Goal: Task Accomplishment & Management: Manage account settings

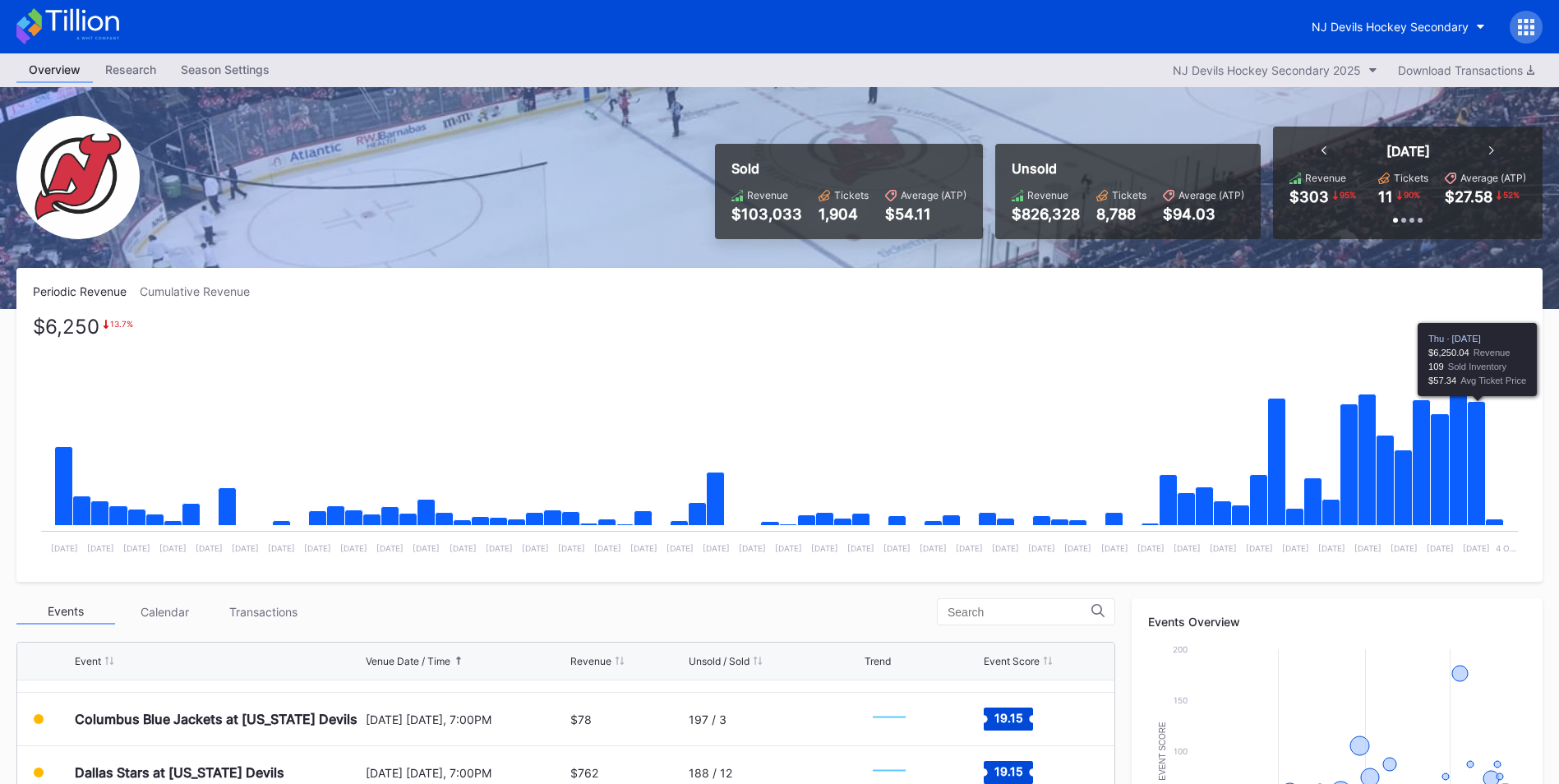
click at [1489, 427] on rect "Chart title" at bounding box center [780, 442] width 1494 height 246
click at [1479, 427] on icon "Chart title" at bounding box center [1477, 463] width 18 height 124
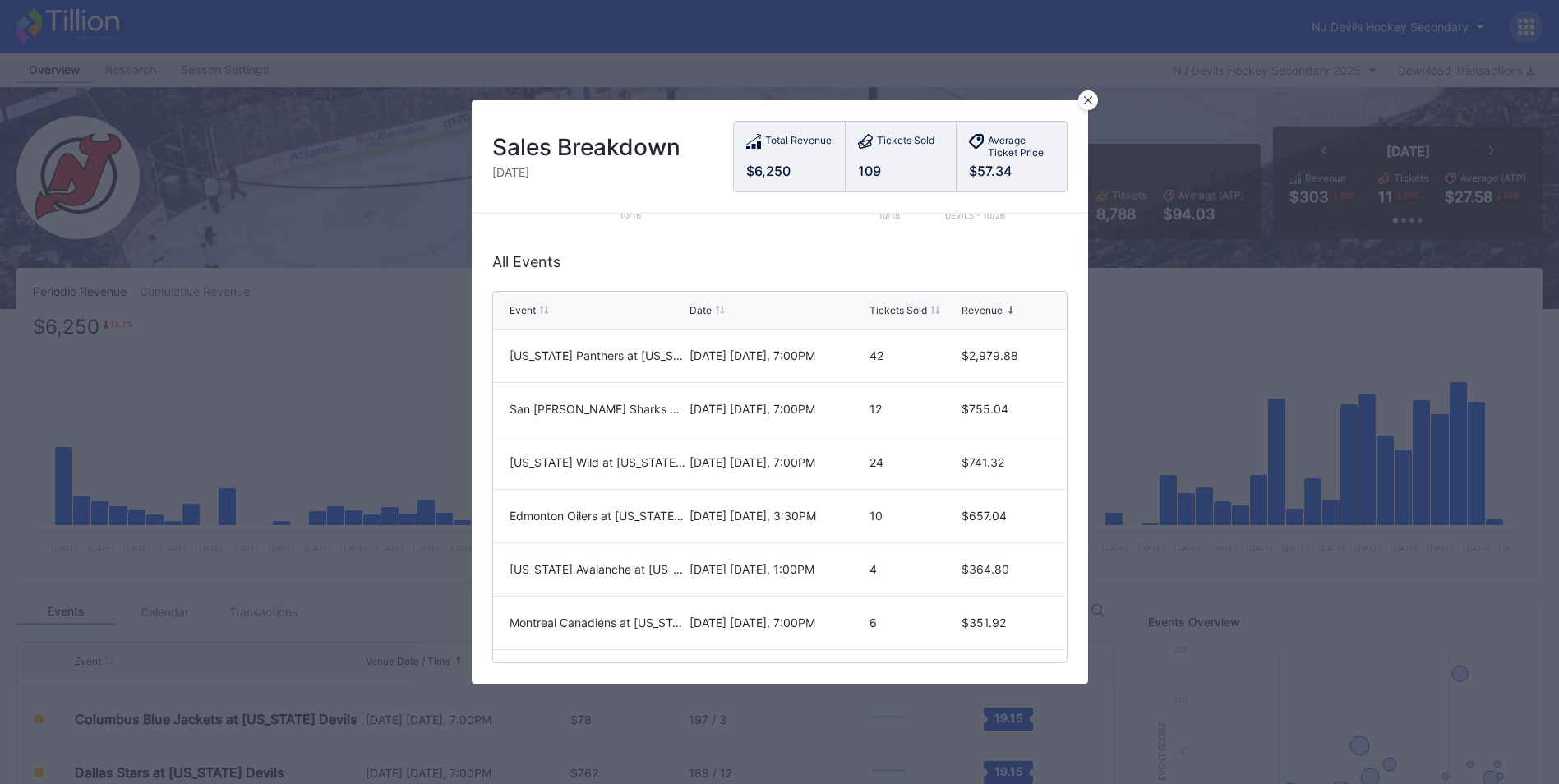
scroll to position [372, 0]
click at [1098, 97] on div at bounding box center [1087, 99] width 19 height 19
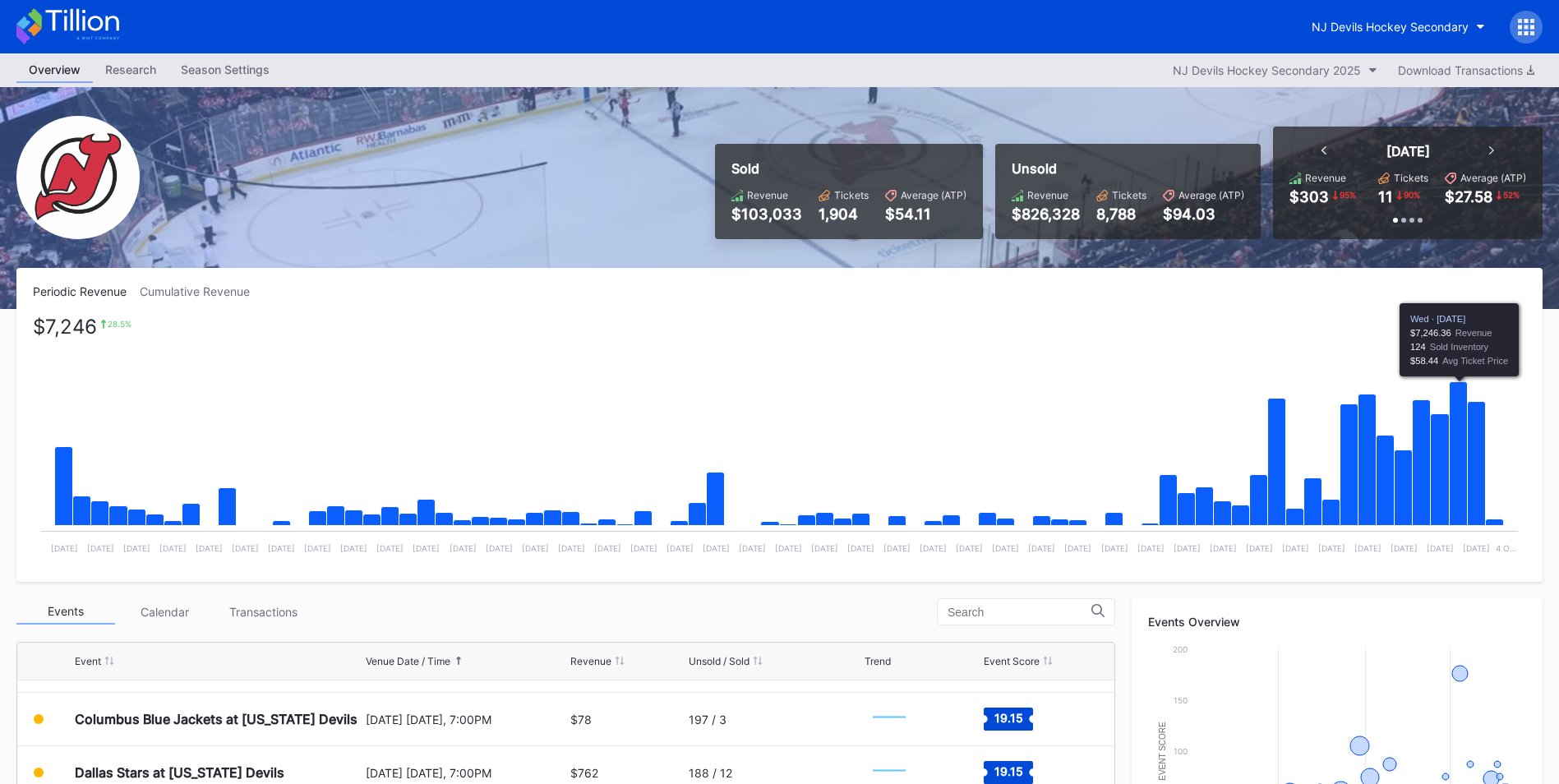
click at [1451, 428] on icon "Chart title" at bounding box center [1460, 454] width 18 height 143
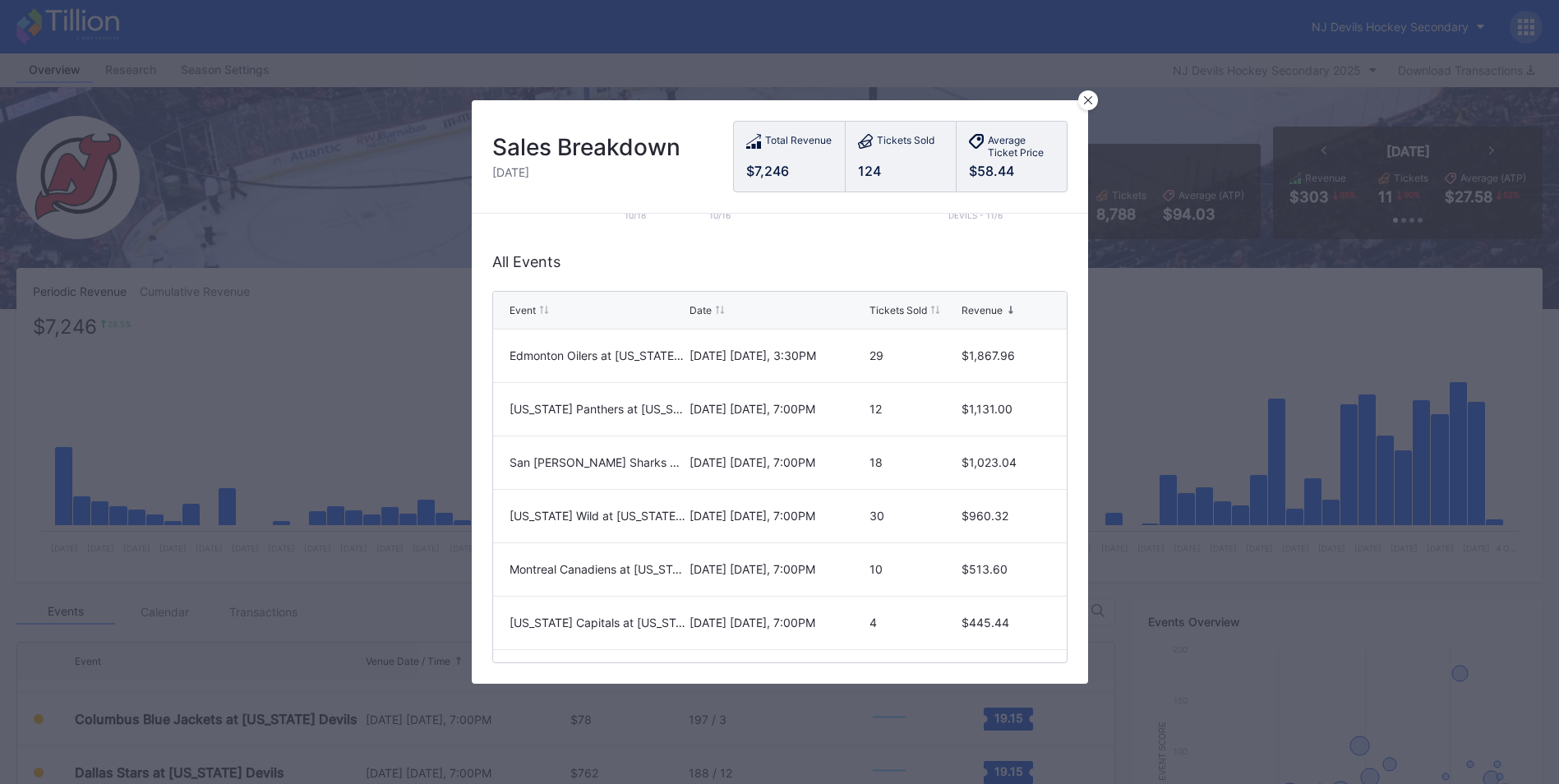
scroll to position [290, 0]
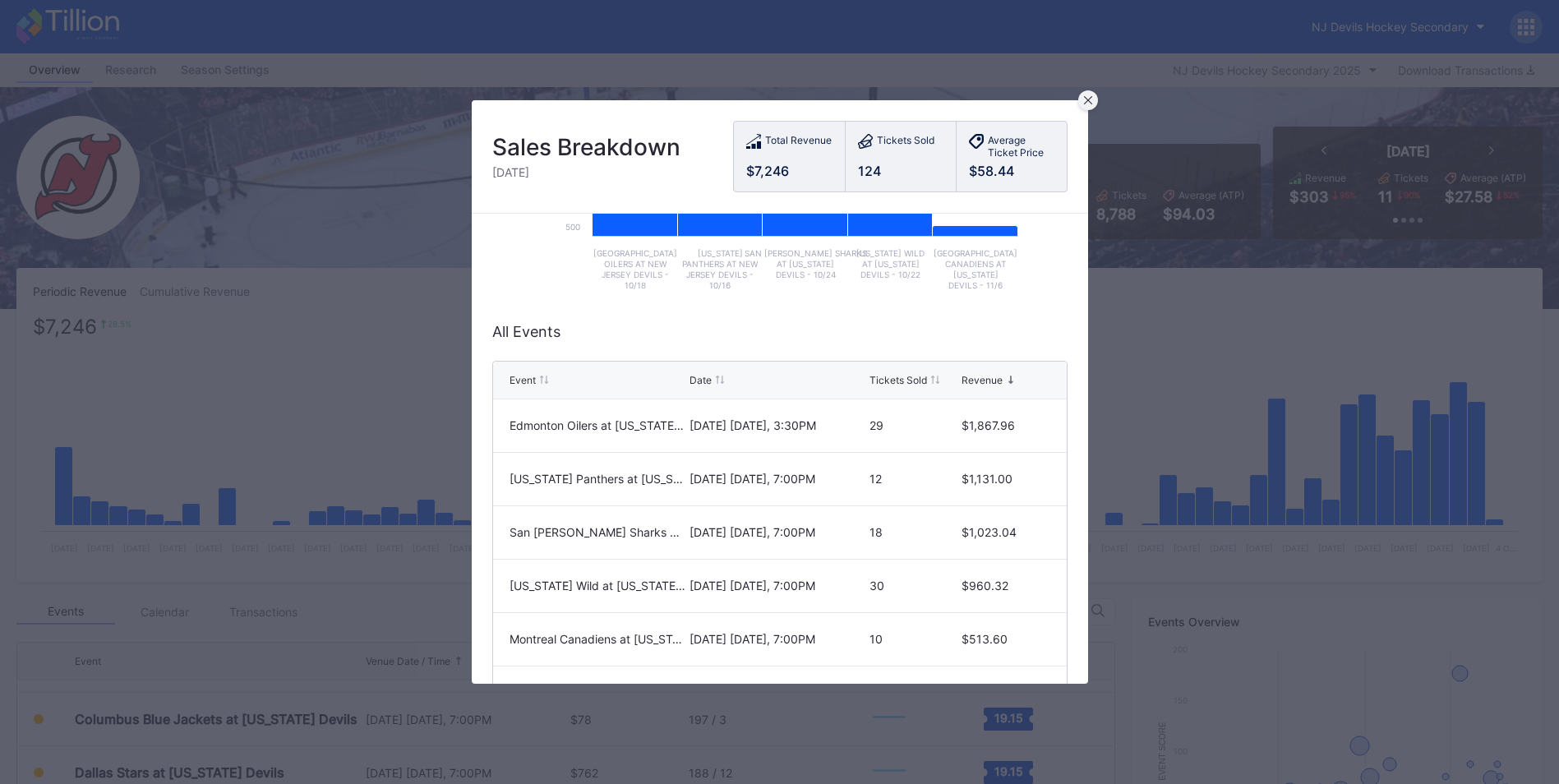
click at [1093, 105] on div at bounding box center [1087, 99] width 19 height 19
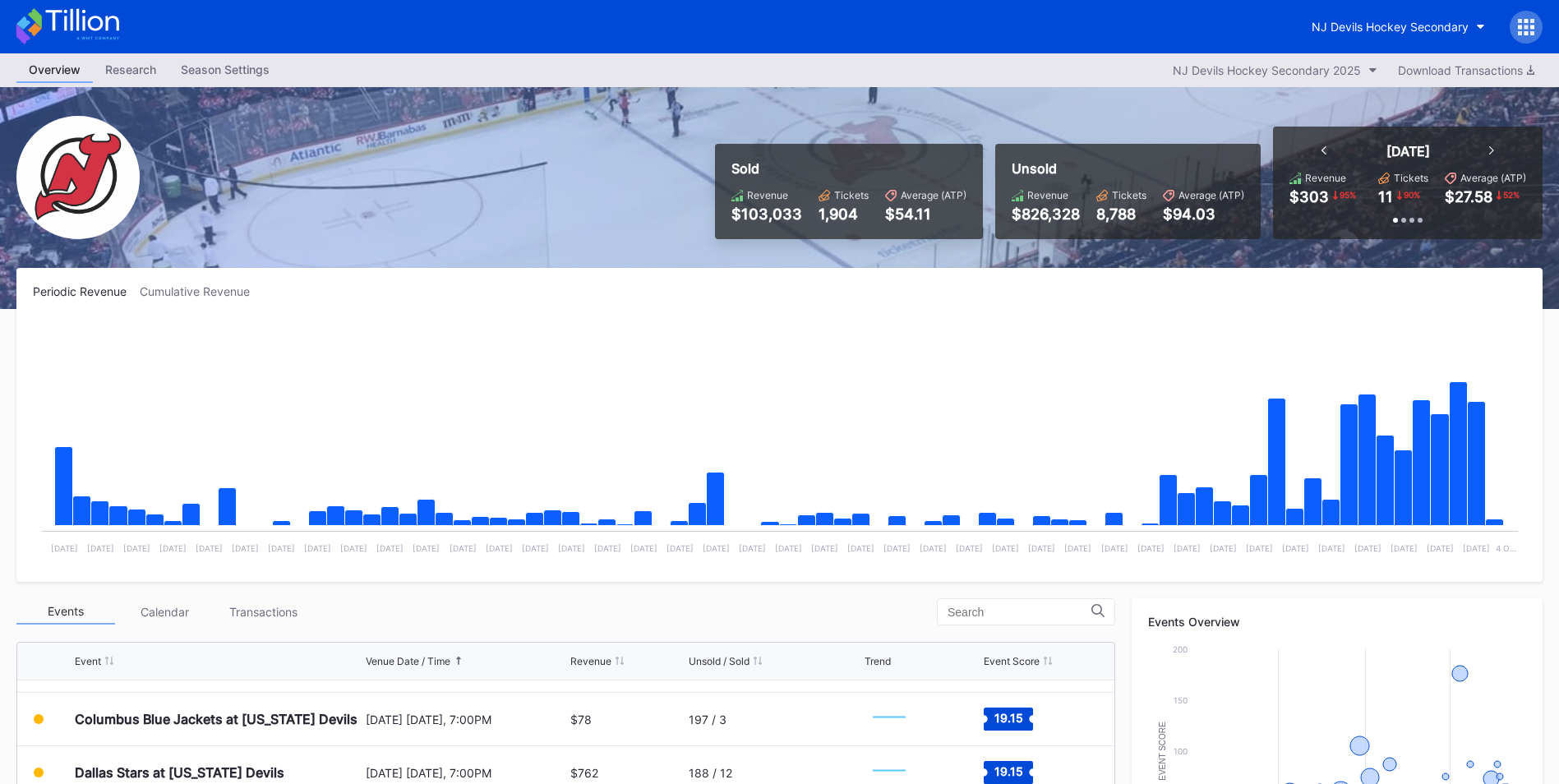
click at [1496, 517] on rect "Chart title" at bounding box center [780, 442] width 1494 height 246
click at [1496, 524] on icon "Chart title" at bounding box center [1496, 522] width 18 height 6
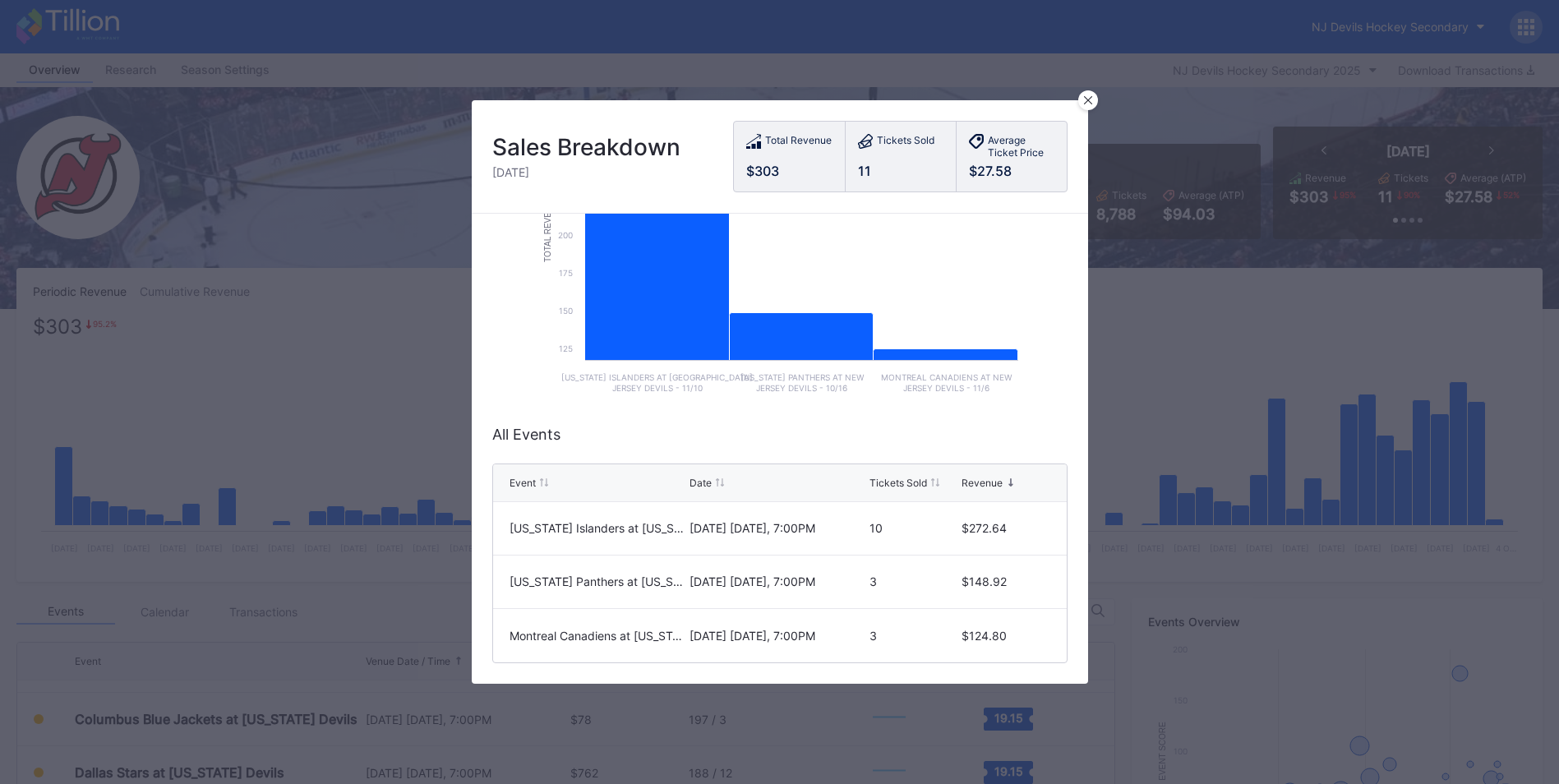
scroll to position [199, 0]
drag, startPoint x: 1094, startPoint y: 96, endPoint x: 965, endPoint y: 226, distance: 183.1
click at [1094, 97] on div at bounding box center [1087, 99] width 19 height 19
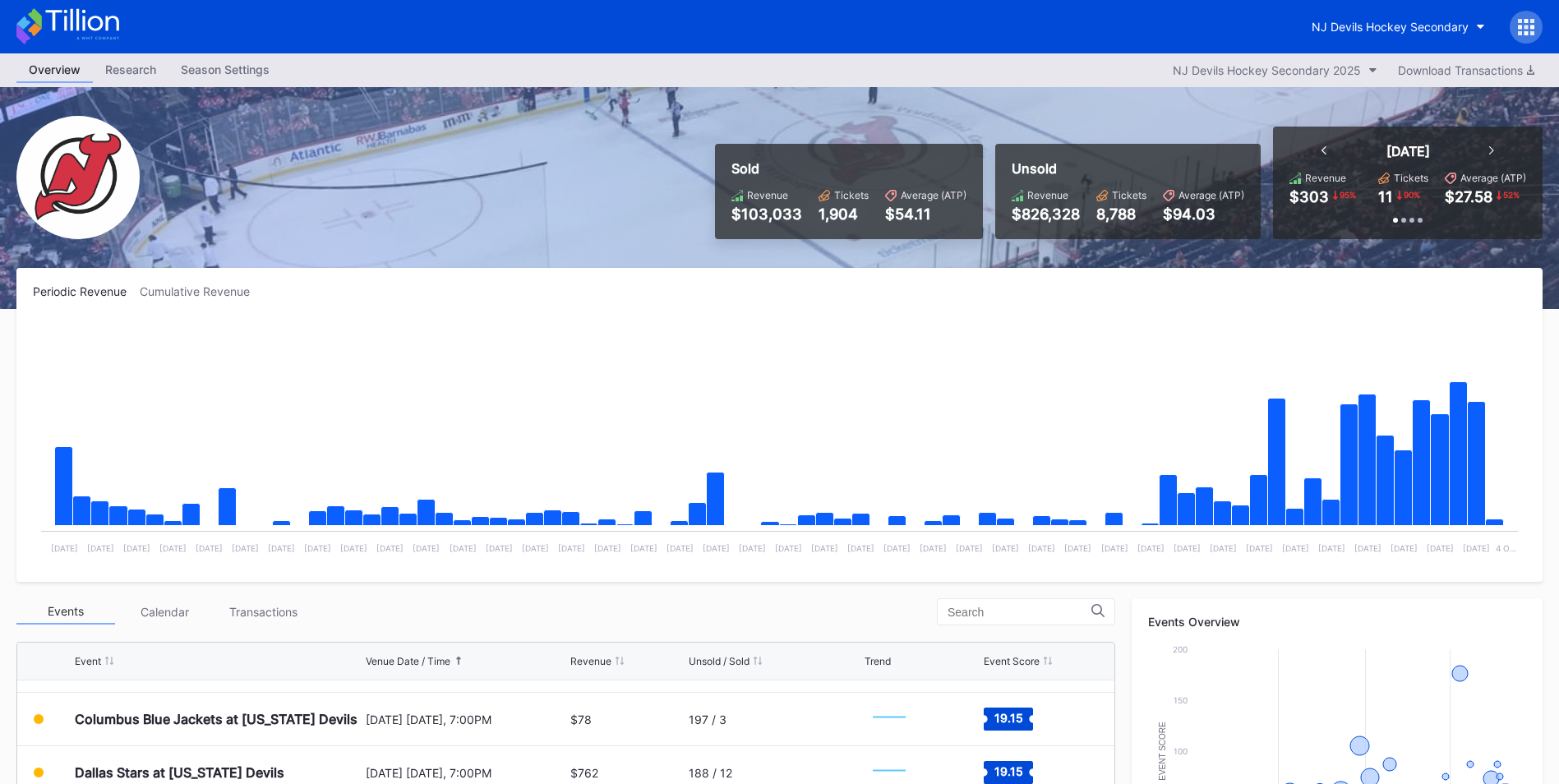
click at [269, 591] on div "Periodic Revenue Cumulative Revenue Created with Highcharts 11.2.0 Chart title …" at bounding box center [780, 756] width 1559 height 975
click at [273, 603] on div "Transactions" at bounding box center [263, 612] width 98 height 26
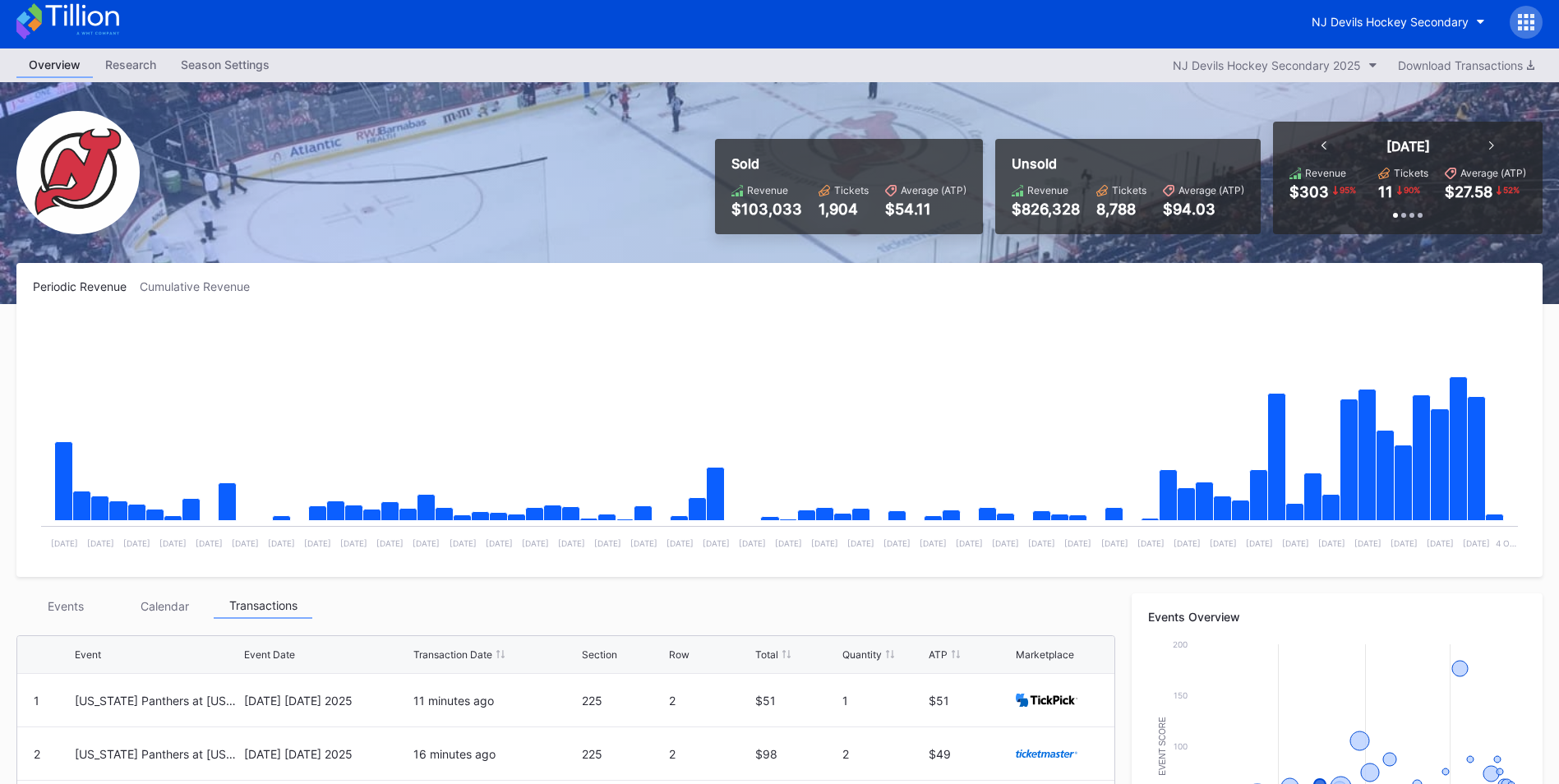
scroll to position [165, 0]
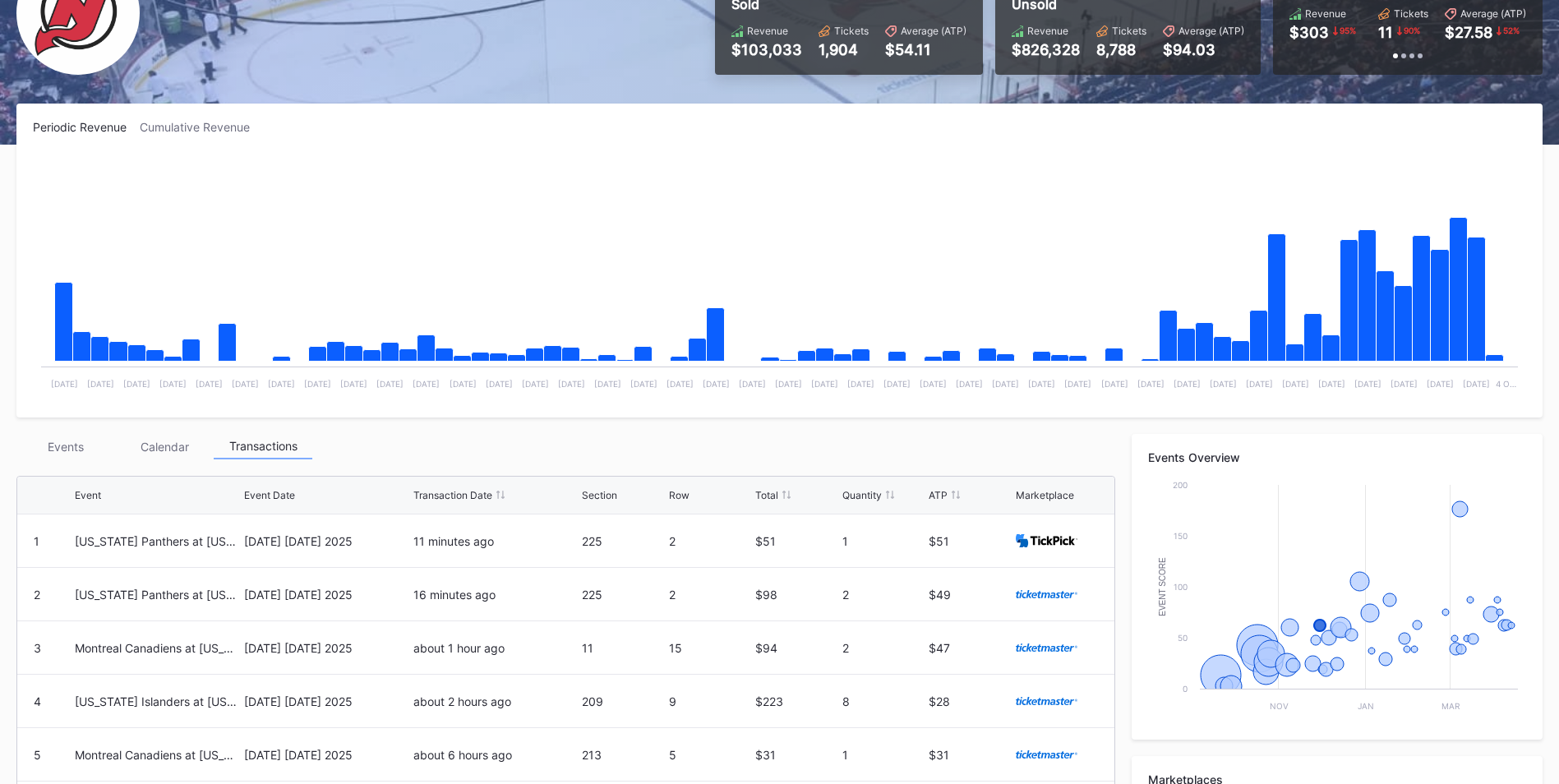
click at [85, 447] on div "Events" at bounding box center [65, 447] width 98 height 26
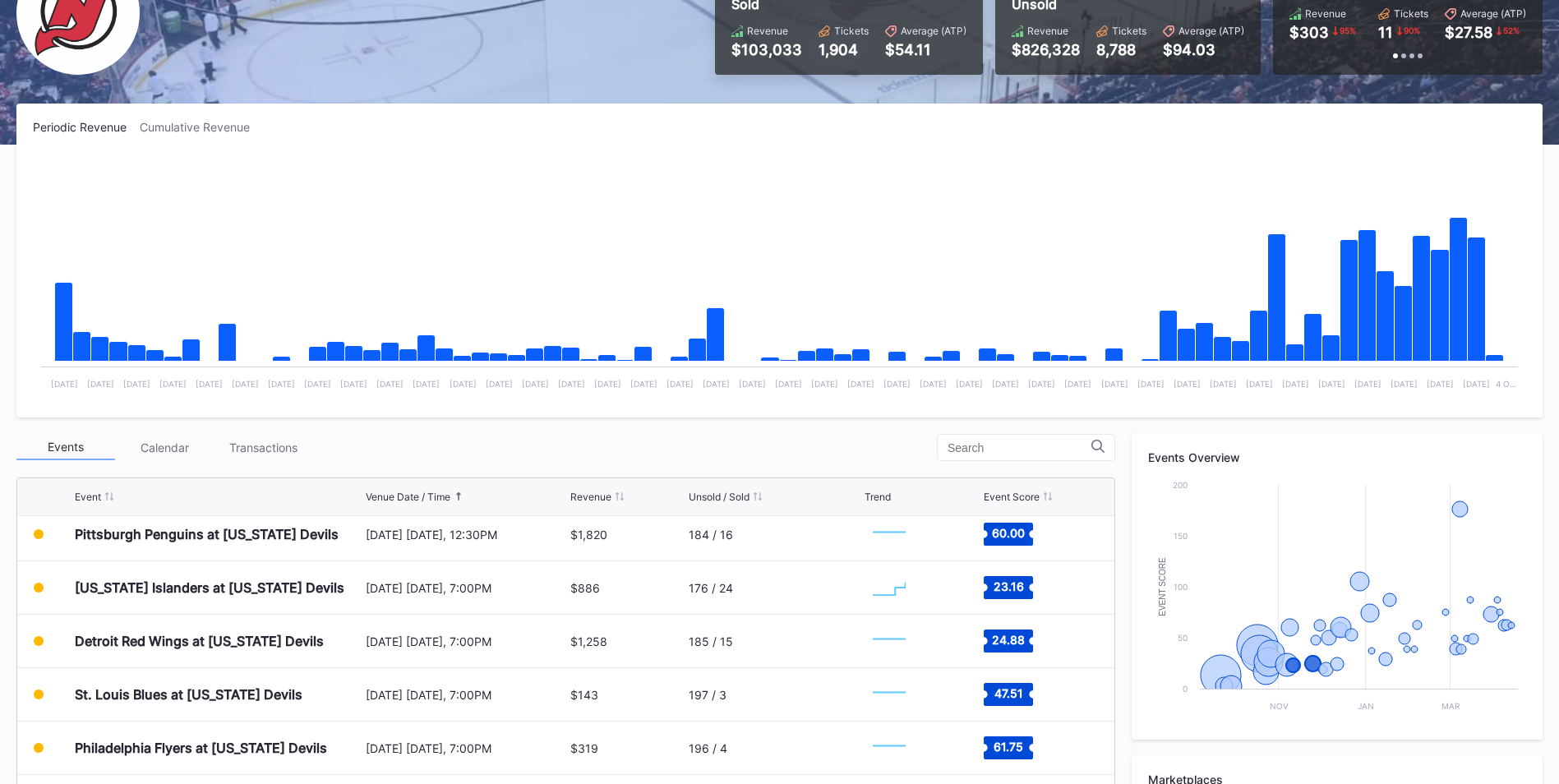
scroll to position [160, 0]
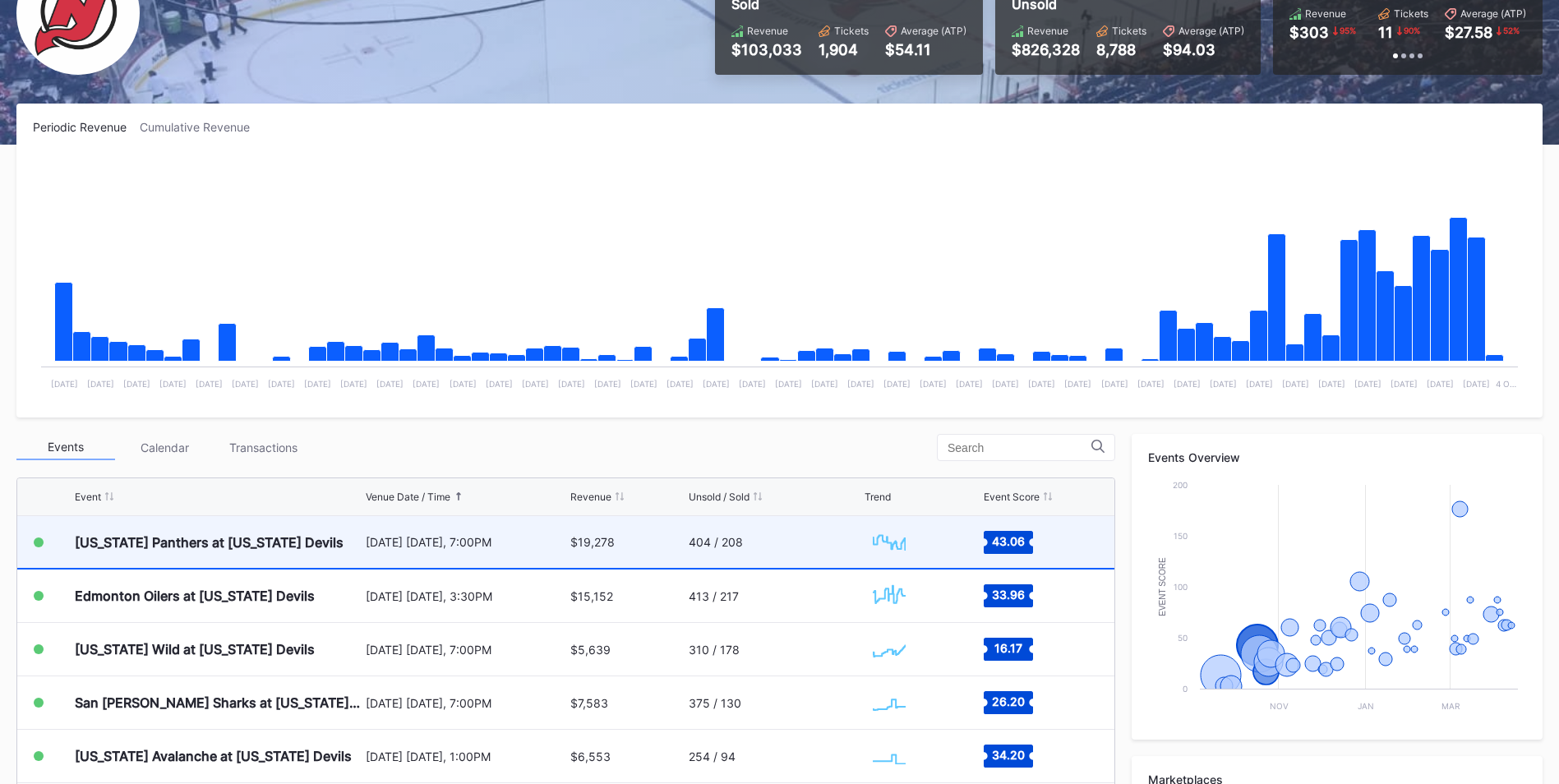
click at [293, 535] on div "[US_STATE] Panthers at [US_STATE] Devils" at bounding box center [209, 542] width 268 height 17
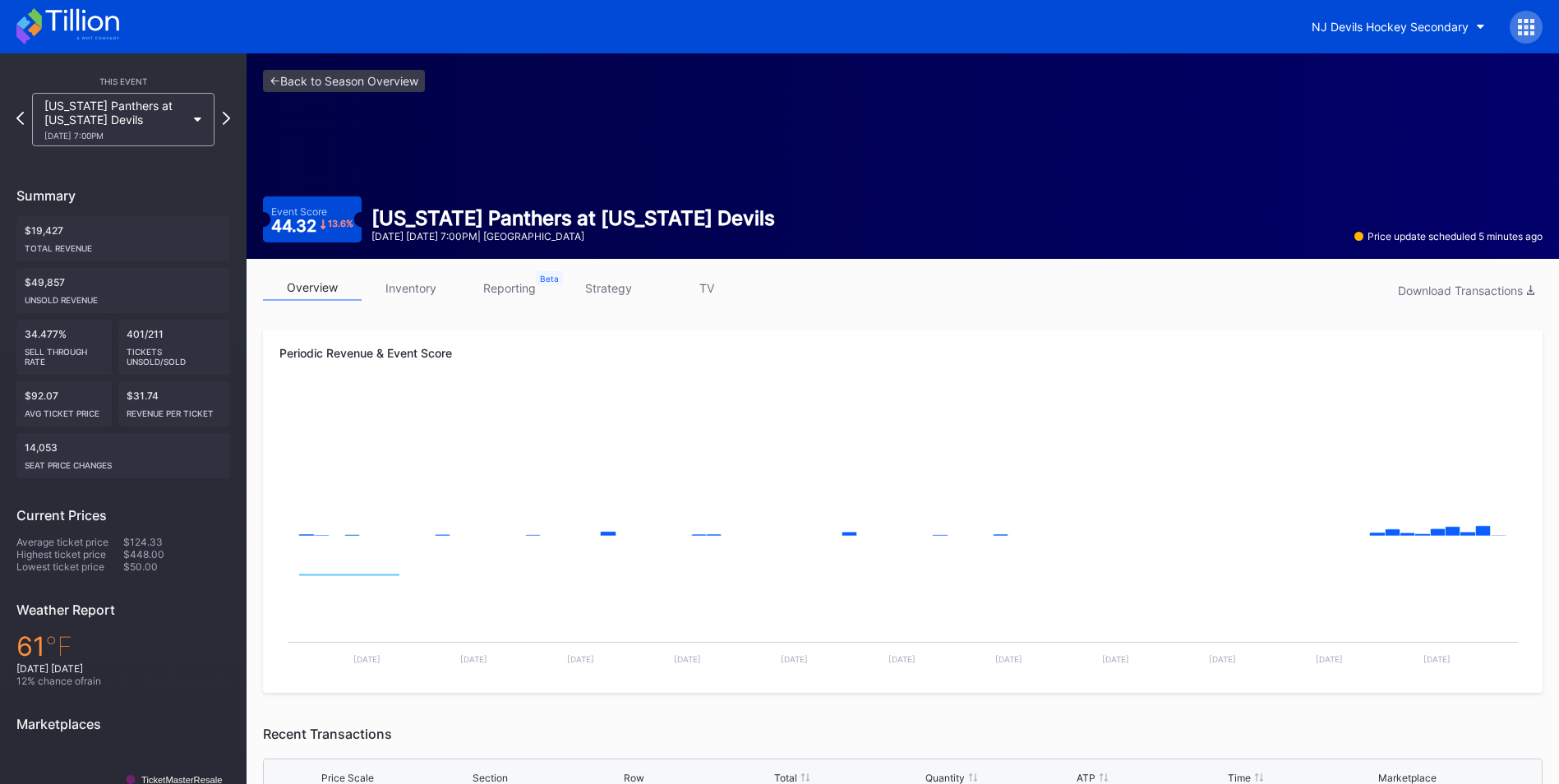
click at [397, 278] on link "inventory" at bounding box center [410, 289] width 98 height 26
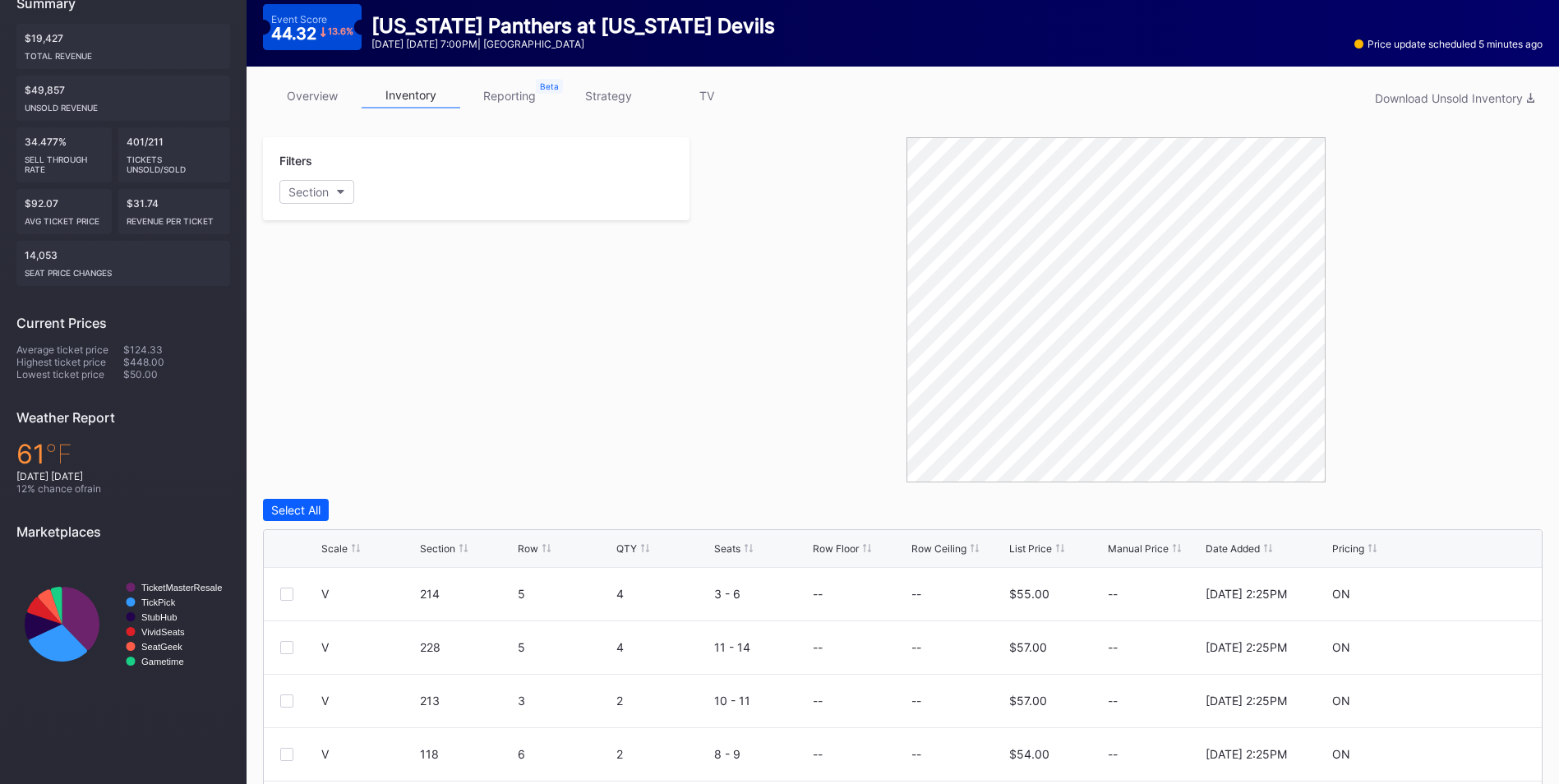
scroll to position [408, 0]
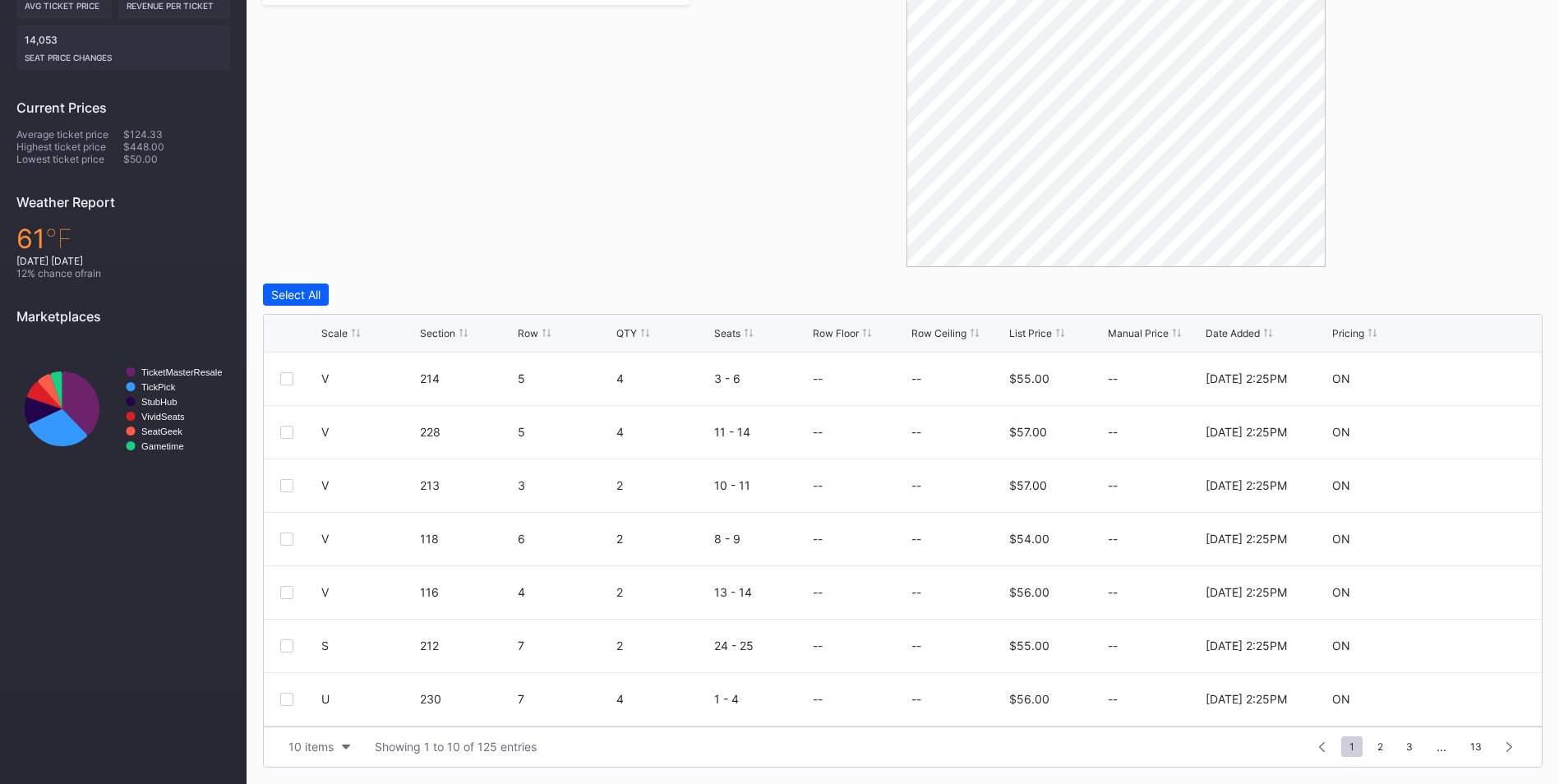
click at [1026, 330] on div "List Price" at bounding box center [1030, 333] width 43 height 12
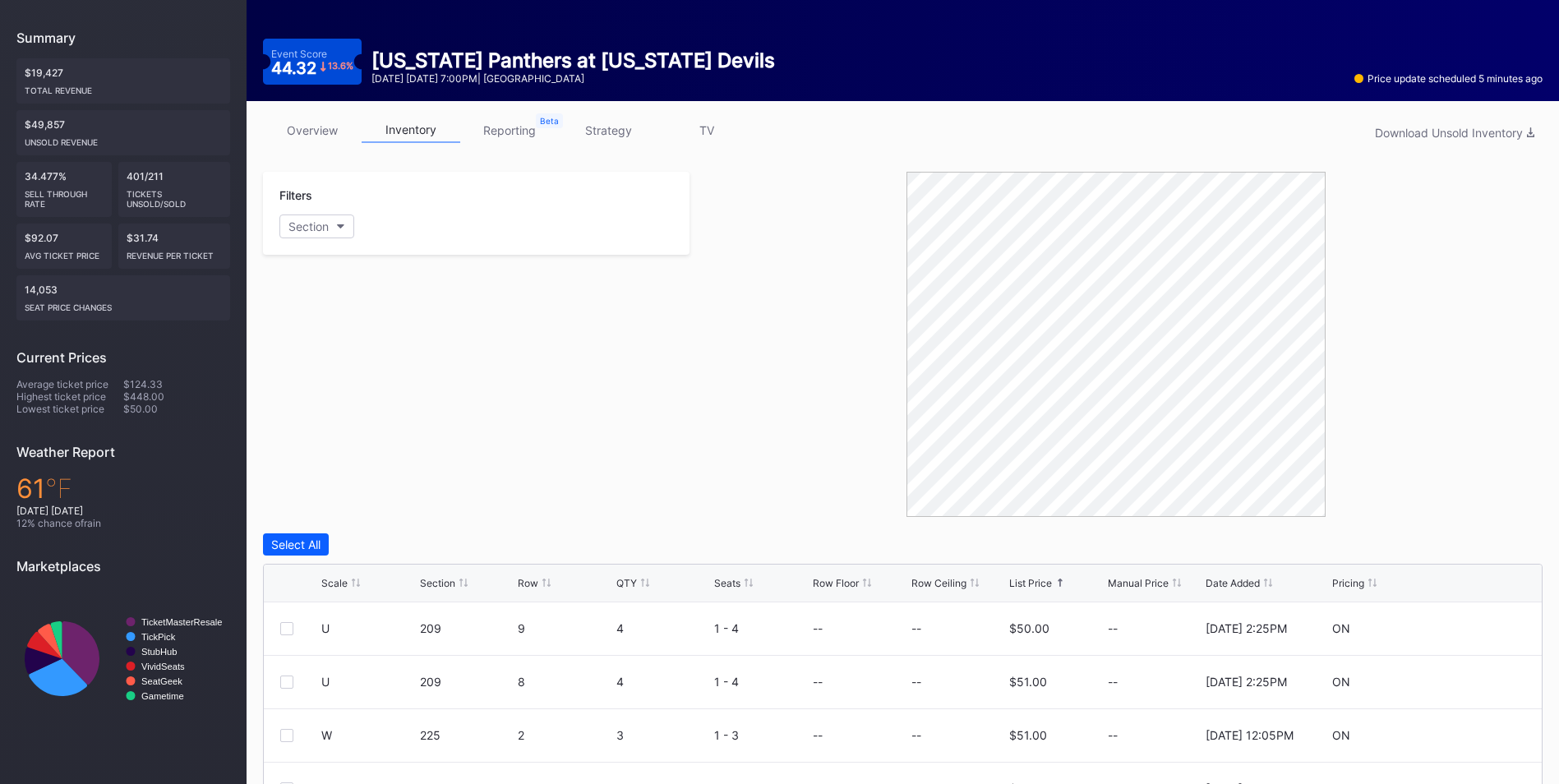
scroll to position [79, 0]
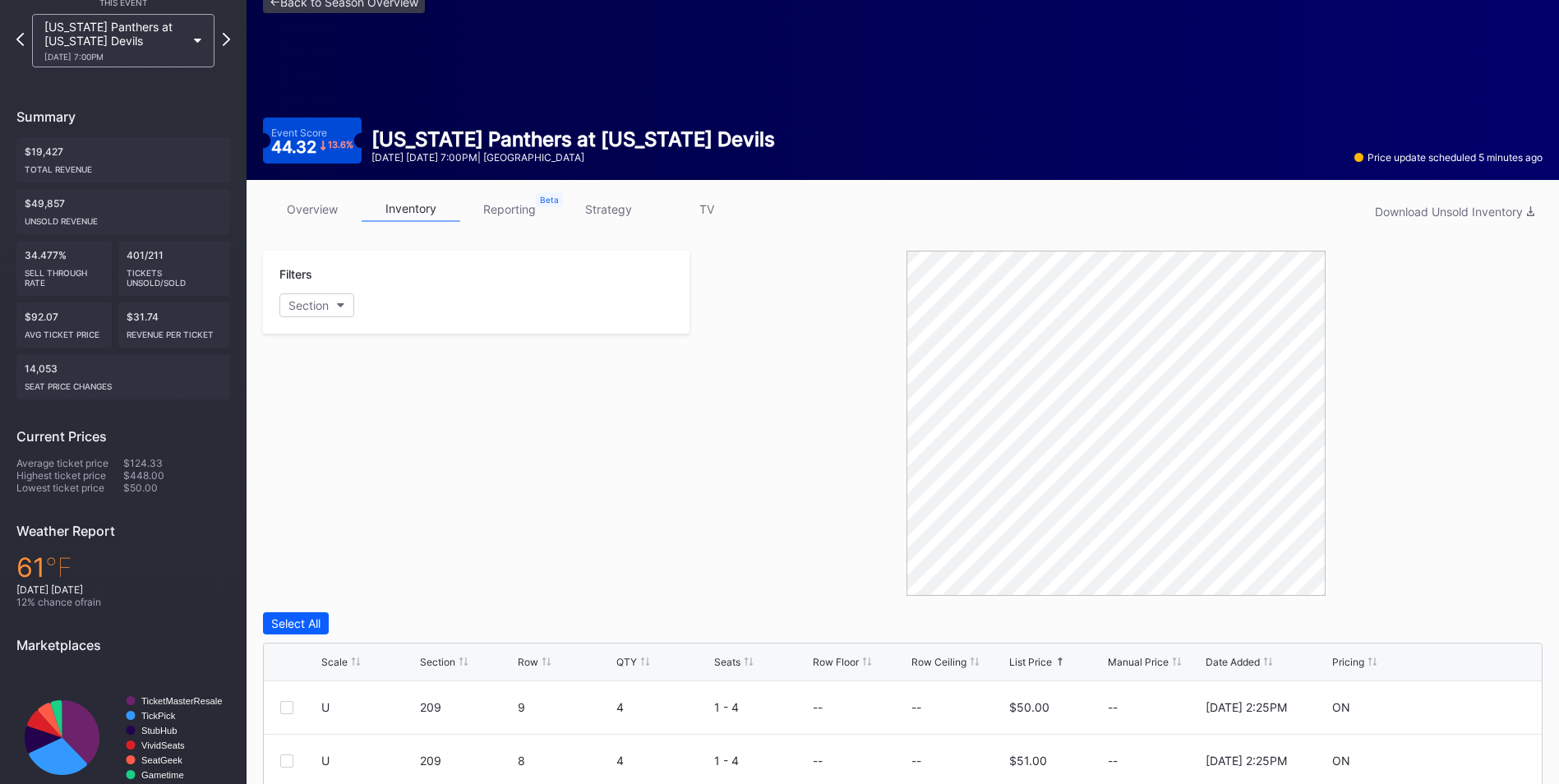
click at [609, 209] on link "strategy" at bounding box center [608, 210] width 98 height 26
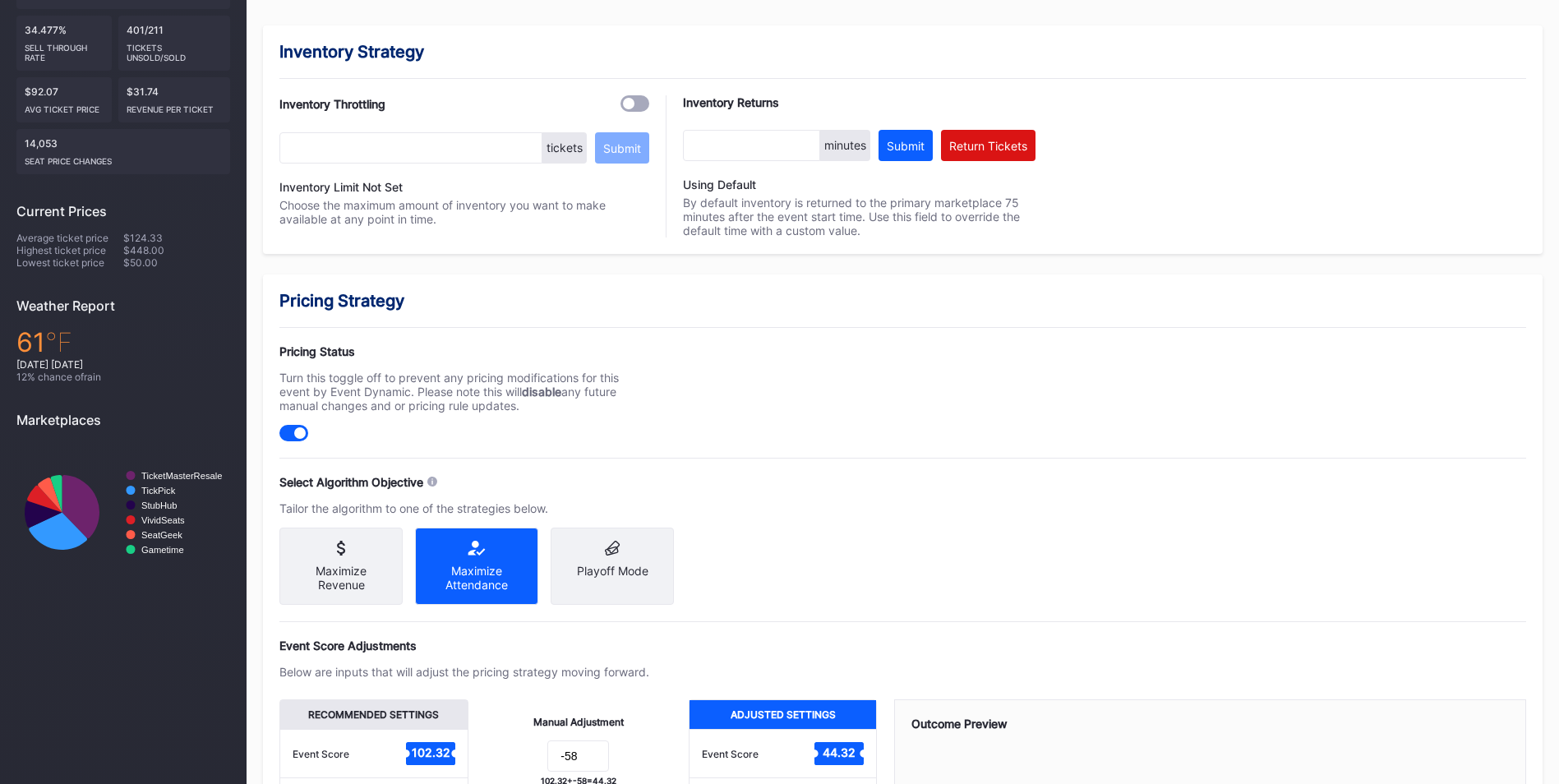
scroll to position [426, 0]
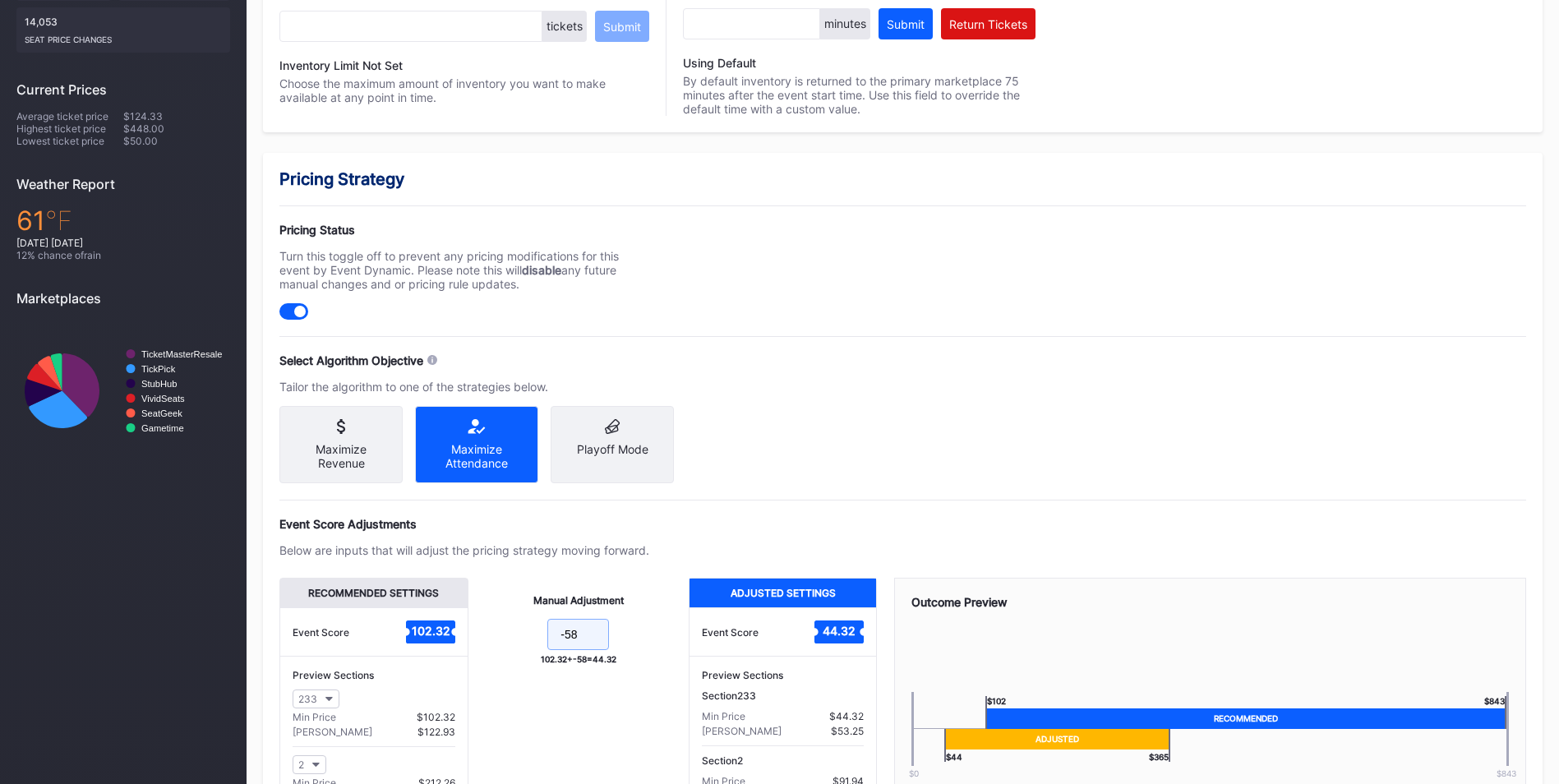
click at [587, 649] on input "-58" at bounding box center [578, 634] width 62 height 31
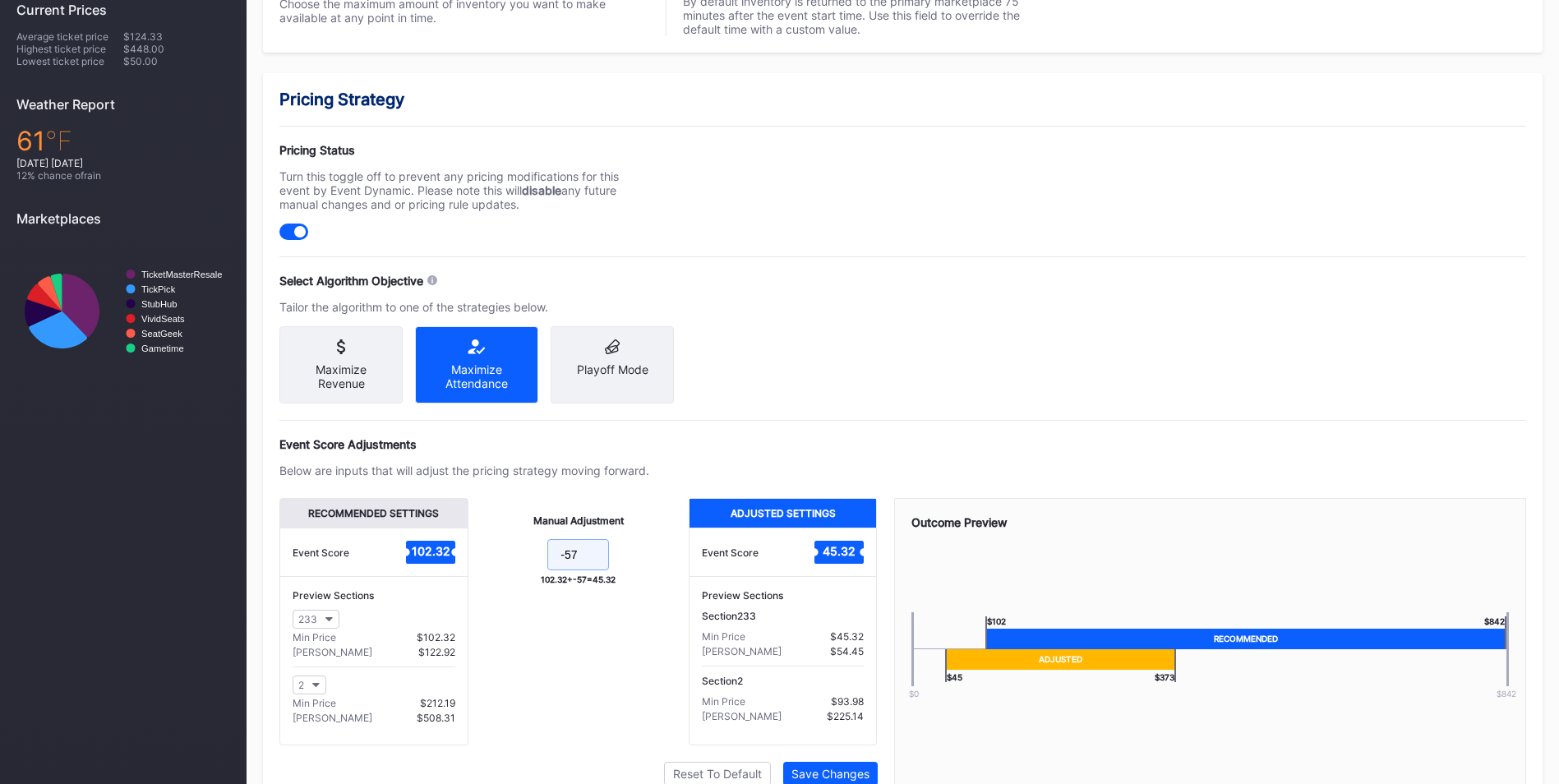
scroll to position [587, 0]
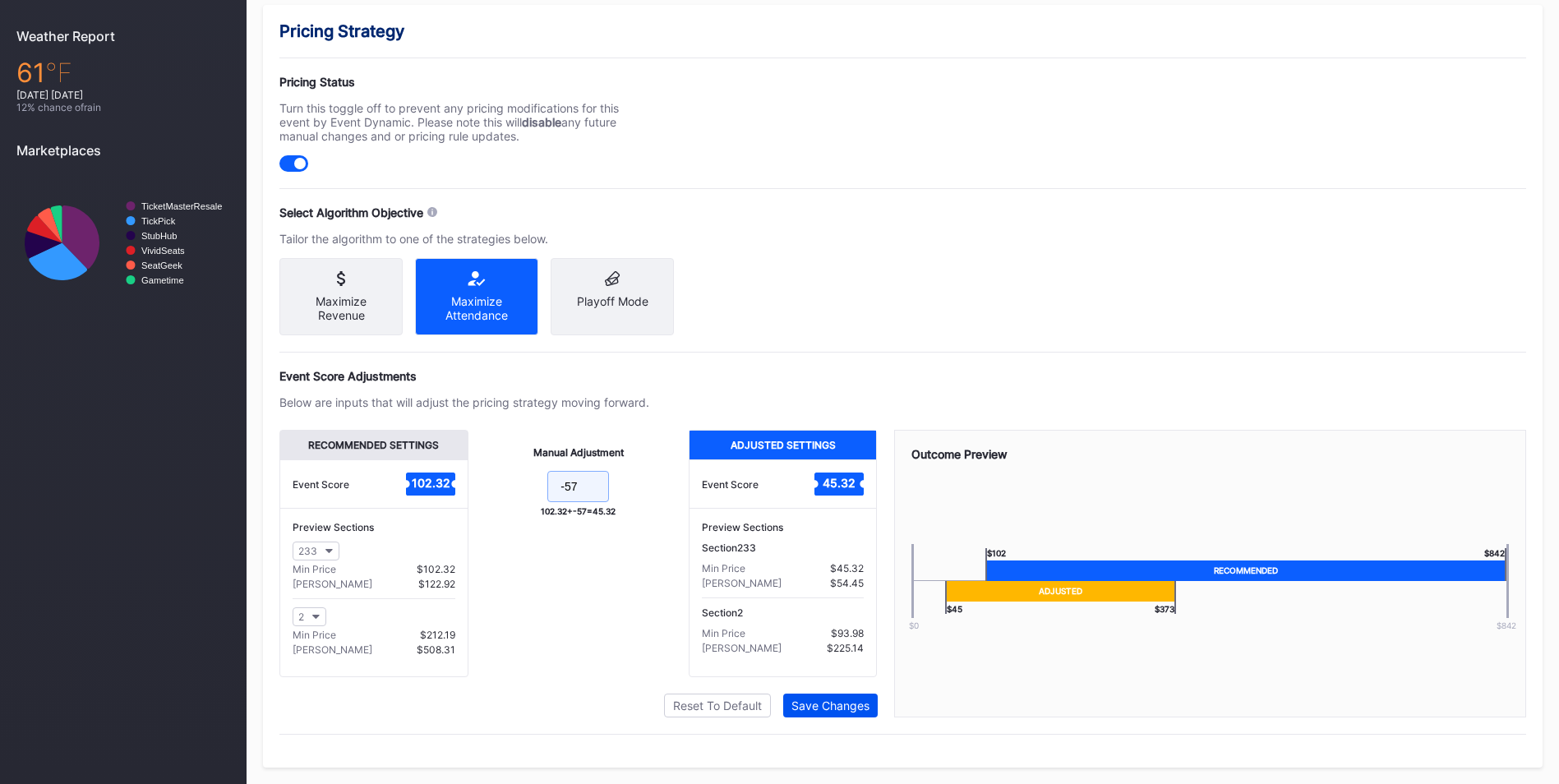
type input "-57"
click at [848, 708] on div "Save Changes" at bounding box center [830, 705] width 78 height 14
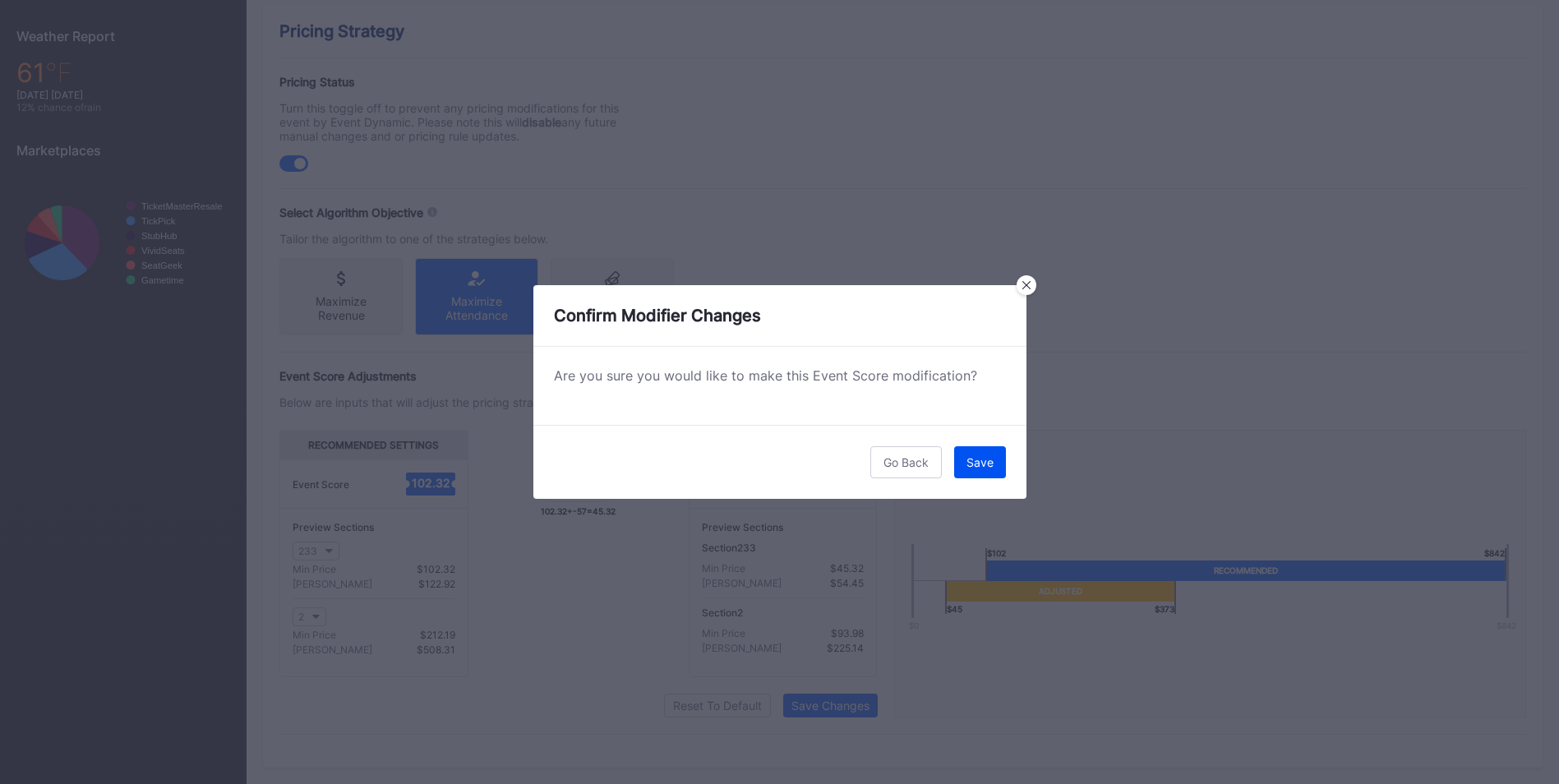
click at [970, 449] on button "Save" at bounding box center [980, 462] width 51 height 32
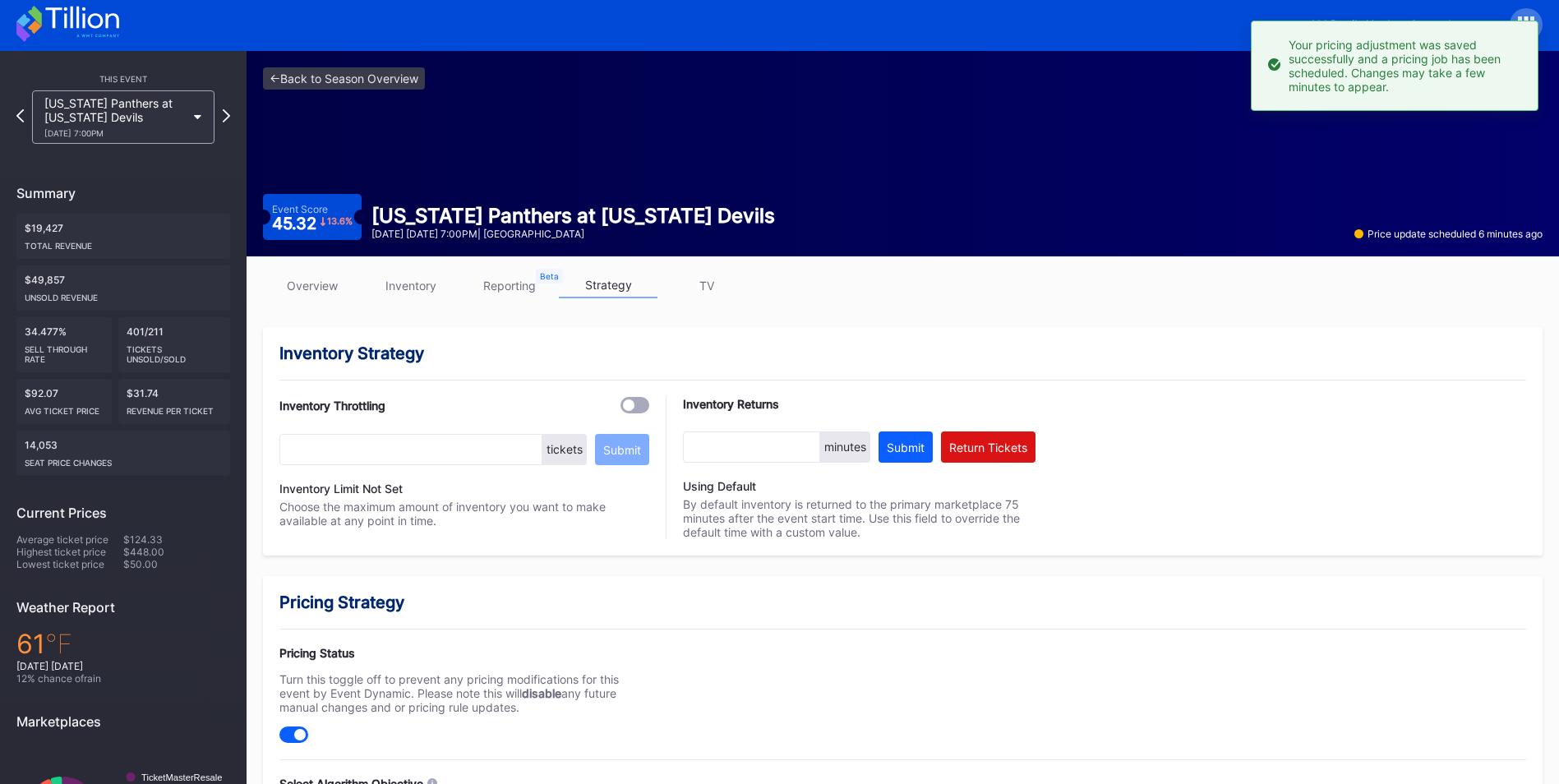
scroll to position [0, 0]
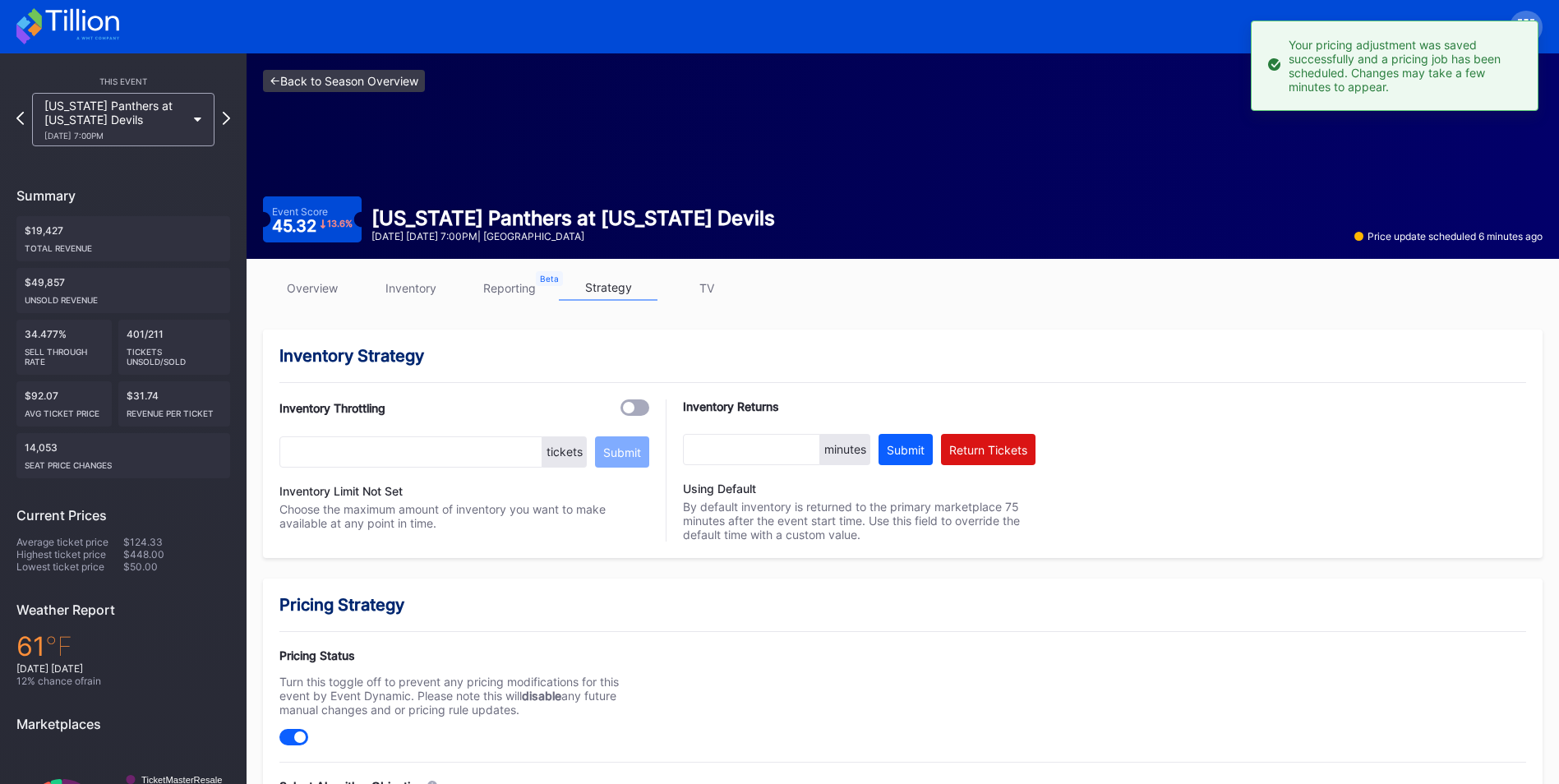
click at [358, 79] on link "<- Back to Season Overview" at bounding box center [344, 81] width 162 height 22
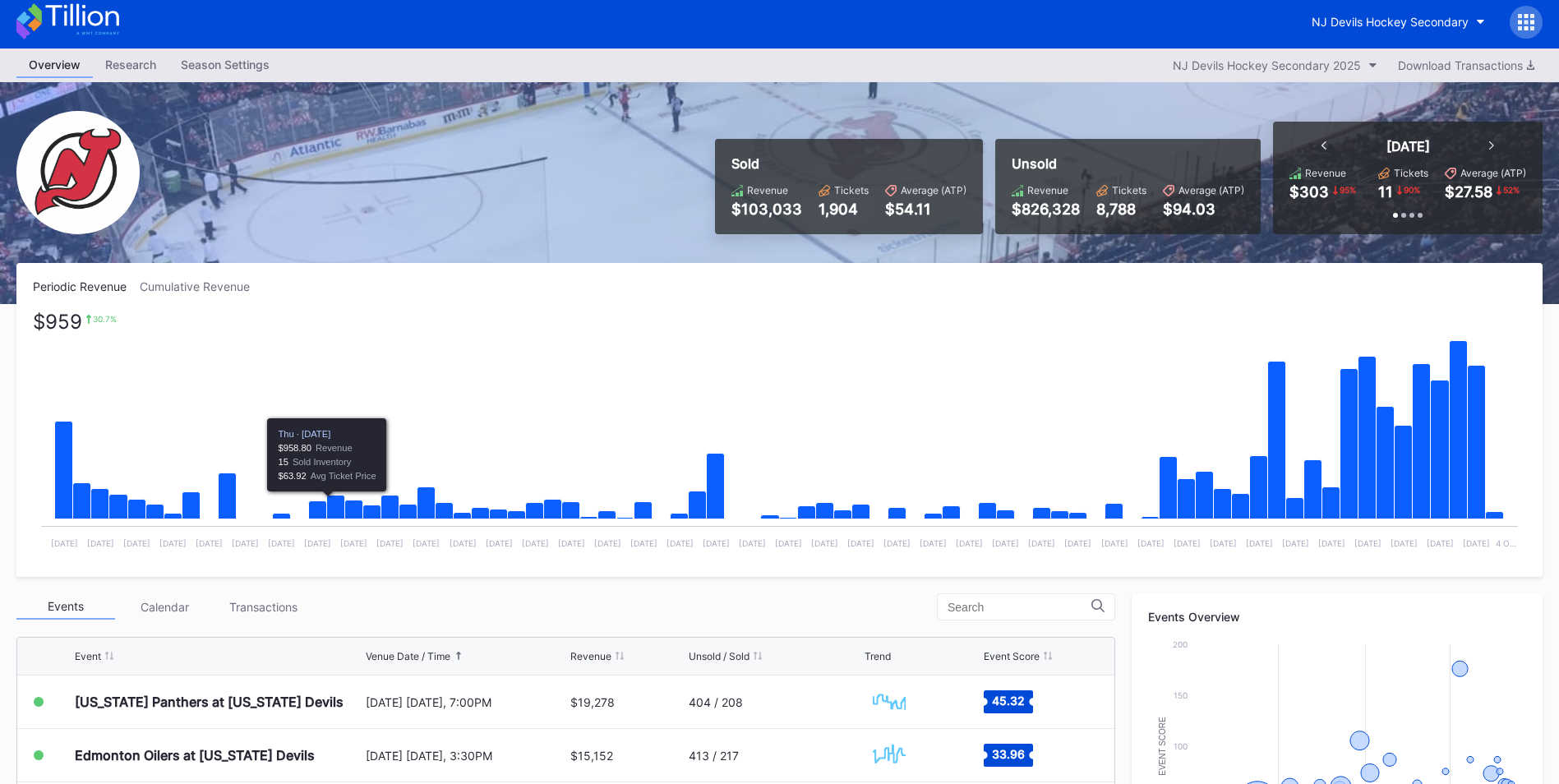
scroll to position [246, 0]
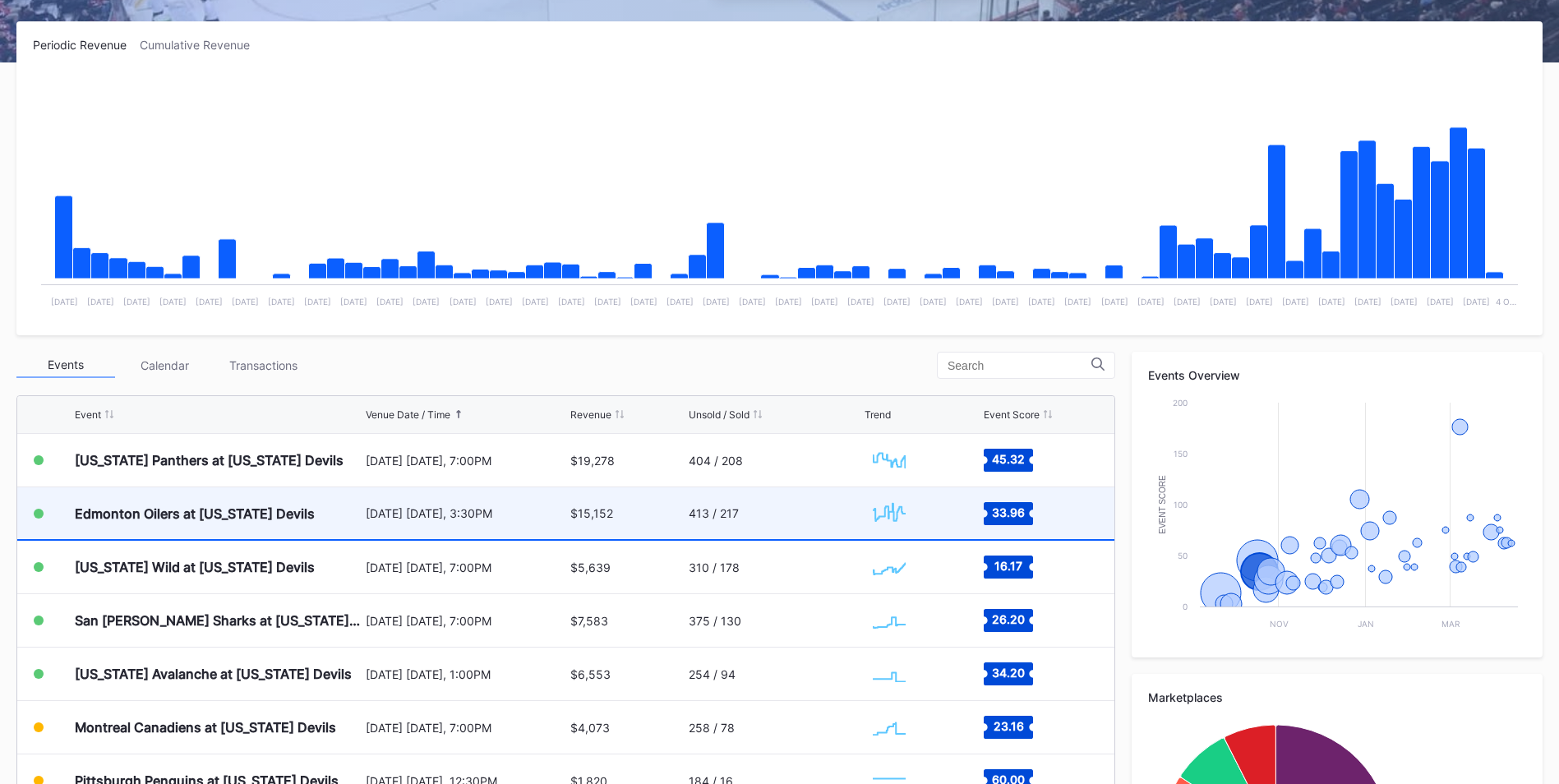
click at [299, 518] on div "Edmonton Oilers at [US_STATE] Devils" at bounding box center [194, 514] width 240 height 17
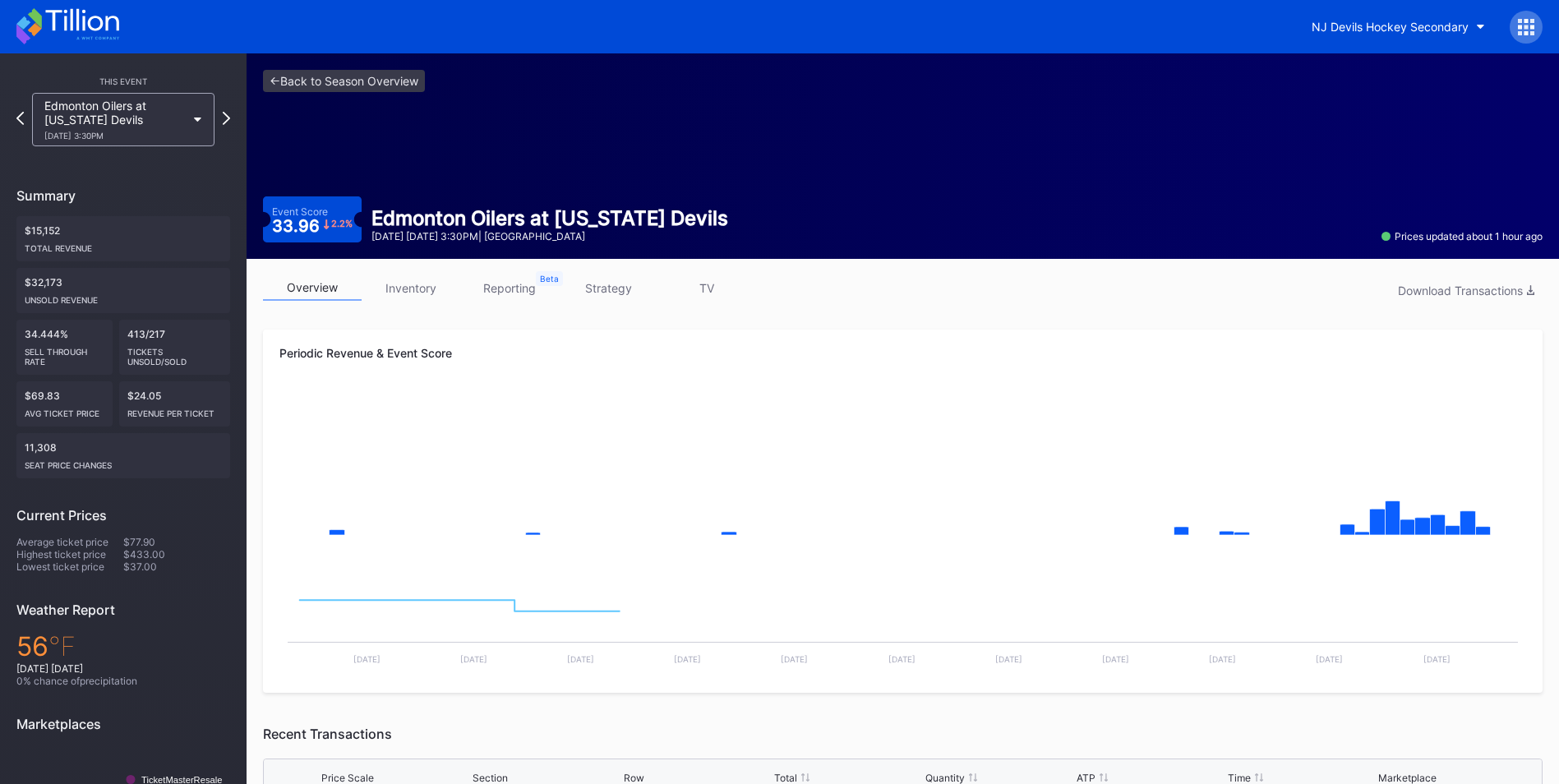
click at [398, 286] on link "inventory" at bounding box center [410, 289] width 98 height 26
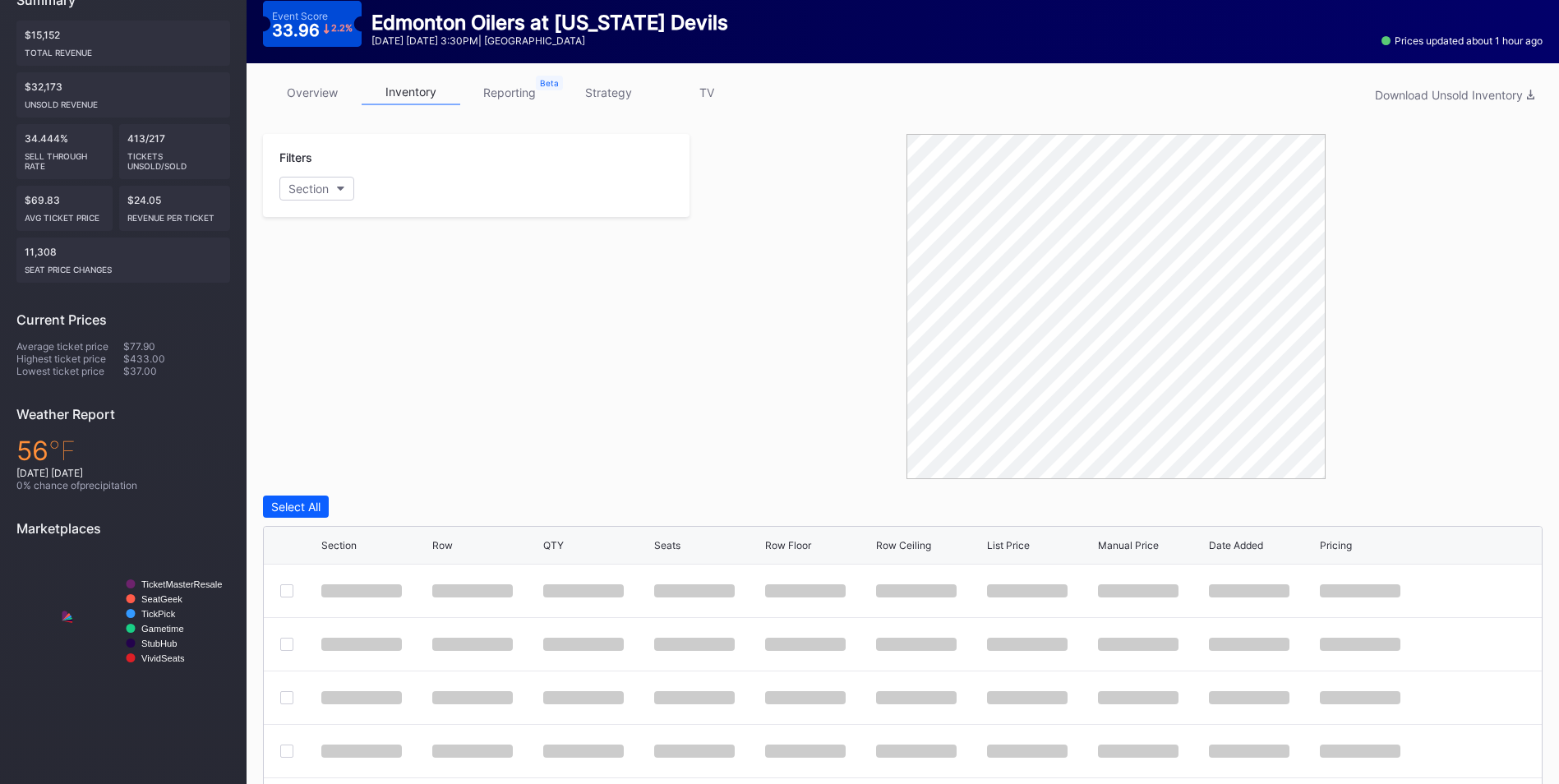
scroll to position [246, 0]
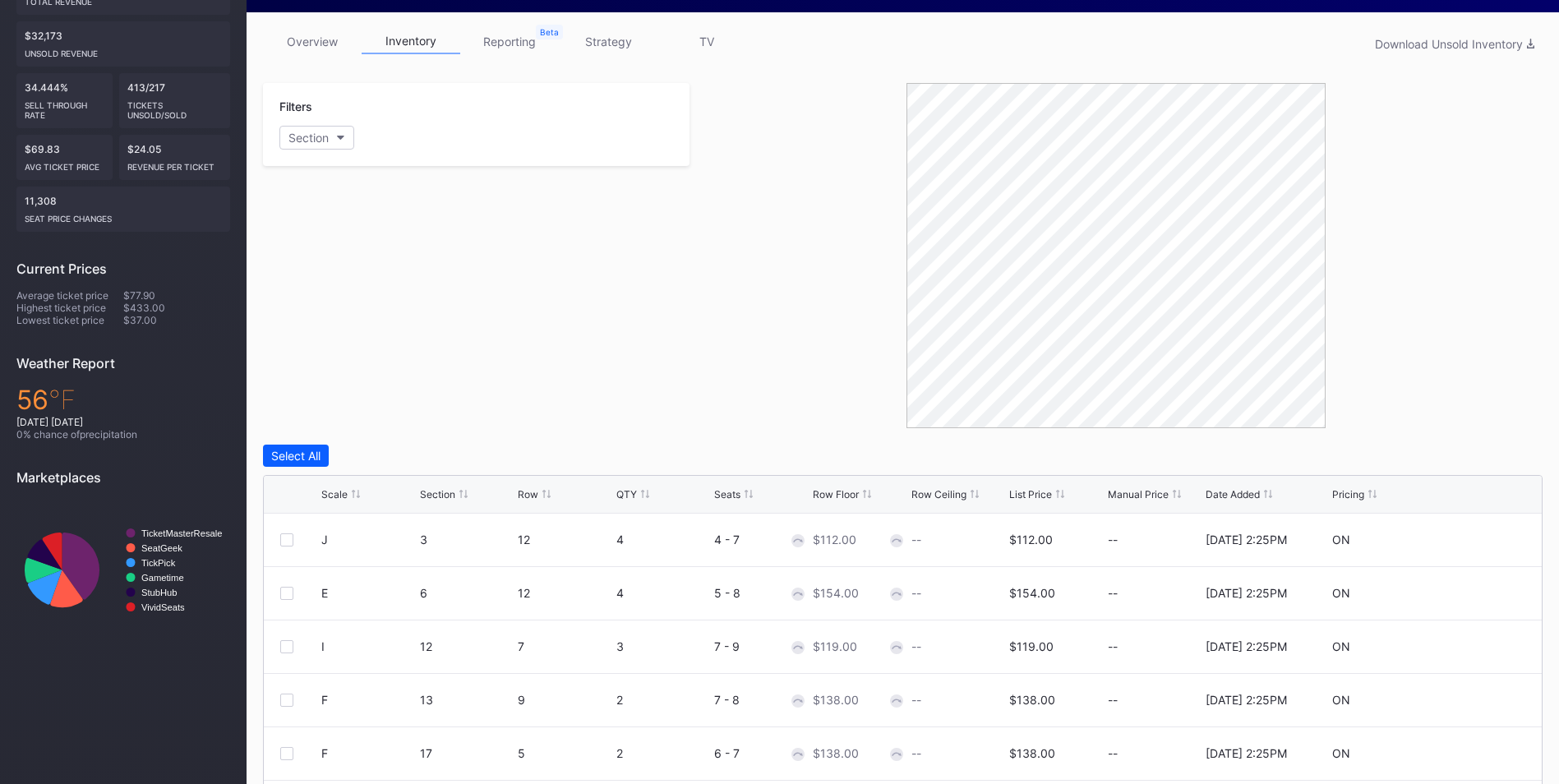
click at [1046, 491] on div "List Price" at bounding box center [1030, 494] width 43 height 12
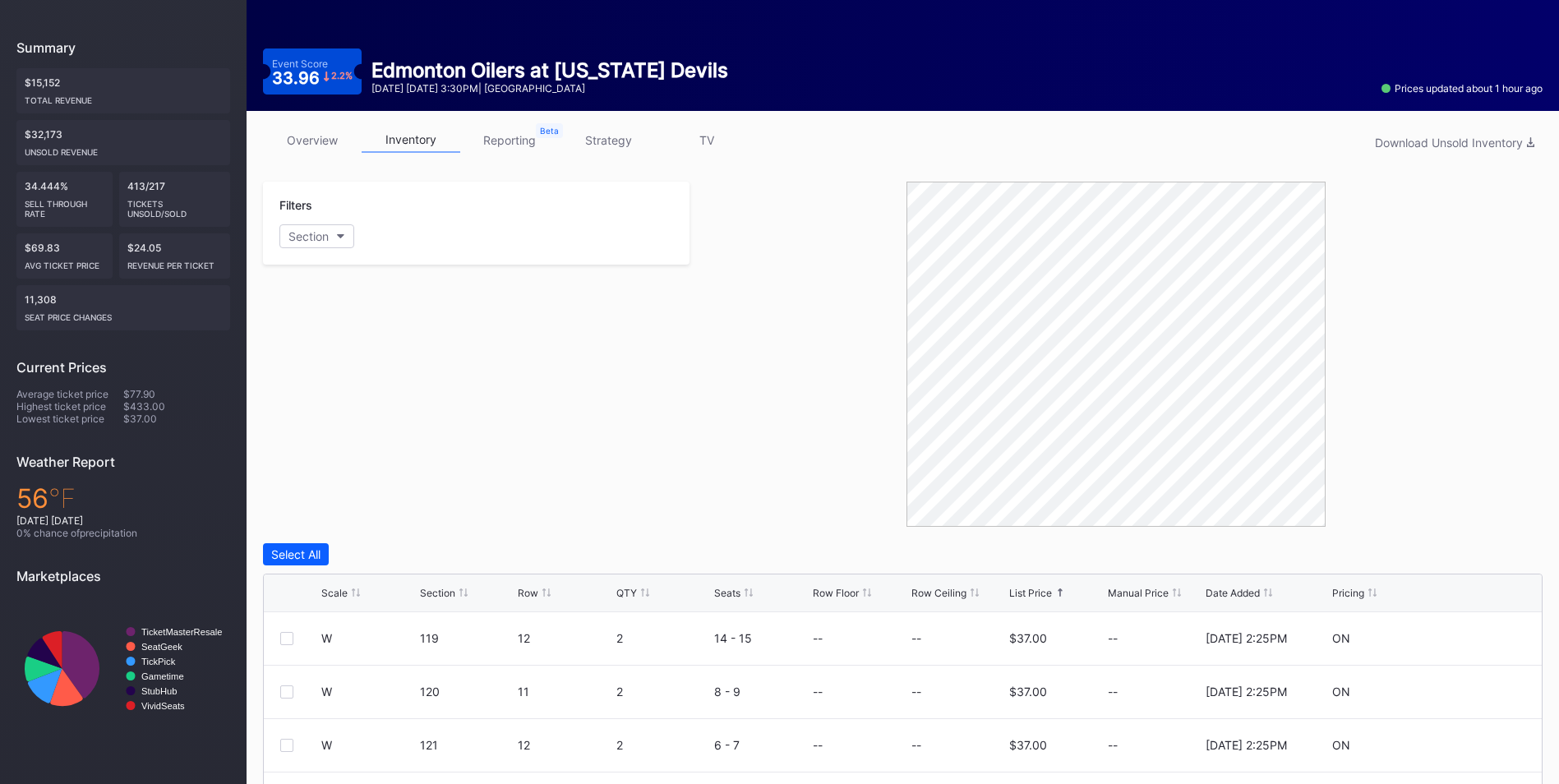
scroll to position [0, 0]
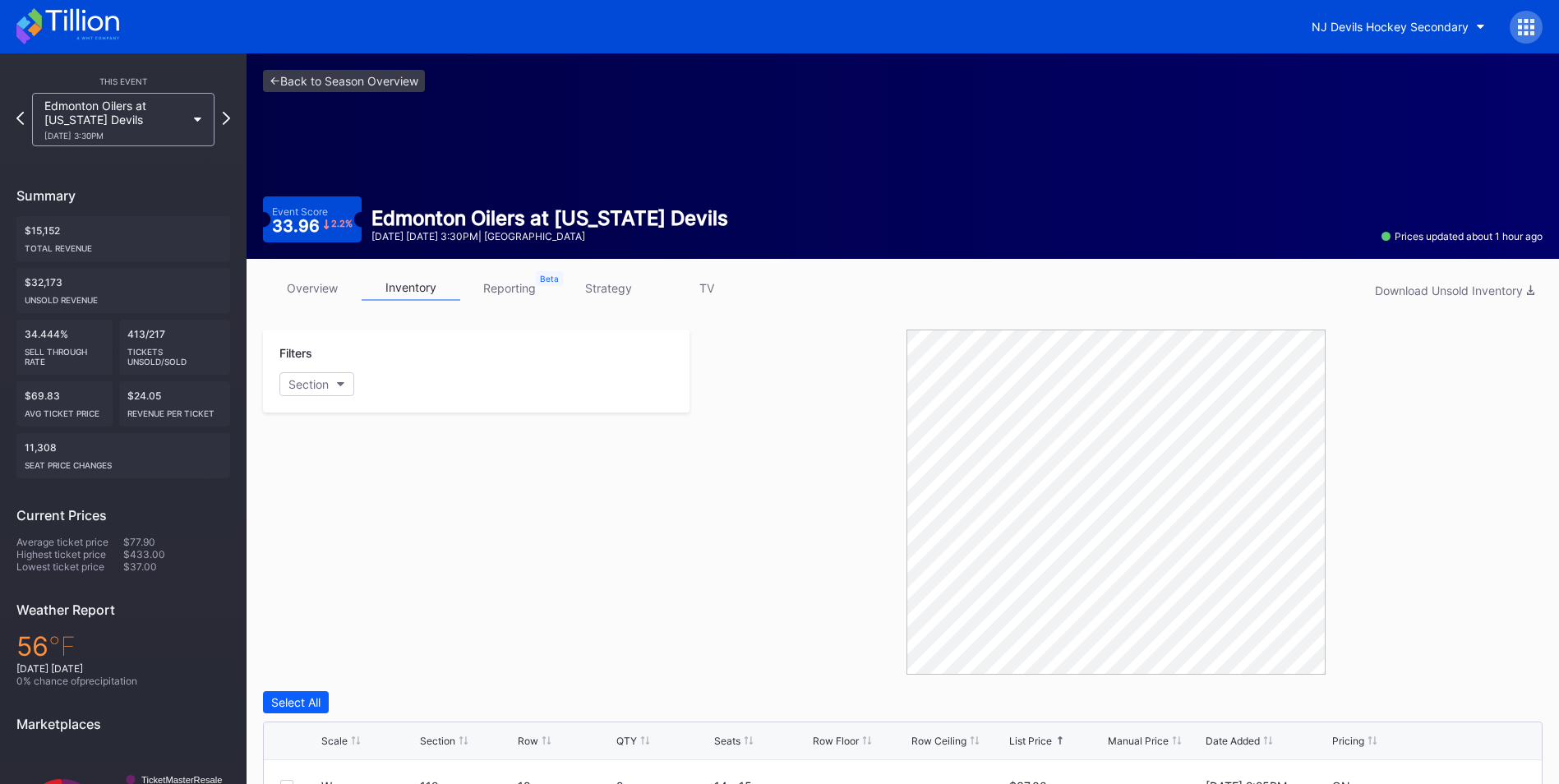
click at [632, 290] on link "strategy" at bounding box center [608, 289] width 98 height 26
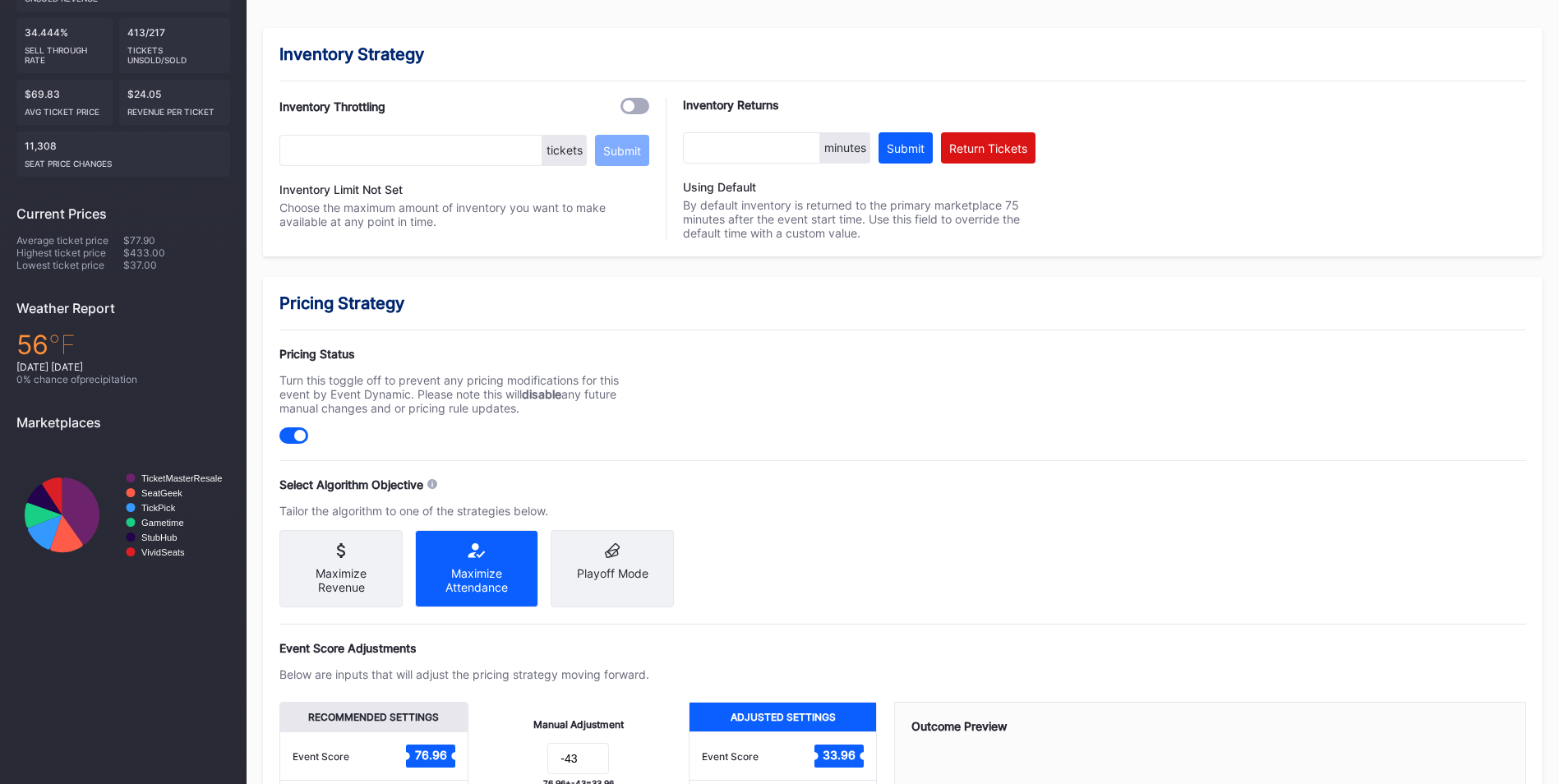
scroll to position [165, 0]
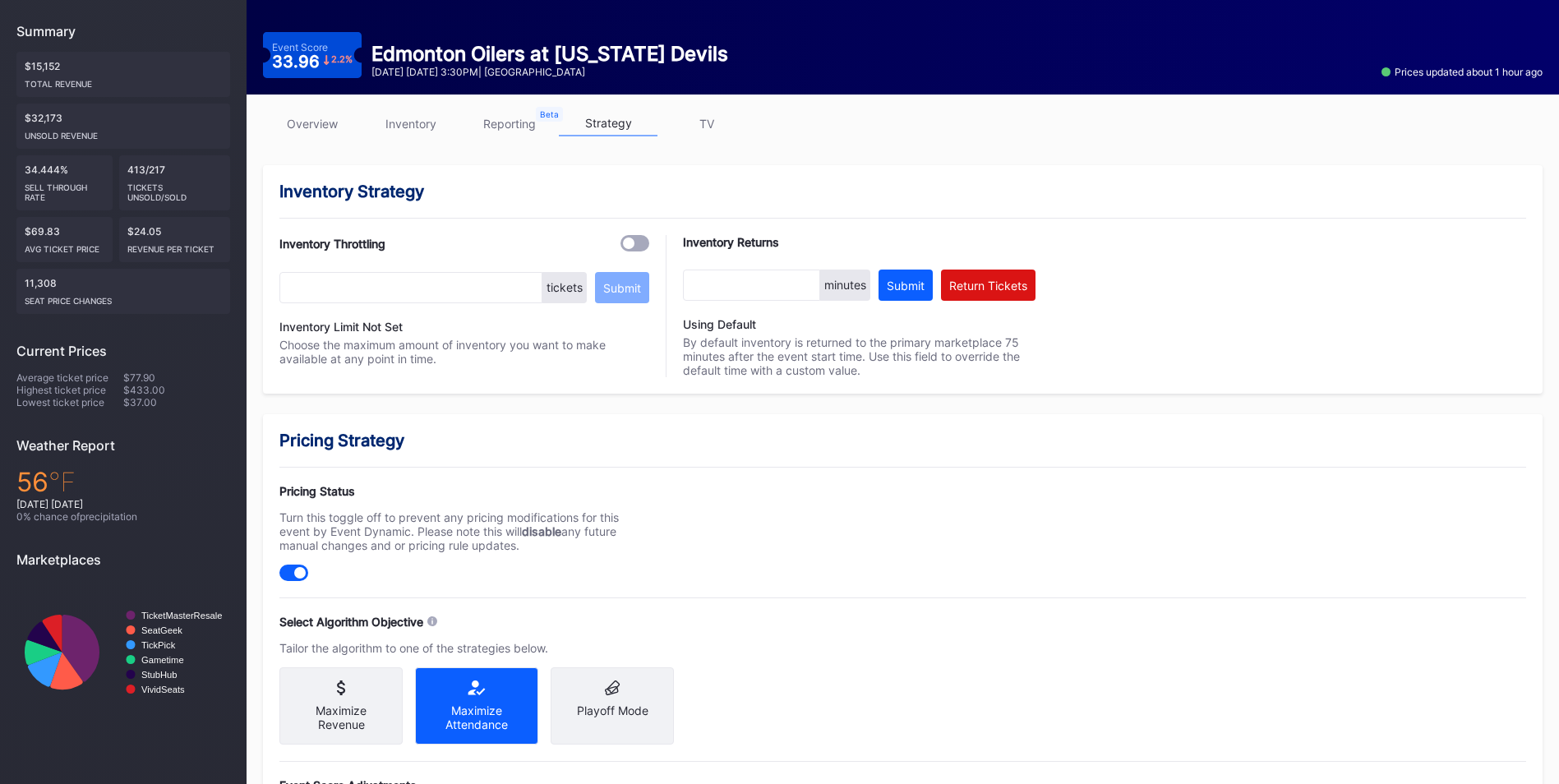
click at [417, 120] on link "inventory" at bounding box center [410, 124] width 98 height 26
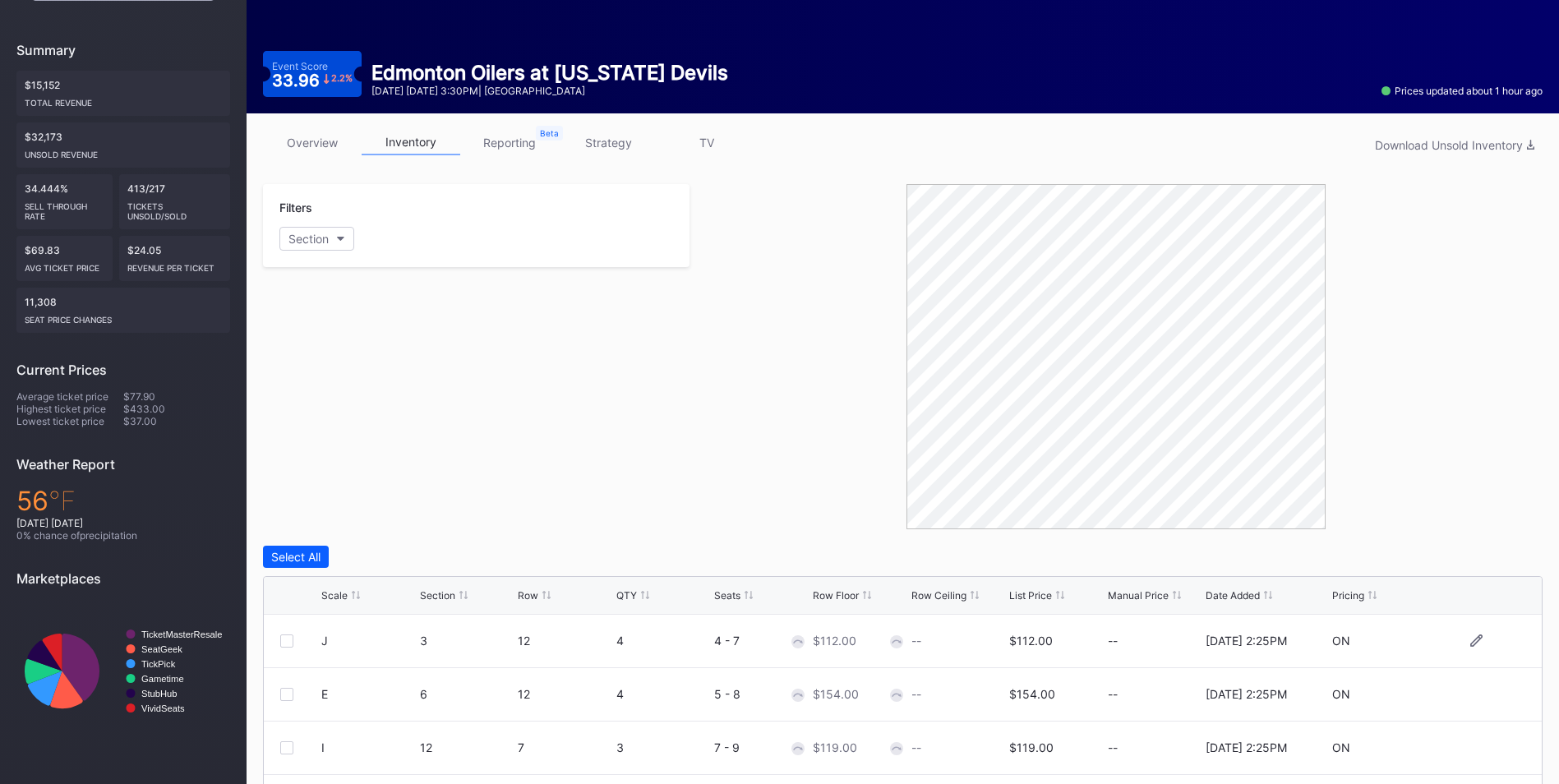
scroll to position [329, 0]
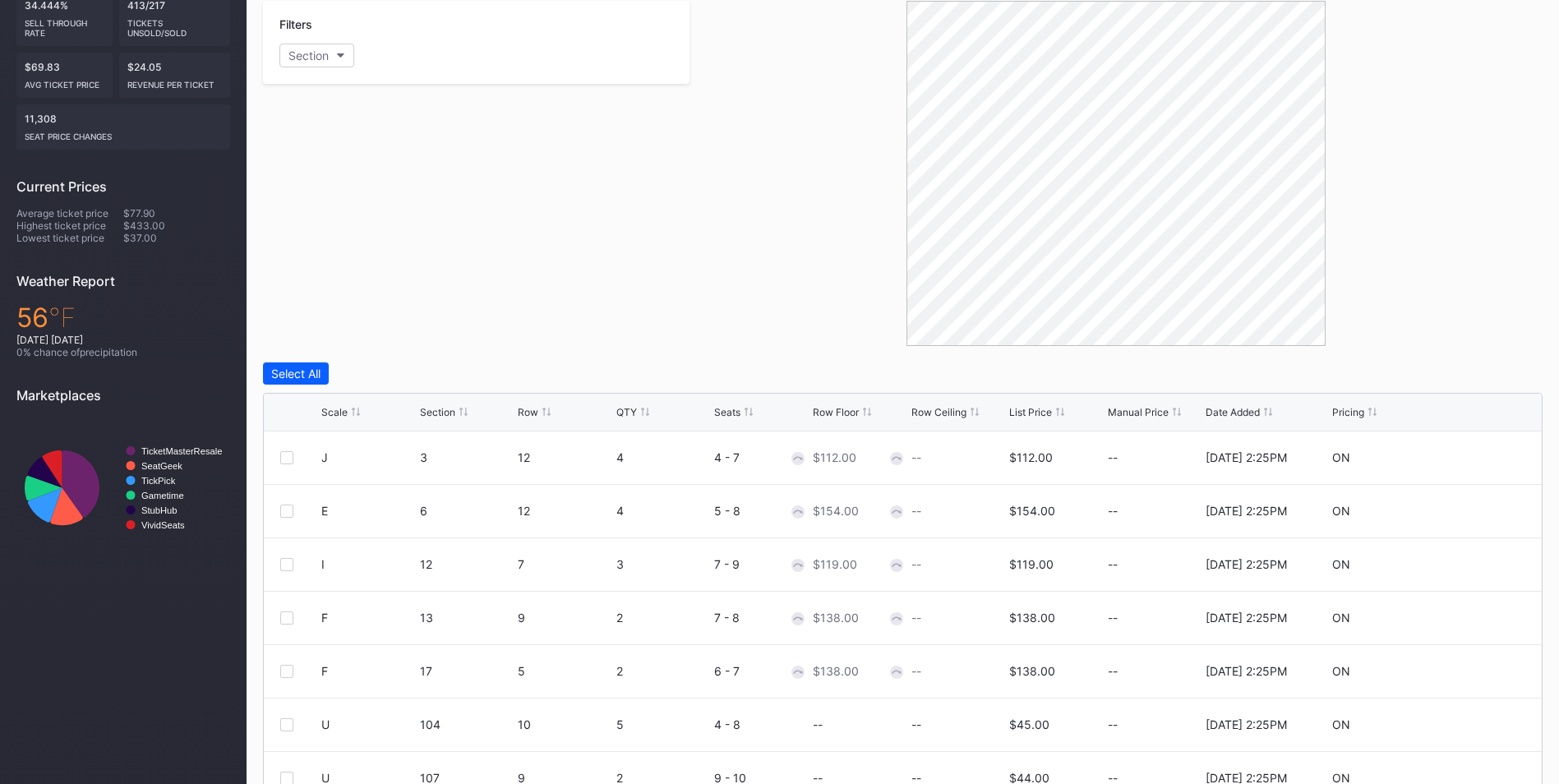
click at [1027, 413] on div "List Price" at bounding box center [1030, 412] width 43 height 12
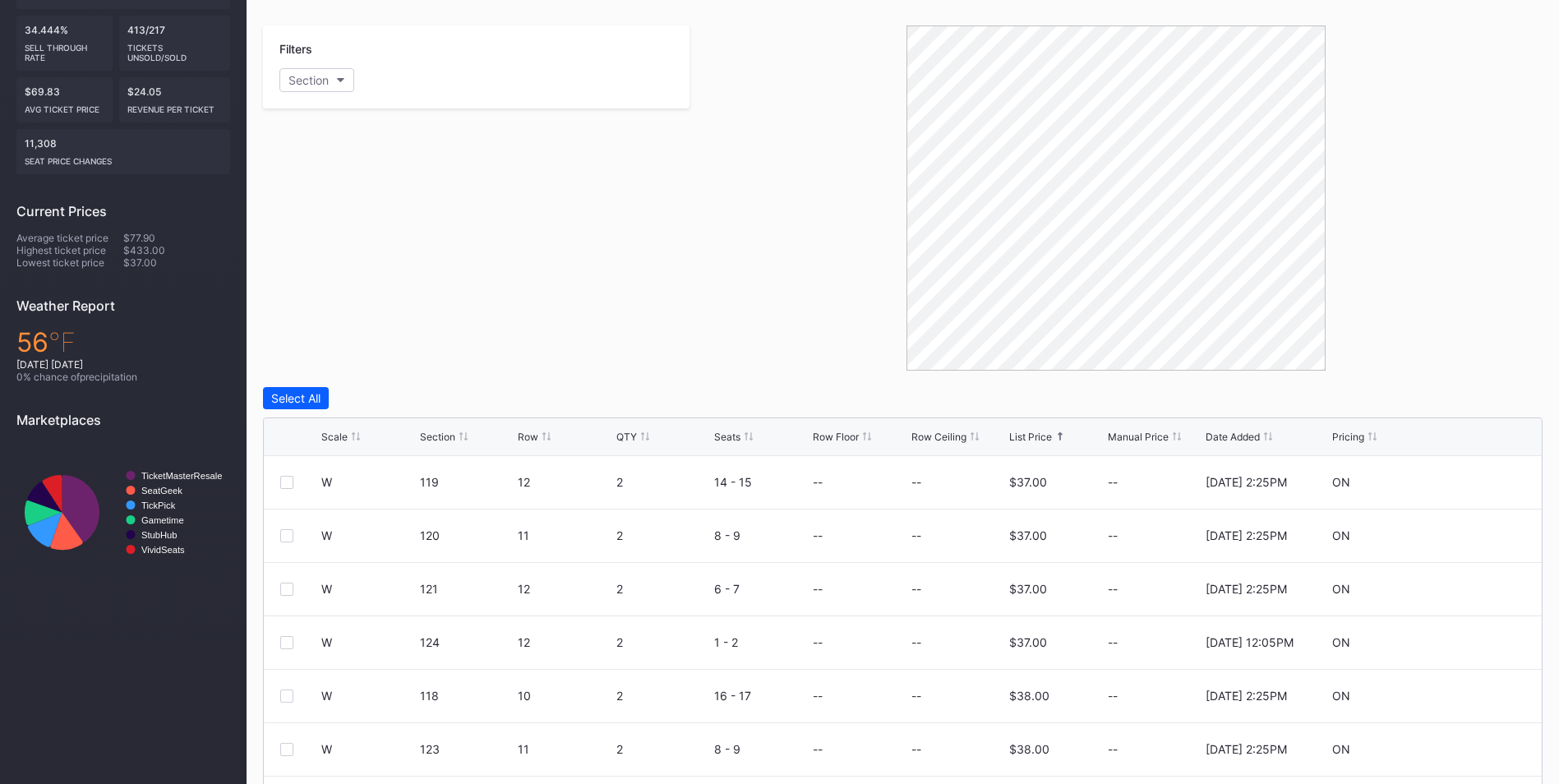
scroll to position [79, 0]
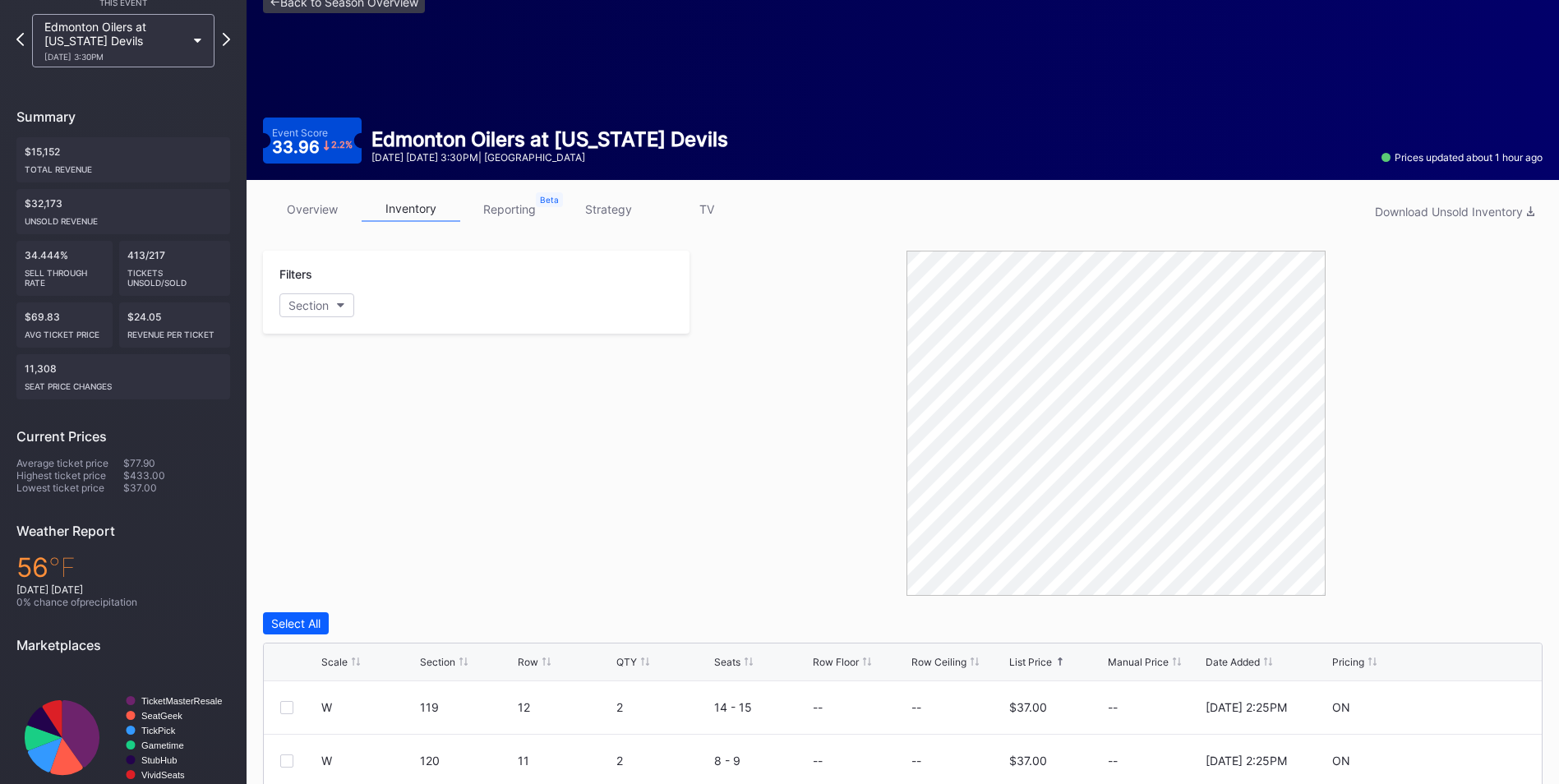
click at [594, 212] on link "strategy" at bounding box center [608, 210] width 98 height 26
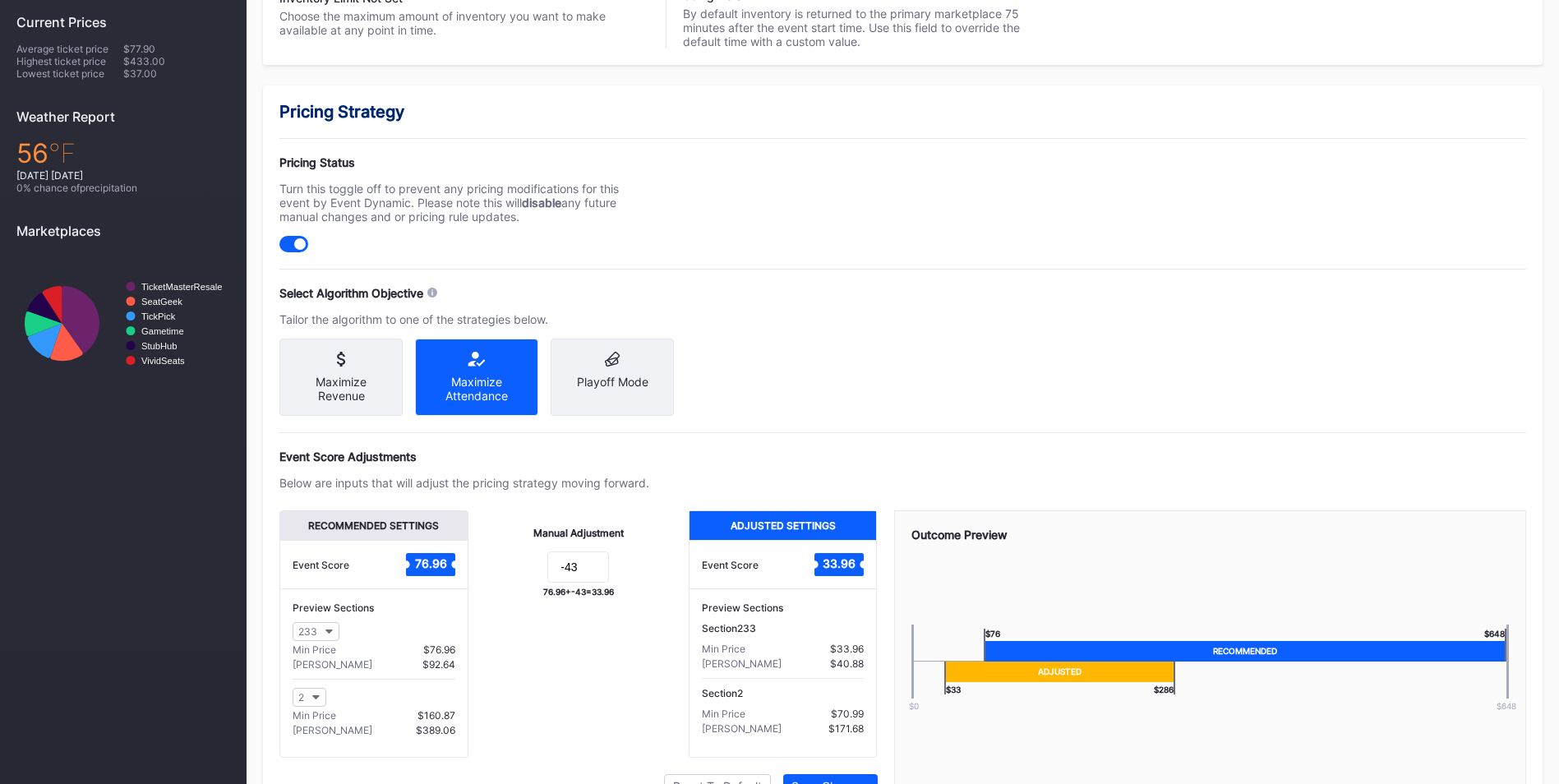
scroll to position [587, 0]
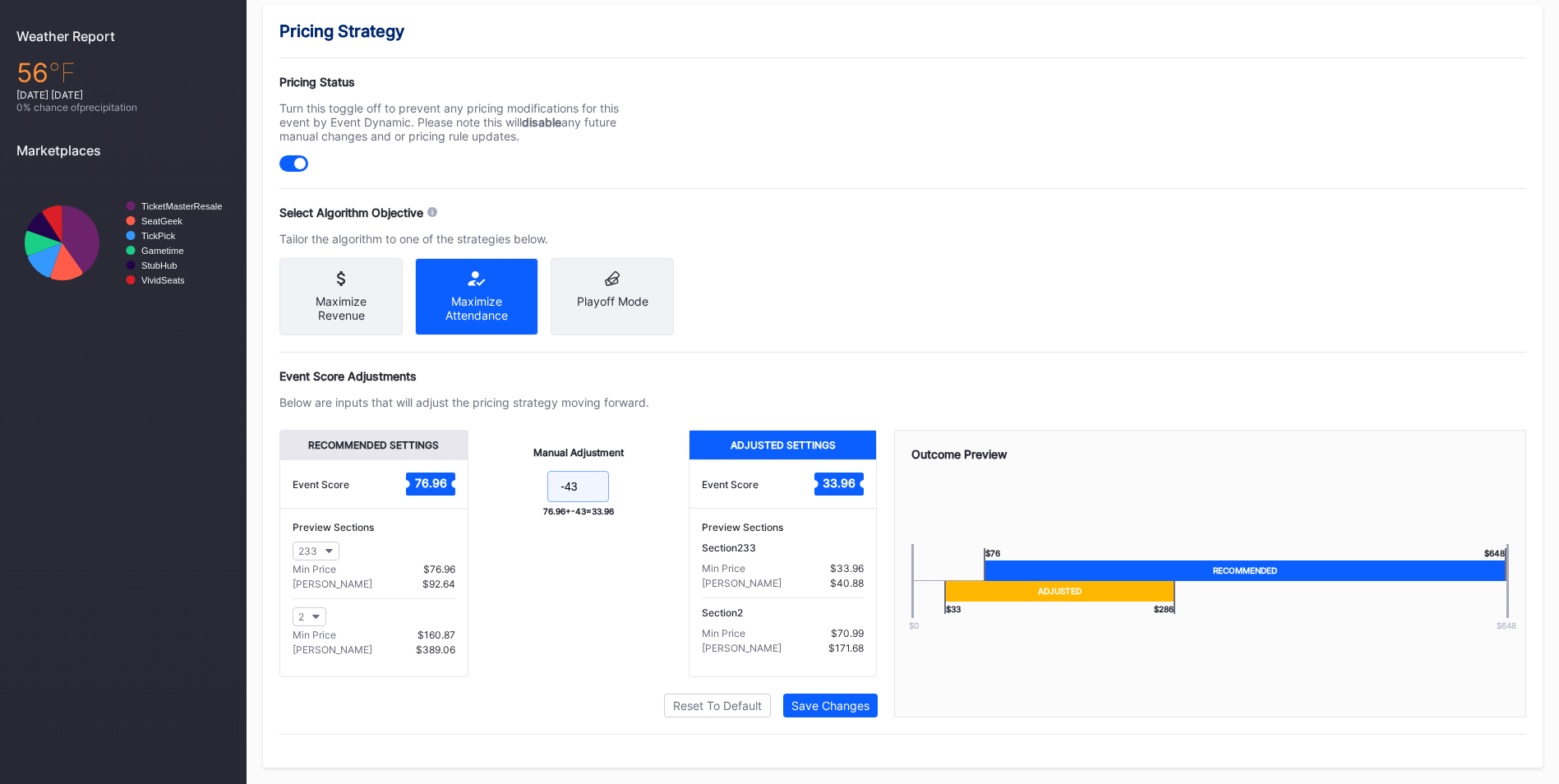
click at [591, 486] on input "-43" at bounding box center [578, 486] width 62 height 31
type input "-48"
click at [859, 705] on div "Save Changes" at bounding box center [830, 705] width 78 height 14
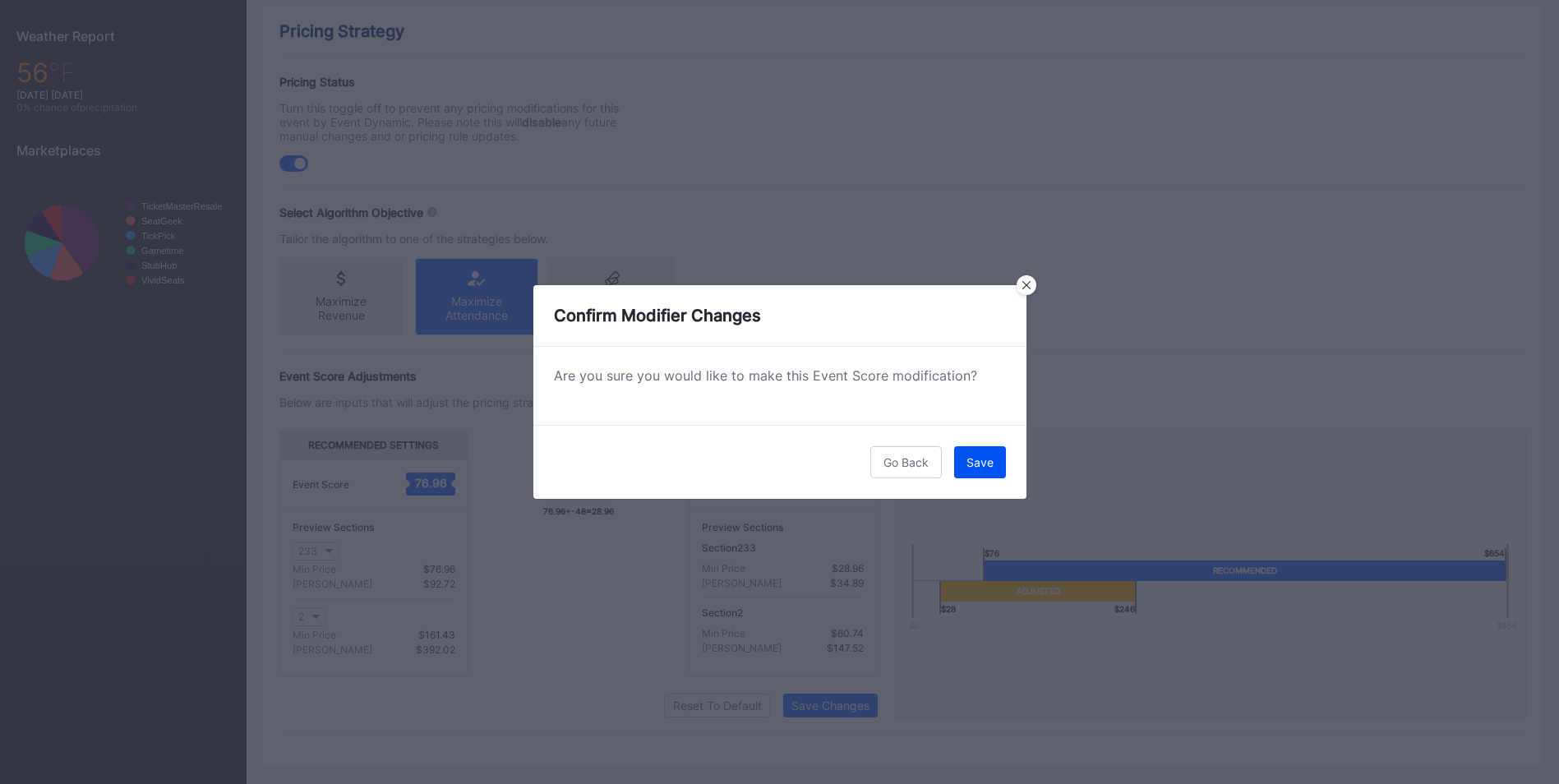
click at [984, 451] on button "Save" at bounding box center [980, 462] width 51 height 32
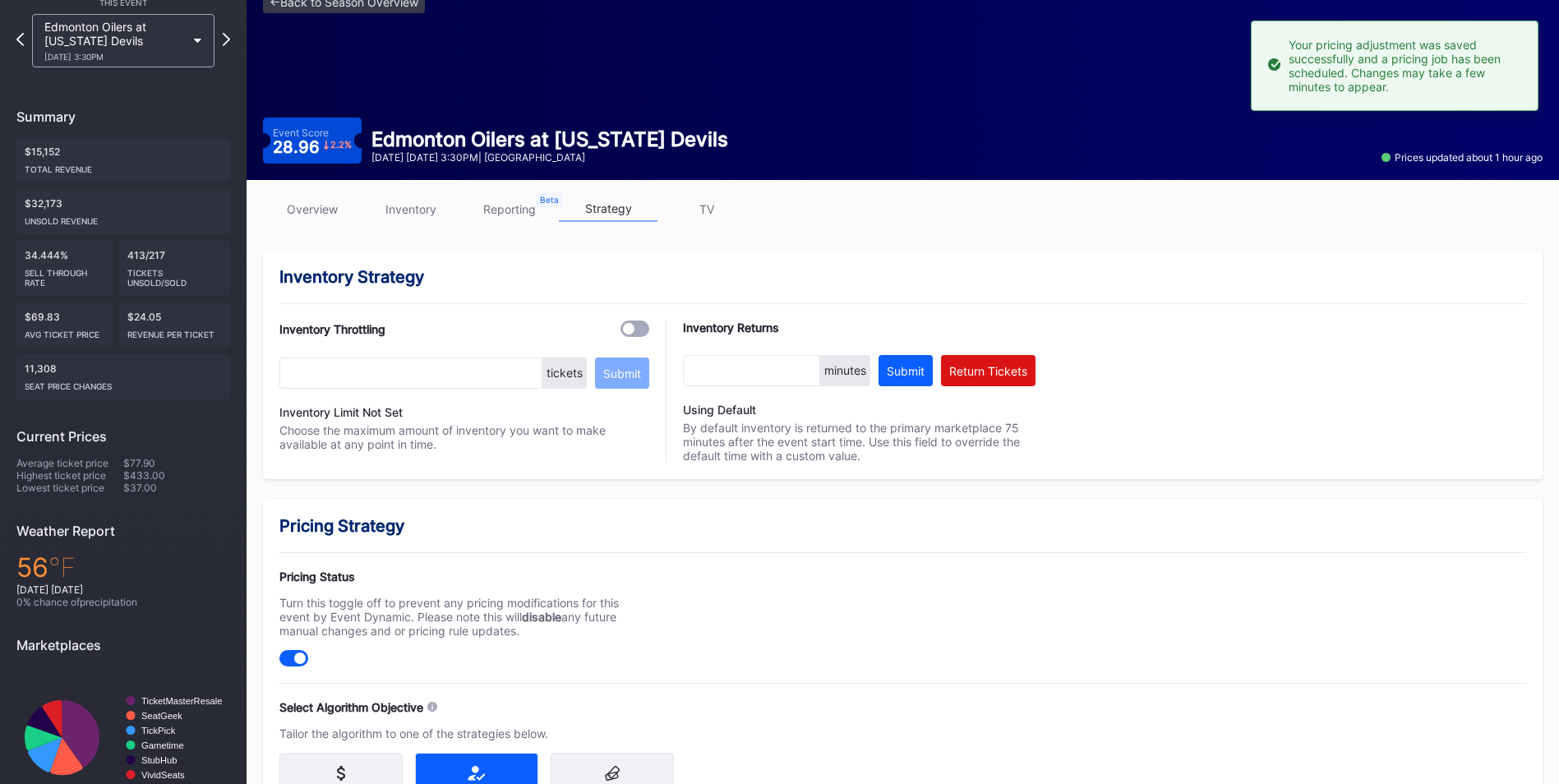
scroll to position [0, 0]
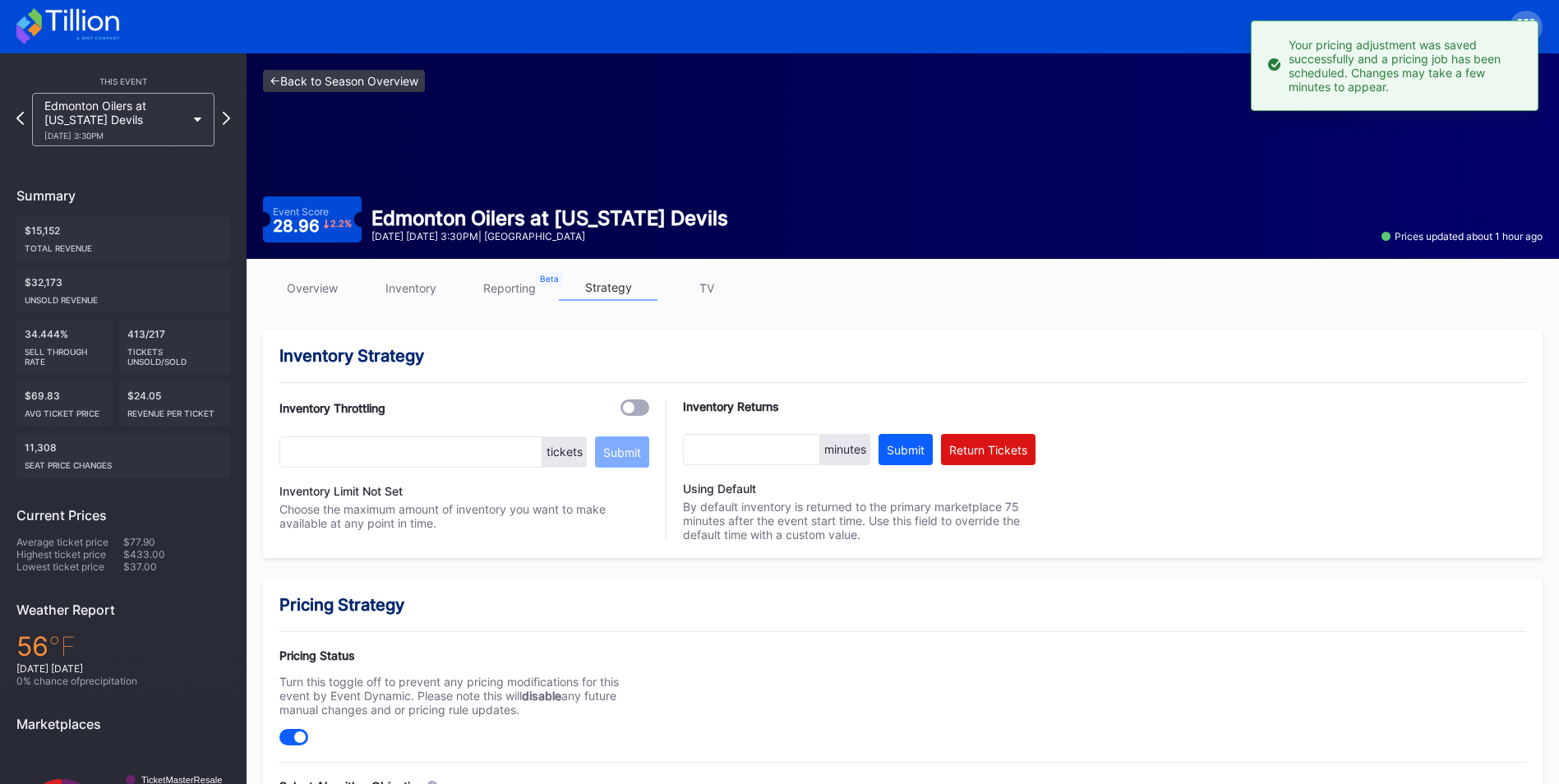
click at [343, 84] on link "<- Back to Season Overview" at bounding box center [344, 81] width 162 height 22
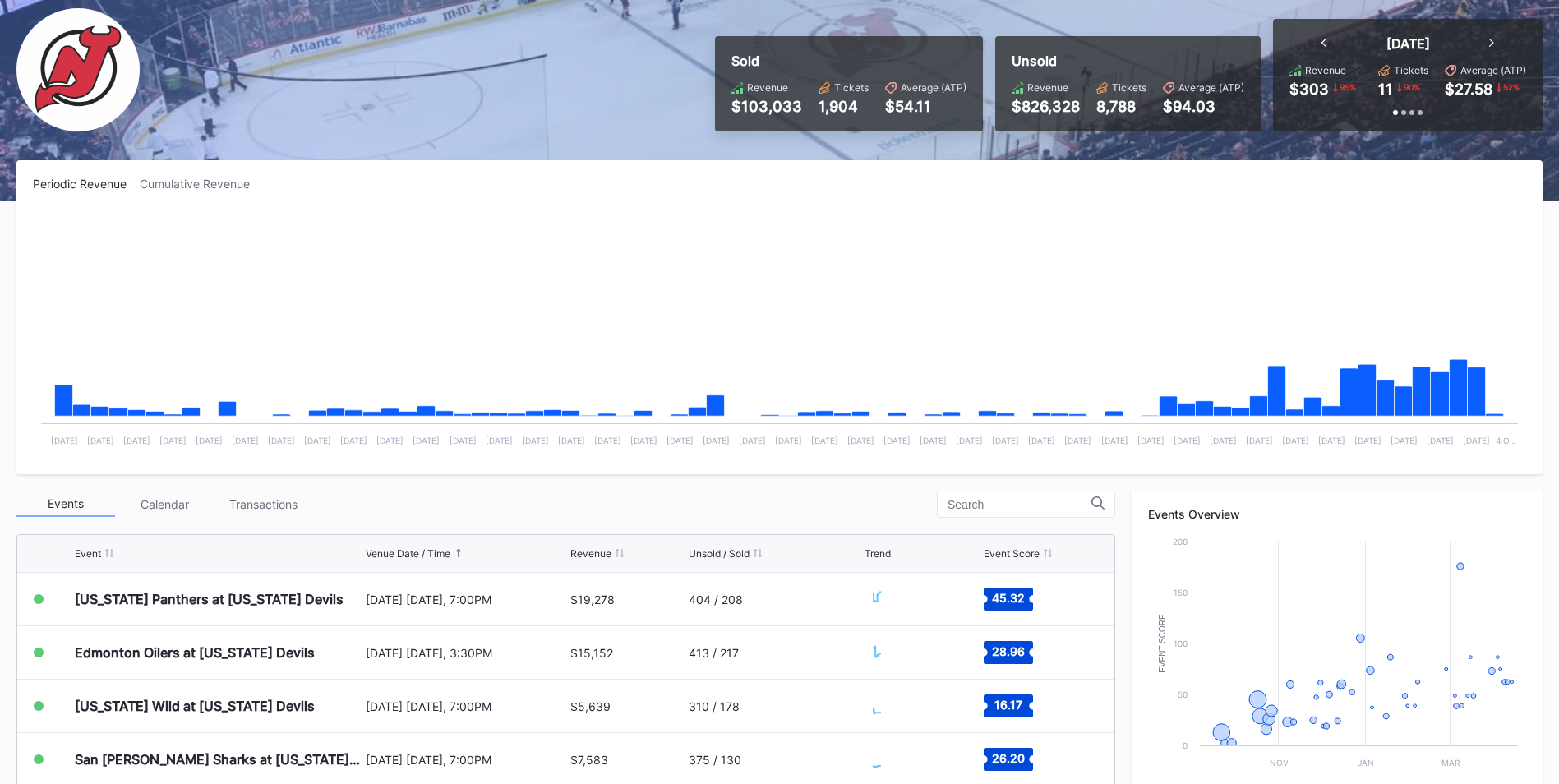
scroll to position [246, 0]
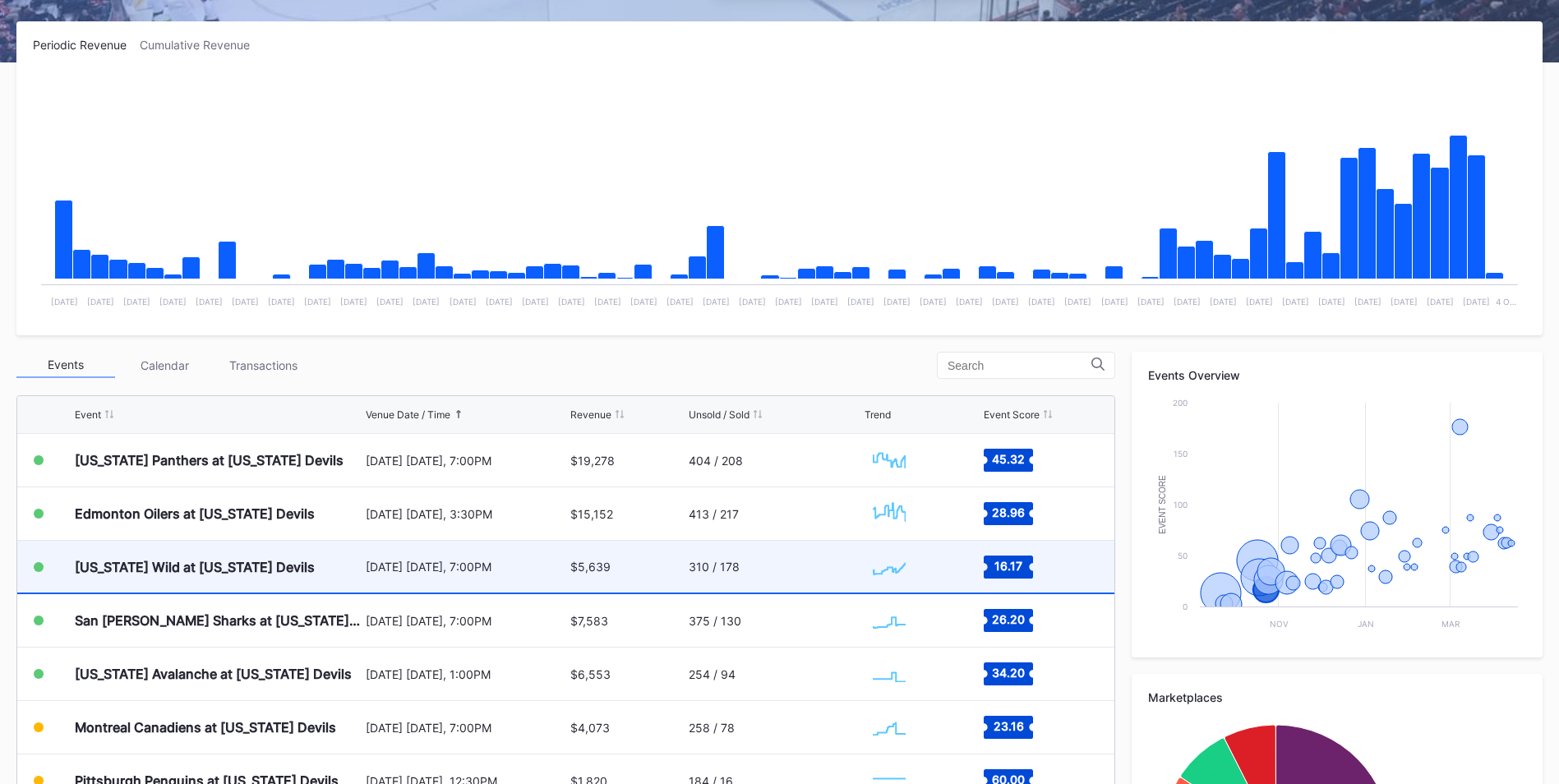
click at [273, 584] on div "[US_STATE] Wild at [US_STATE] Devils" at bounding box center [218, 566] width 287 height 51
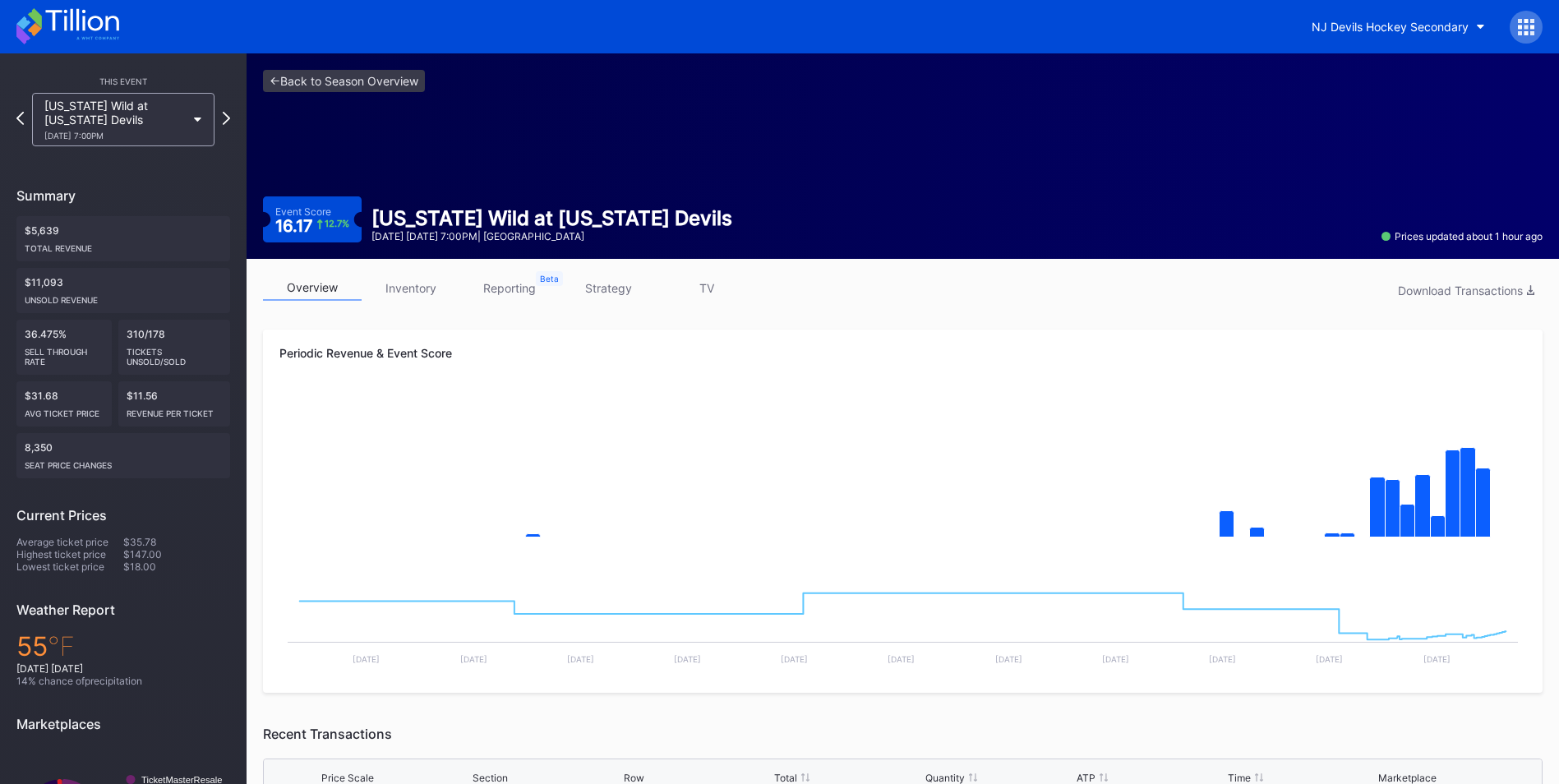
click at [405, 291] on link "inventory" at bounding box center [410, 289] width 98 height 26
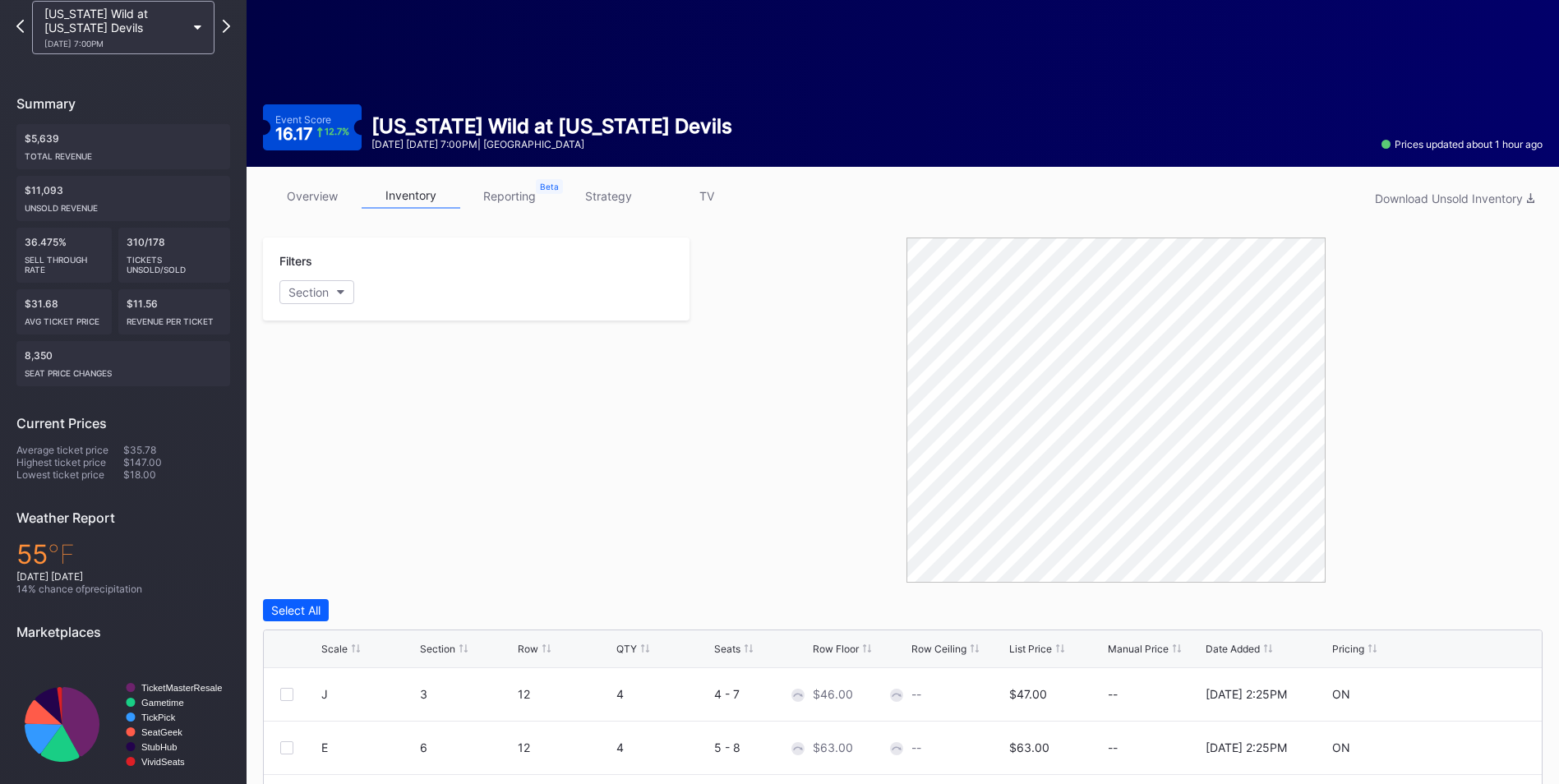
scroll to position [329, 0]
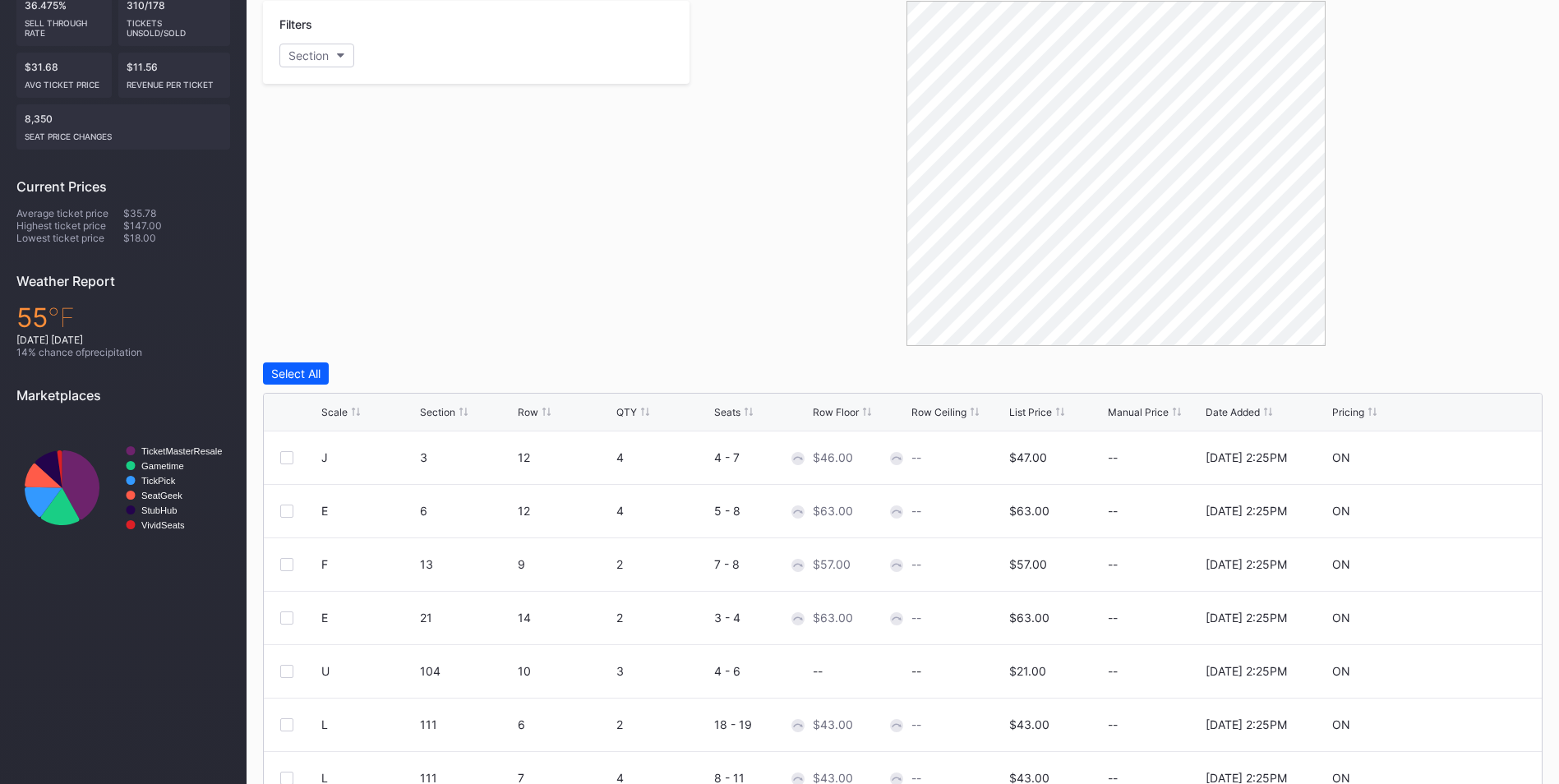
click at [1029, 410] on div "List Price" at bounding box center [1030, 412] width 43 height 12
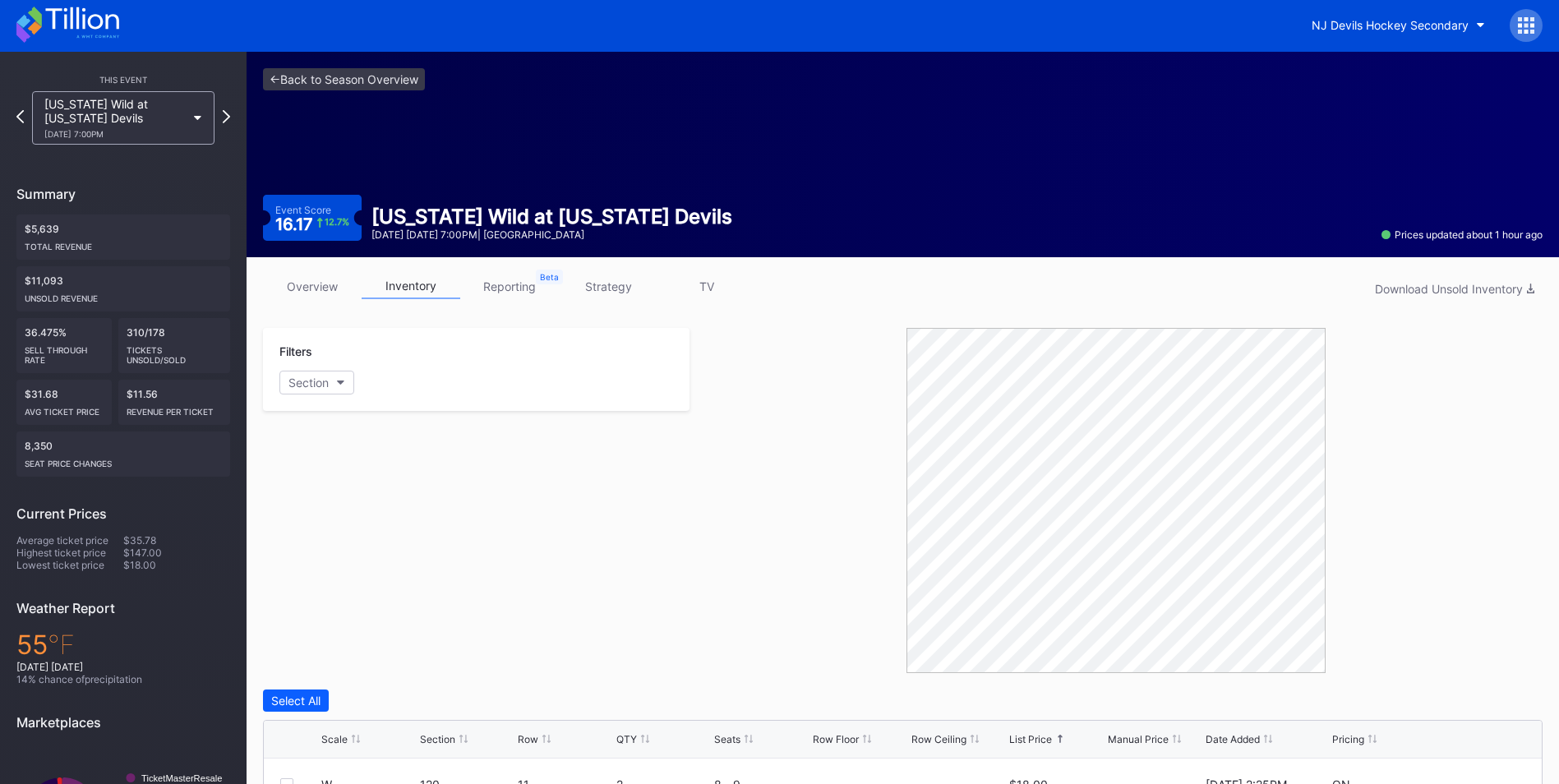
scroll to position [0, 0]
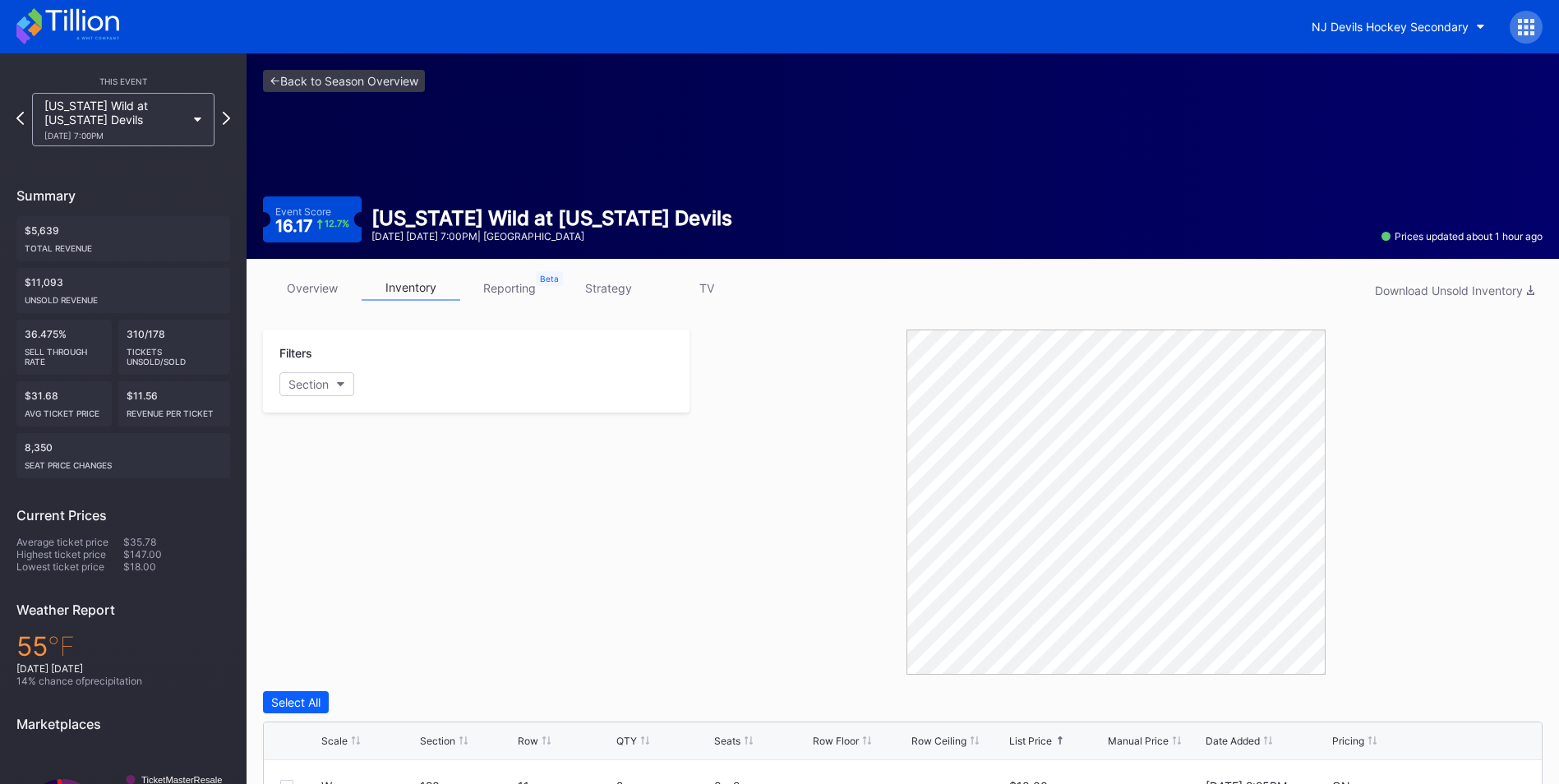
click at [591, 289] on link "strategy" at bounding box center [608, 289] width 98 height 26
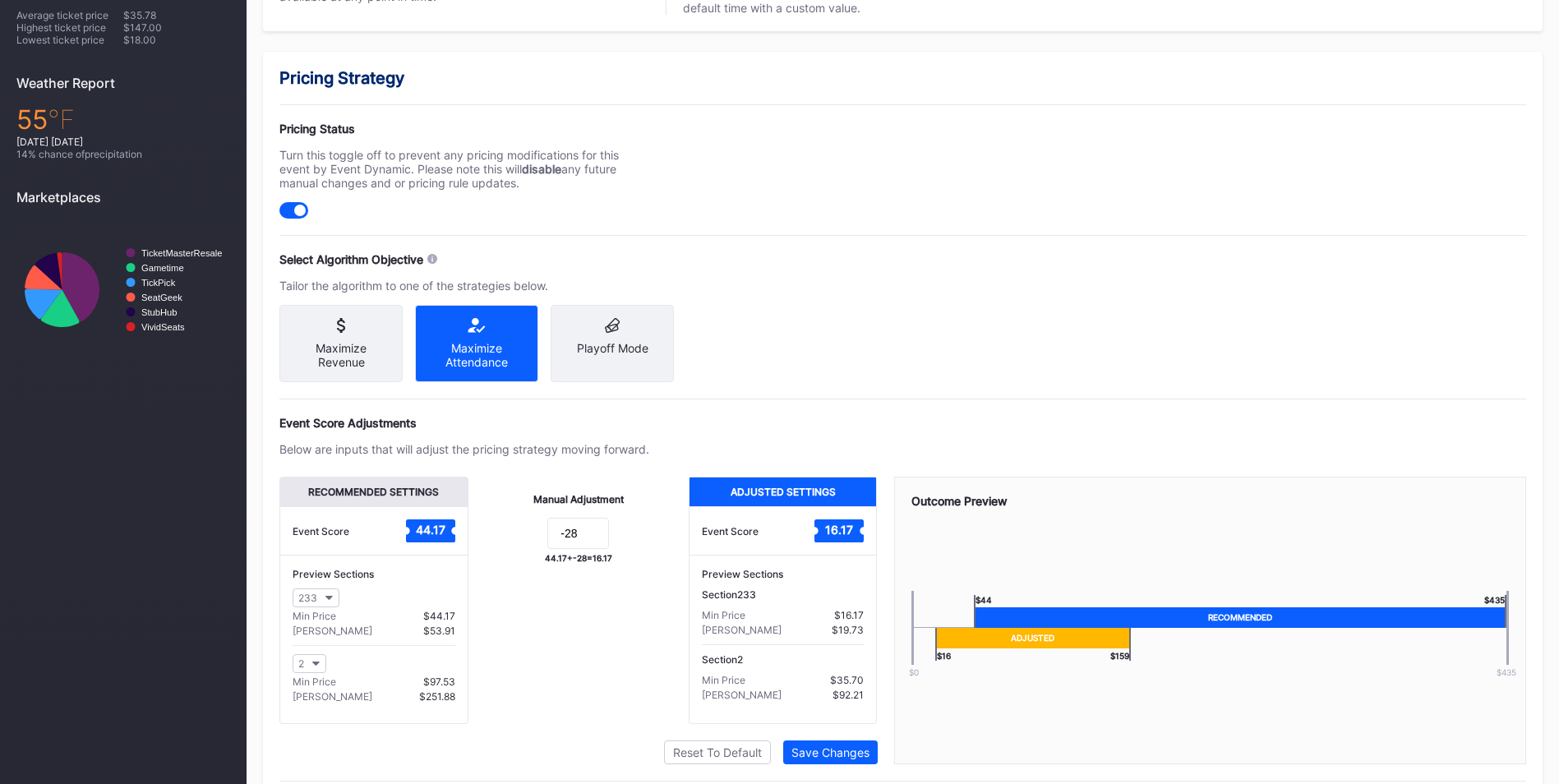
scroll to position [587, 0]
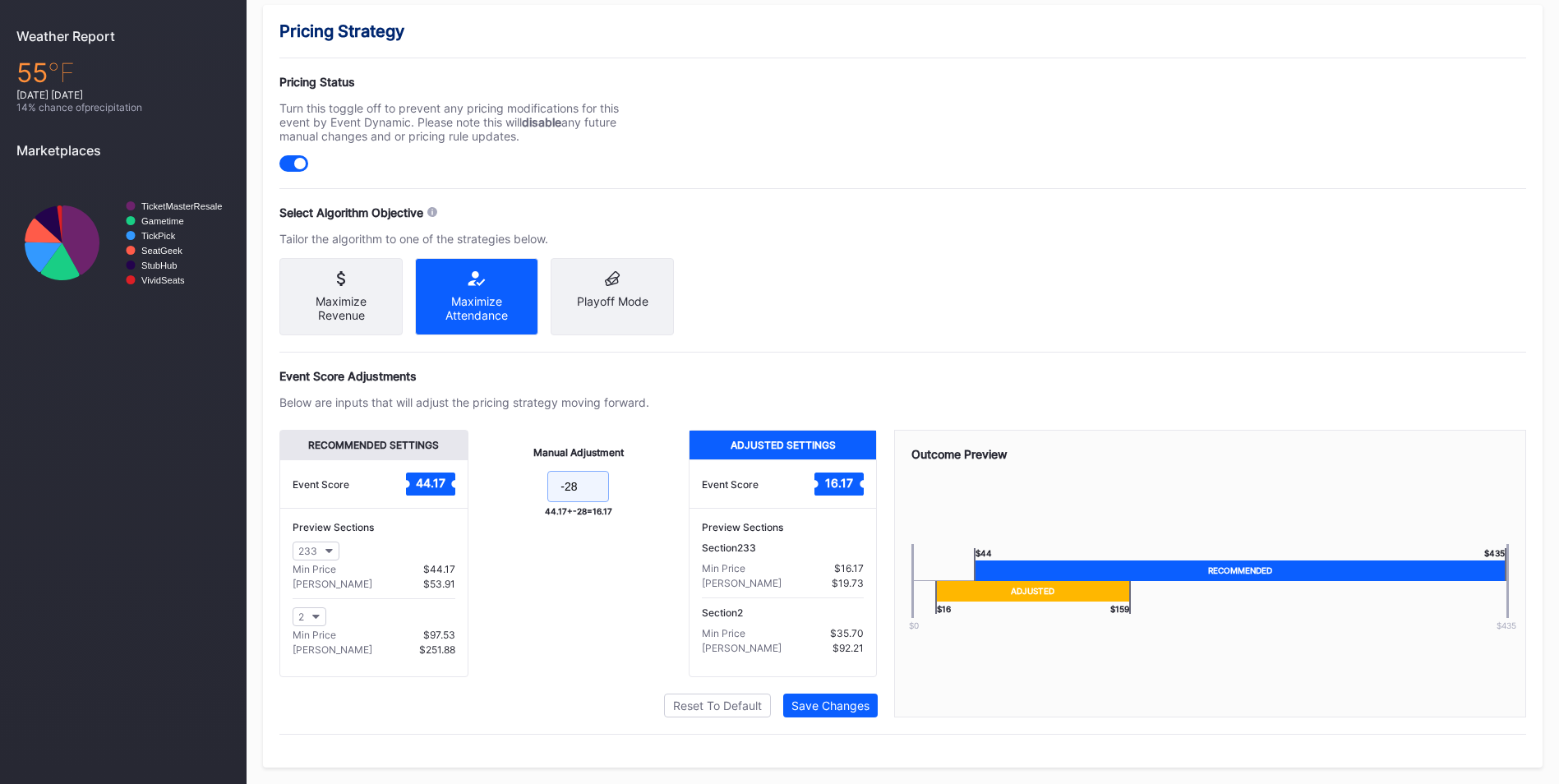
click at [581, 487] on input "-28" at bounding box center [578, 486] width 62 height 31
type input "-33"
click at [804, 702] on div "Save Changes" at bounding box center [830, 705] width 78 height 14
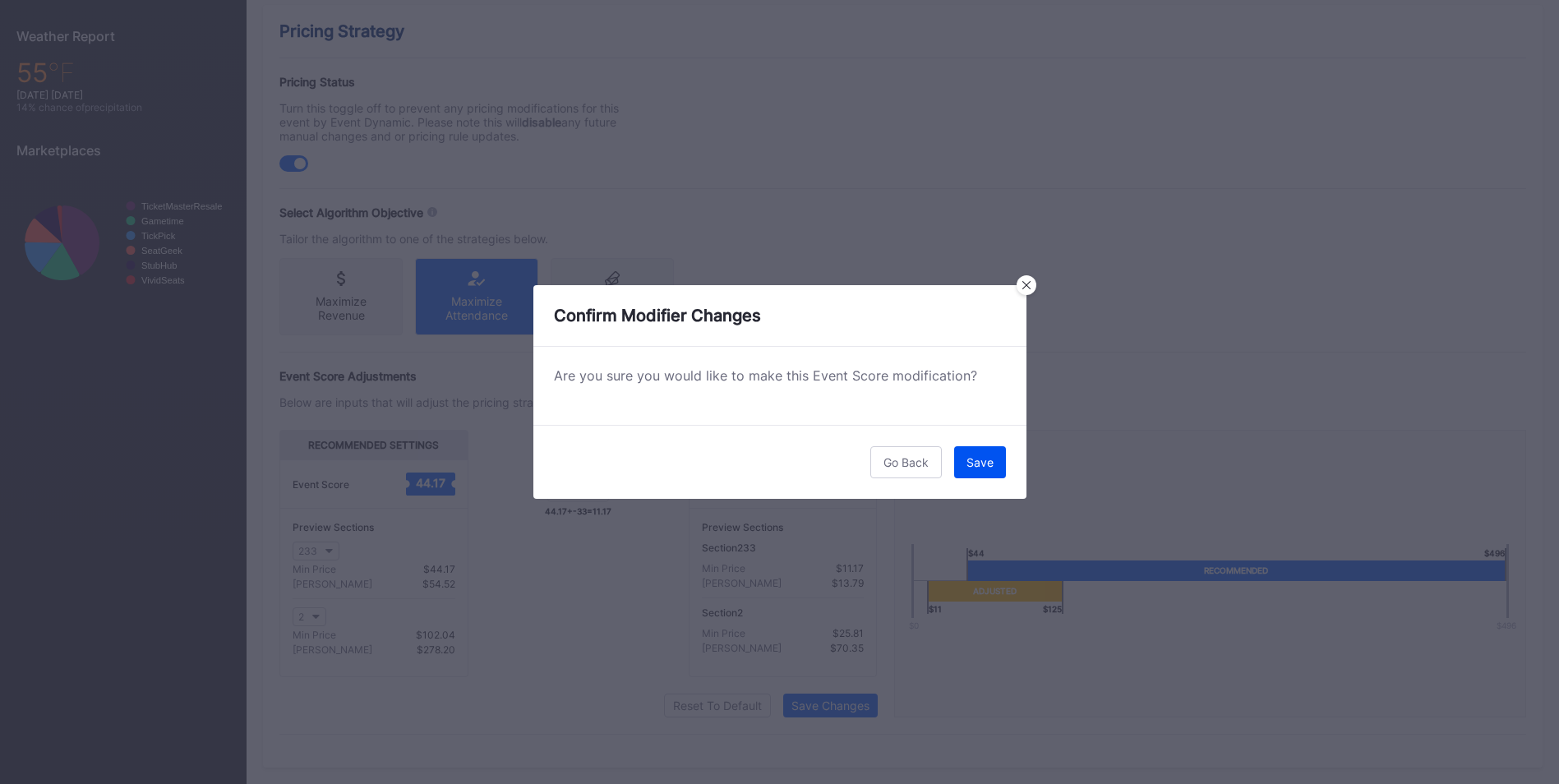
click at [975, 459] on div "Save" at bounding box center [981, 461] width 28 height 14
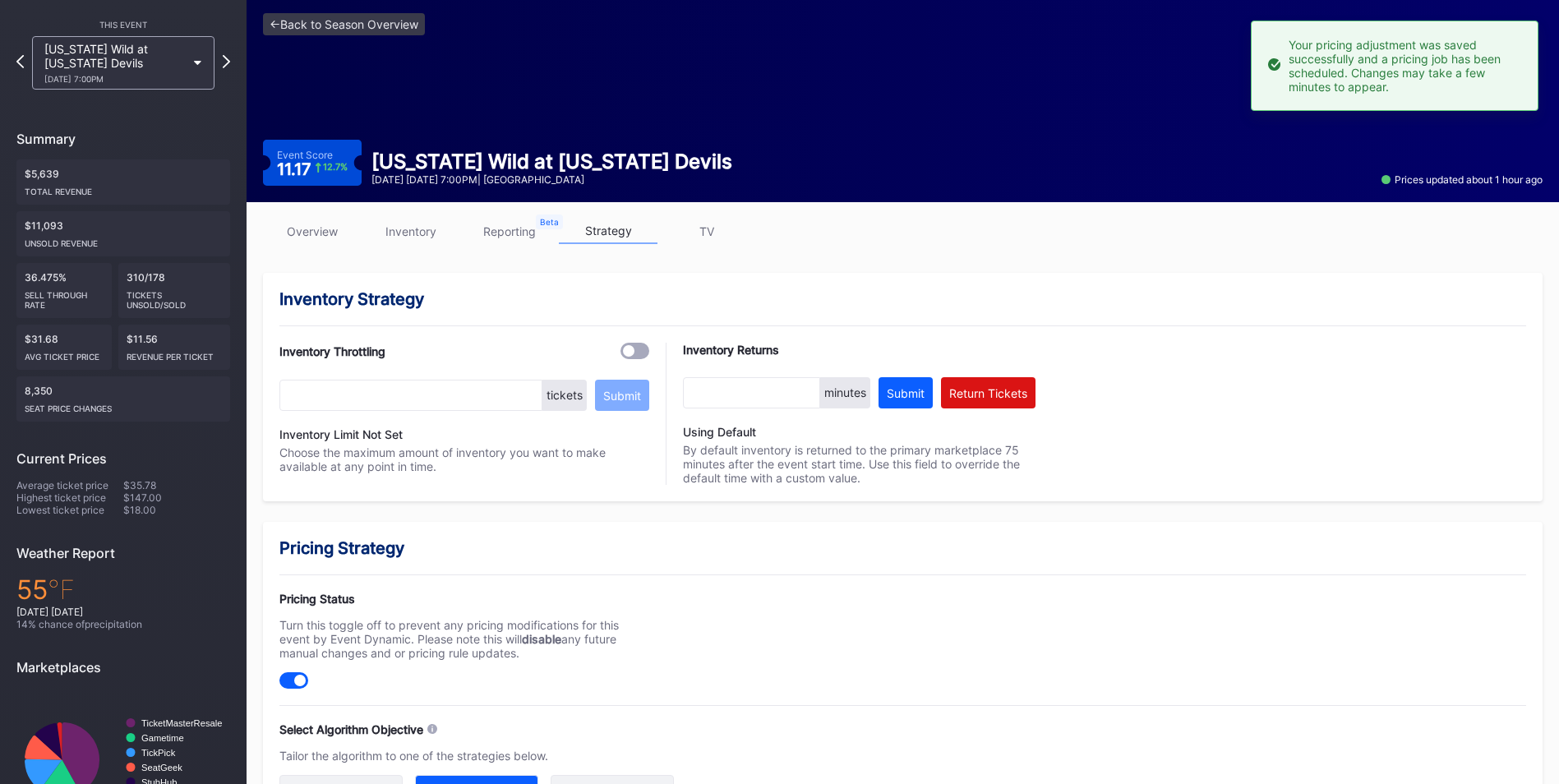
scroll to position [0, 0]
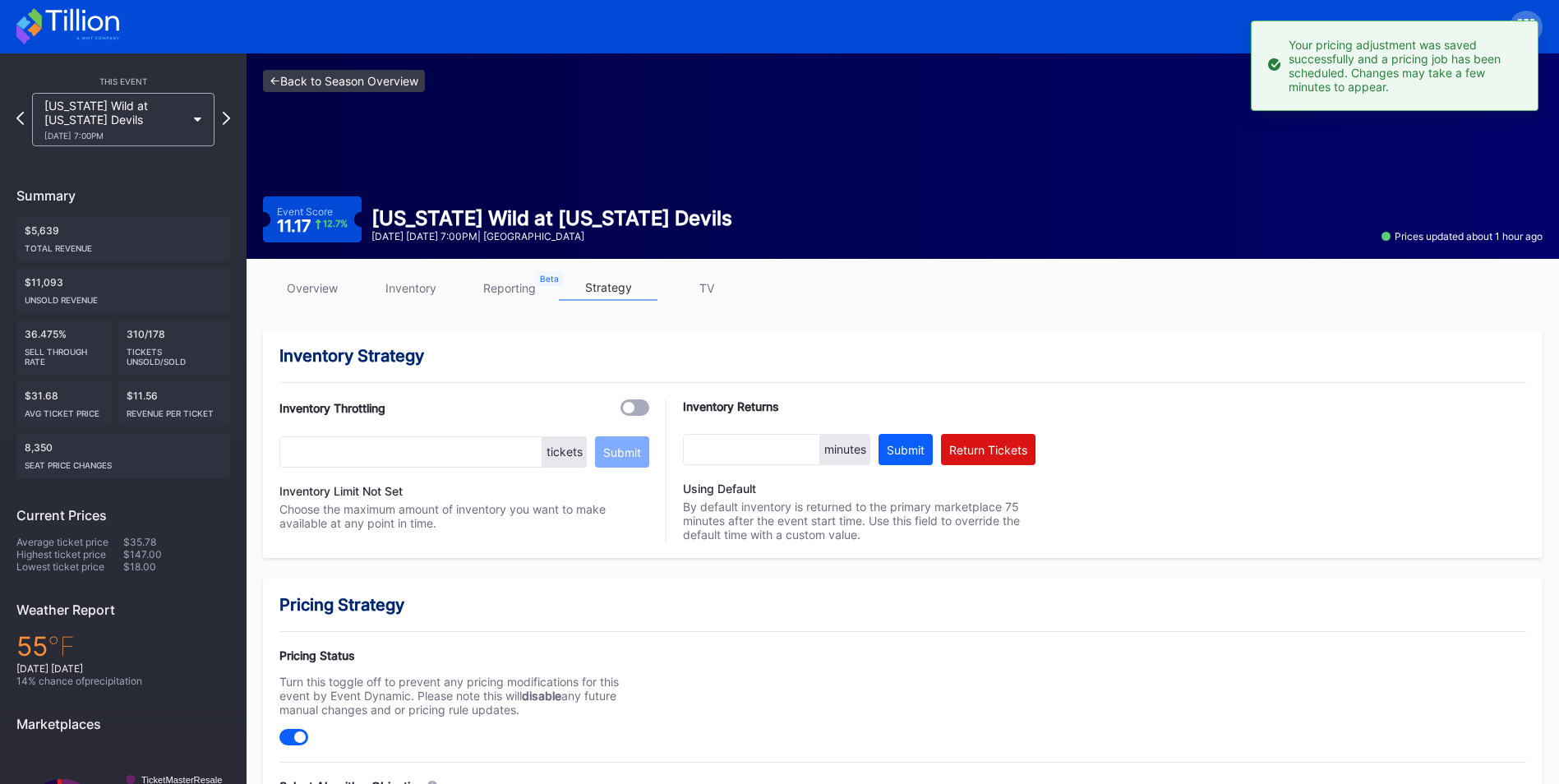
click at [361, 90] on link "<- Back to Season Overview" at bounding box center [344, 81] width 162 height 22
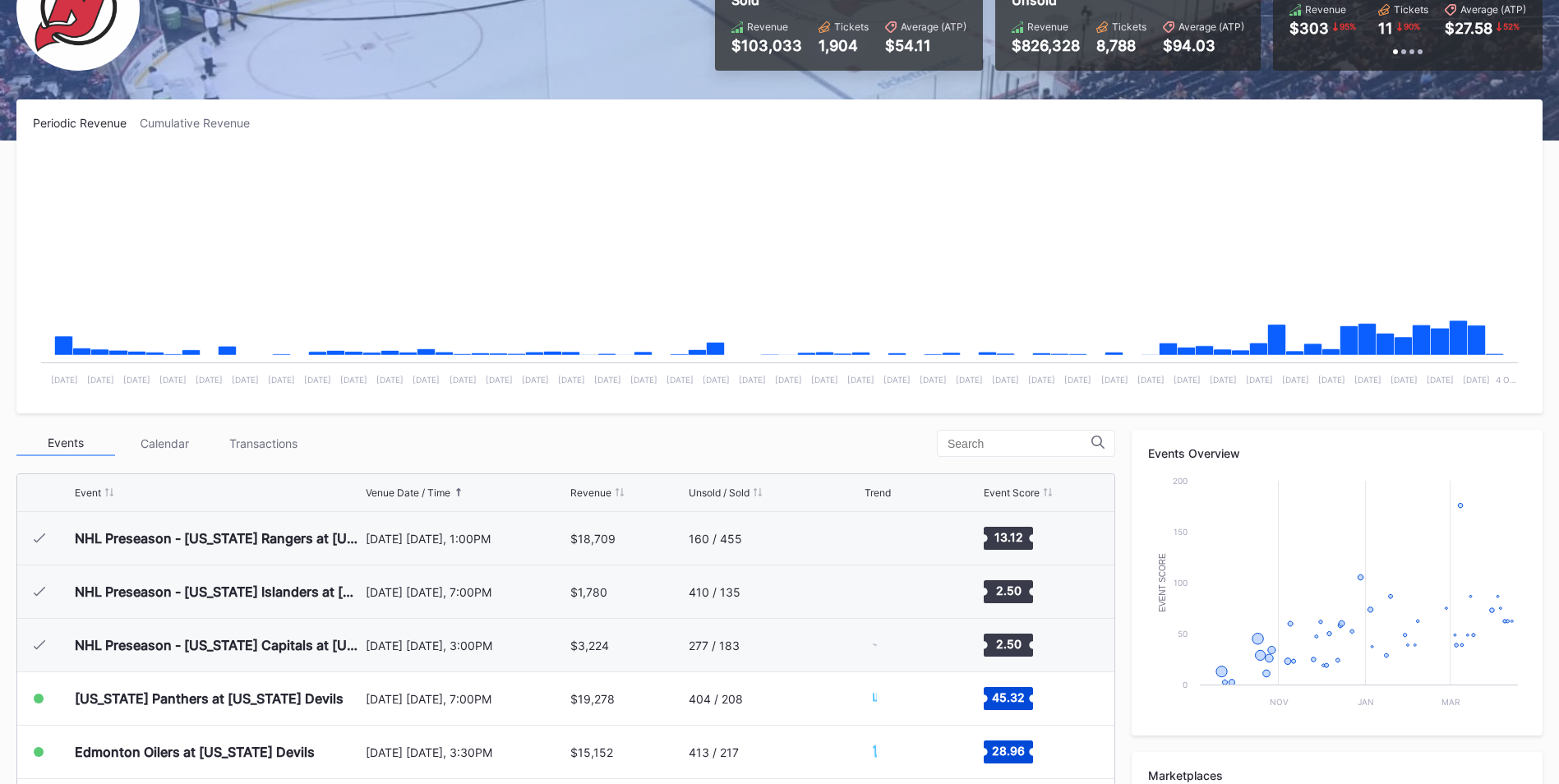
scroll to position [246, 0]
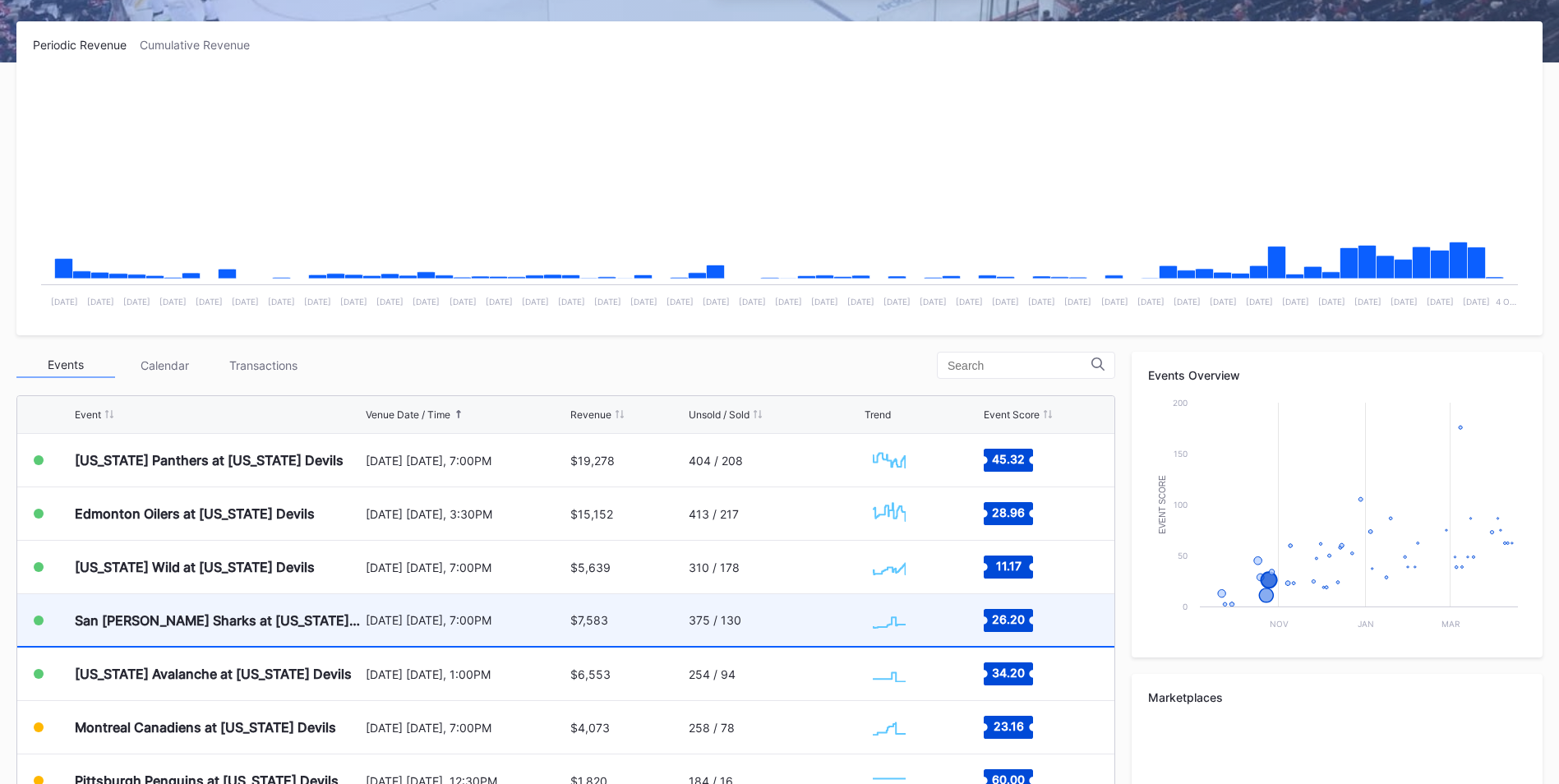
click at [331, 626] on div "San [PERSON_NAME] Sharks at [US_STATE] Devils" at bounding box center [218, 620] width 287 height 51
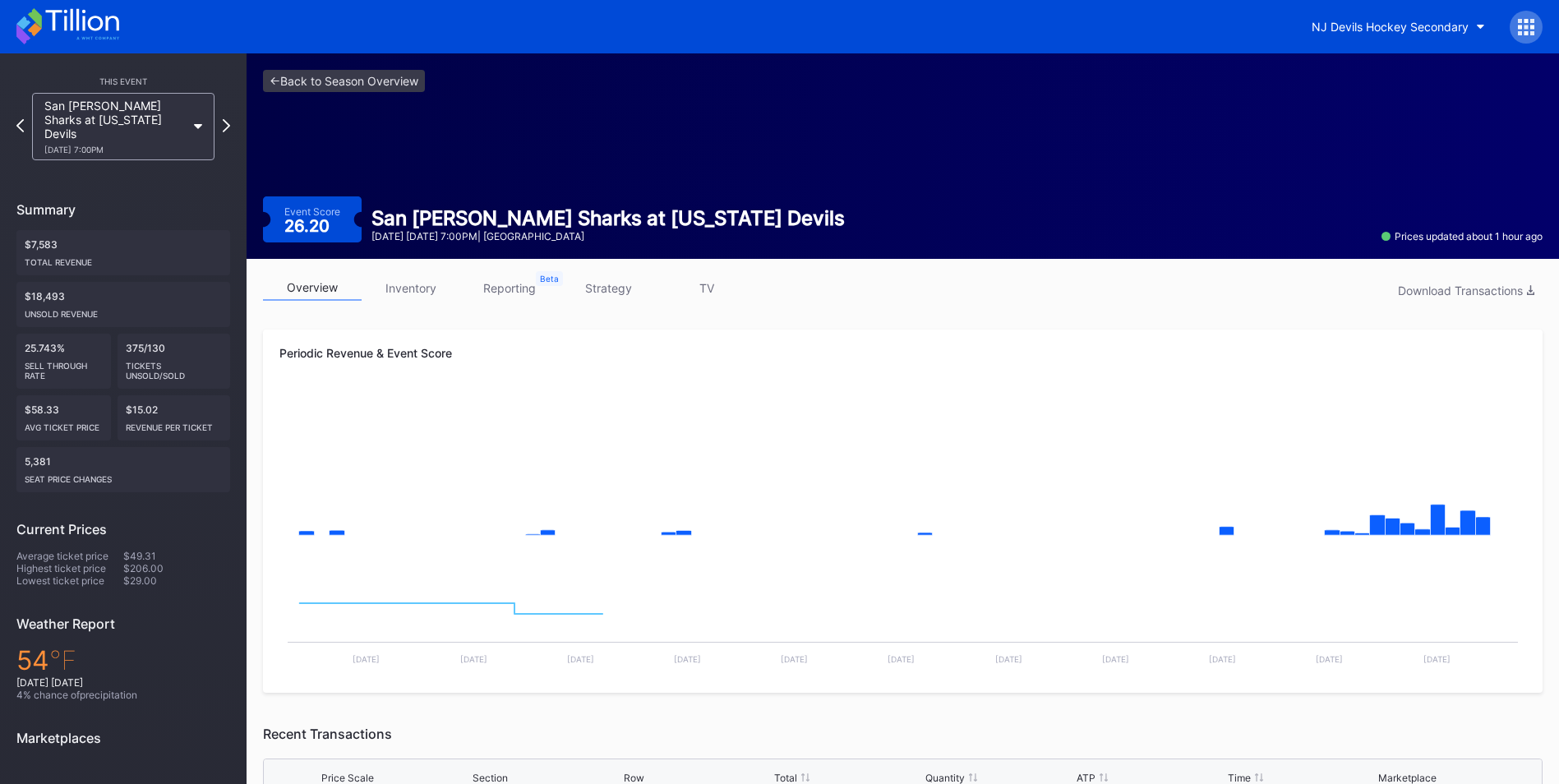
click at [415, 284] on link "inventory" at bounding box center [410, 289] width 98 height 26
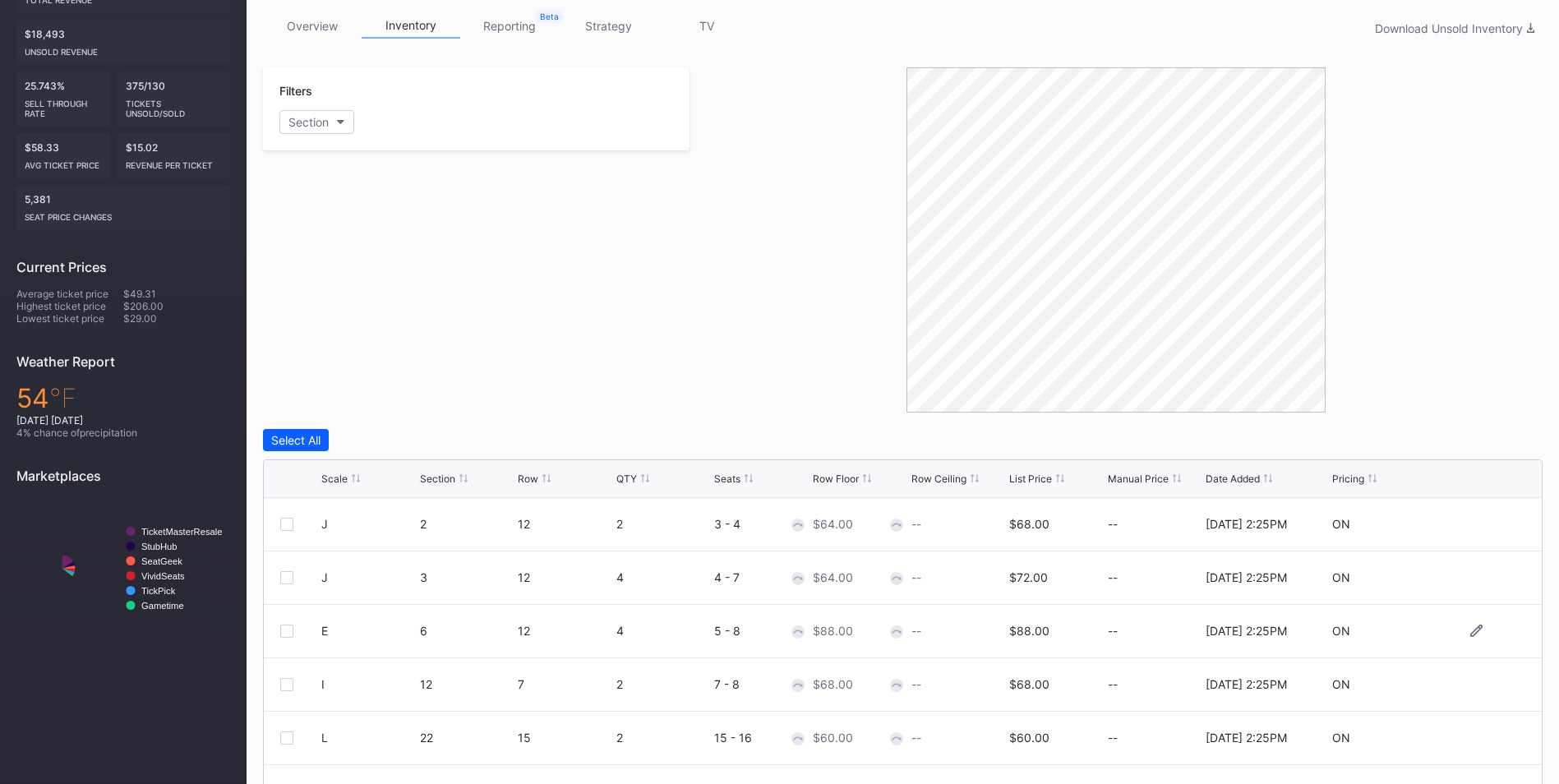
scroll to position [368, 0]
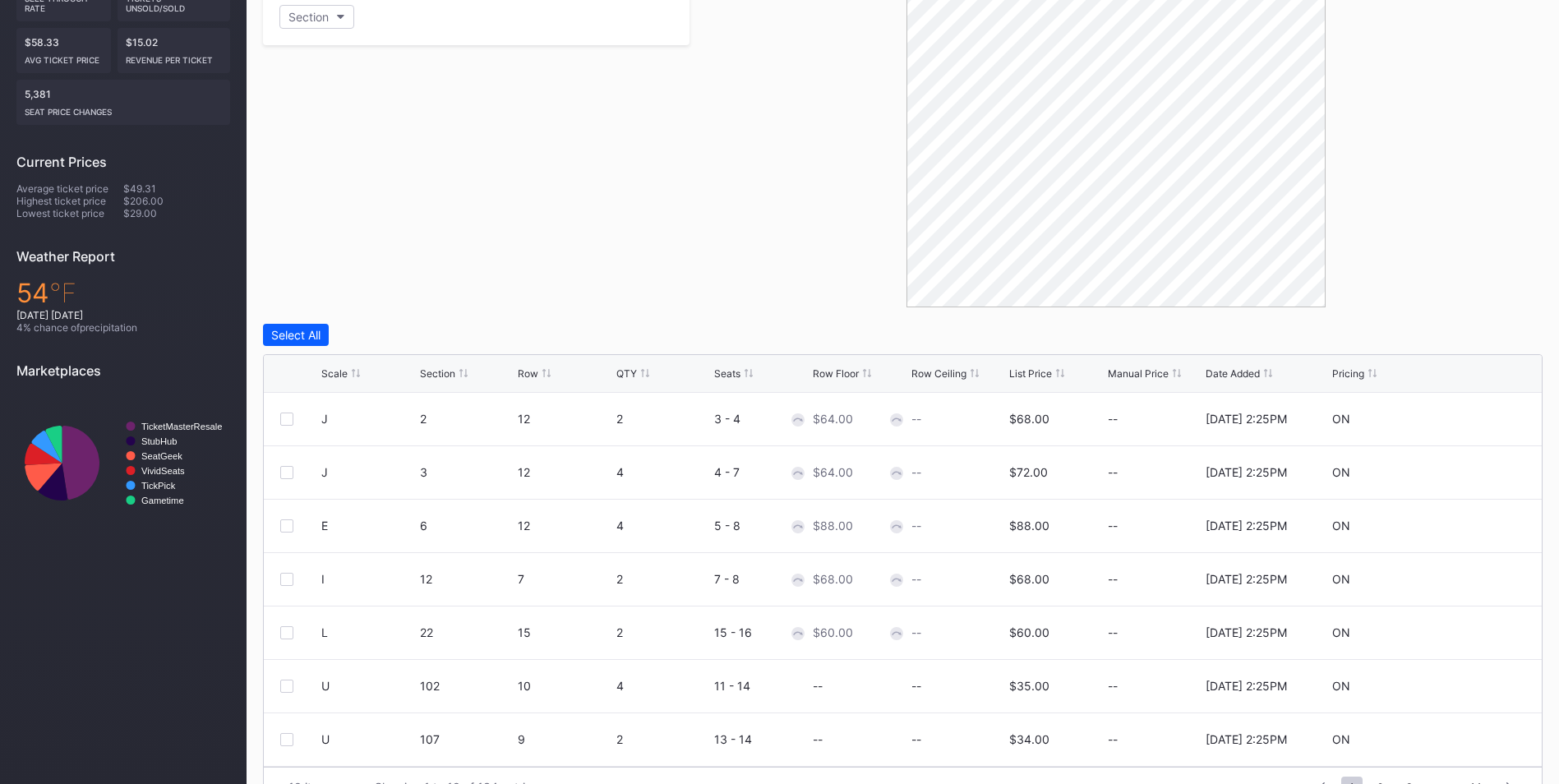
click at [1046, 382] on div "Scale Section Row QTY Seats Row Floor Row Ceiling List Price Manual Price Date …" at bounding box center [903, 373] width 1279 height 38
click at [1041, 380] on div "Scale Section Row QTY Seats Row Floor Row Ceiling List Price Manual Price Date …" at bounding box center [903, 373] width 1279 height 38
click at [1034, 377] on div "List Price" at bounding box center [1030, 373] width 43 height 12
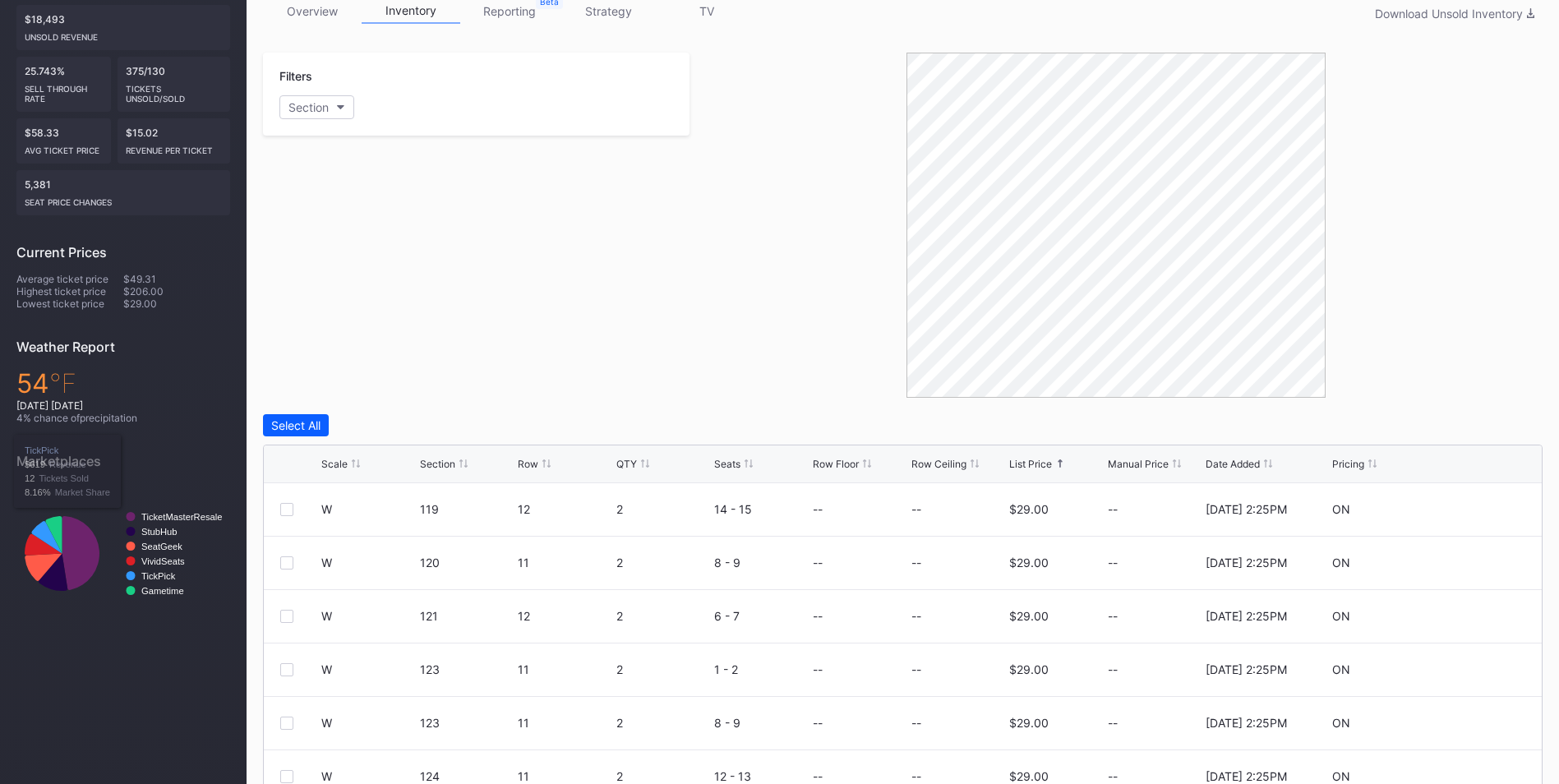
scroll to position [120, 0]
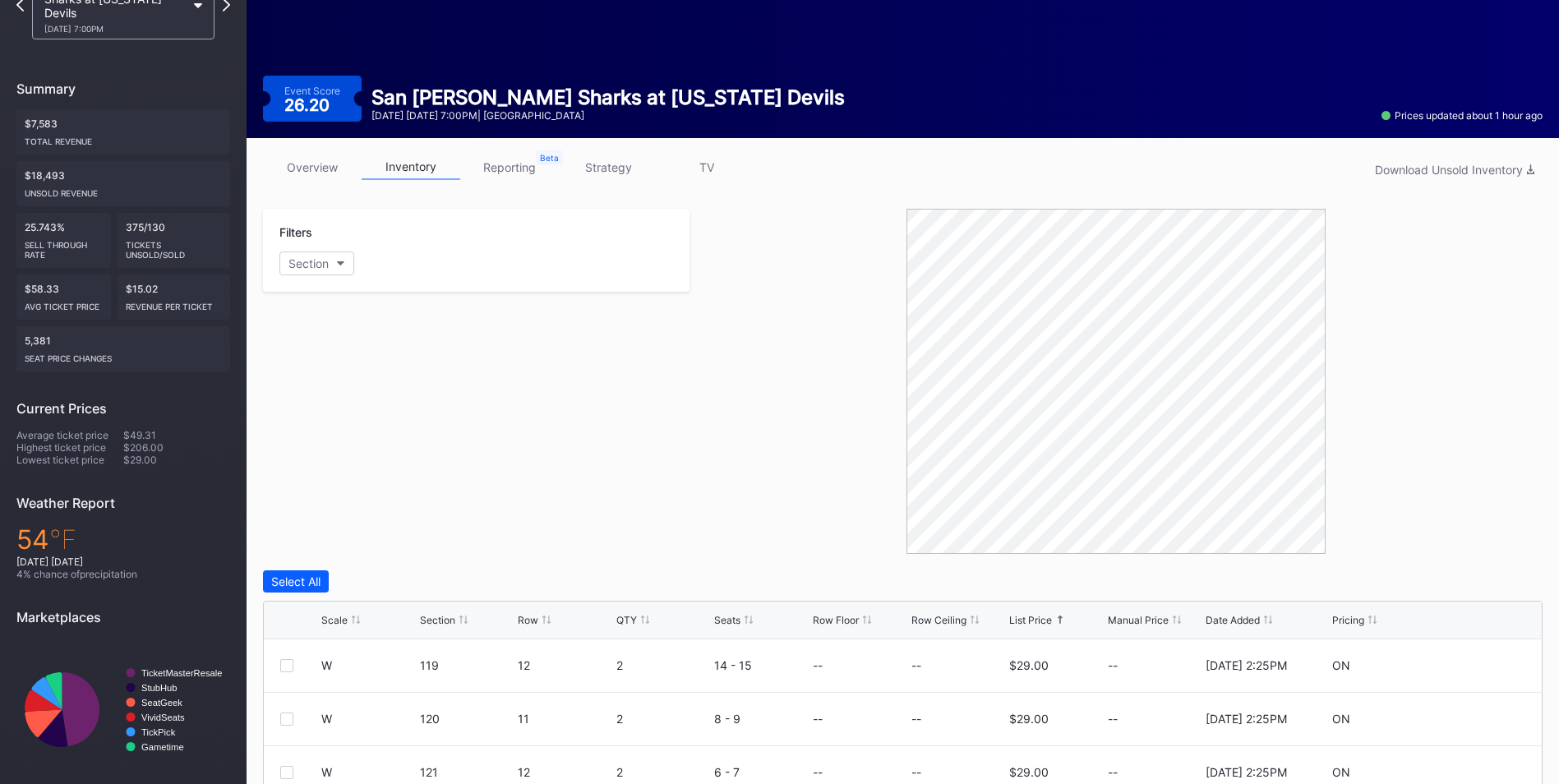
drag, startPoint x: 590, startPoint y: 173, endPoint x: 596, endPoint y: 183, distance: 11.7
click at [590, 173] on link "strategy" at bounding box center [608, 167] width 98 height 26
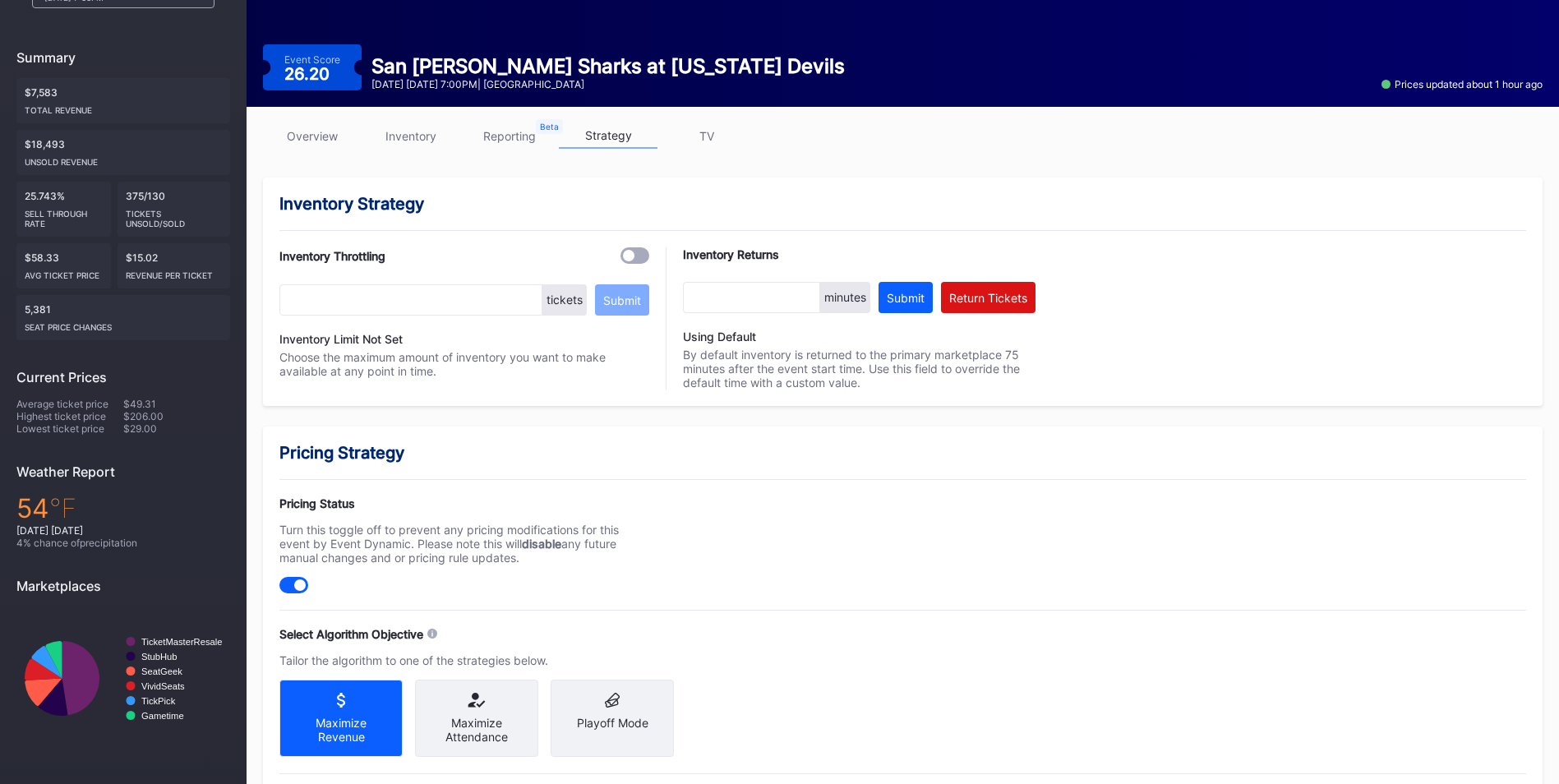
scroll to position [165, 0]
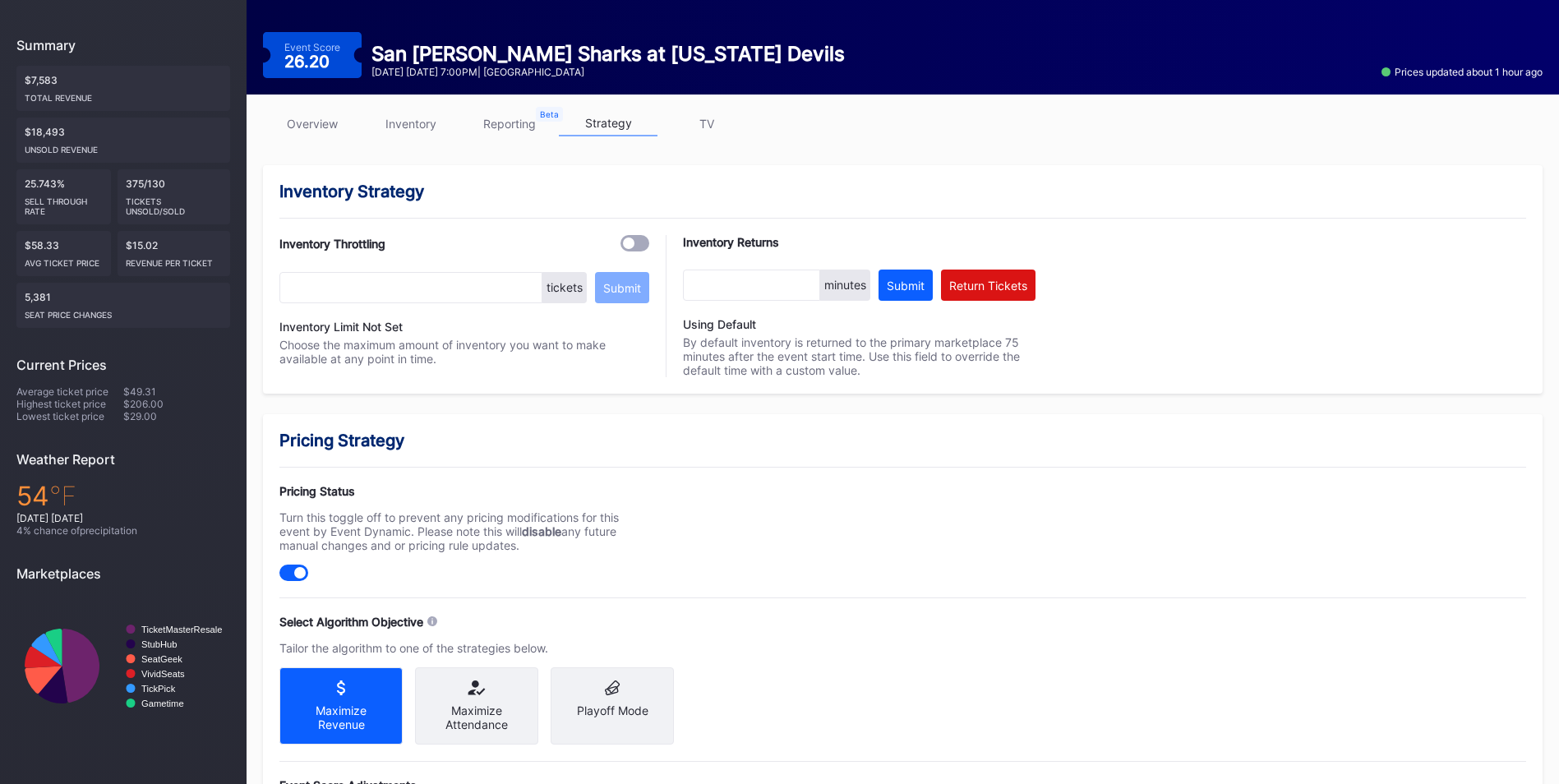
click at [424, 121] on link "inventory" at bounding box center [410, 124] width 98 height 26
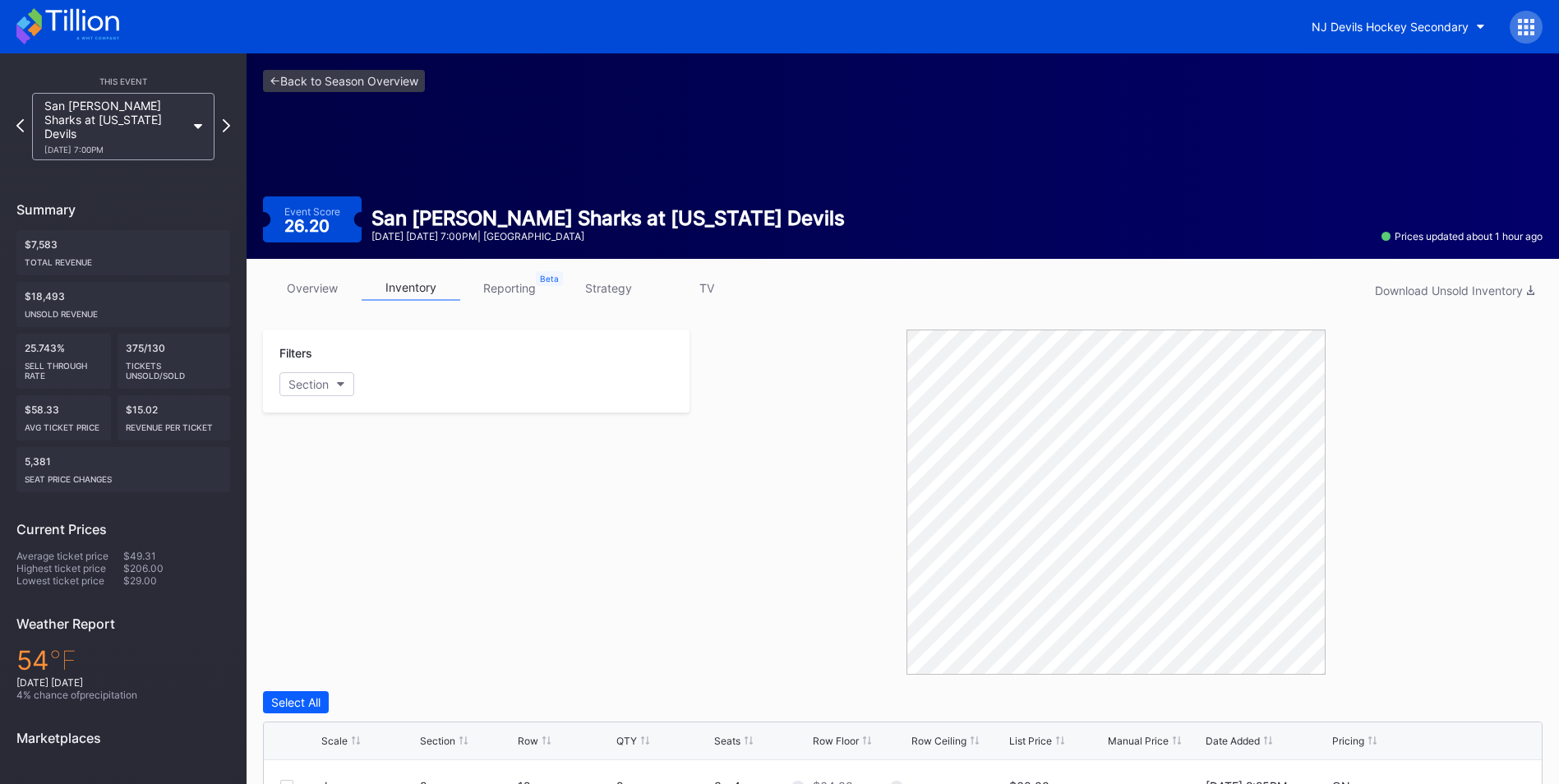
scroll to position [329, 0]
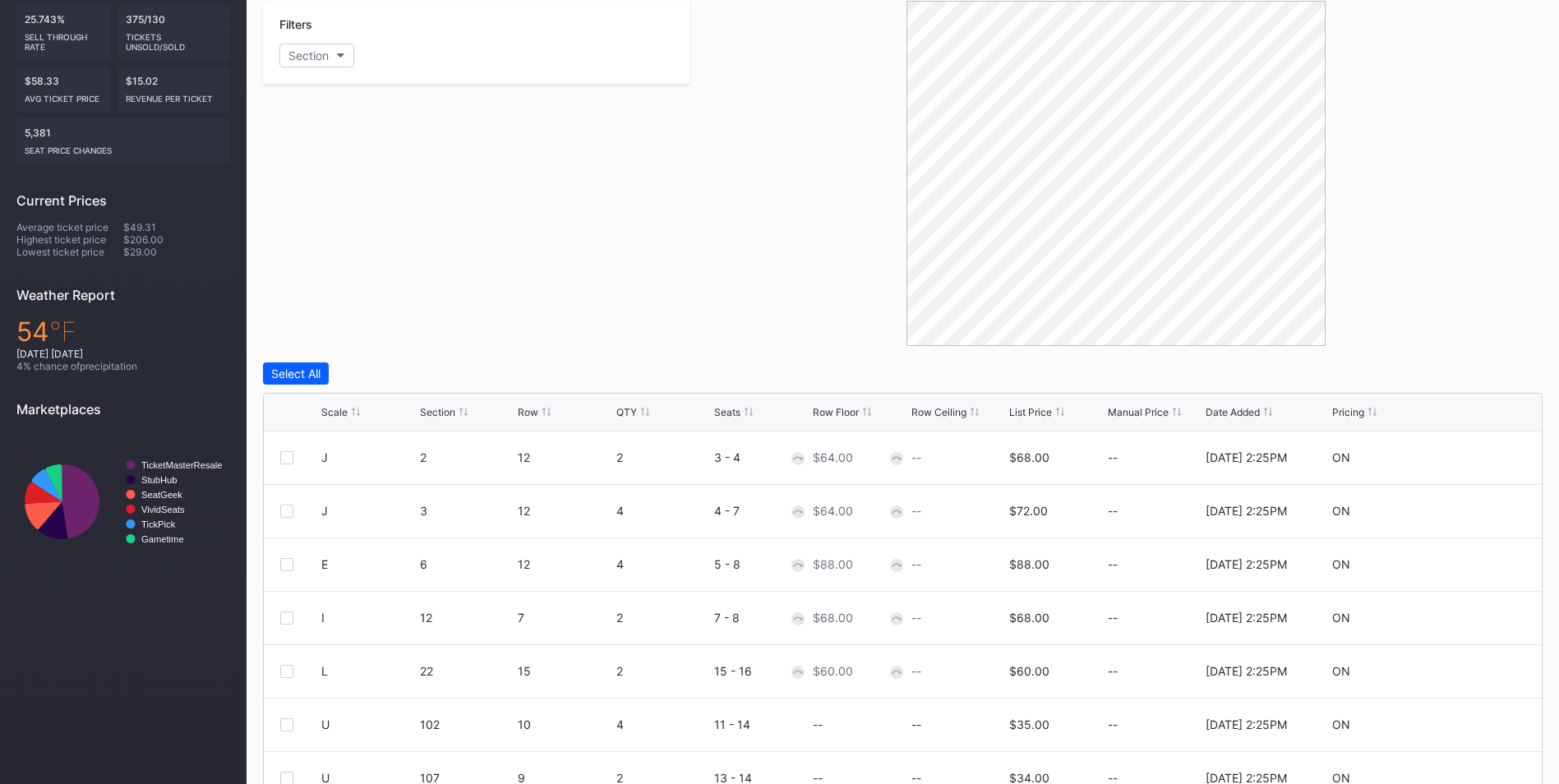
click at [1027, 403] on div "Scale Section Row QTY Seats Row Floor Row Ceiling List Price Manual Price Date …" at bounding box center [903, 412] width 1279 height 38
click at [1027, 415] on div "List Price" at bounding box center [1030, 412] width 43 height 12
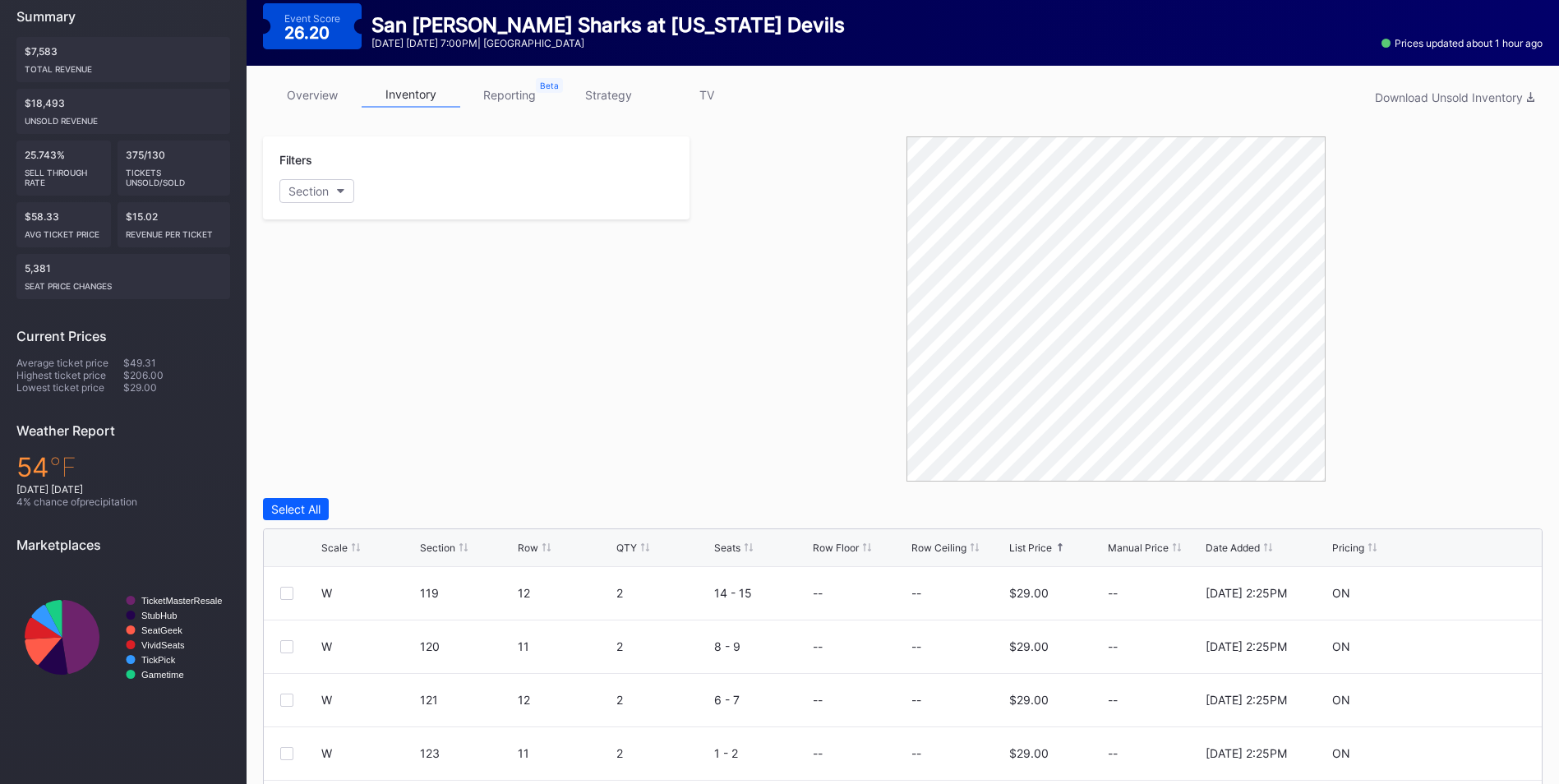
scroll to position [165, 0]
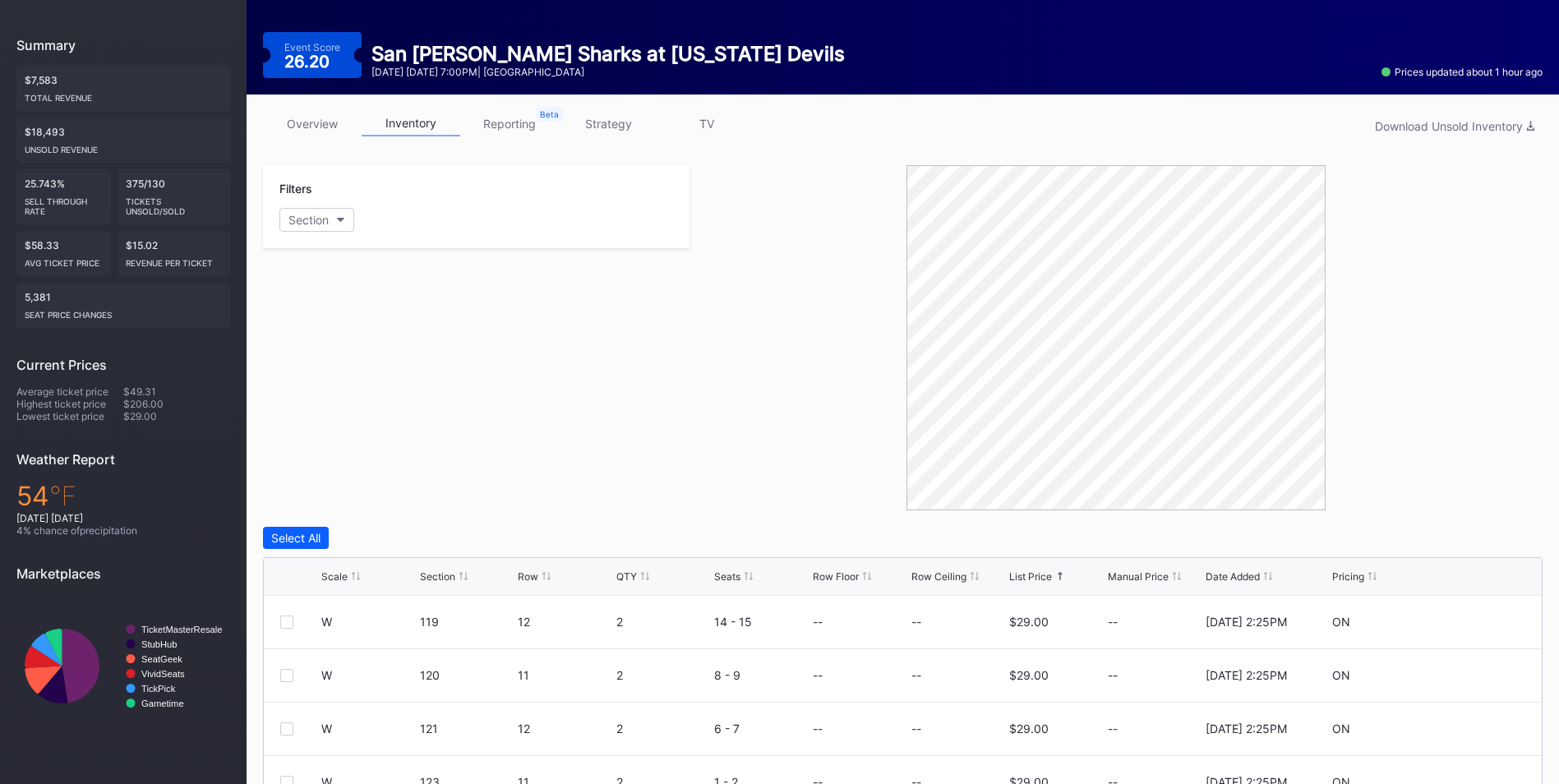
click at [613, 128] on link "strategy" at bounding box center [608, 124] width 98 height 26
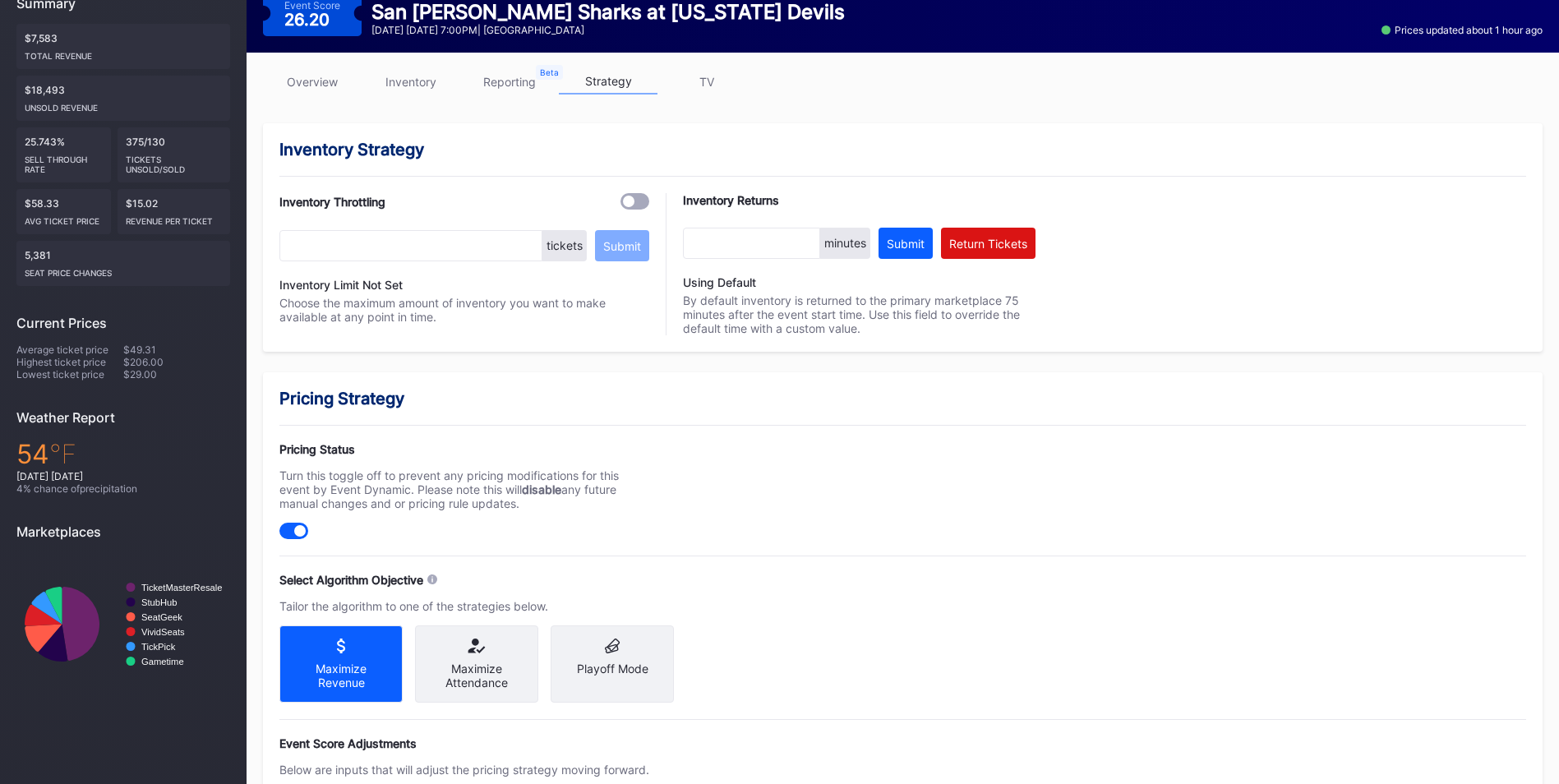
scroll to position [329, 0]
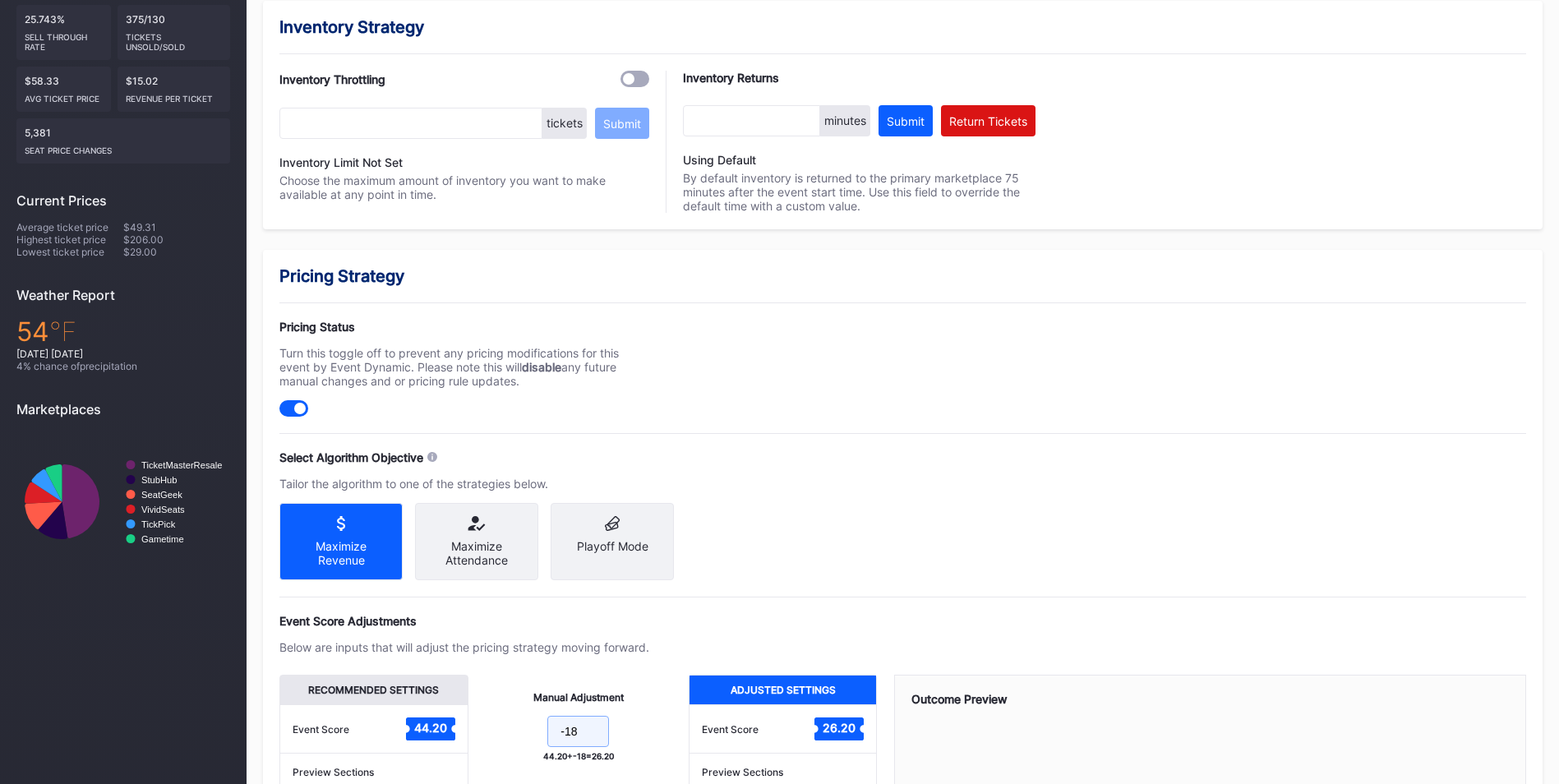
click at [592, 743] on input "-18" at bounding box center [578, 732] width 62 height 31
type input "-21"
click at [1104, 363] on div "Pricing Status Turn this toggle off to prevent any pricing modifications for th…" at bounding box center [903, 369] width 1247 height 97
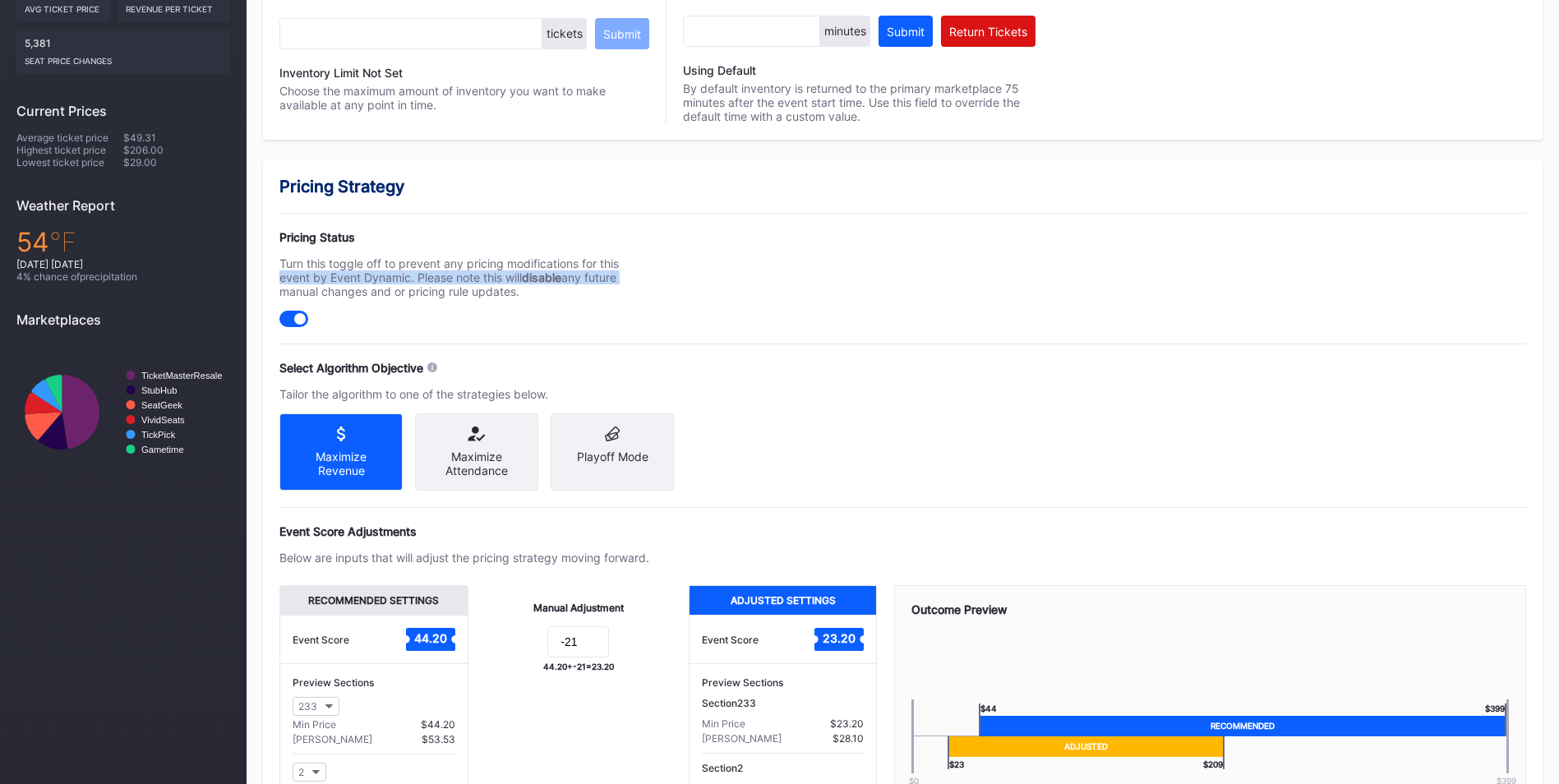
scroll to position [587, 0]
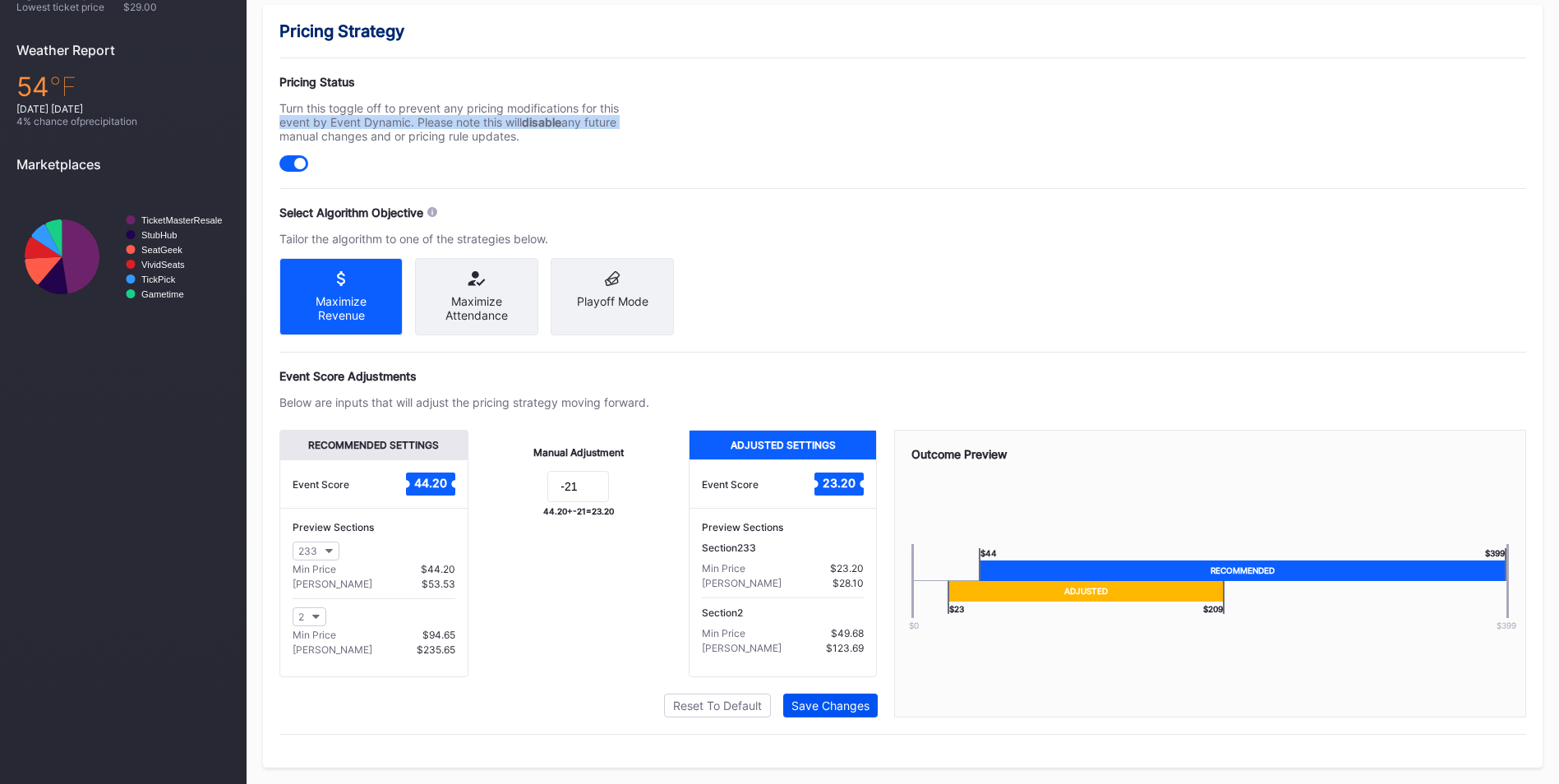
click at [852, 702] on div "Save Changes" at bounding box center [830, 705] width 78 height 14
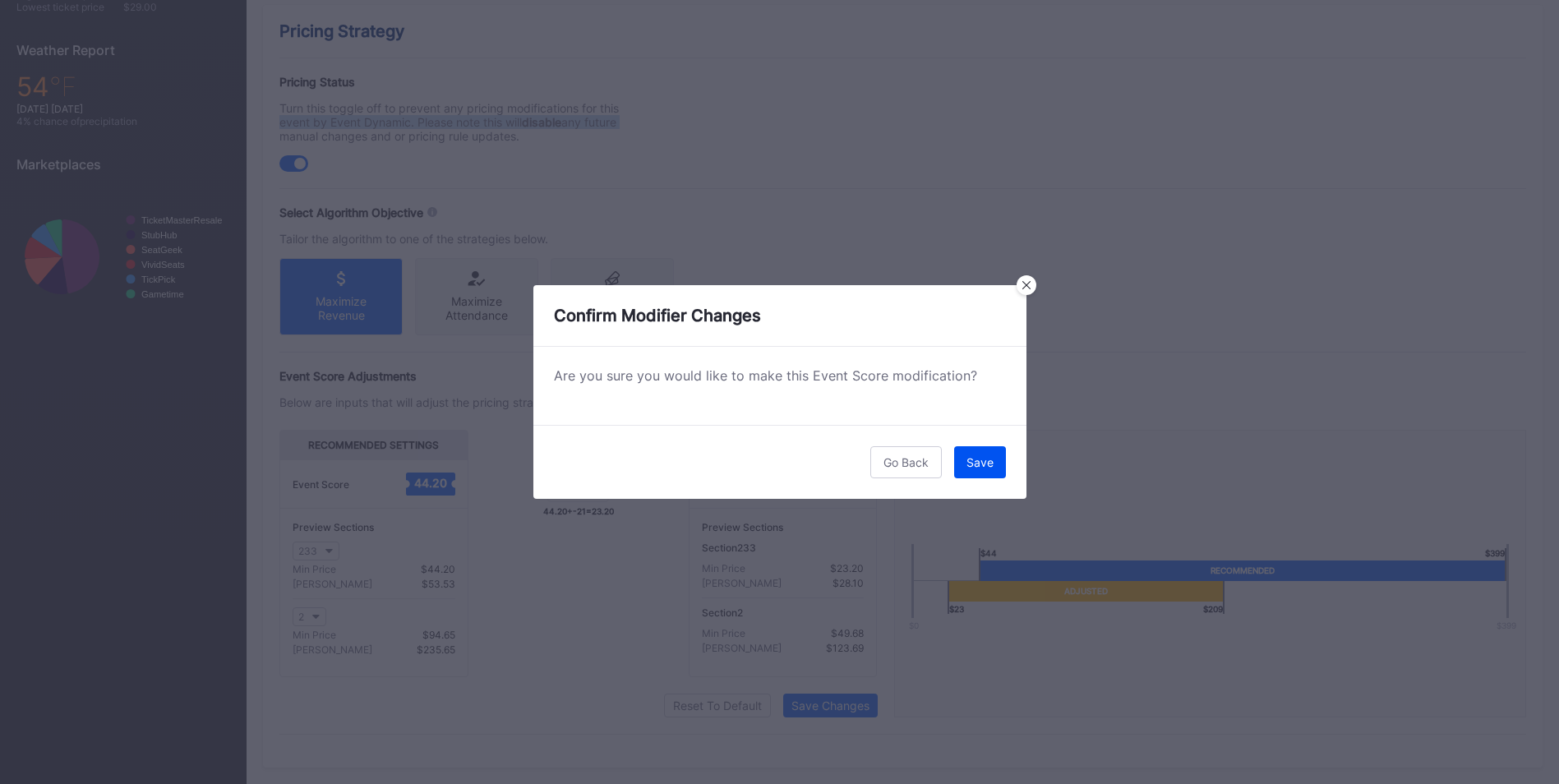
click at [958, 455] on button "Save" at bounding box center [980, 462] width 51 height 32
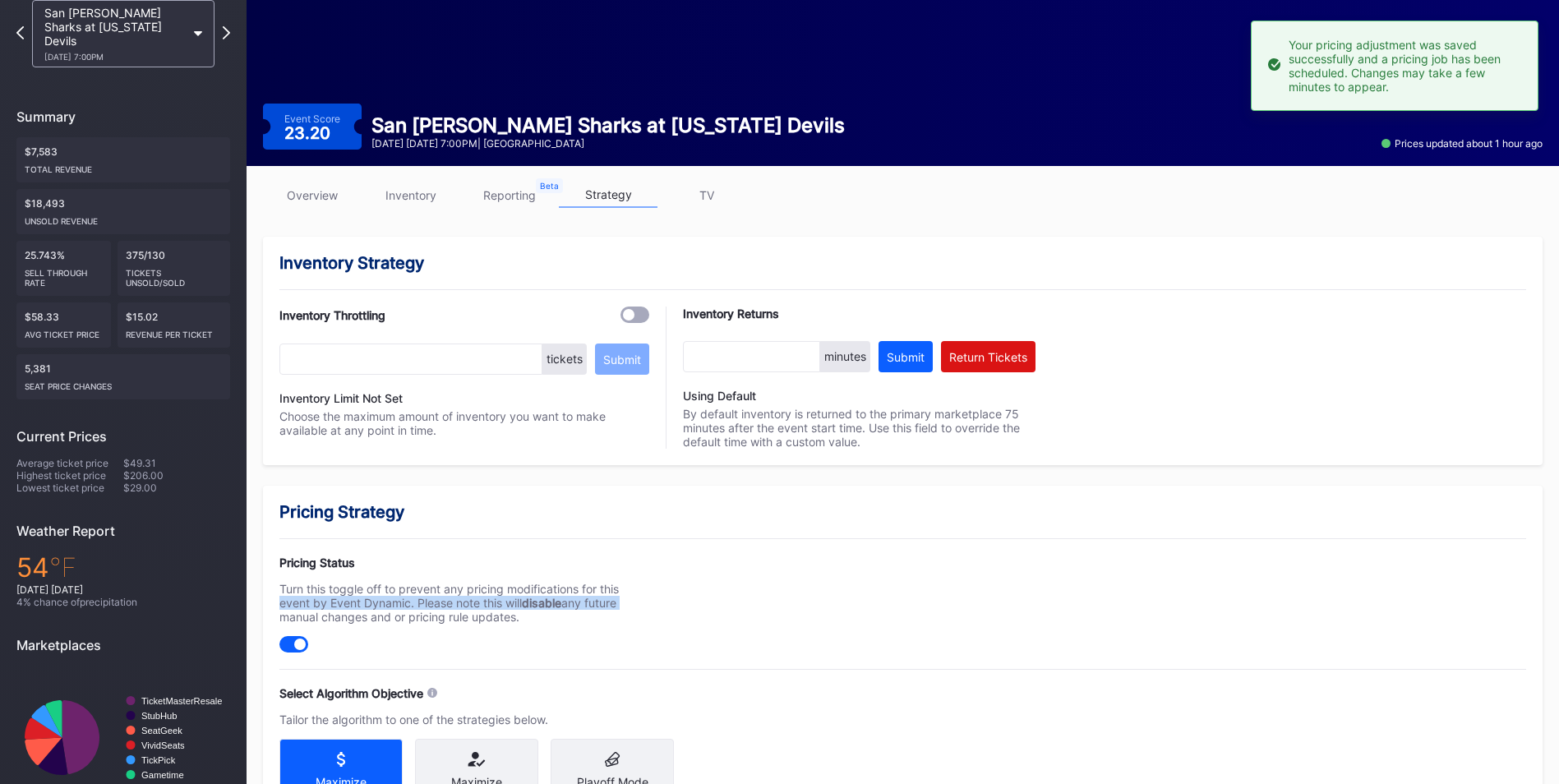
scroll to position [0, 0]
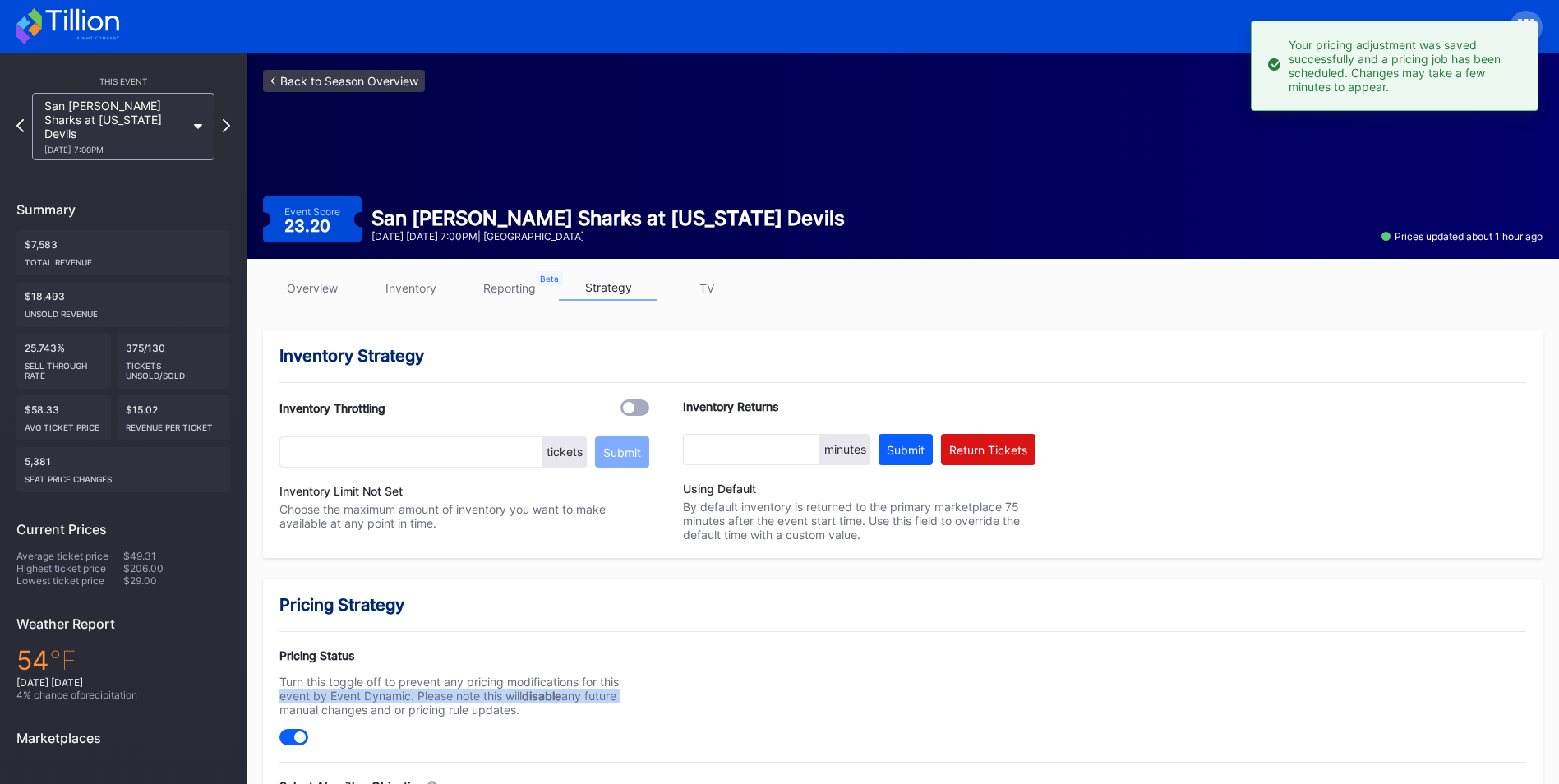
click at [344, 84] on link "<- Back to Season Overview" at bounding box center [344, 81] width 162 height 22
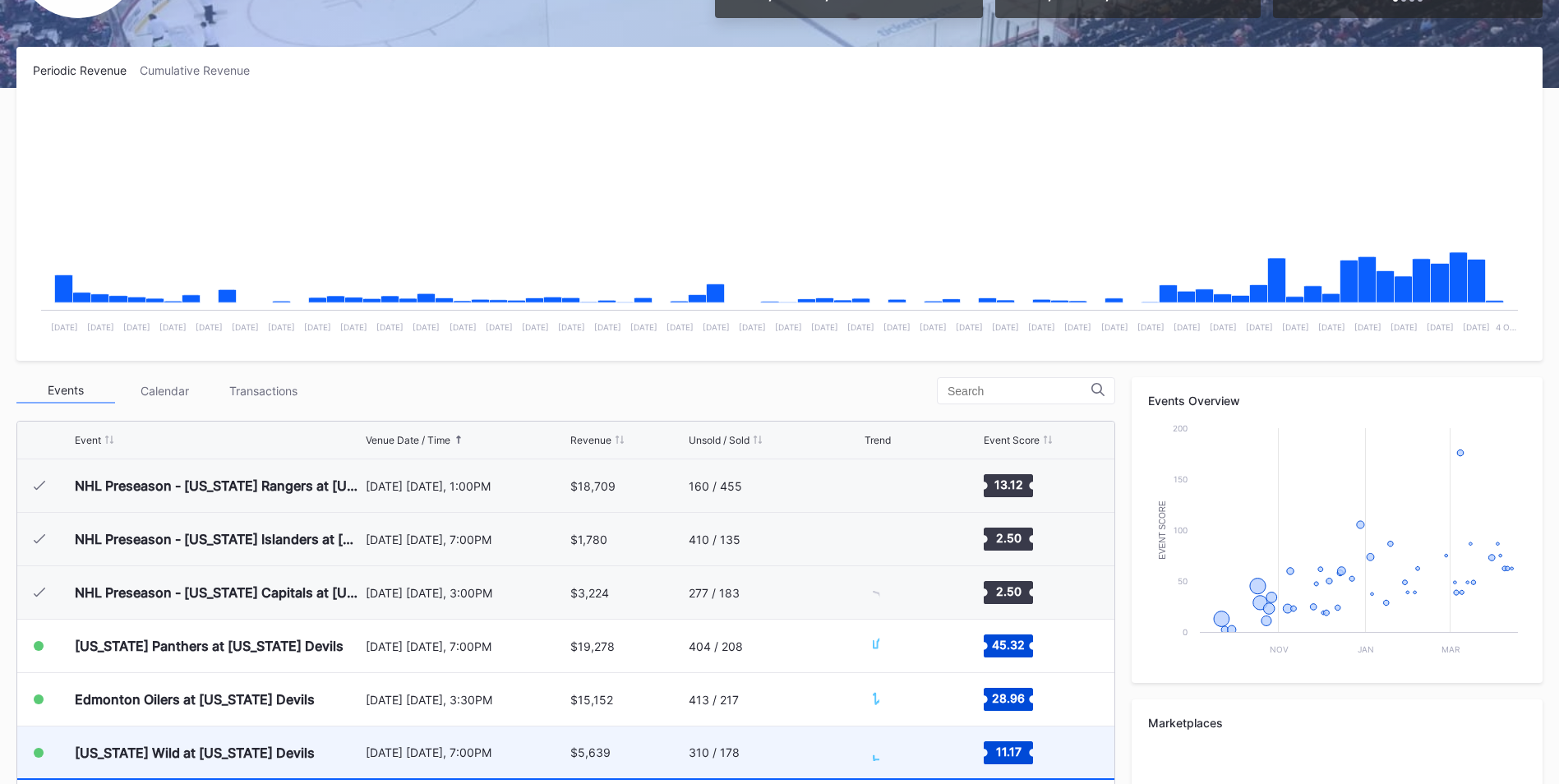
scroll to position [329, 0]
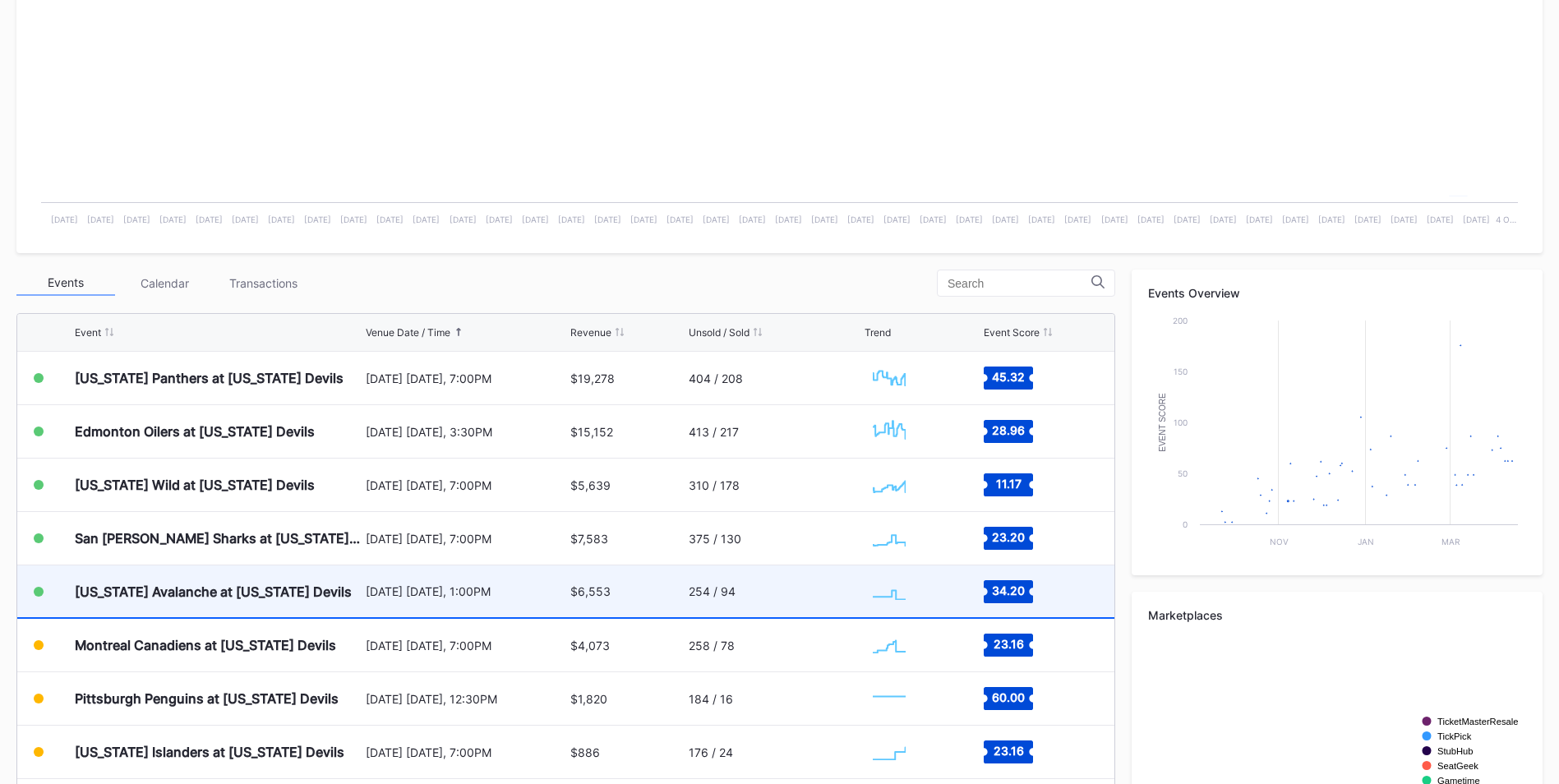
click at [345, 608] on div "[US_STATE] Avalanche at [US_STATE] Devils" at bounding box center [218, 591] width 287 height 51
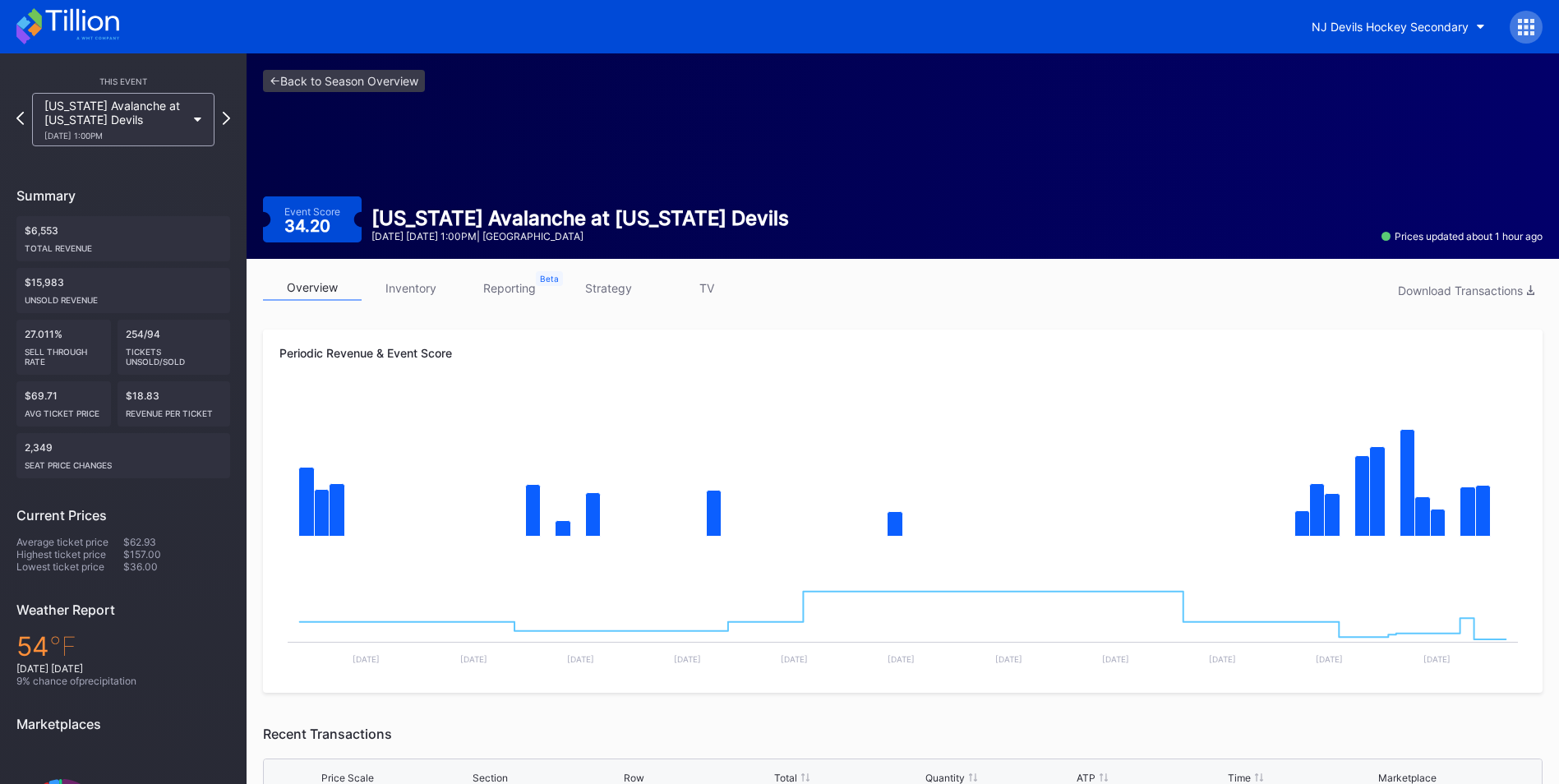
click at [618, 291] on link "strategy" at bounding box center [608, 289] width 98 height 26
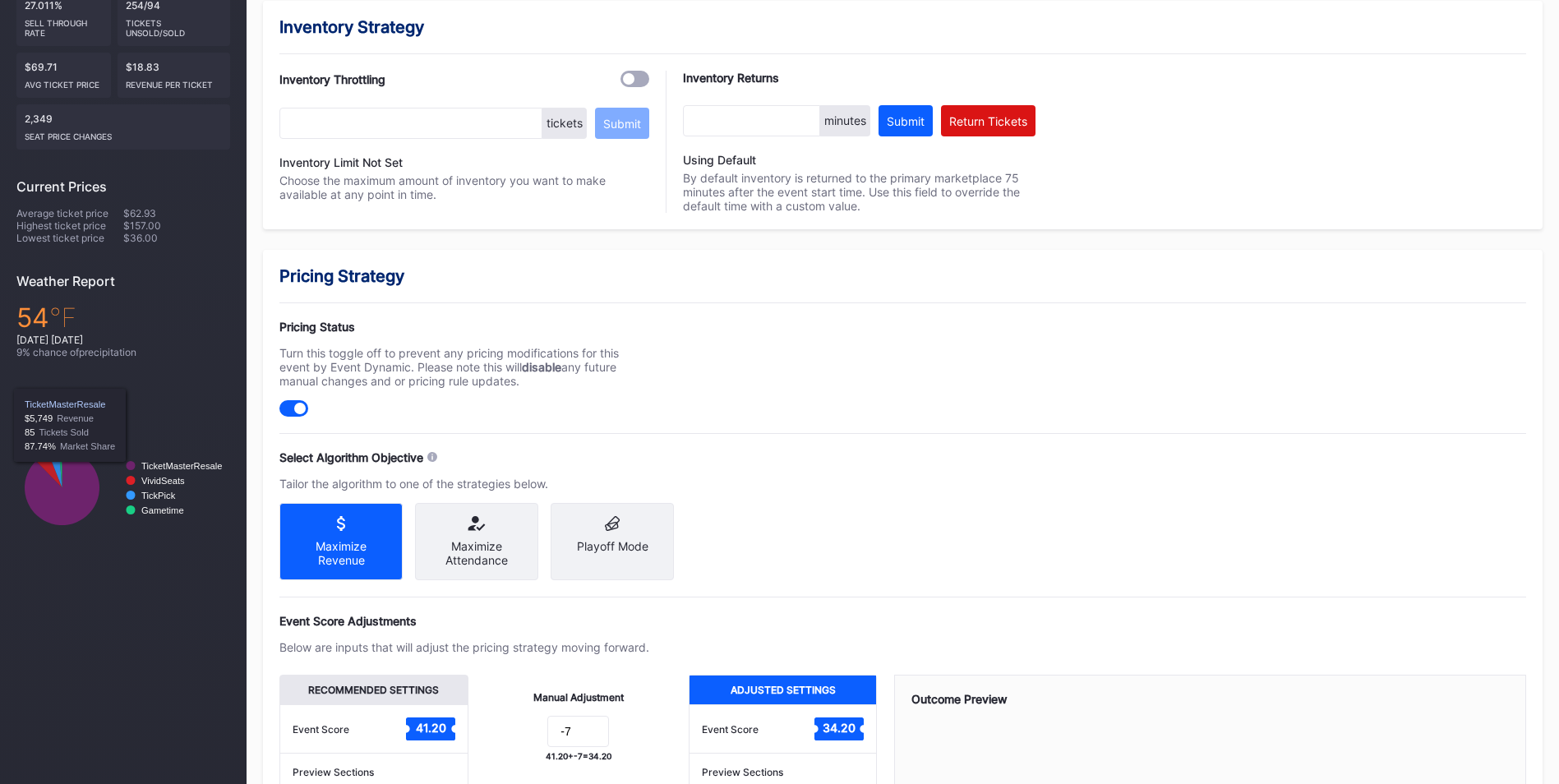
scroll to position [82, 0]
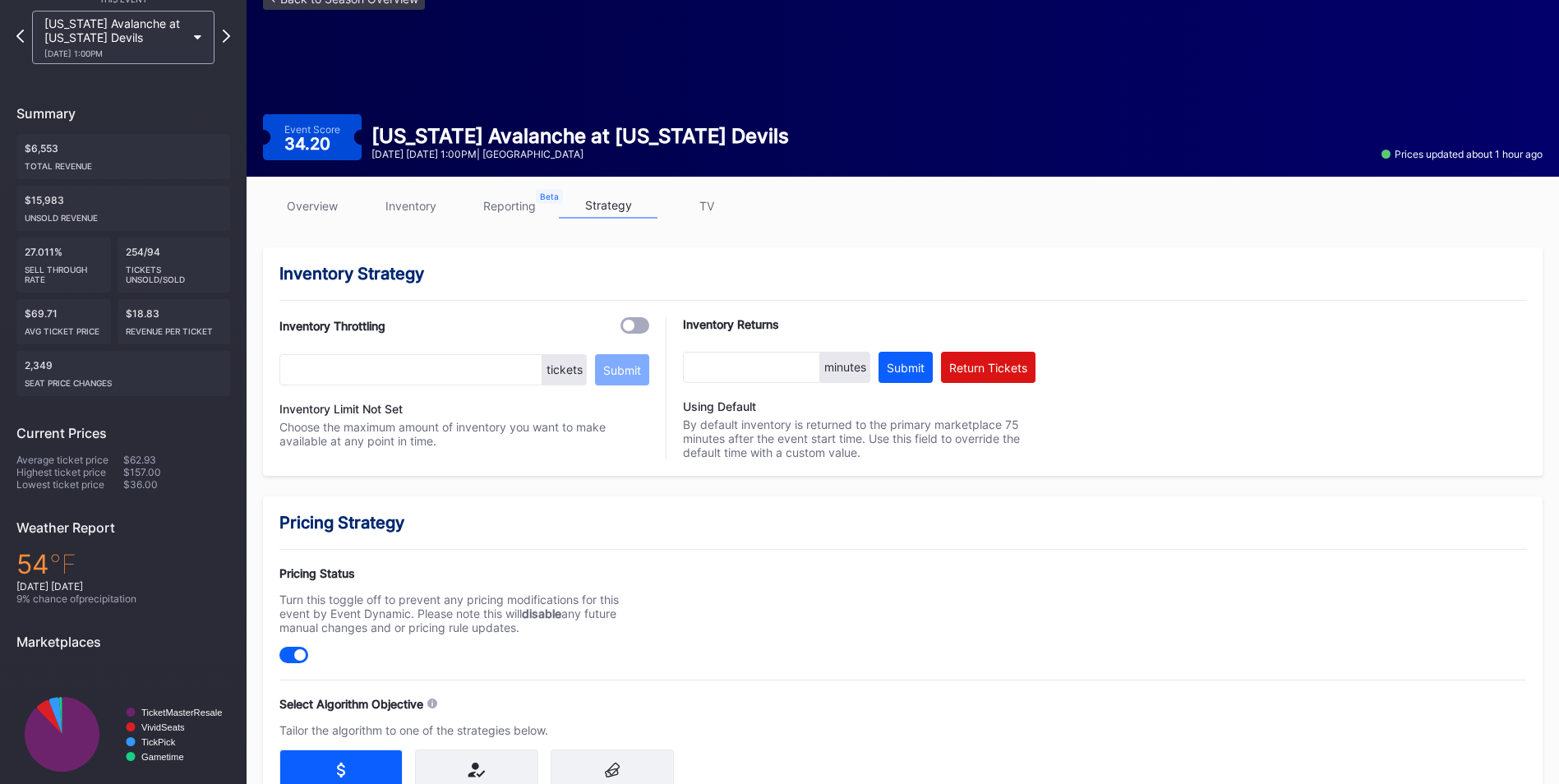
click at [429, 210] on link "inventory" at bounding box center [410, 206] width 98 height 26
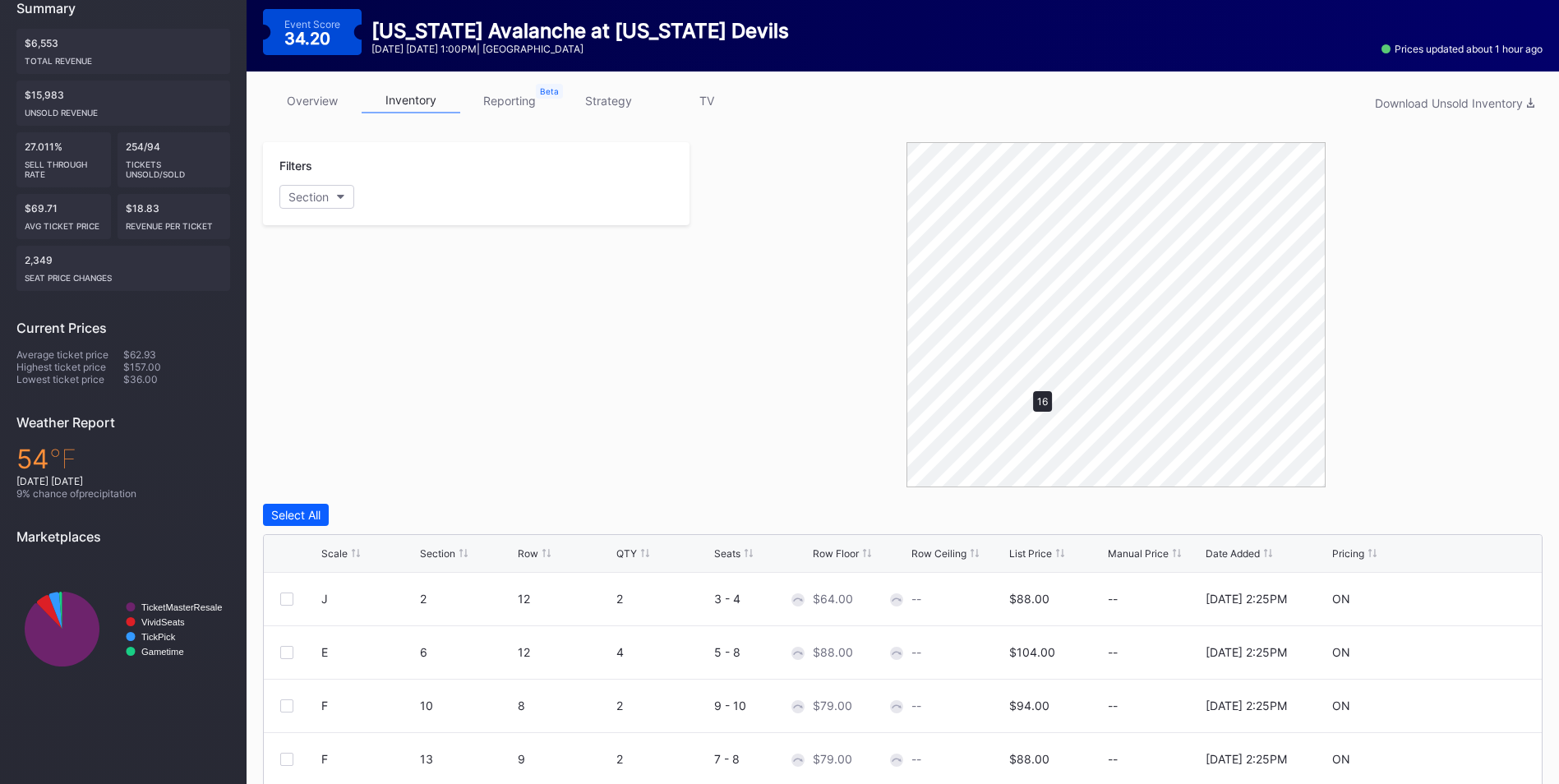
scroll to position [120, 0]
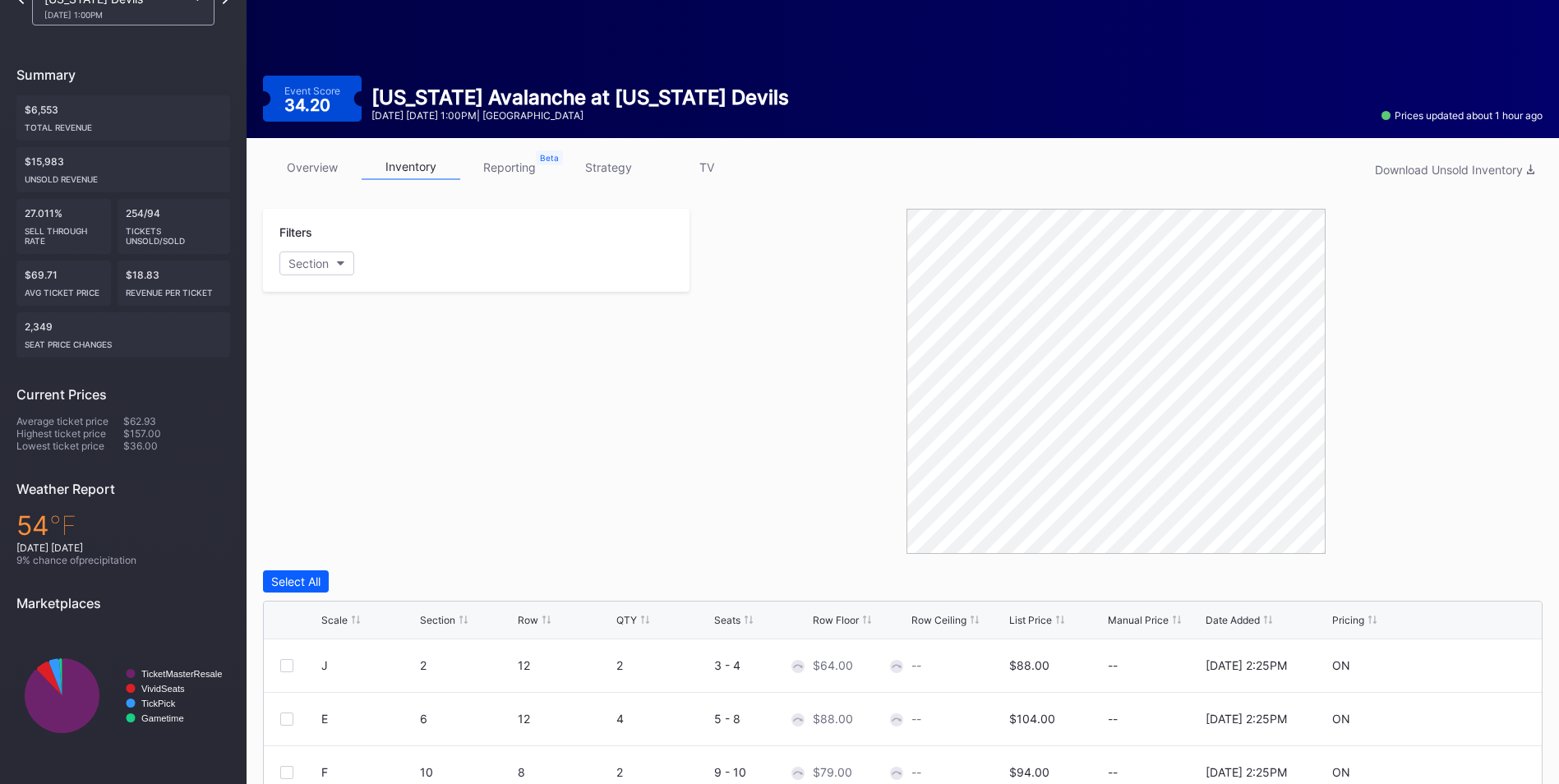
click at [1030, 614] on div "List Price" at bounding box center [1030, 619] width 43 height 12
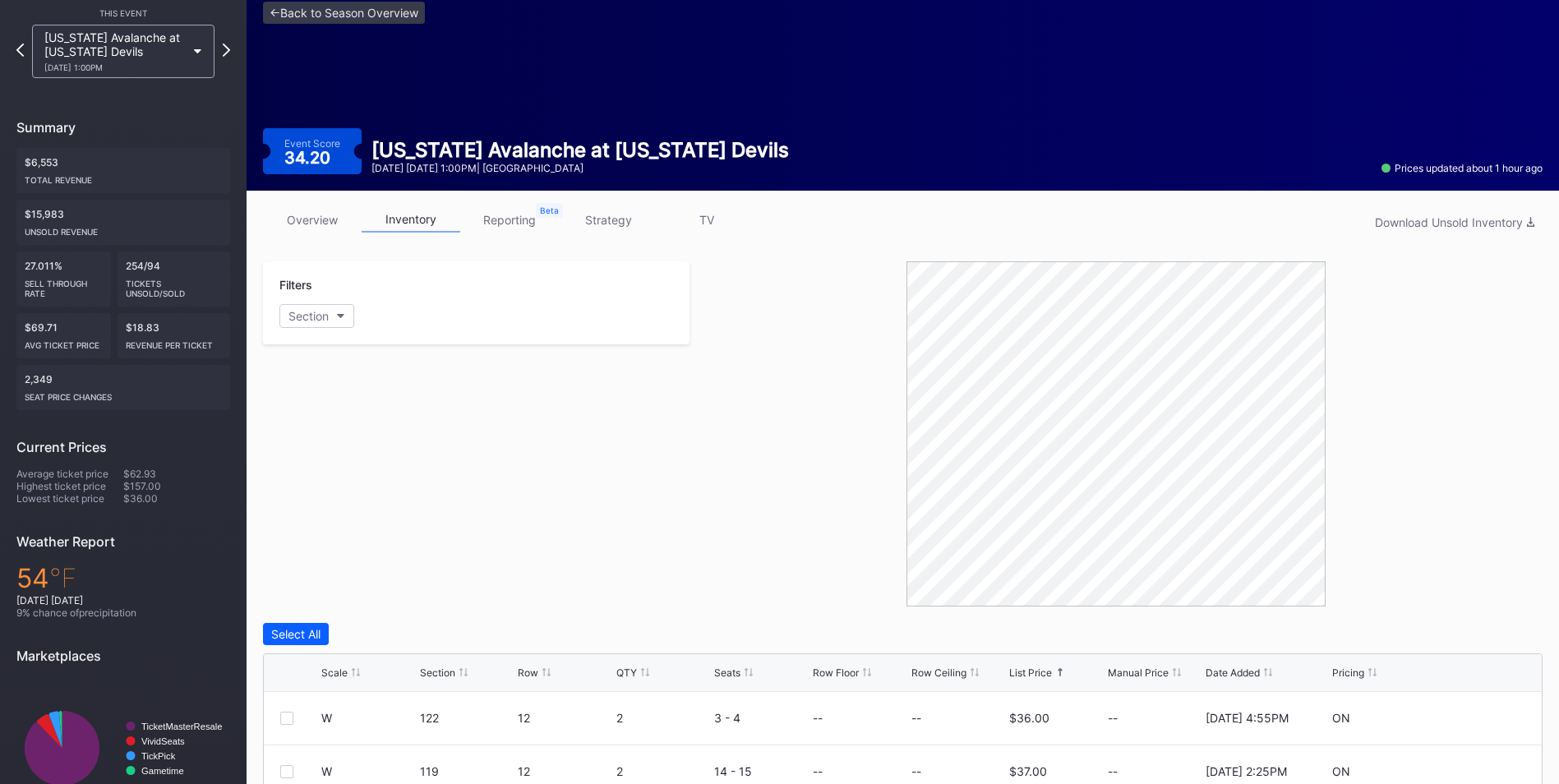
scroll to position [39, 0]
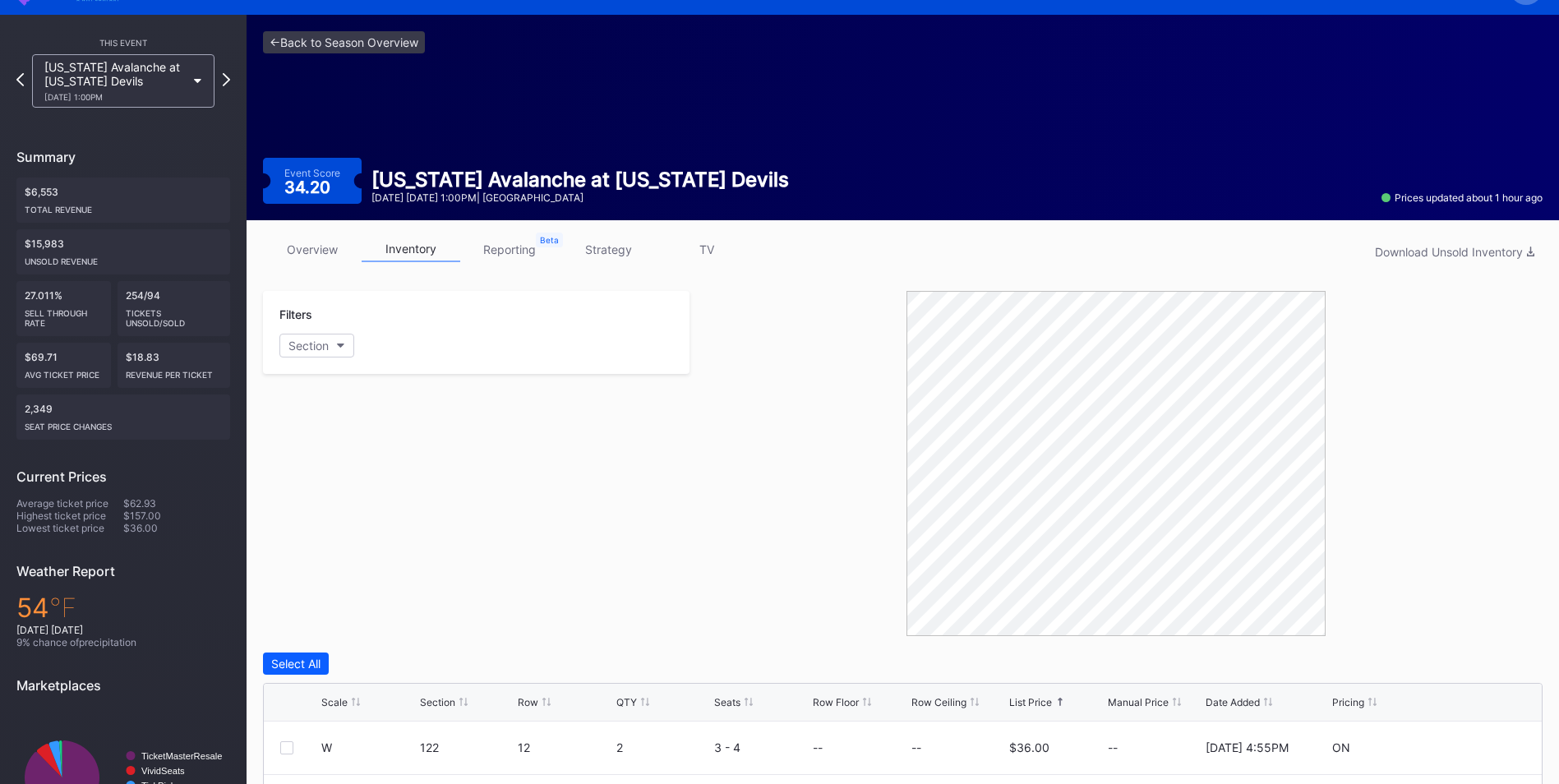
click at [620, 244] on link "strategy" at bounding box center [608, 250] width 98 height 26
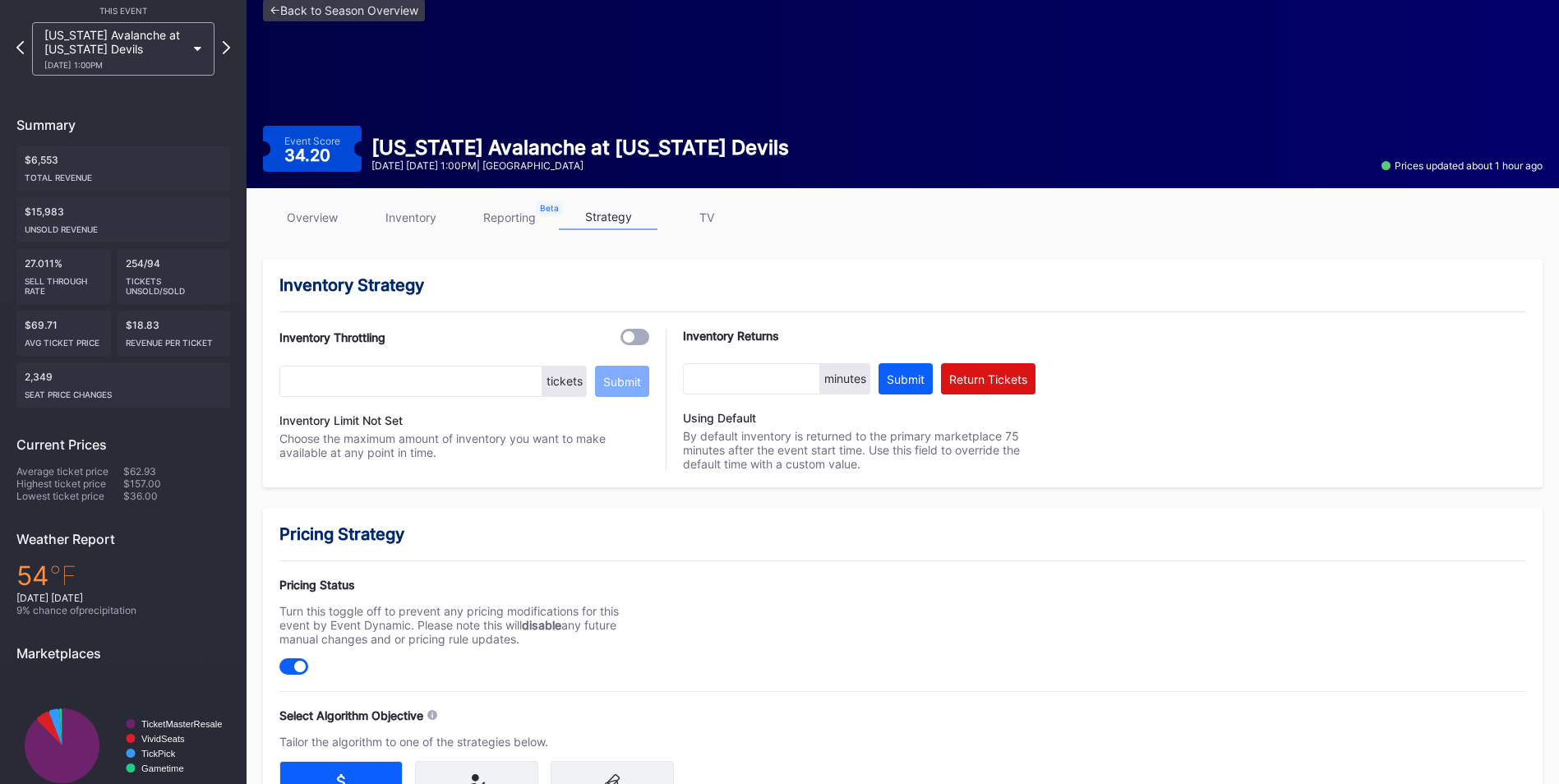
scroll to position [411, 0]
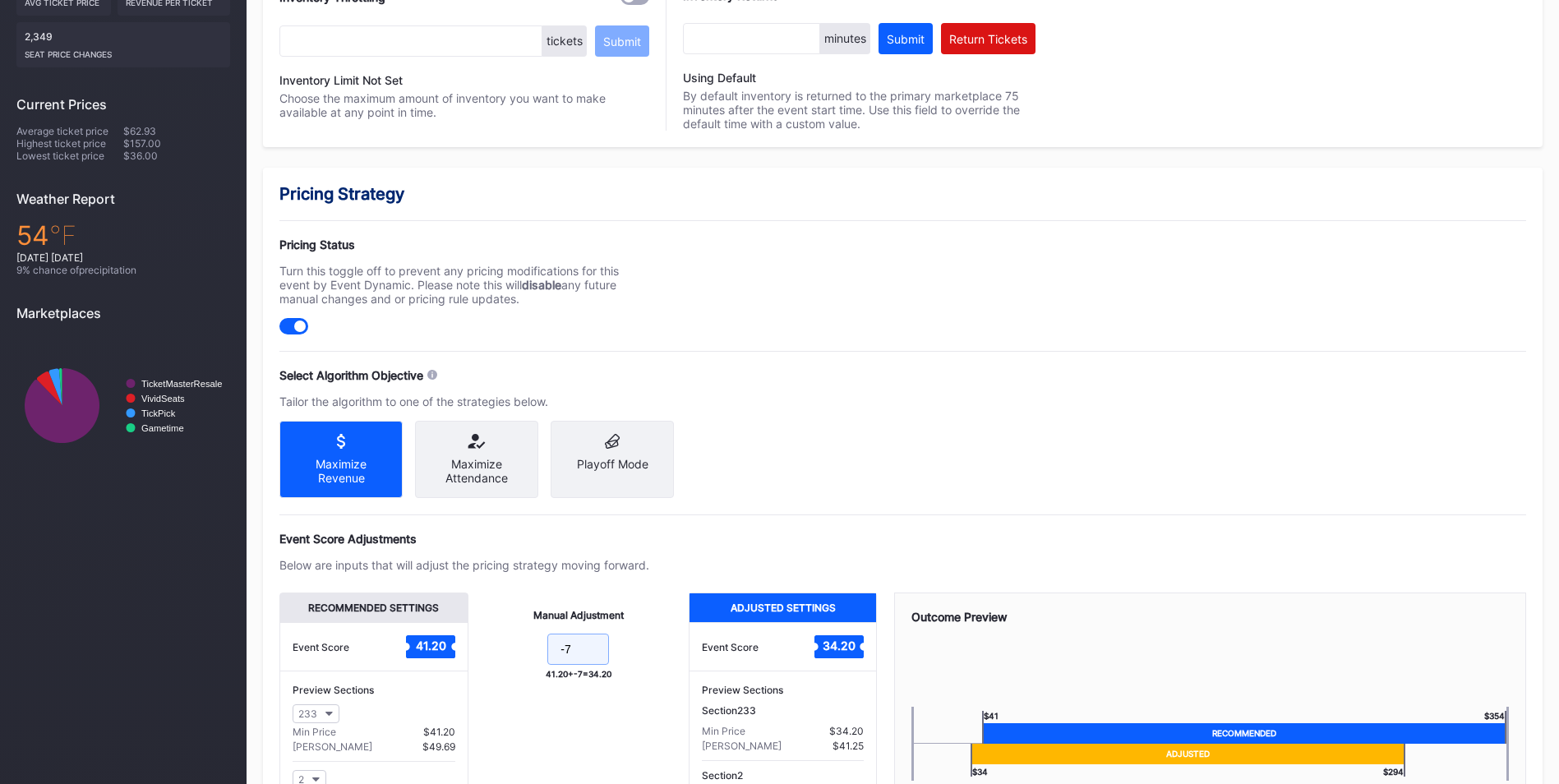
click at [603, 665] on input "-7" at bounding box center [578, 649] width 62 height 31
type input "-8"
click at [1216, 343] on div "Pricing Strategy Pricing Status Turn this toggle off to prevent any pricing mod…" at bounding box center [903, 549] width 1280 height 763
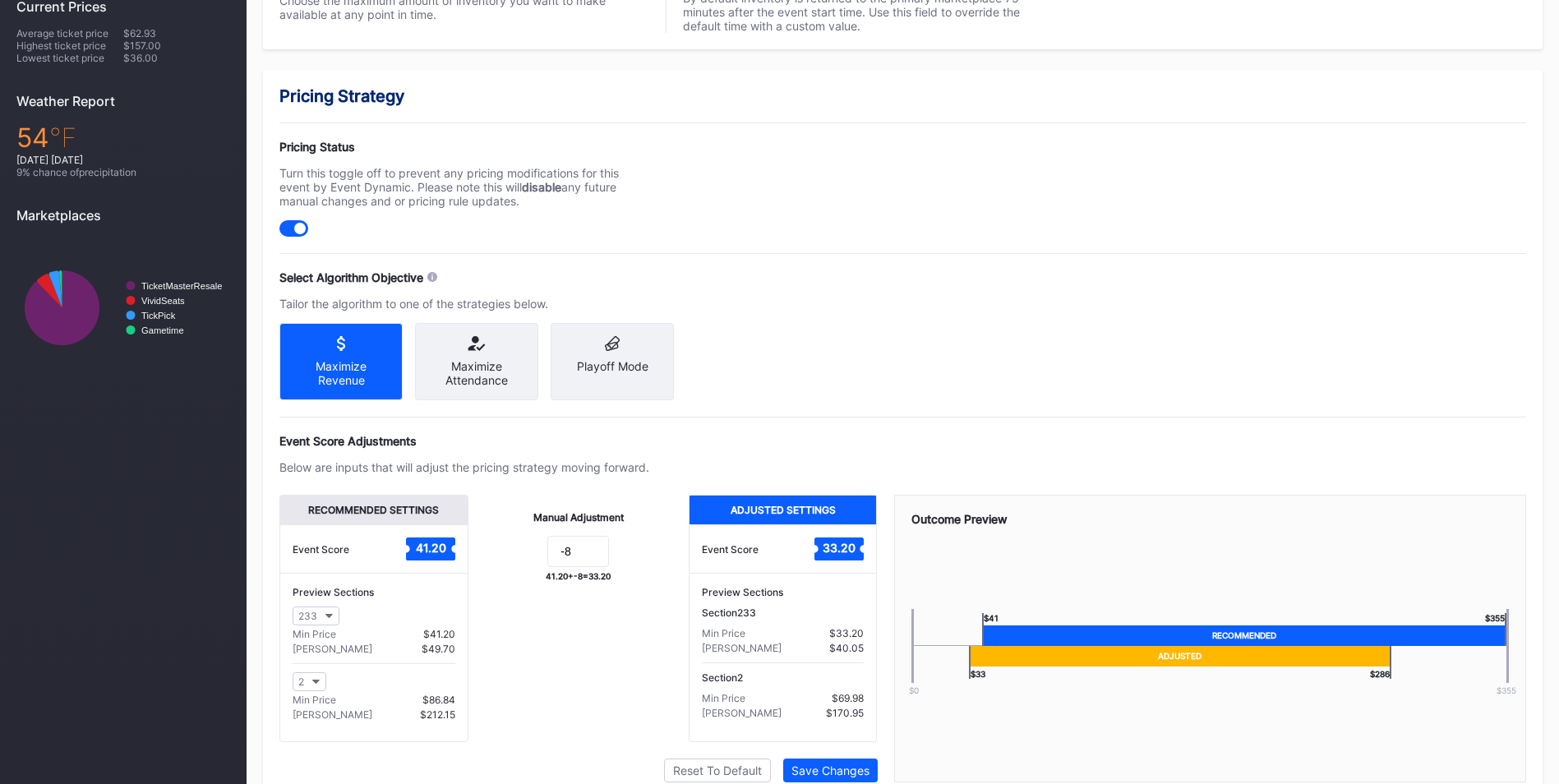
scroll to position [587, 0]
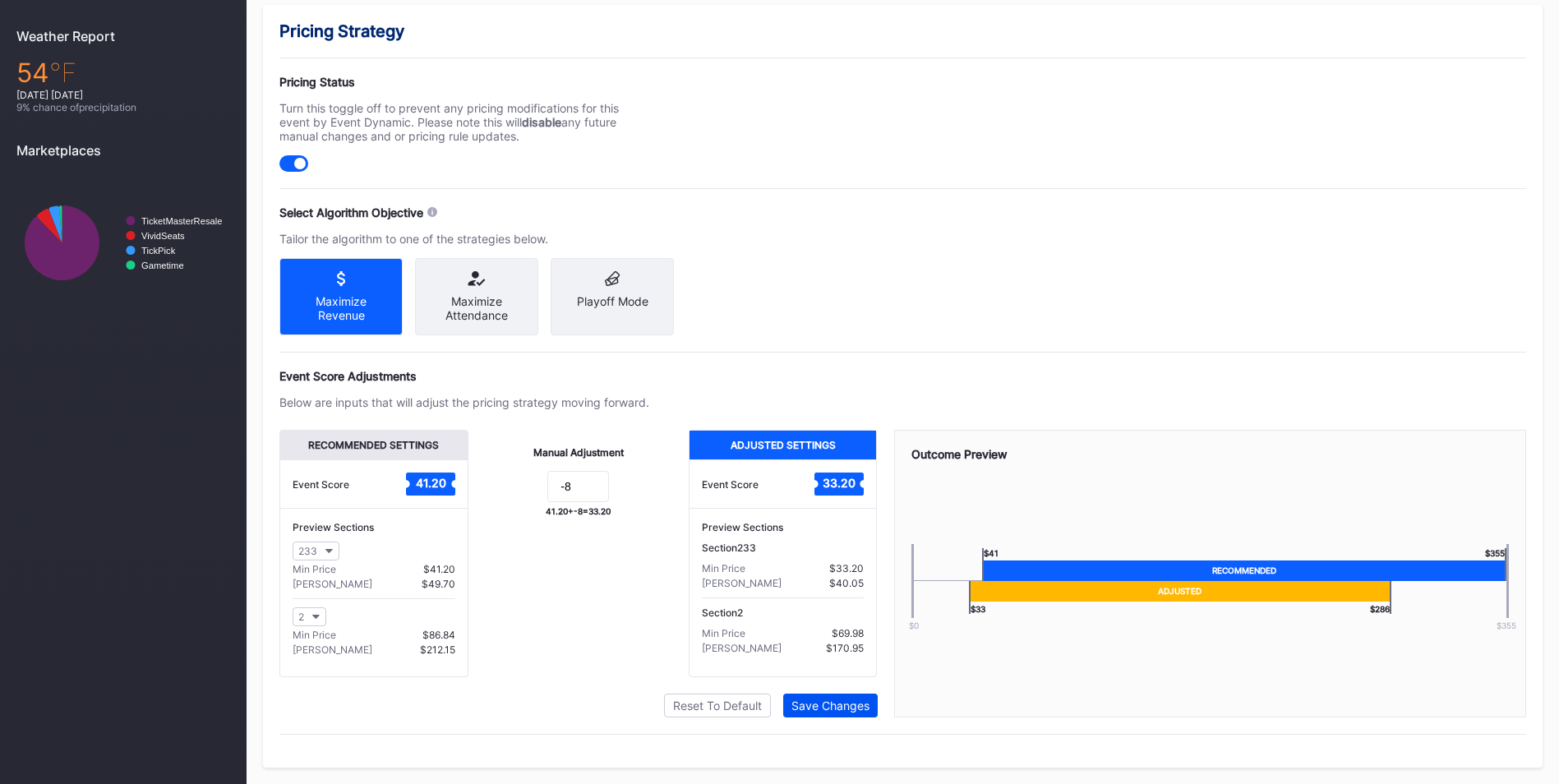
click at [812, 711] on div "Save Changes" at bounding box center [830, 705] width 78 height 14
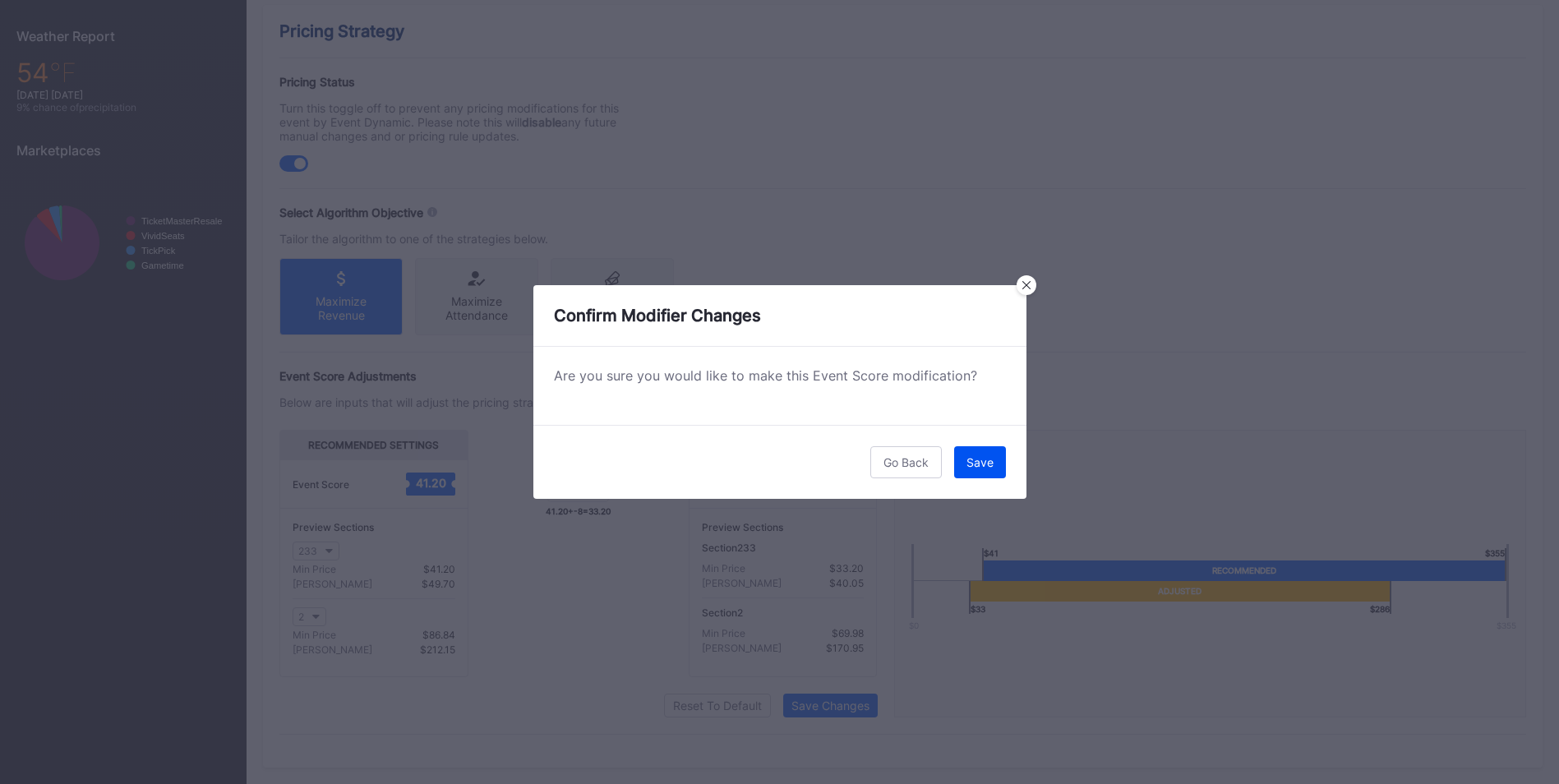
click at [980, 465] on div "Save" at bounding box center [981, 461] width 28 height 14
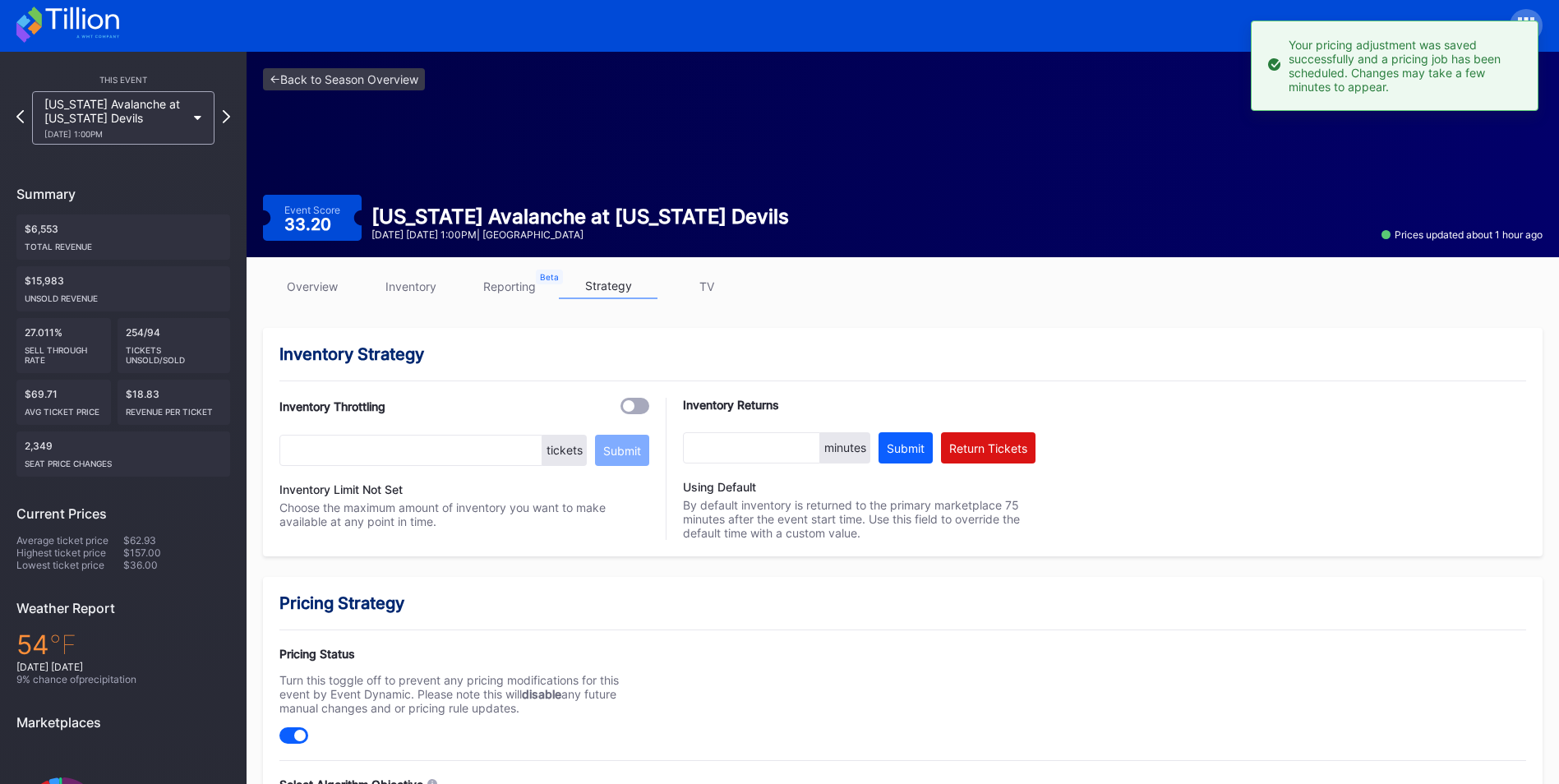
scroll to position [0, 0]
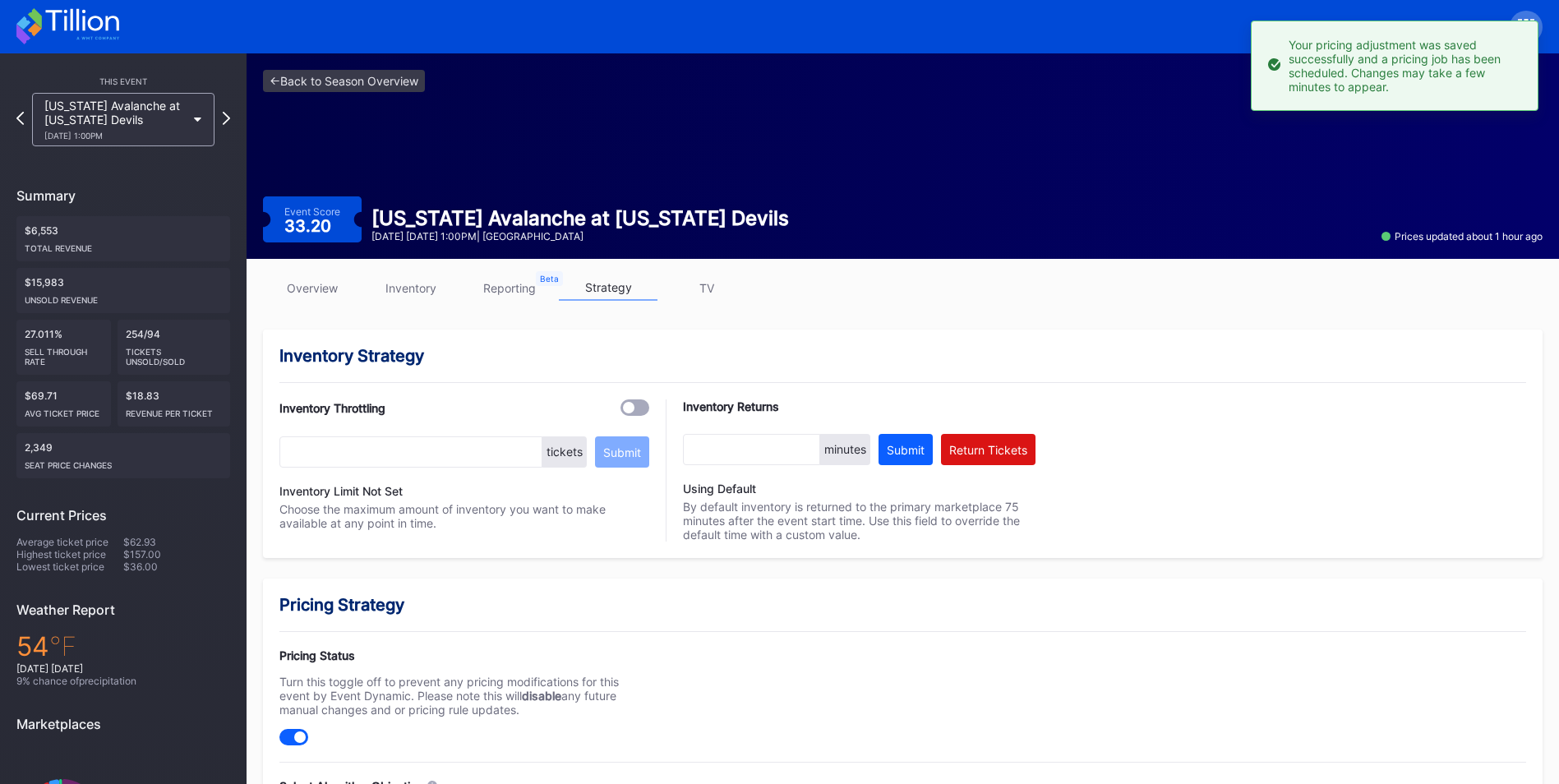
click at [309, 93] on div "<- Back to Season Overview Event Score 33.20 Colorado Avalanche at New Jersey D…" at bounding box center [903, 156] width 1313 height 206
click at [311, 88] on link "<- Back to Season Overview" at bounding box center [344, 81] width 162 height 22
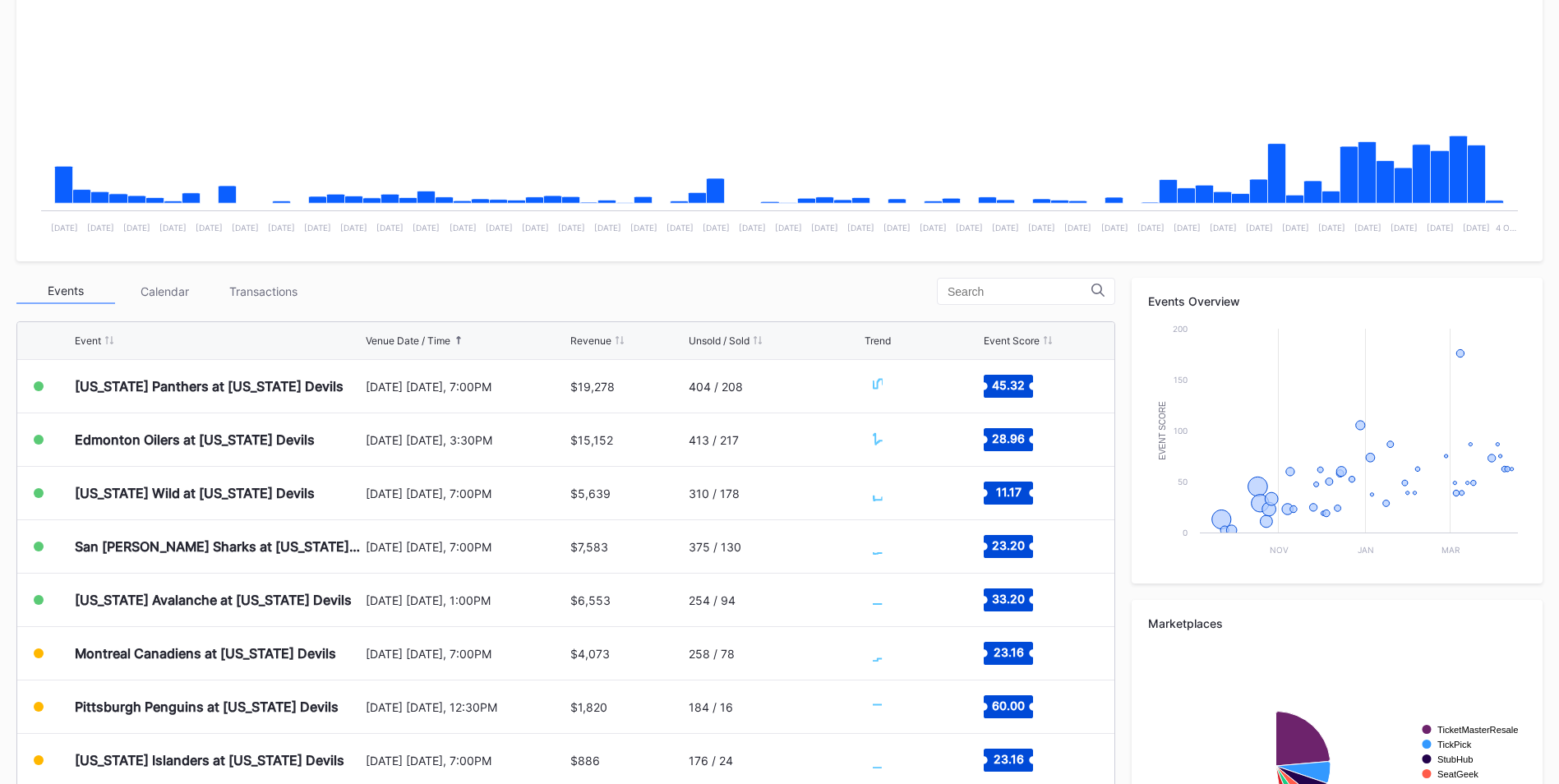
scroll to position [411, 0]
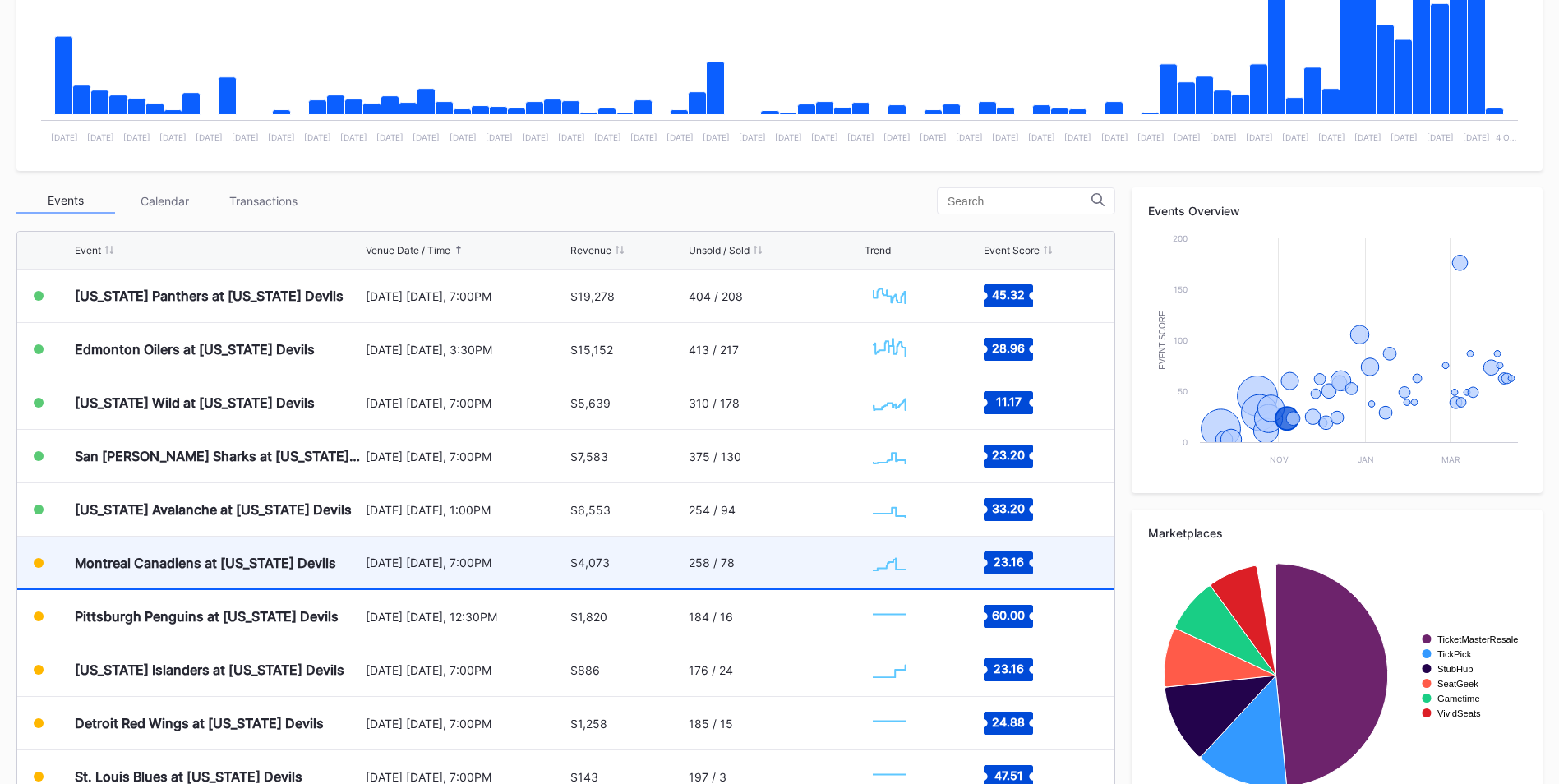
click at [276, 570] on div "Montreal Canadiens at [US_STATE] Devils" at bounding box center [205, 563] width 261 height 17
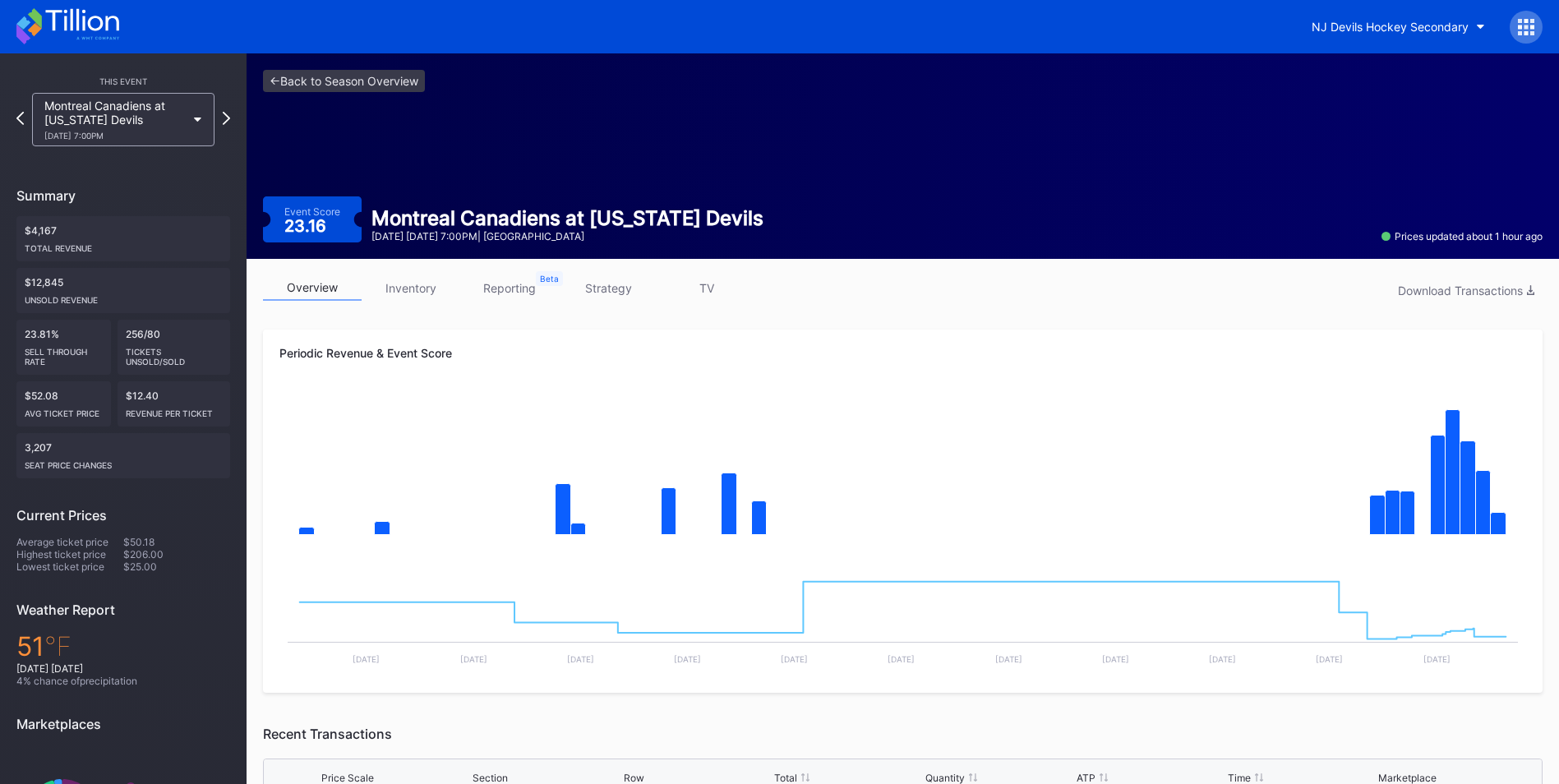
click at [443, 305] on div "overview inventory reporting strategy TV Download Transactions" at bounding box center [903, 292] width 1280 height 34
click at [425, 291] on link "inventory" at bounding box center [410, 289] width 98 height 26
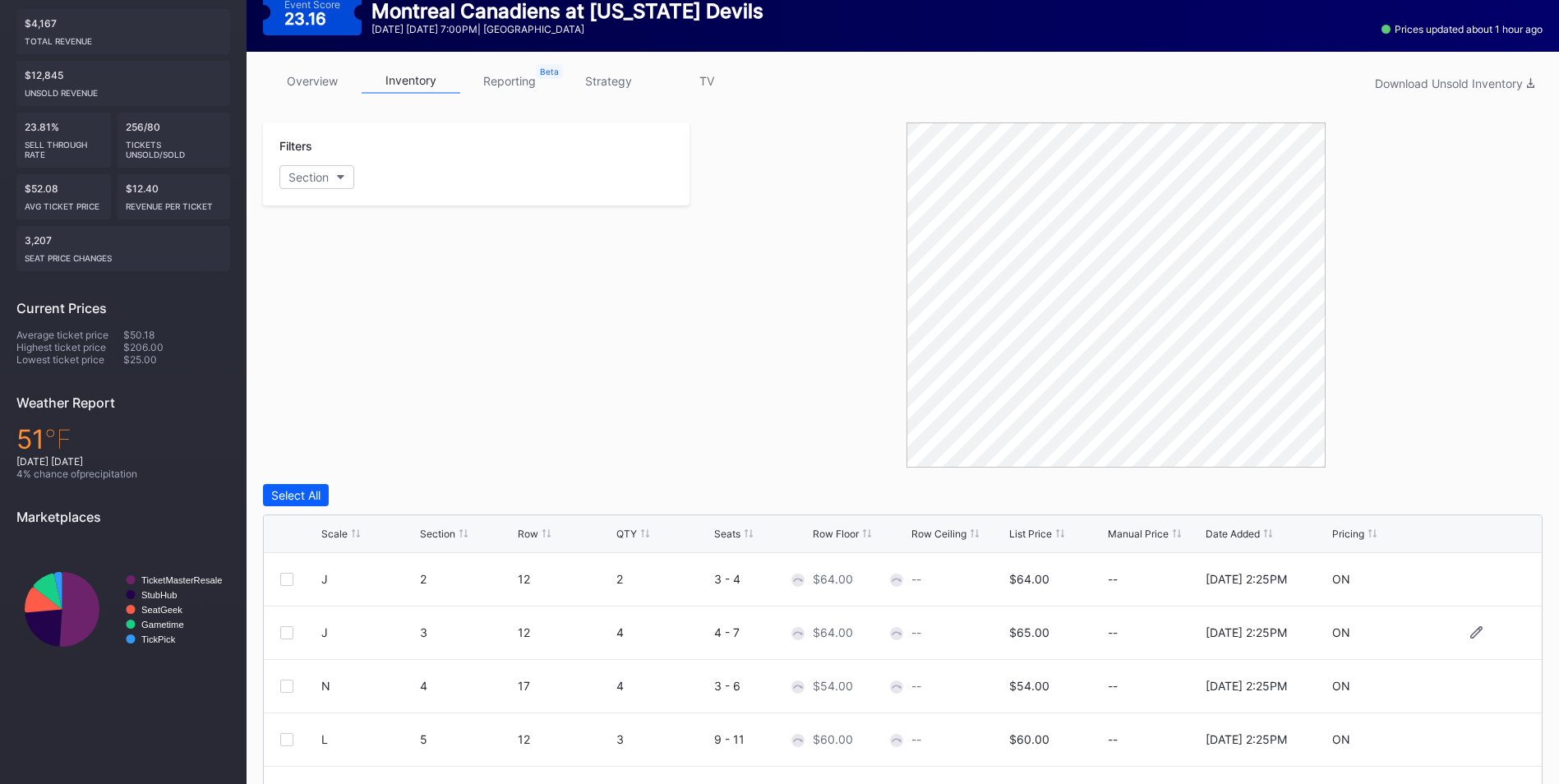
scroll to position [329, 0]
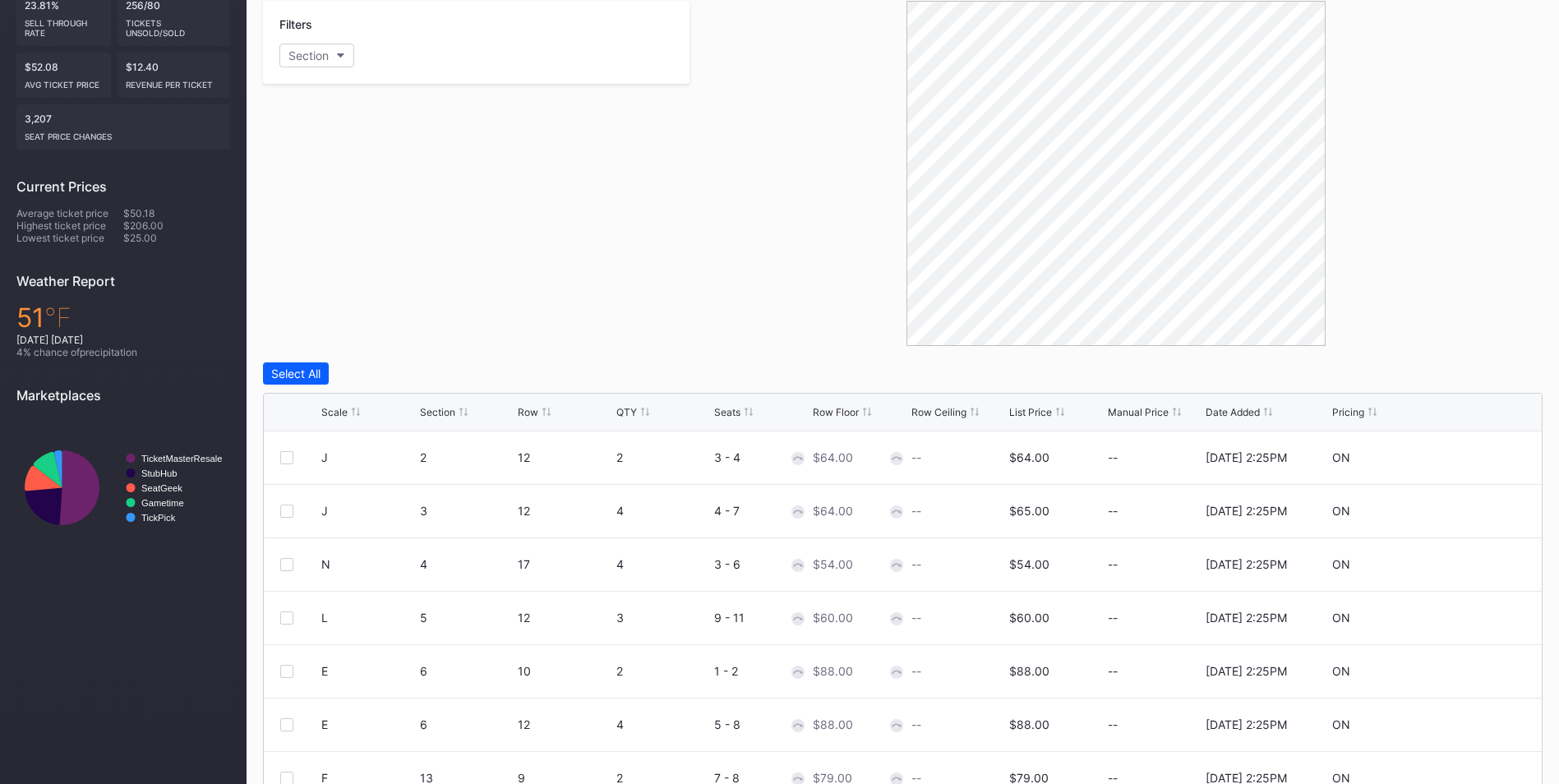
click at [1035, 415] on div "List Price" at bounding box center [1030, 412] width 43 height 12
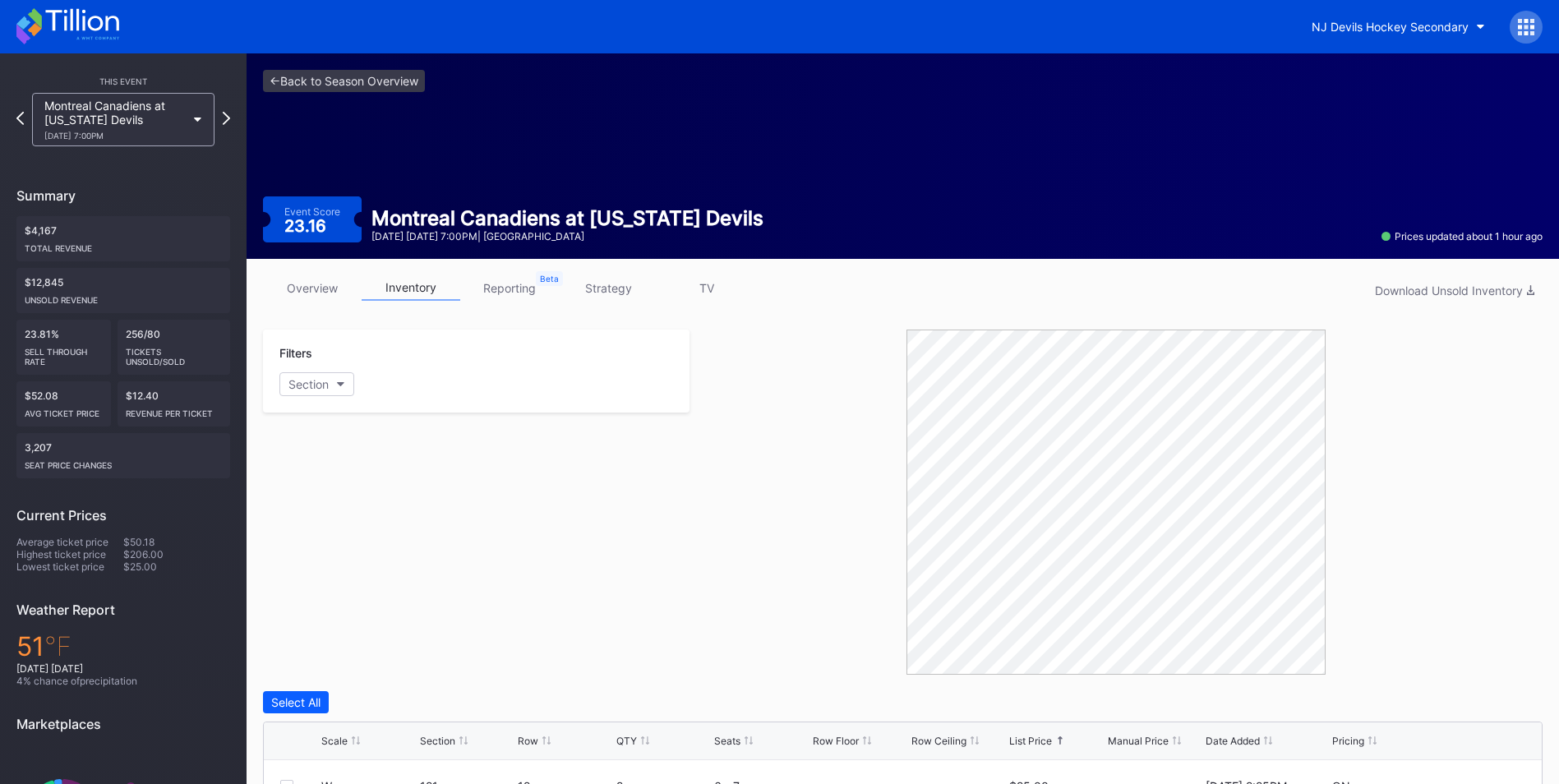
drag, startPoint x: 591, startPoint y: 292, endPoint x: 616, endPoint y: 315, distance: 34.0
click at [591, 292] on link "strategy" at bounding box center [608, 289] width 98 height 26
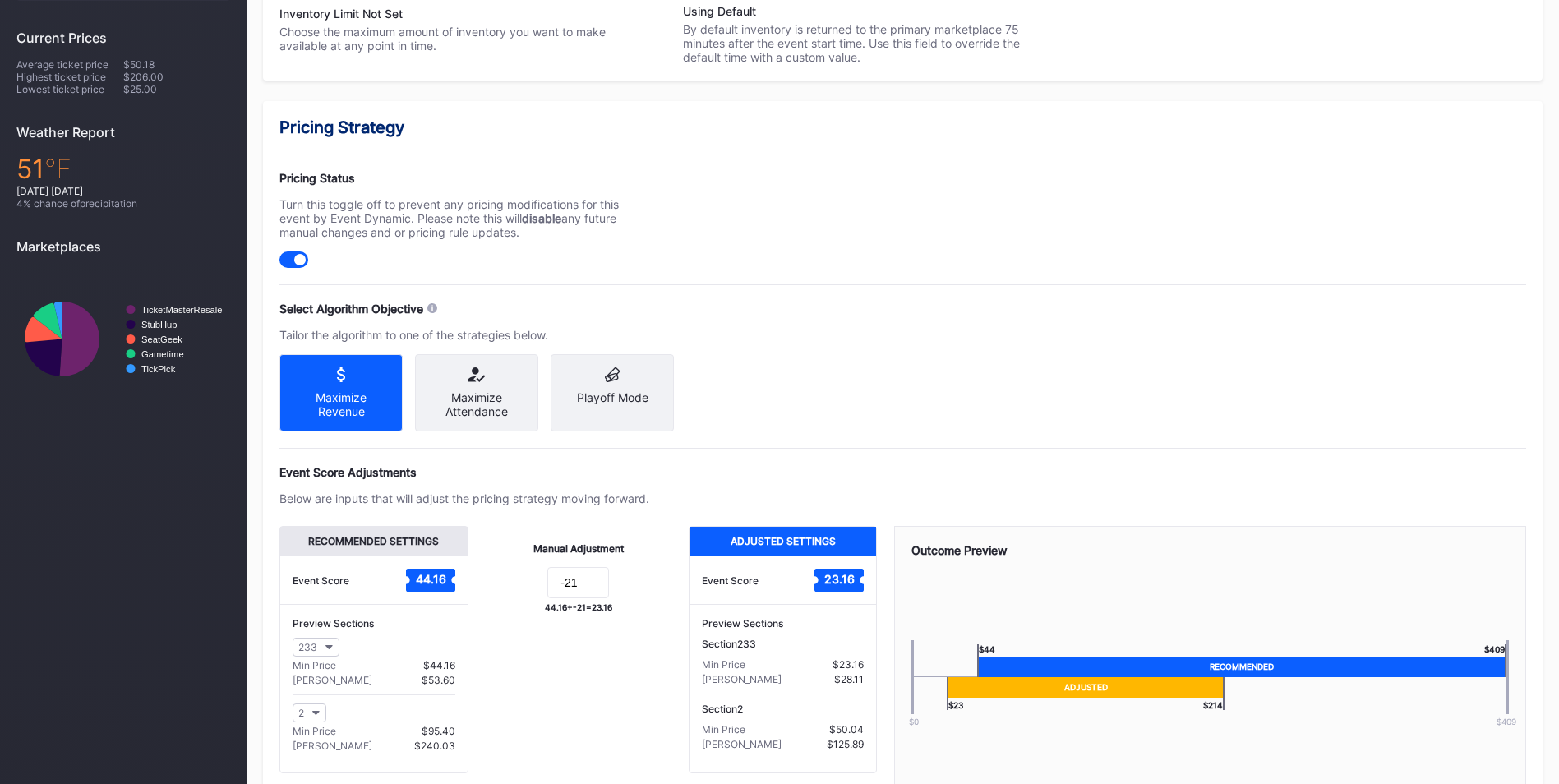
scroll to position [587, 0]
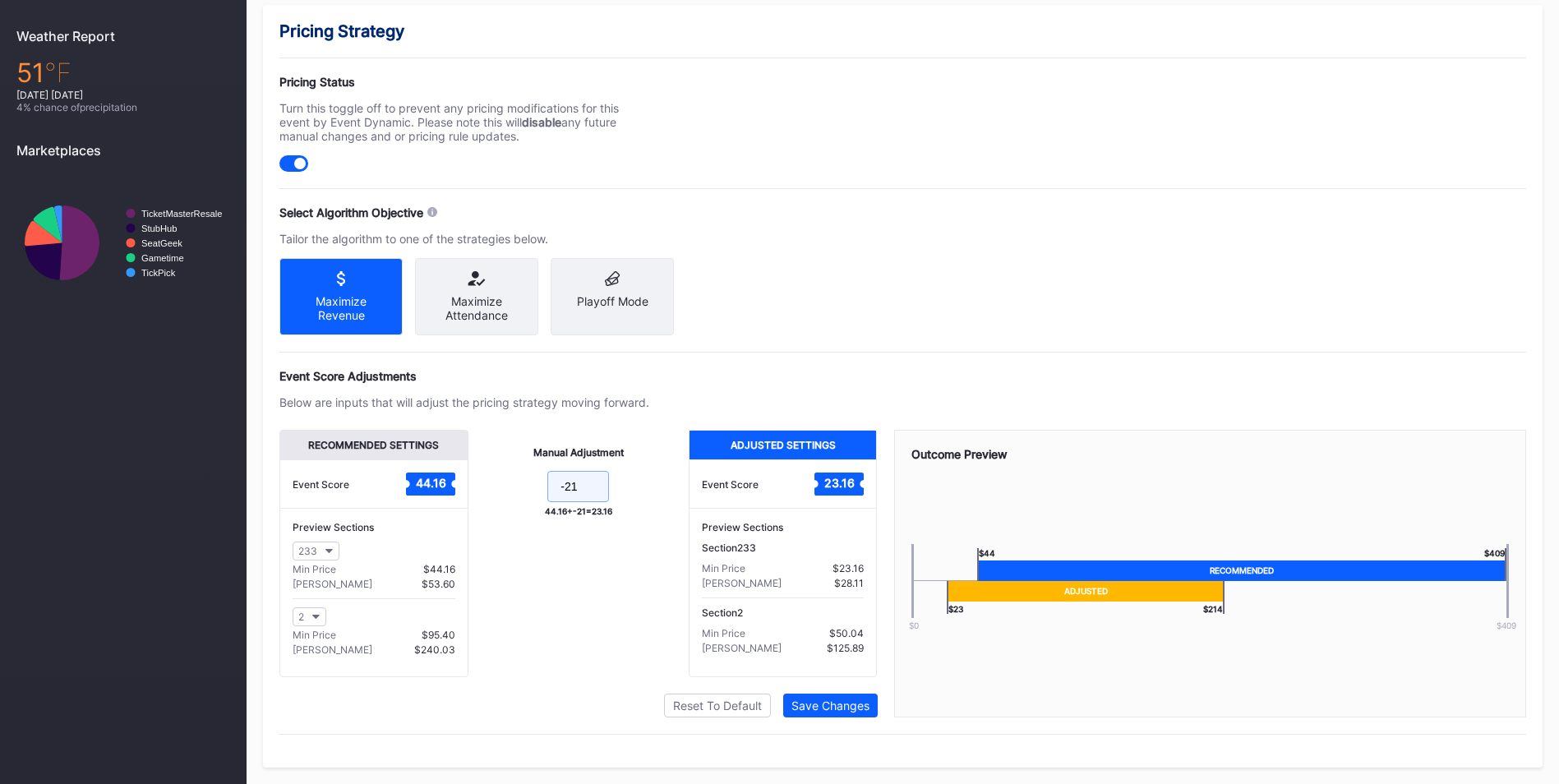
click at [586, 483] on input "-21" at bounding box center [578, 486] width 62 height 31
type input "-20"
click at [831, 697] on button "Save Changes" at bounding box center [830, 706] width 95 height 24
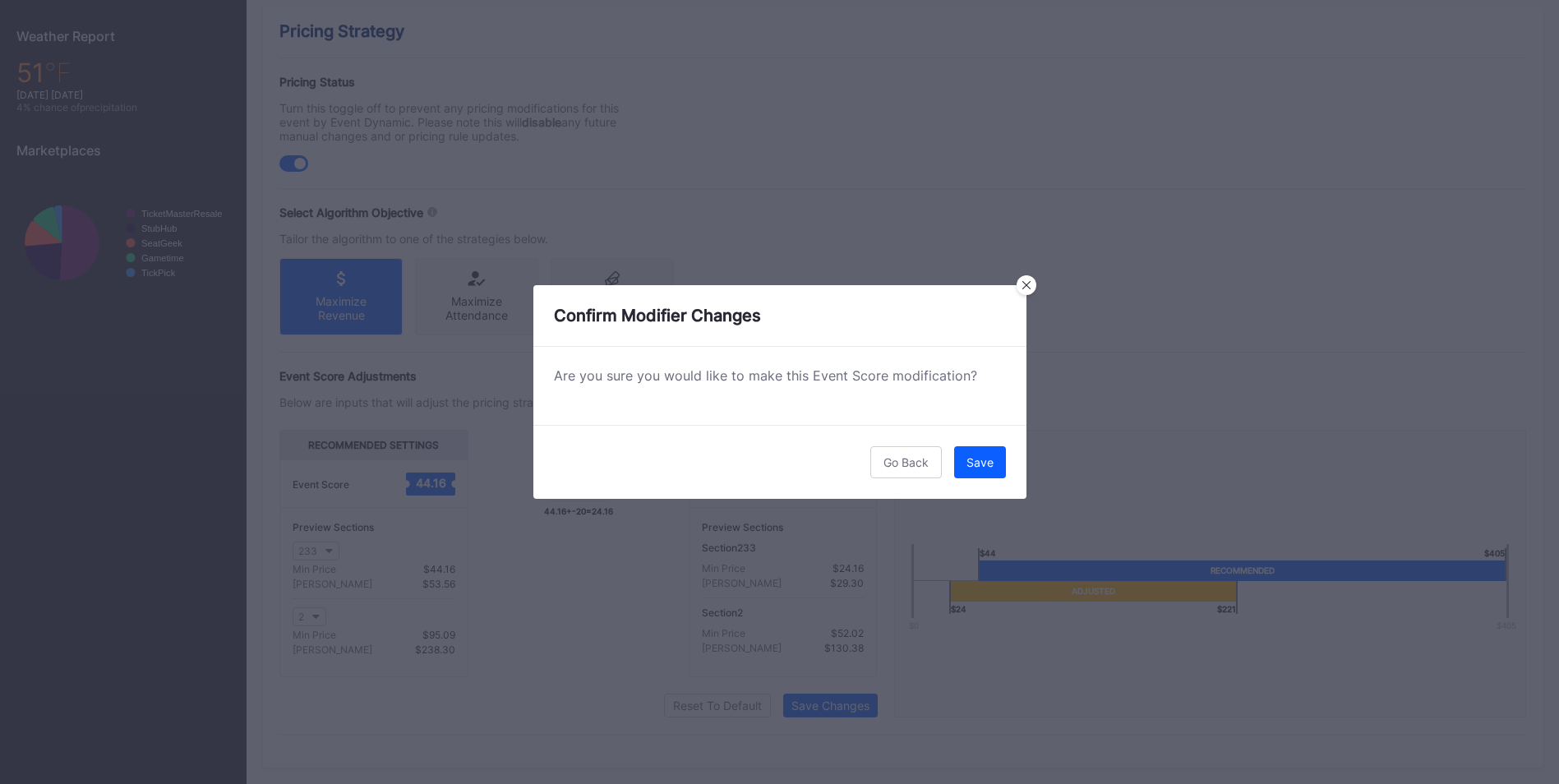
click at [1006, 461] on div "Go Back Save" at bounding box center [780, 461] width 494 height 74
click at [996, 462] on button "Save" at bounding box center [980, 462] width 51 height 32
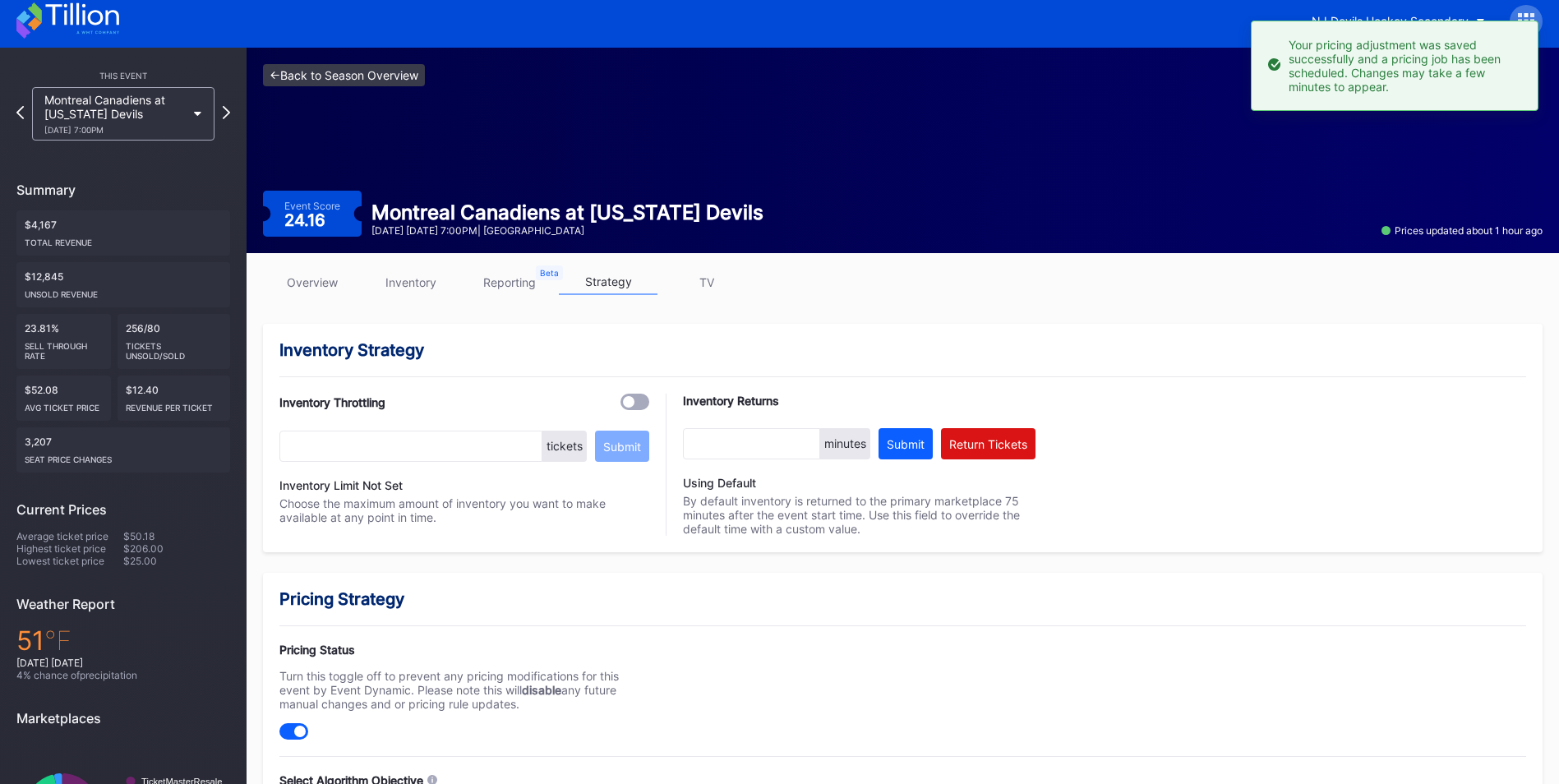
scroll to position [0, 0]
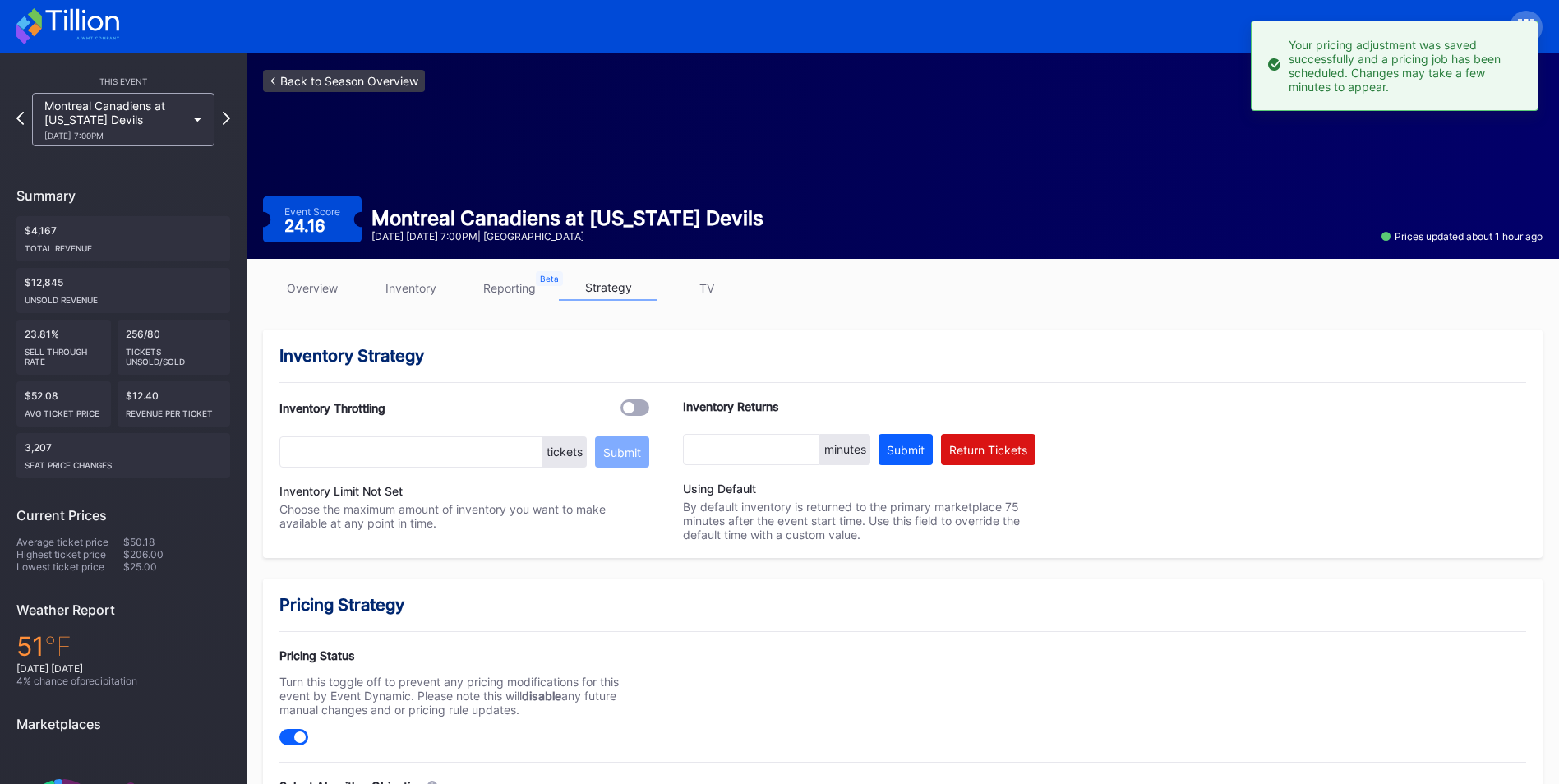
click at [331, 87] on link "<- Back to Season Overview" at bounding box center [344, 81] width 162 height 22
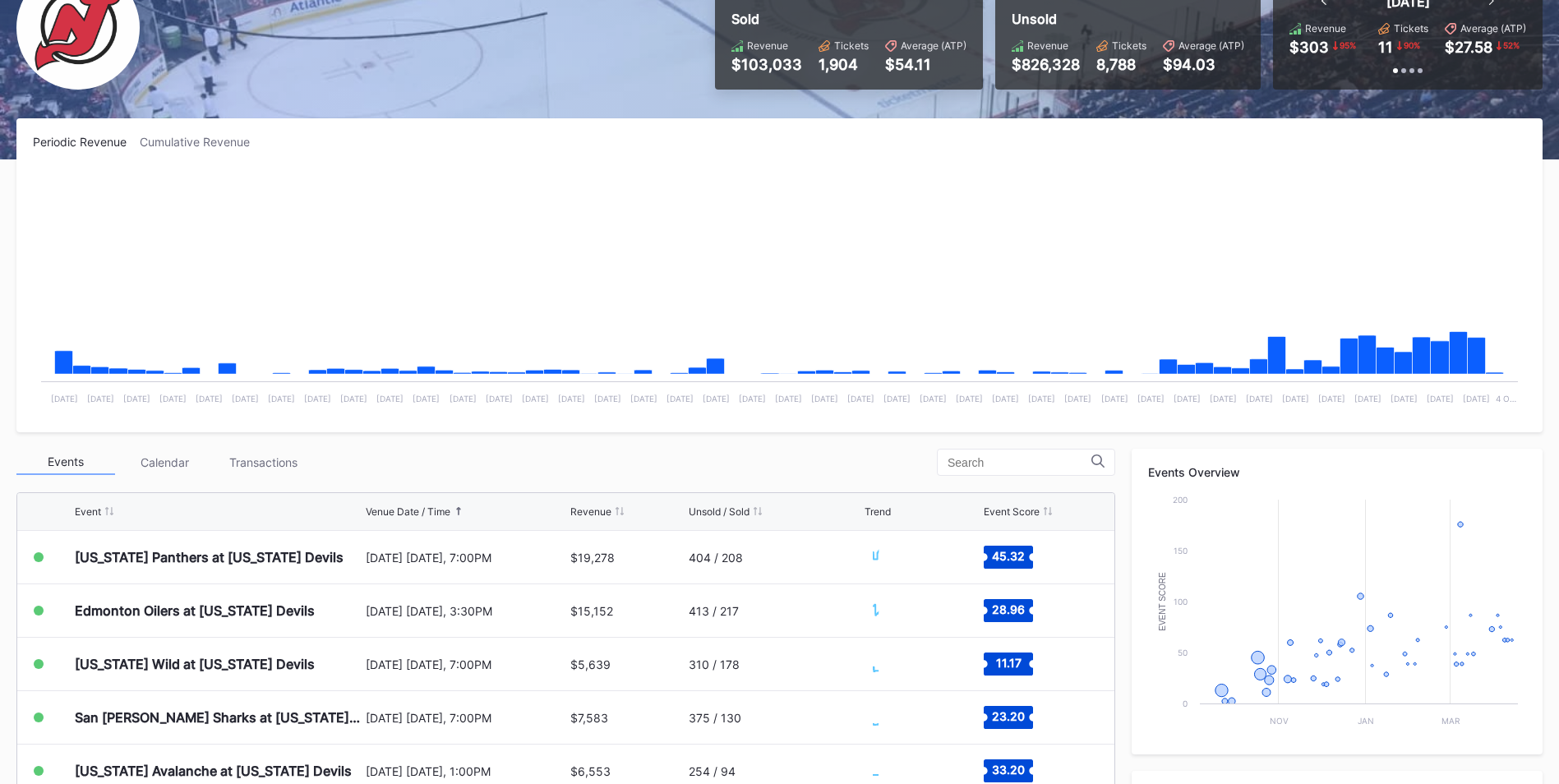
scroll to position [459, 0]
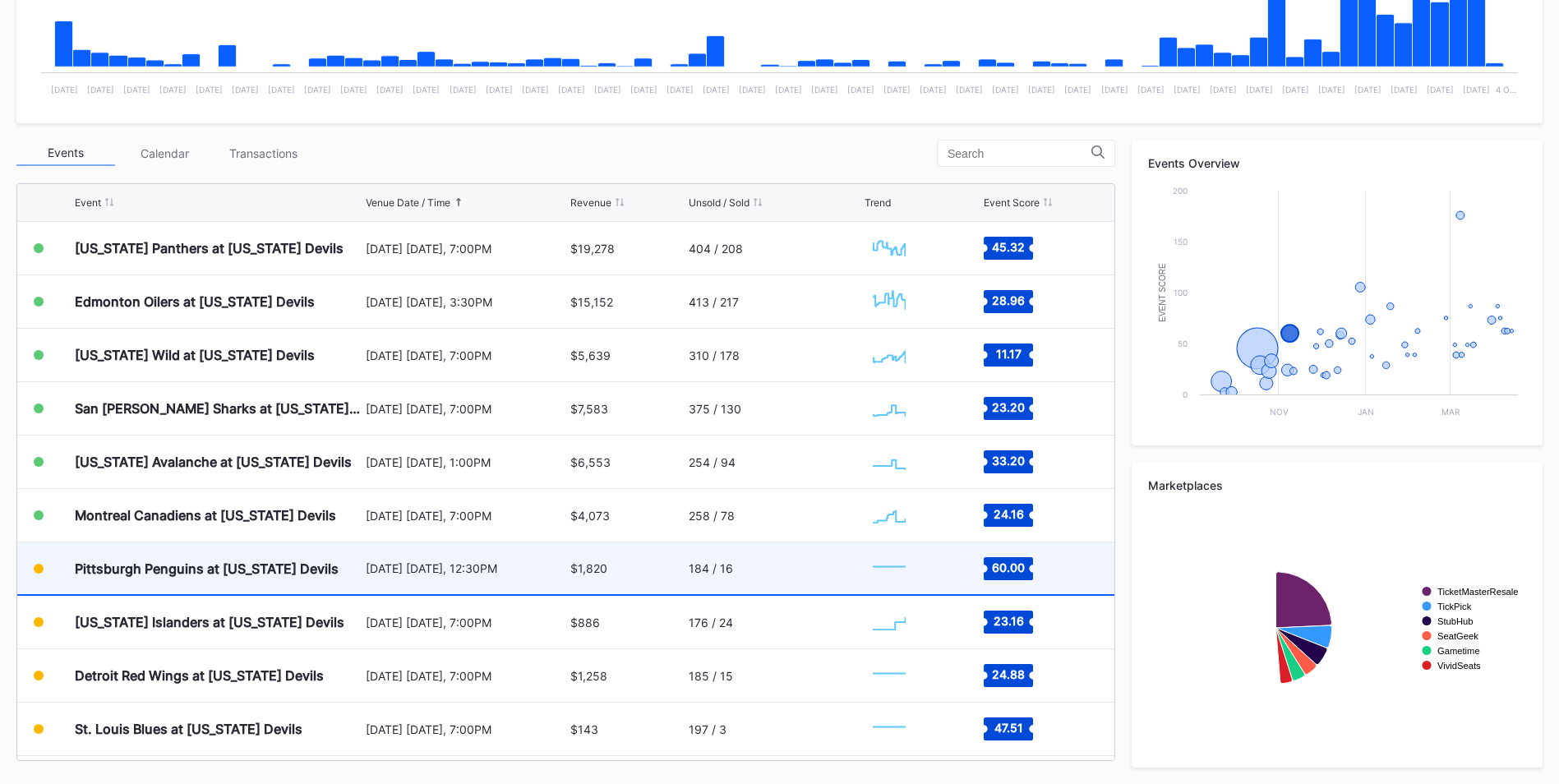
click at [321, 591] on div "Pittsburgh Penguins at [US_STATE] Devils" at bounding box center [218, 568] width 287 height 51
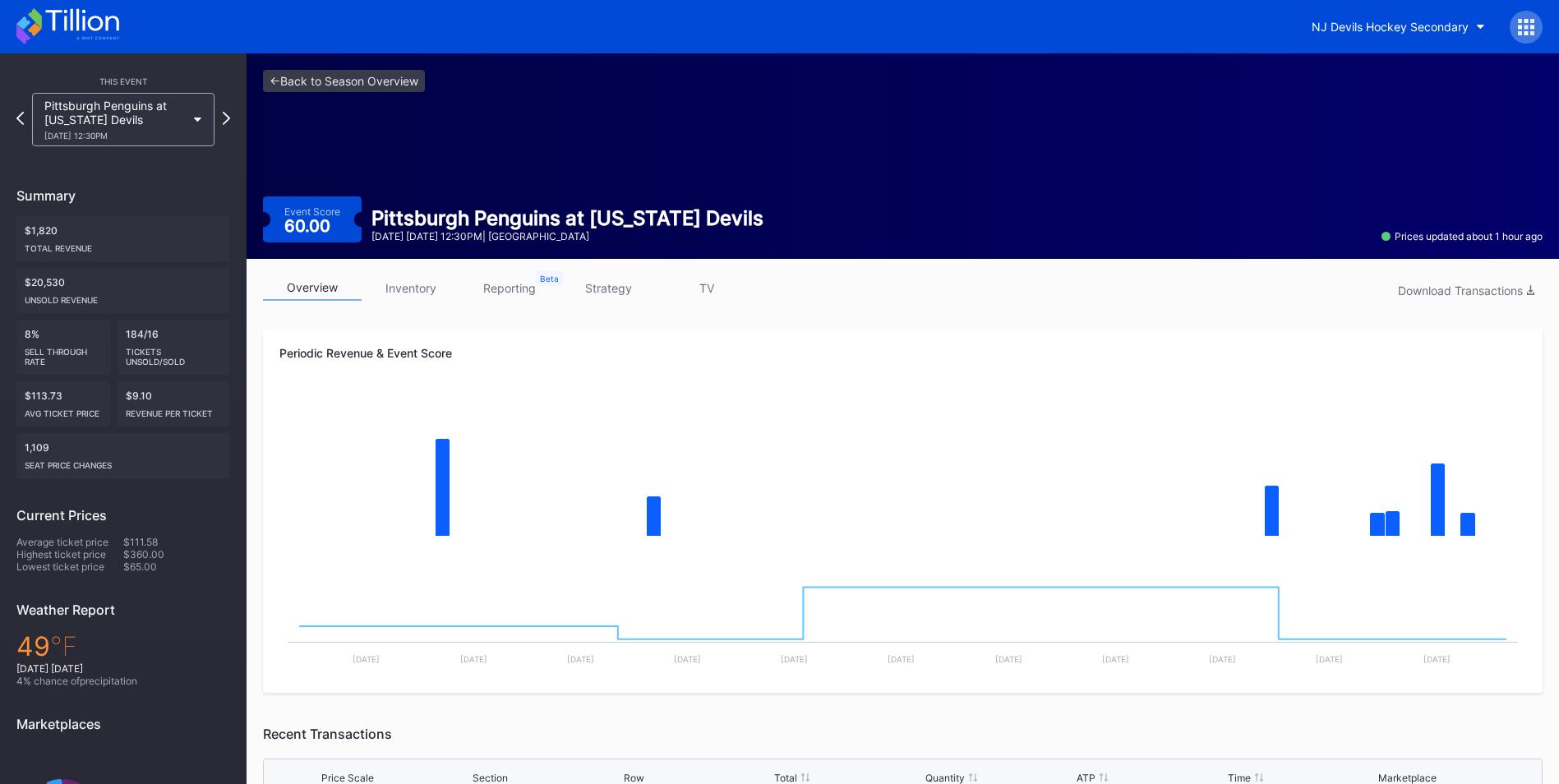
click at [618, 285] on link "strategy" at bounding box center [608, 289] width 98 height 26
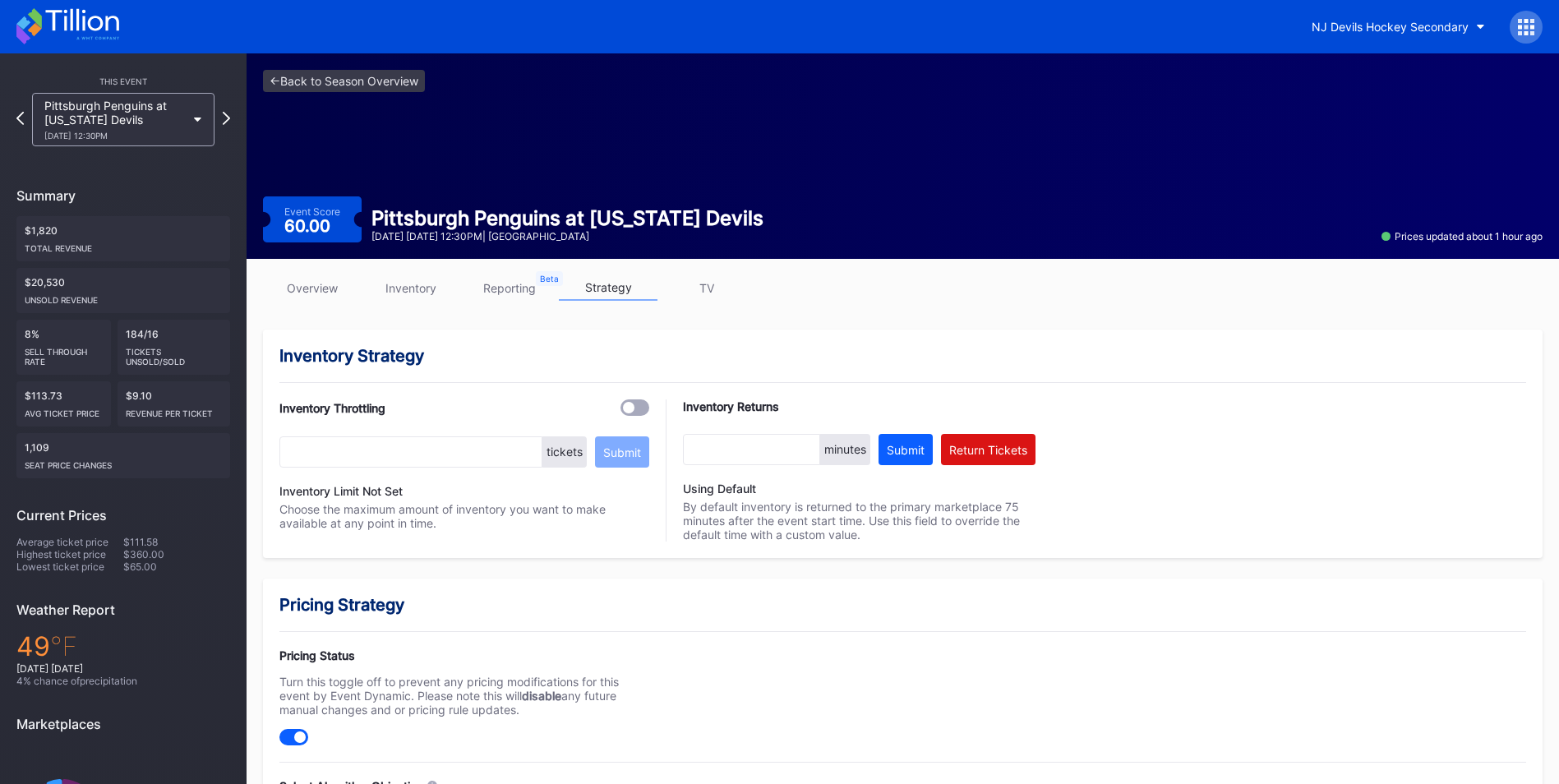
click at [406, 284] on link "inventory" at bounding box center [410, 289] width 98 height 26
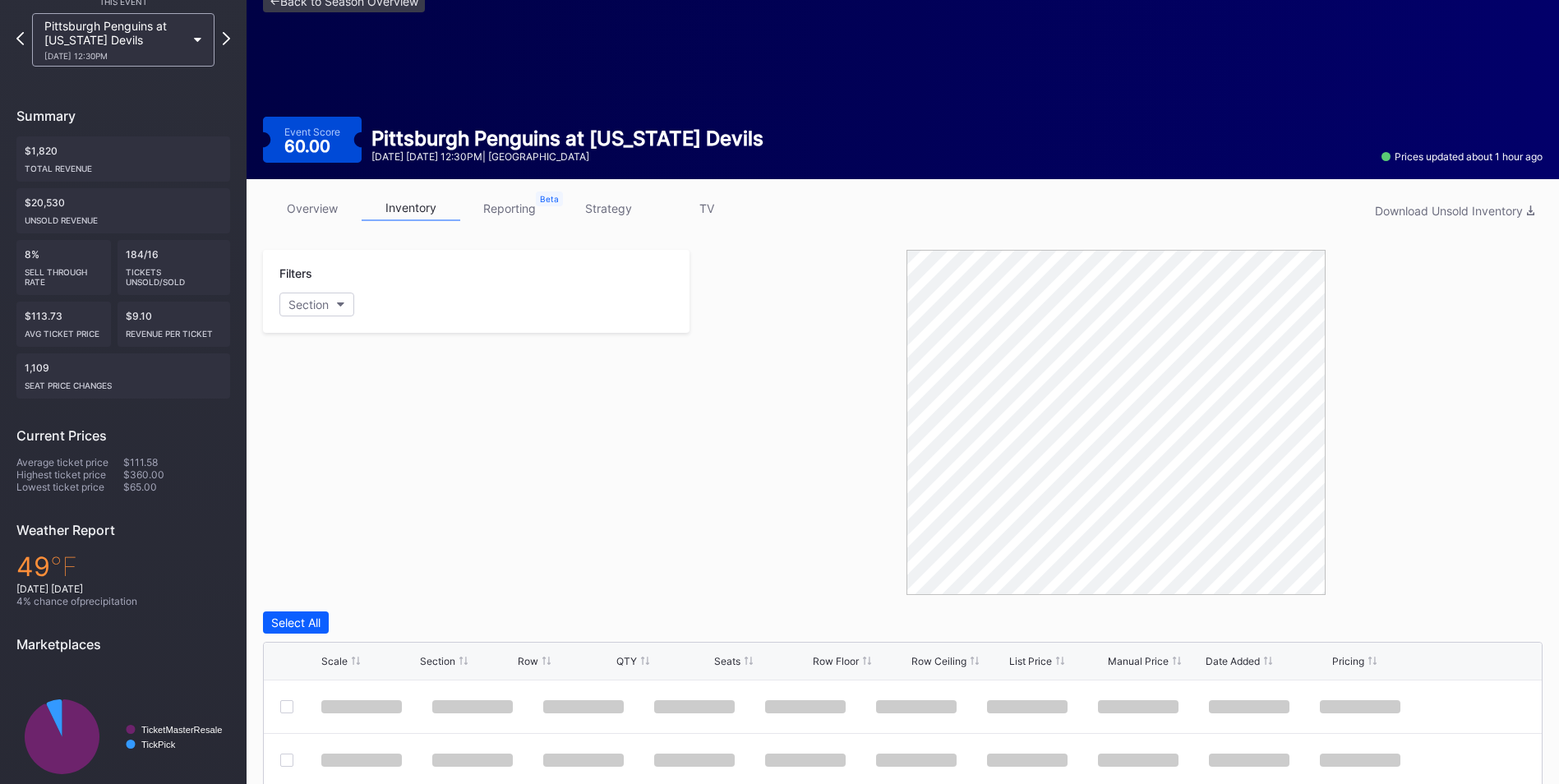
scroll to position [228, 0]
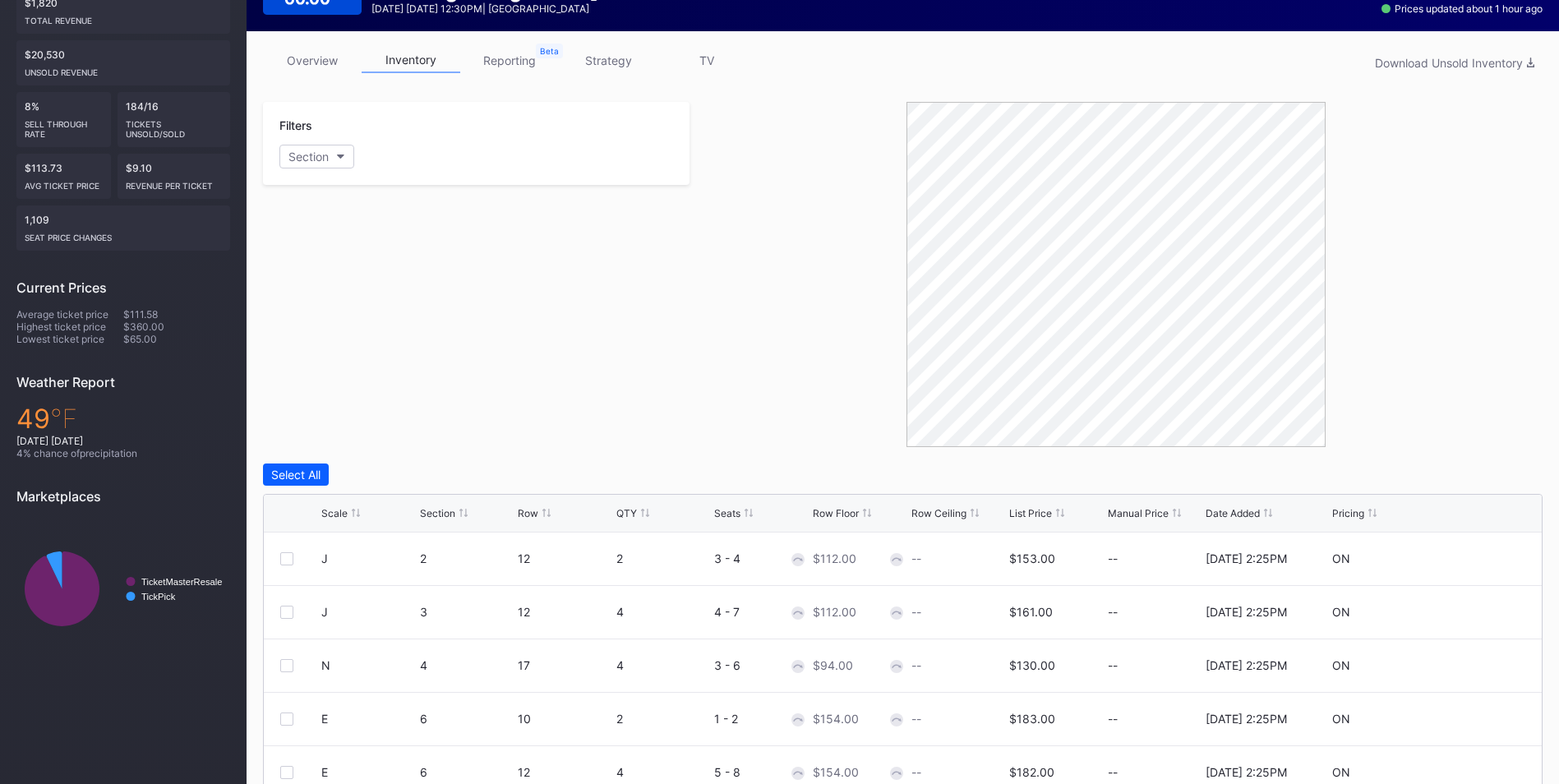
click at [1034, 515] on div "List Price" at bounding box center [1030, 513] width 43 height 12
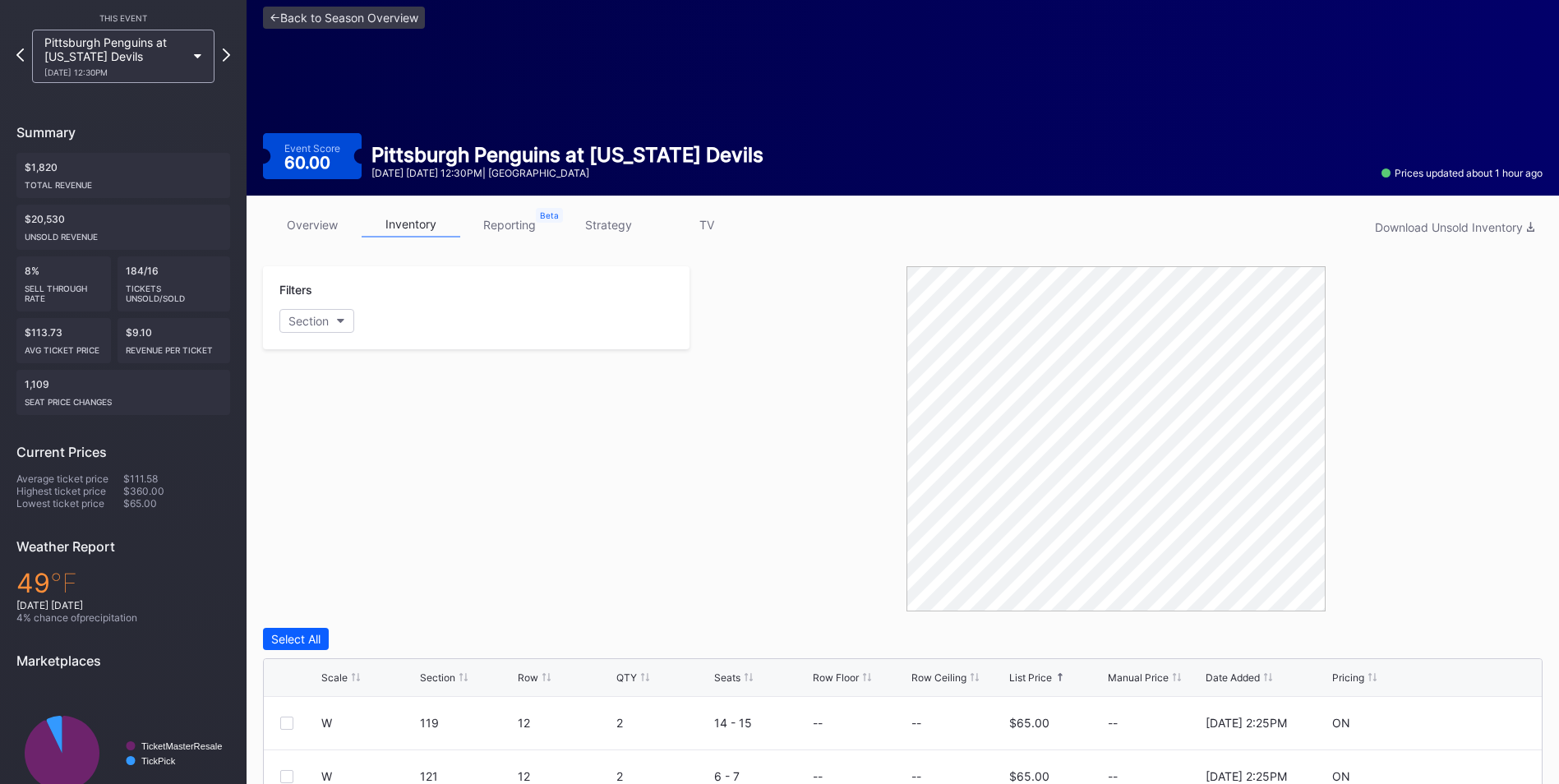
click at [638, 221] on link "strategy" at bounding box center [608, 225] width 98 height 26
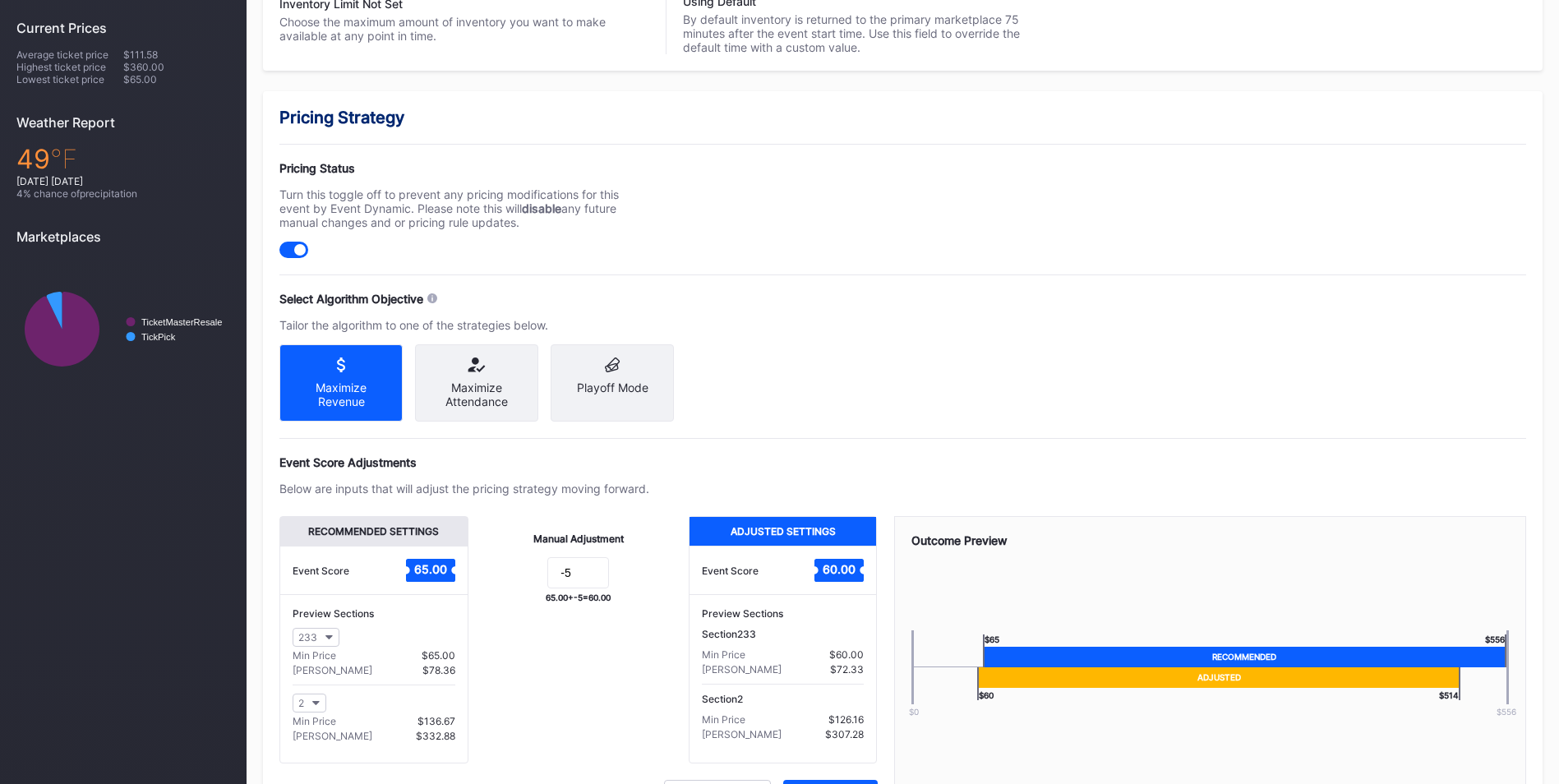
scroll to position [575, 0]
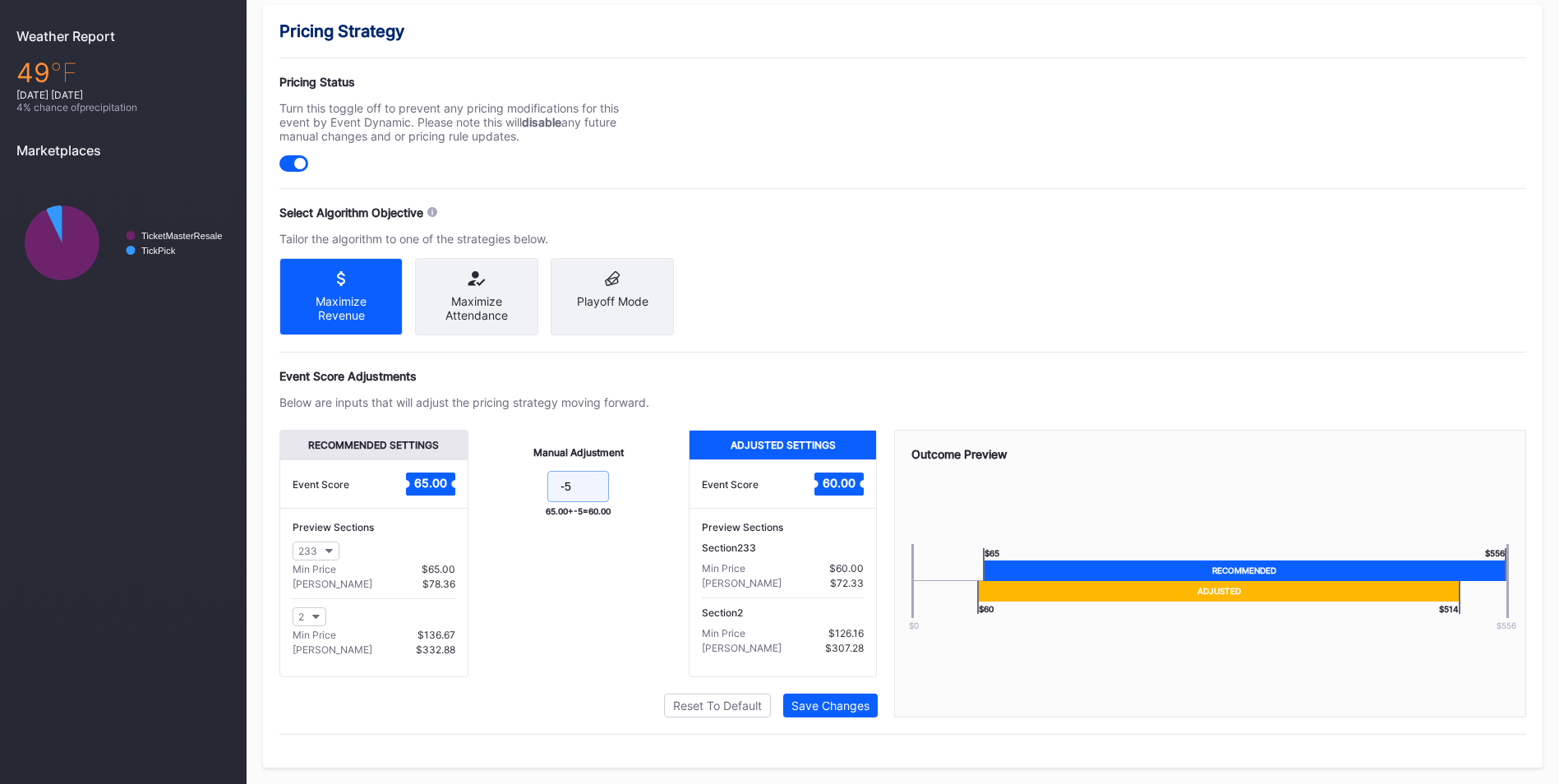
click at [579, 501] on input "-5" at bounding box center [578, 486] width 62 height 31
type input "-10"
click at [820, 712] on div "Save Changes" at bounding box center [830, 705] width 78 height 14
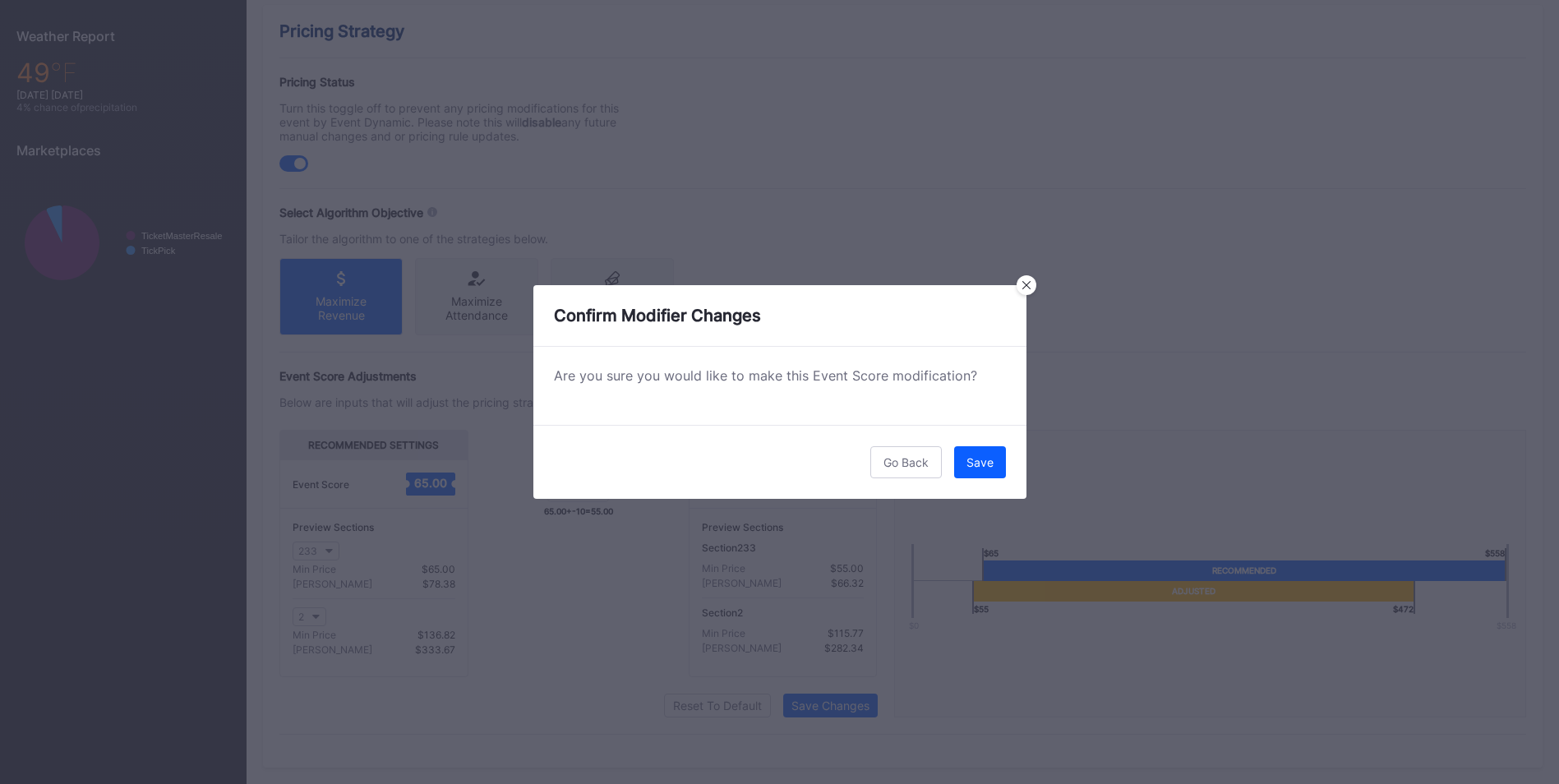
click at [1005, 483] on div "Go Back Save" at bounding box center [780, 461] width 494 height 74
click at [991, 468] on div "Save" at bounding box center [981, 461] width 28 height 14
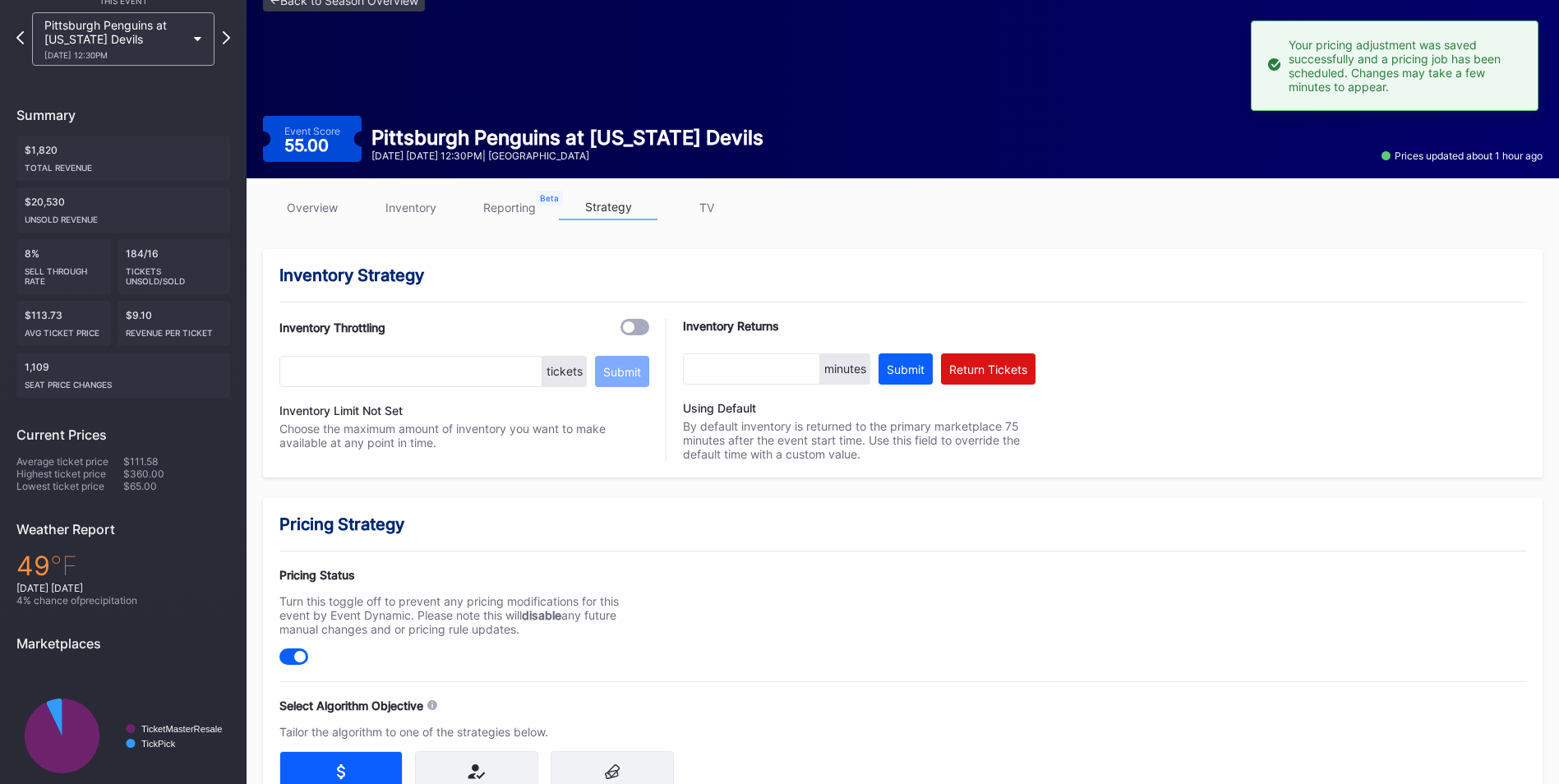
scroll to position [0, 0]
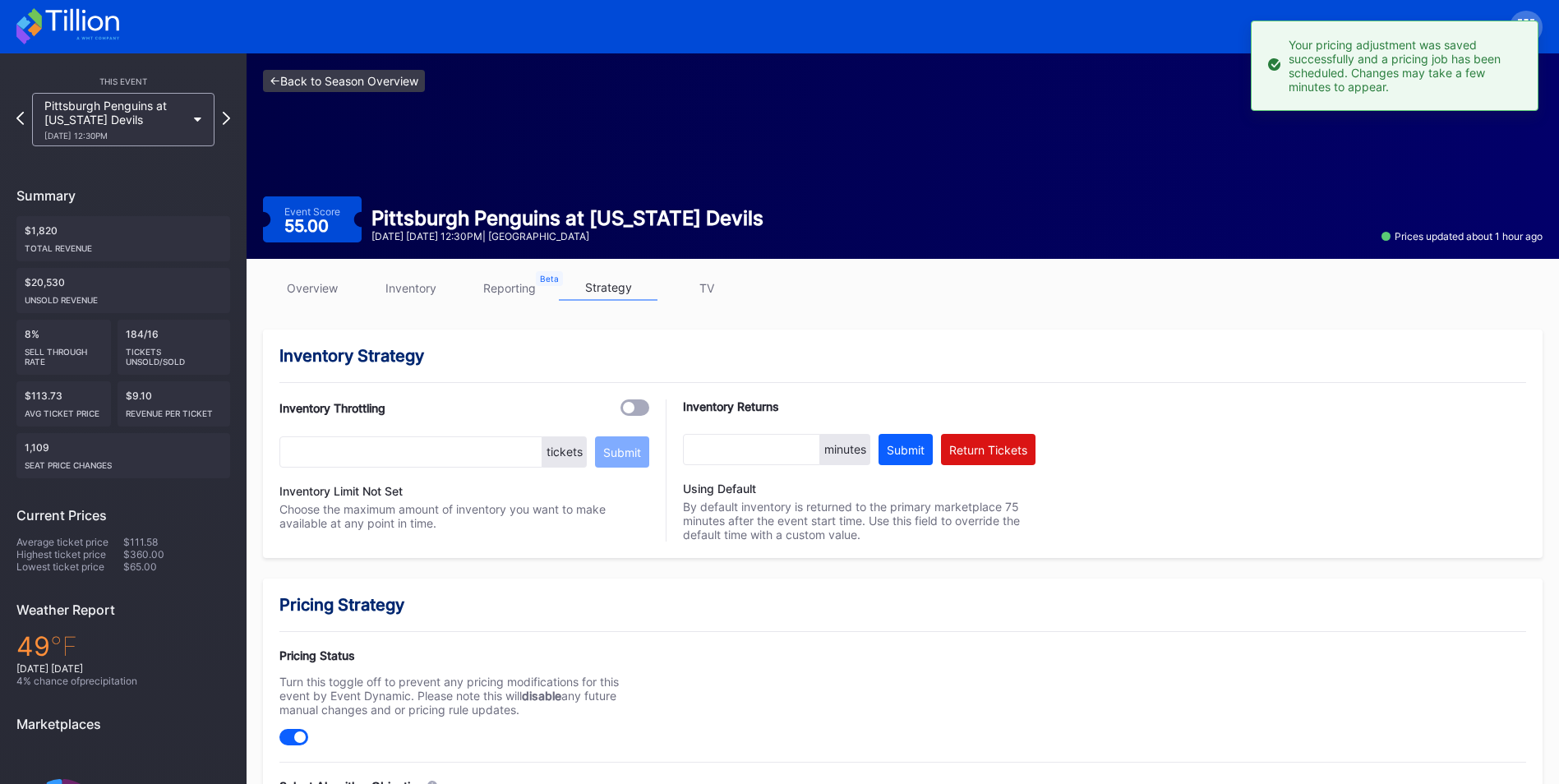
click at [372, 83] on link "<- Back to Season Overview" at bounding box center [344, 81] width 162 height 22
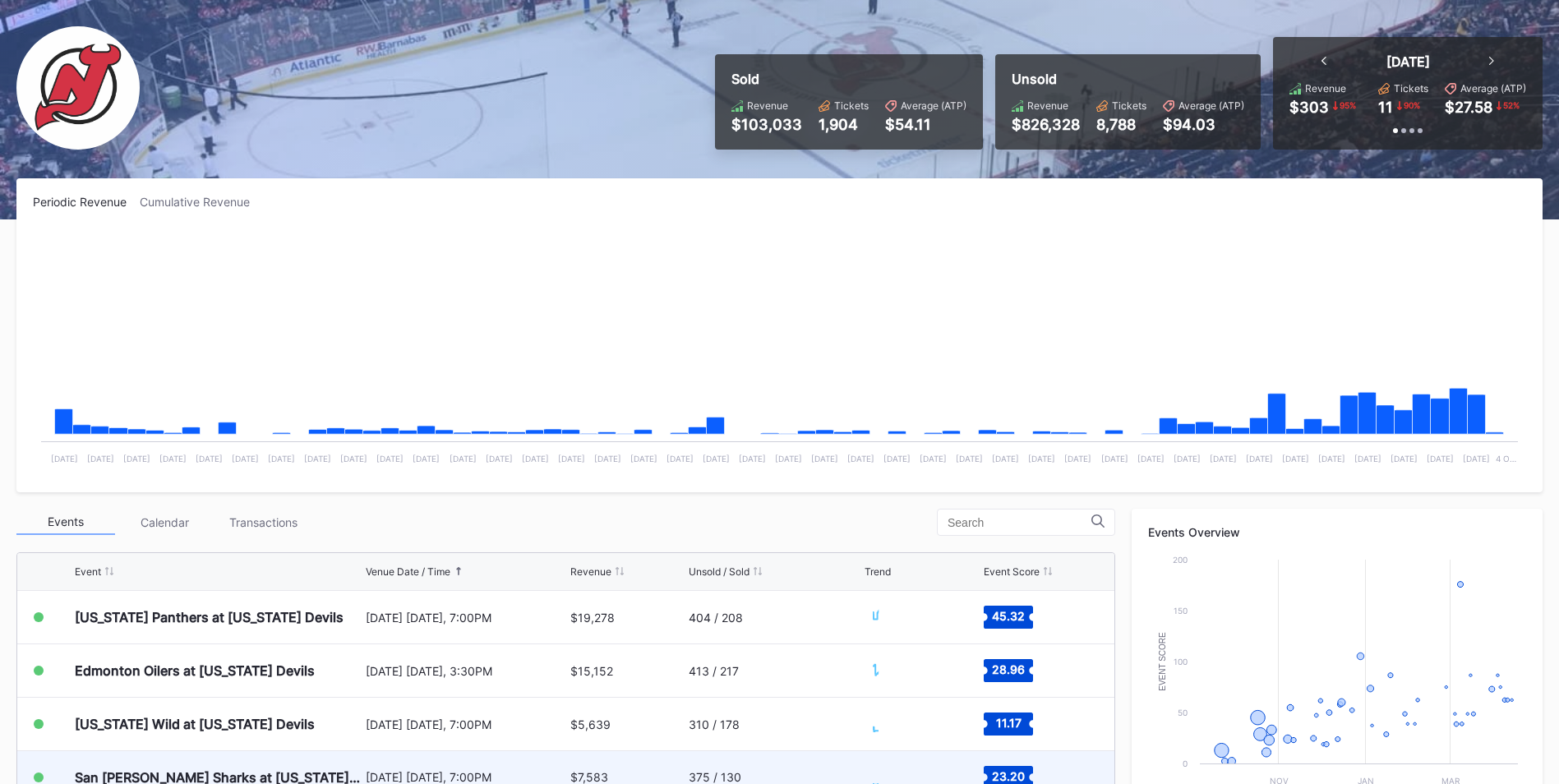
scroll to position [411, 0]
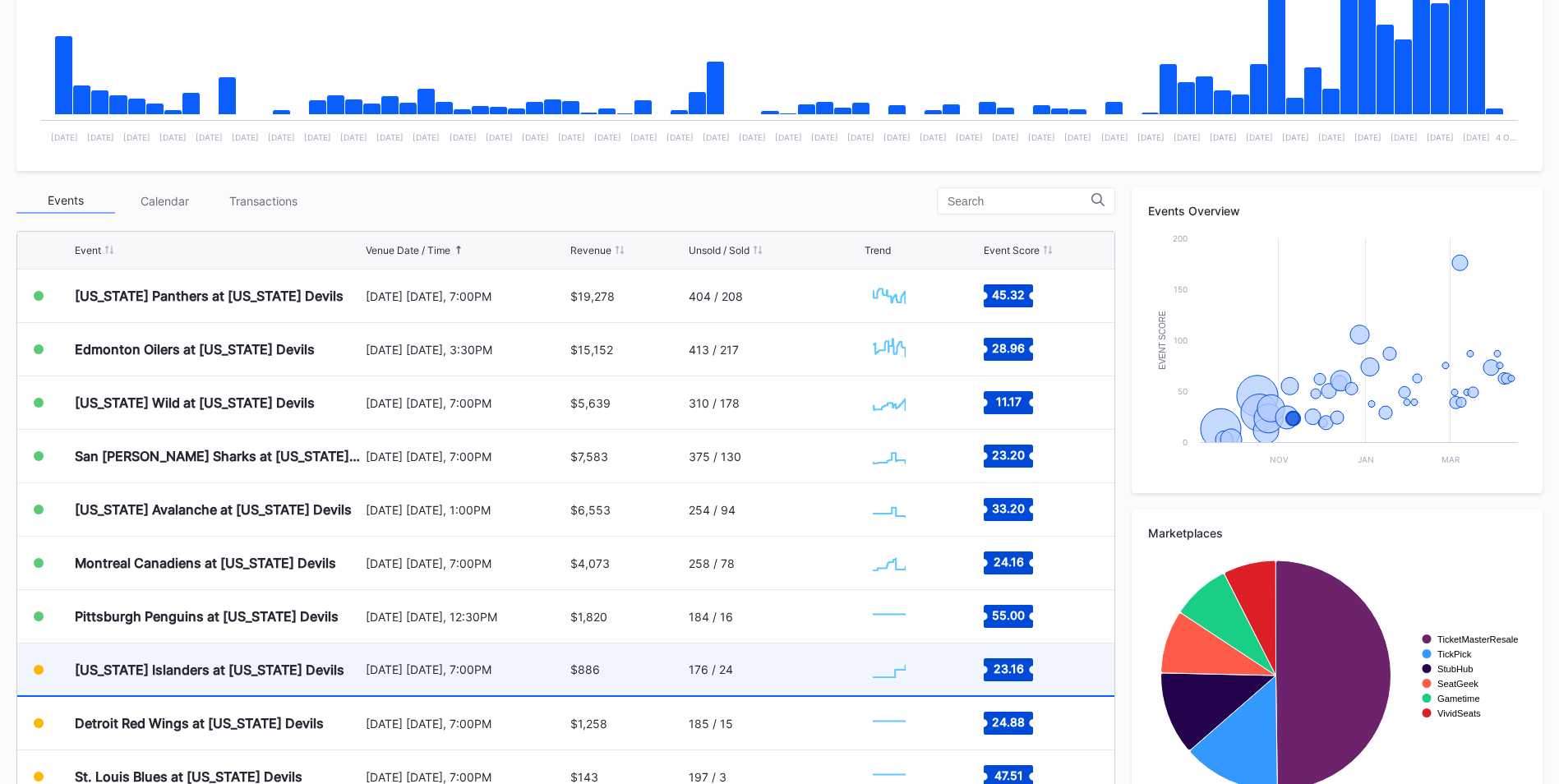
click at [175, 680] on div "[US_STATE] Islanders at [US_STATE] Devils" at bounding box center [218, 669] width 287 height 51
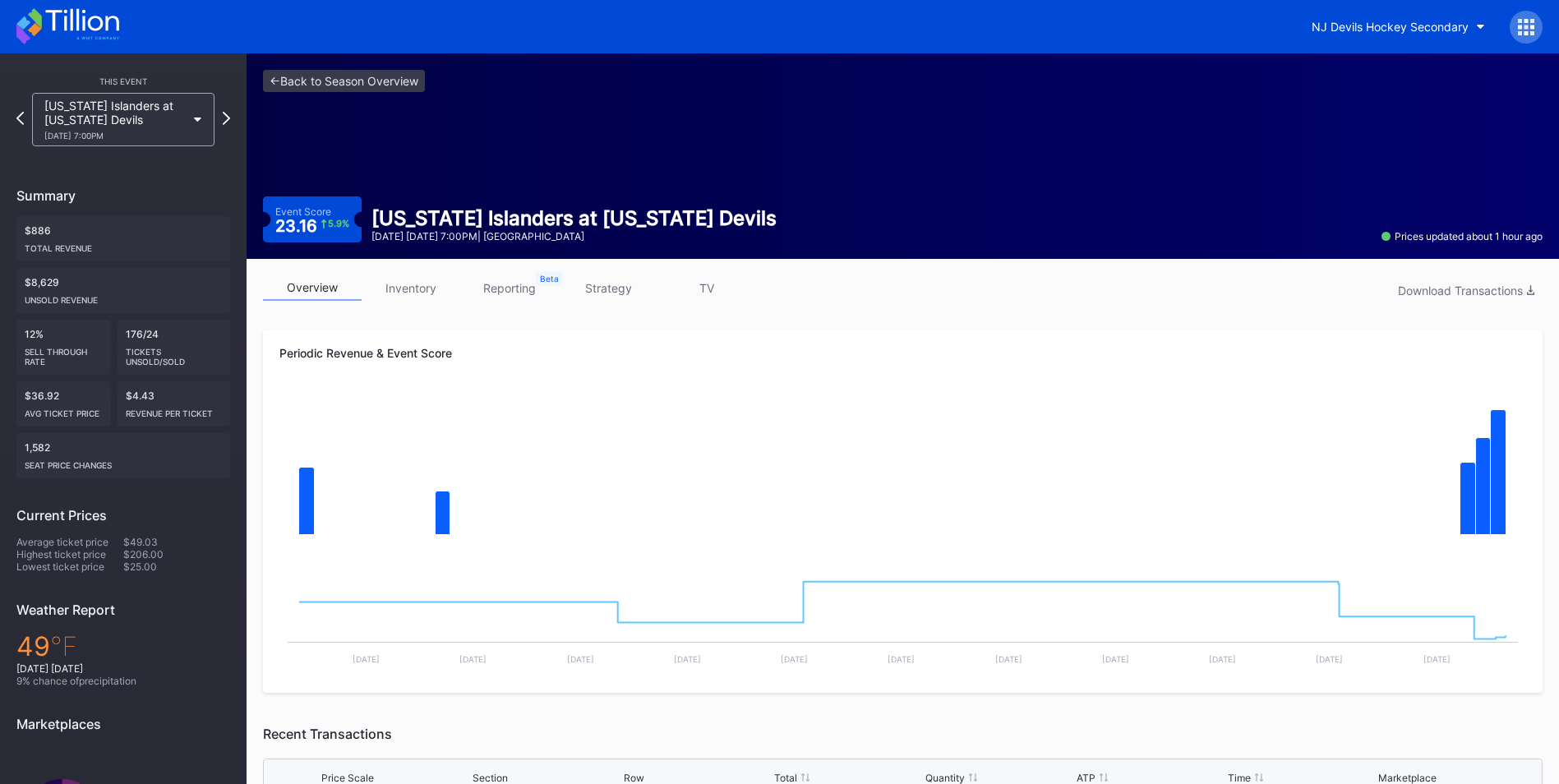
click at [638, 286] on link "strategy" at bounding box center [608, 289] width 98 height 26
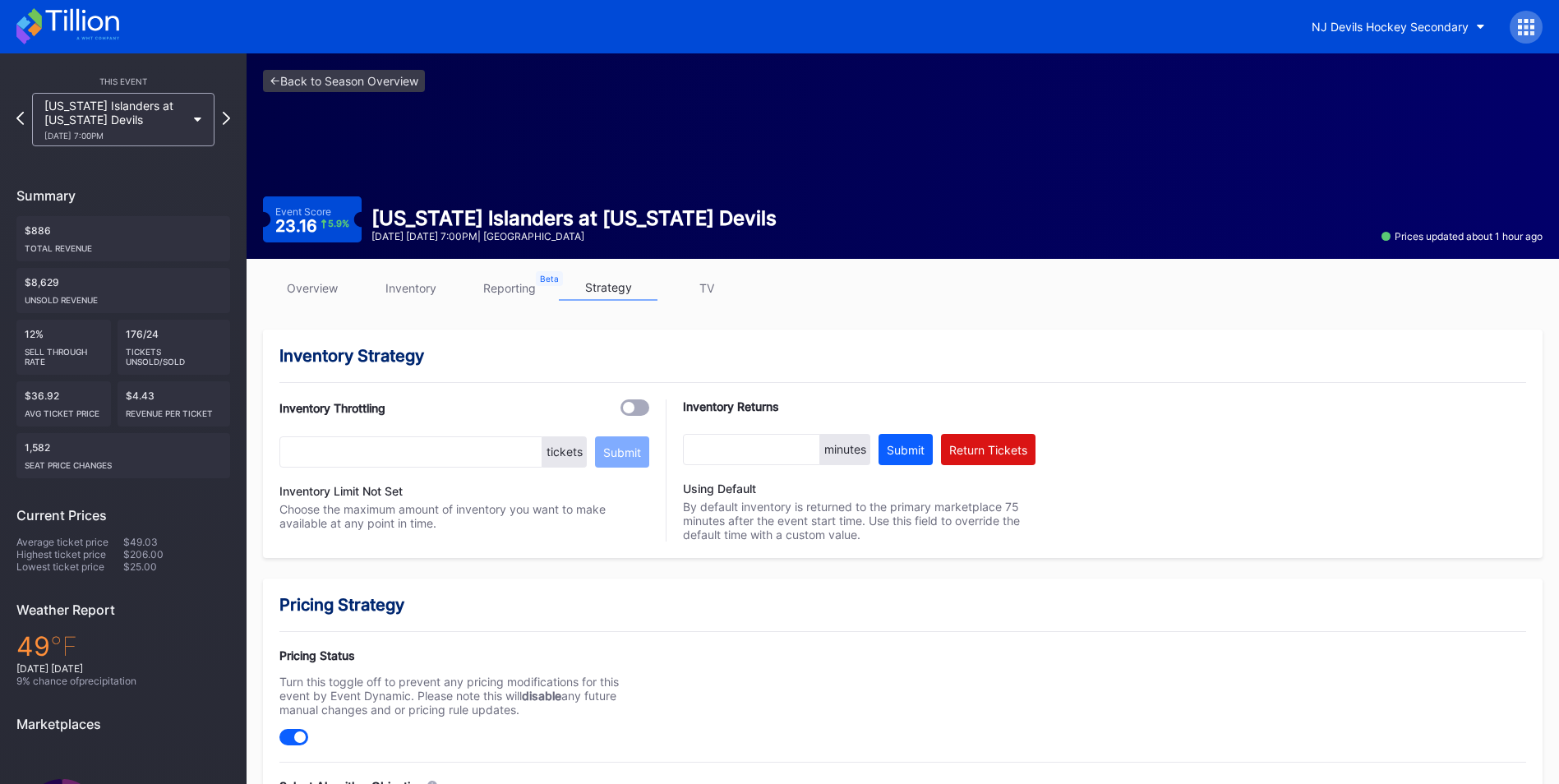
click at [396, 291] on link "inventory" at bounding box center [410, 289] width 98 height 26
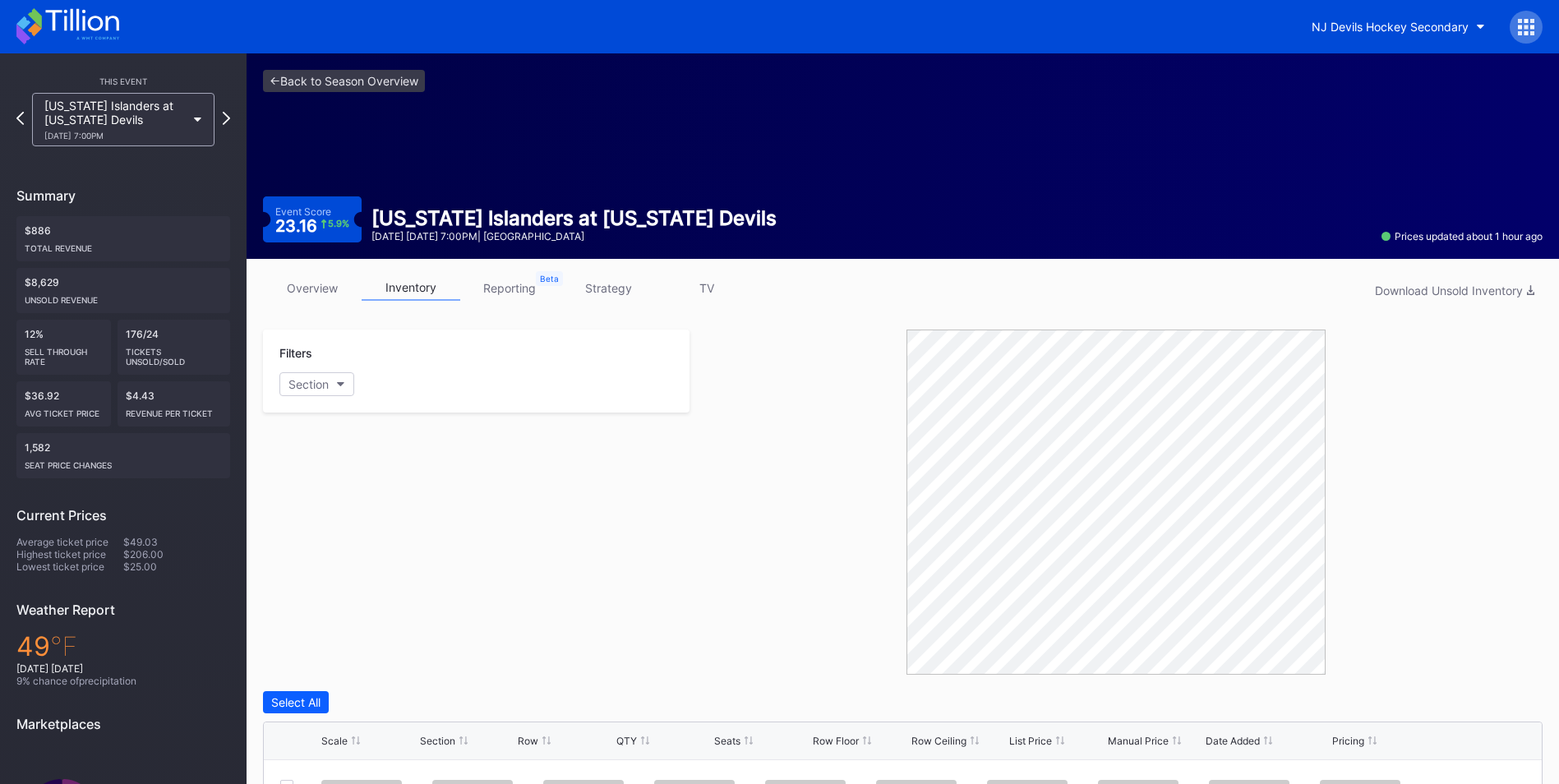
scroll to position [329, 0]
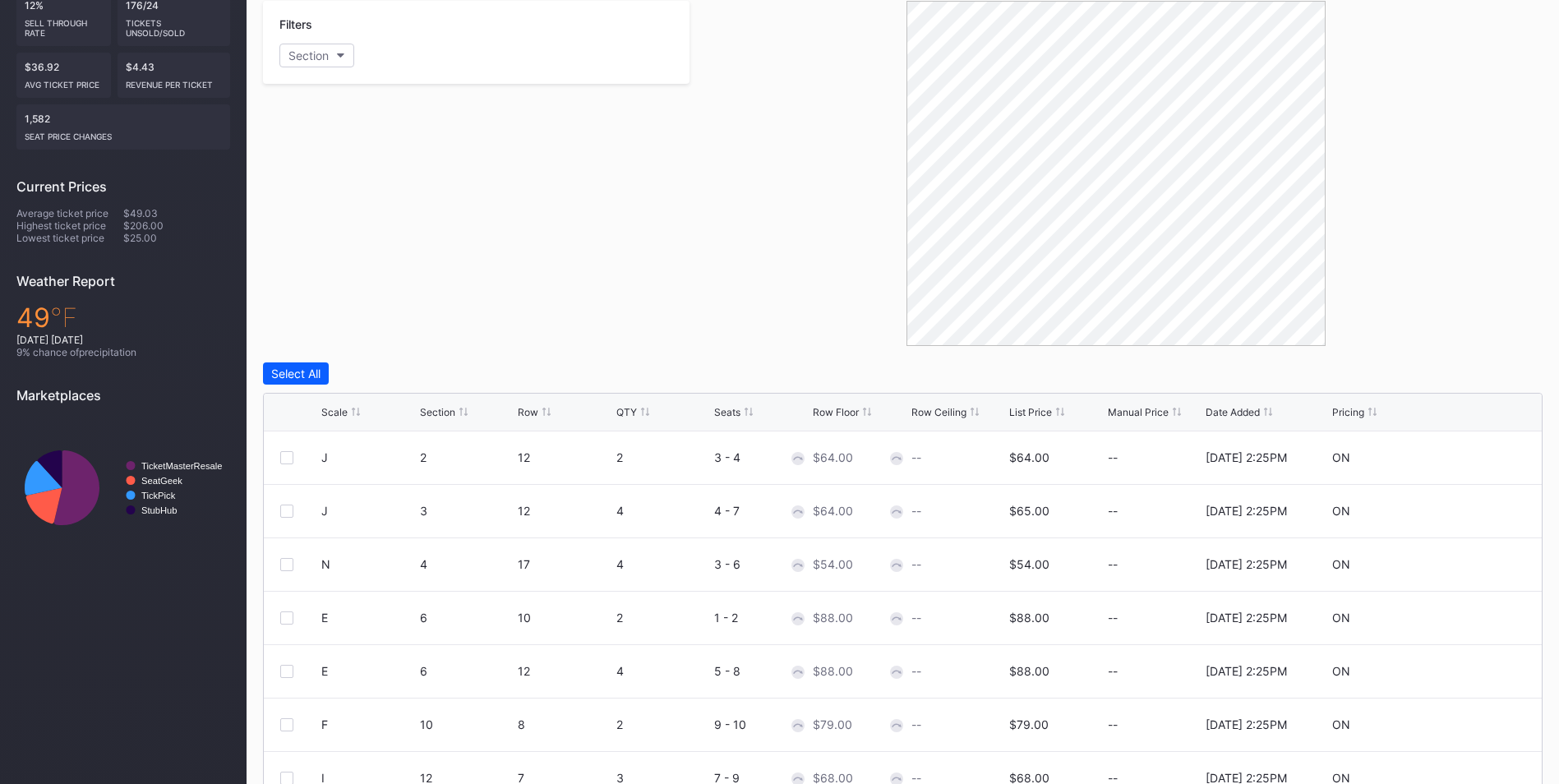
click at [1041, 413] on div "List Price" at bounding box center [1030, 412] width 43 height 12
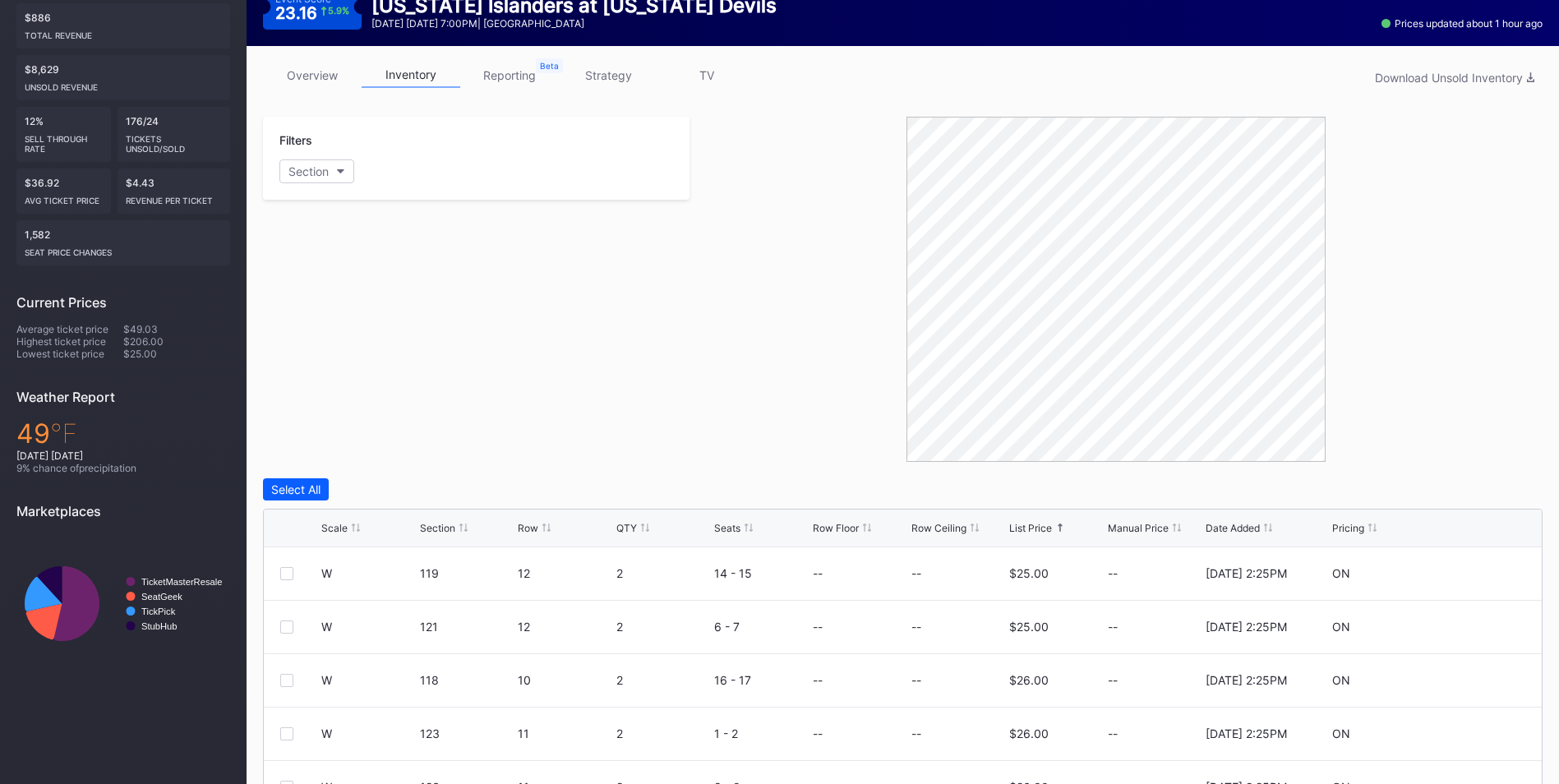
scroll to position [0, 0]
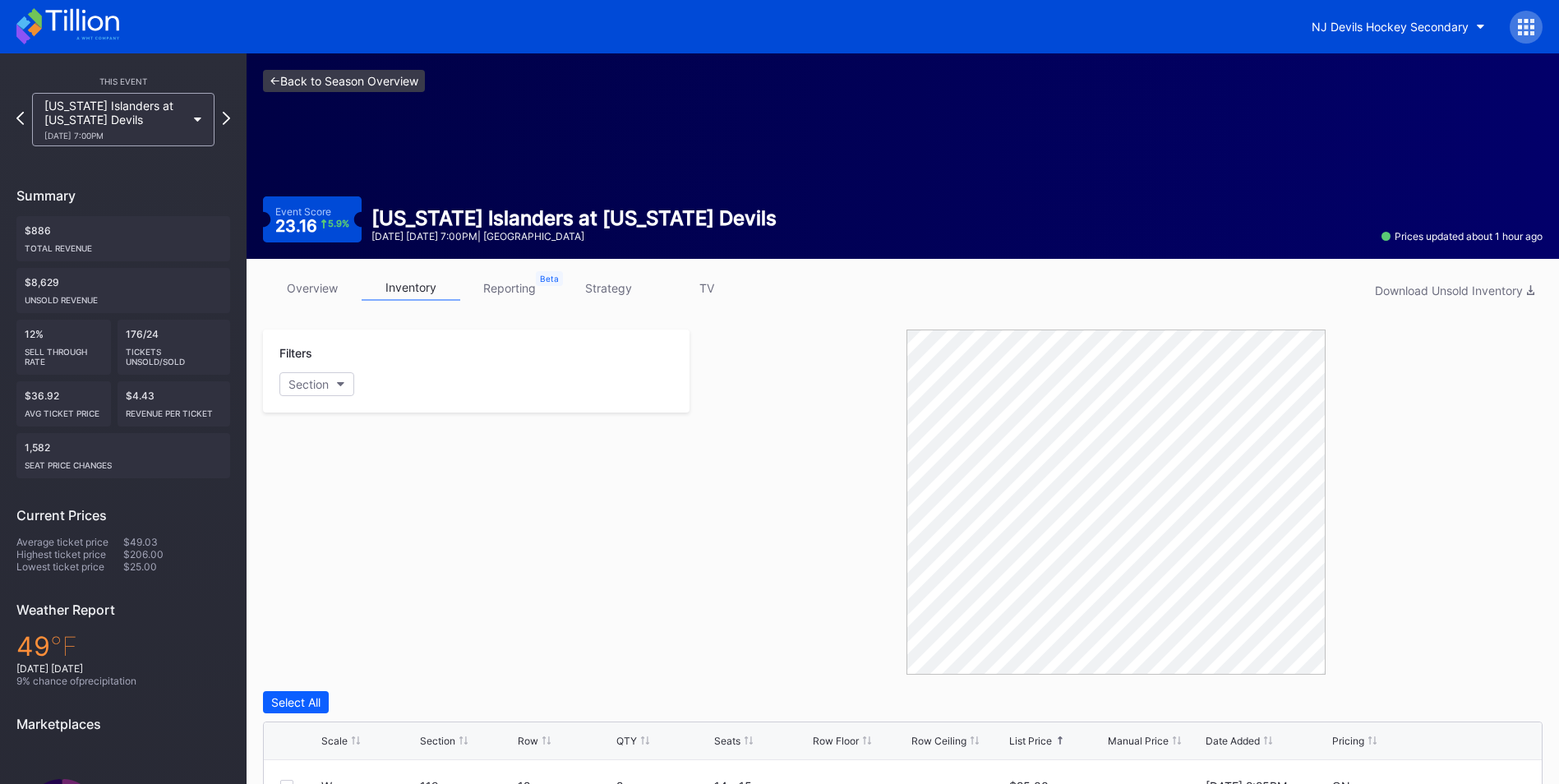
click at [331, 77] on link "<- Back to Season Overview" at bounding box center [344, 81] width 162 height 22
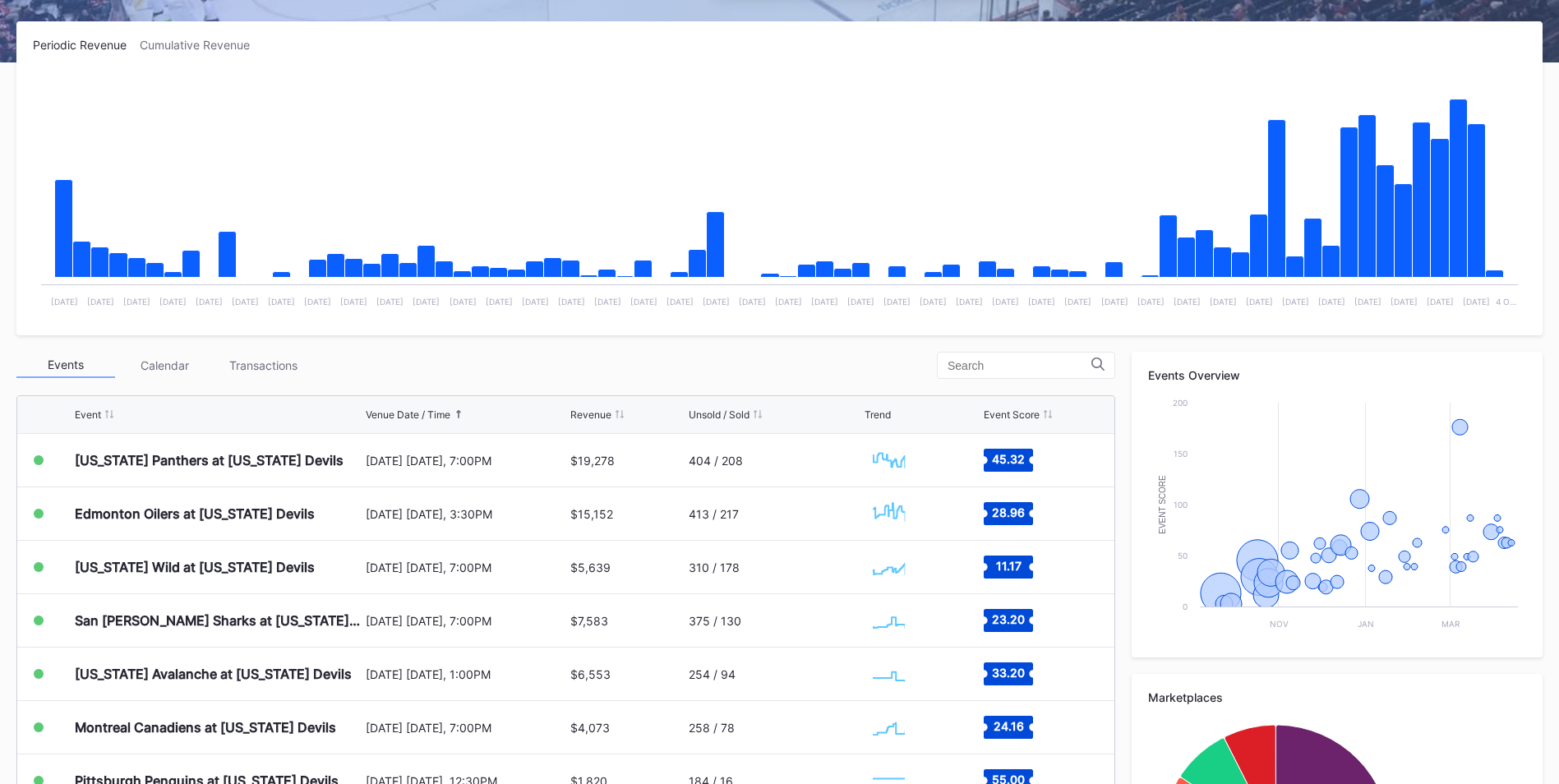
scroll to position [459, 0]
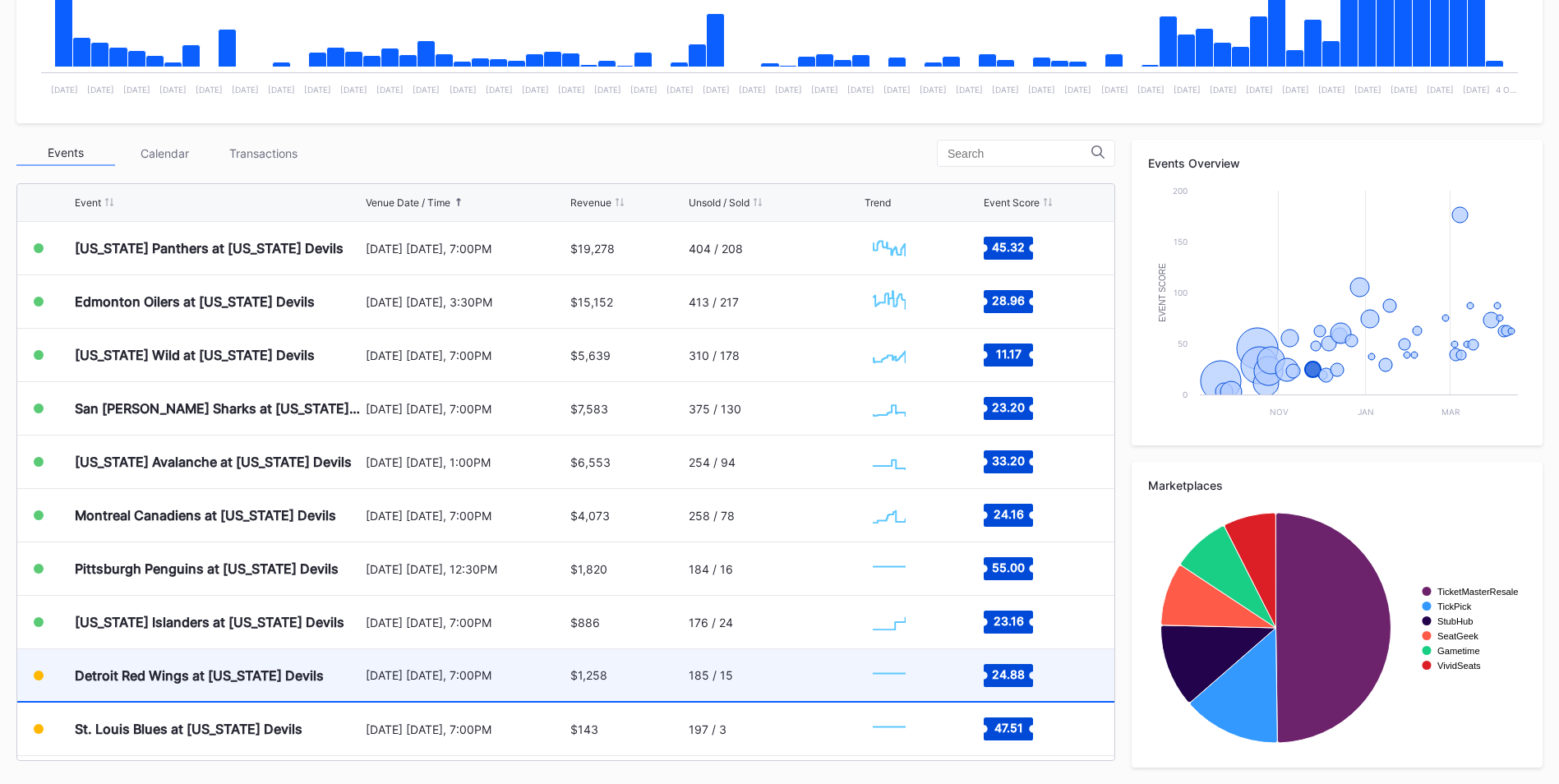
click at [211, 668] on div "Detroit Red Wings at [US_STATE] Devils" at bounding box center [199, 676] width 249 height 17
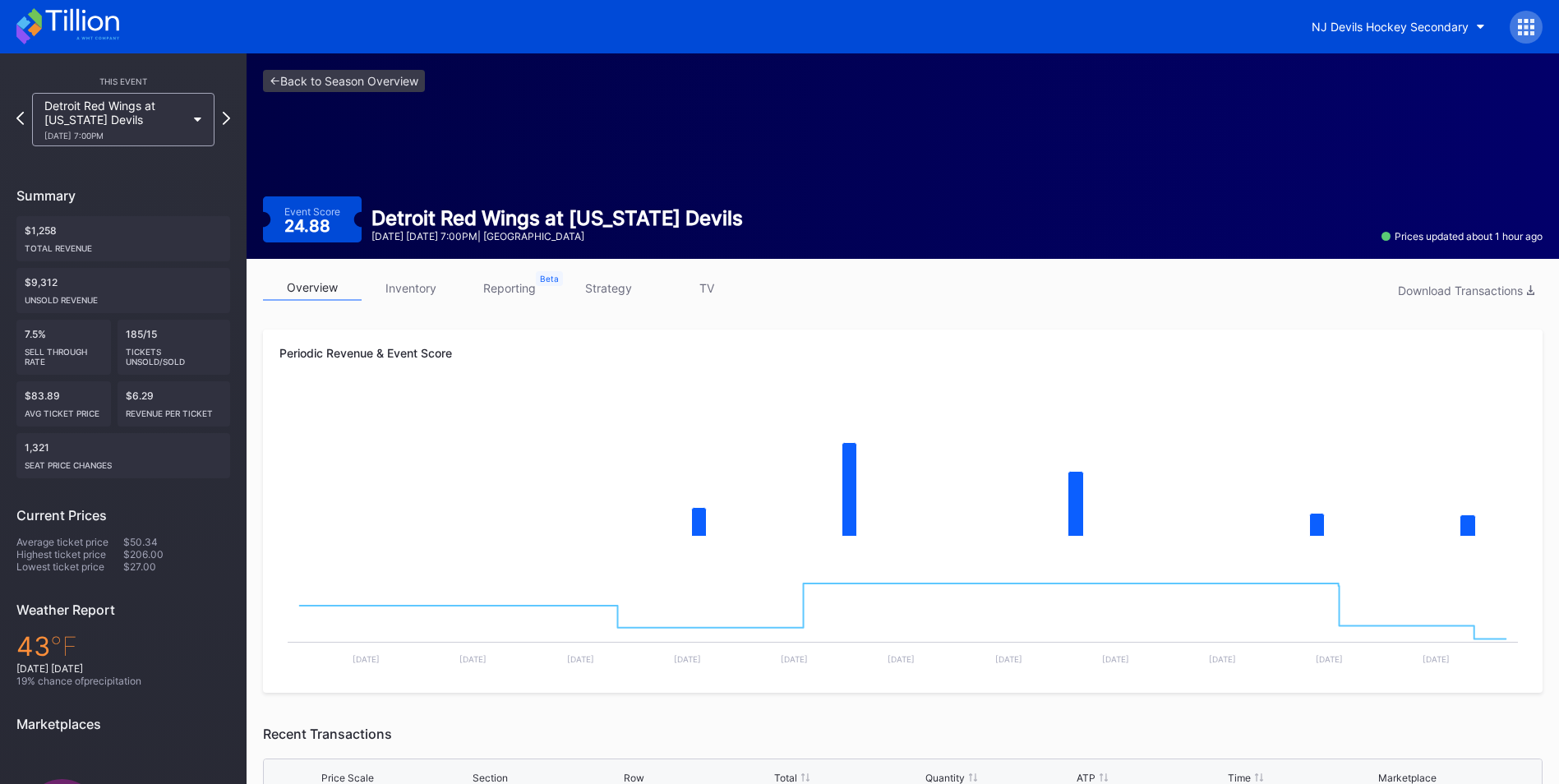
click at [613, 285] on link "strategy" at bounding box center [608, 289] width 98 height 26
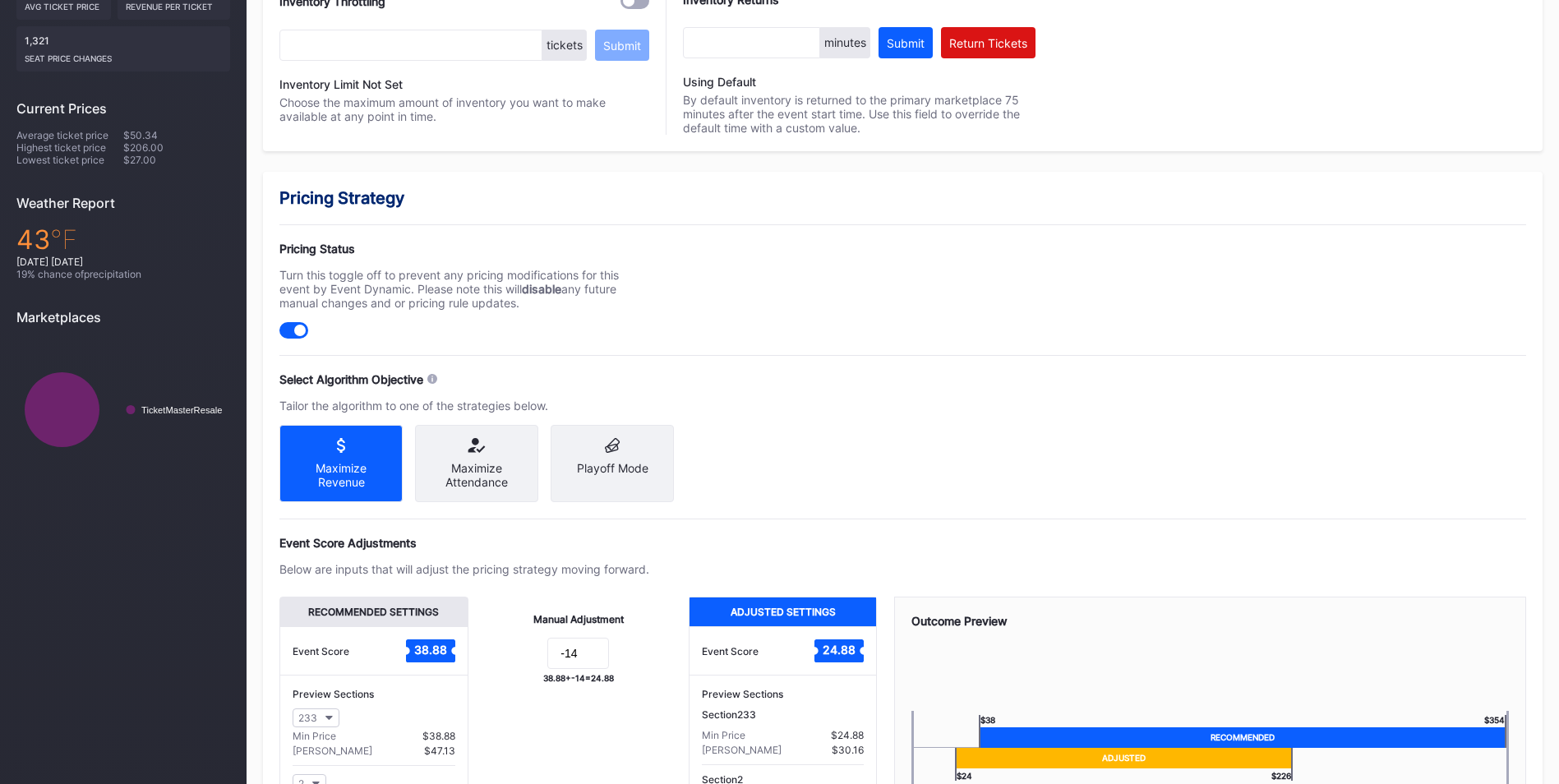
scroll to position [246, 0]
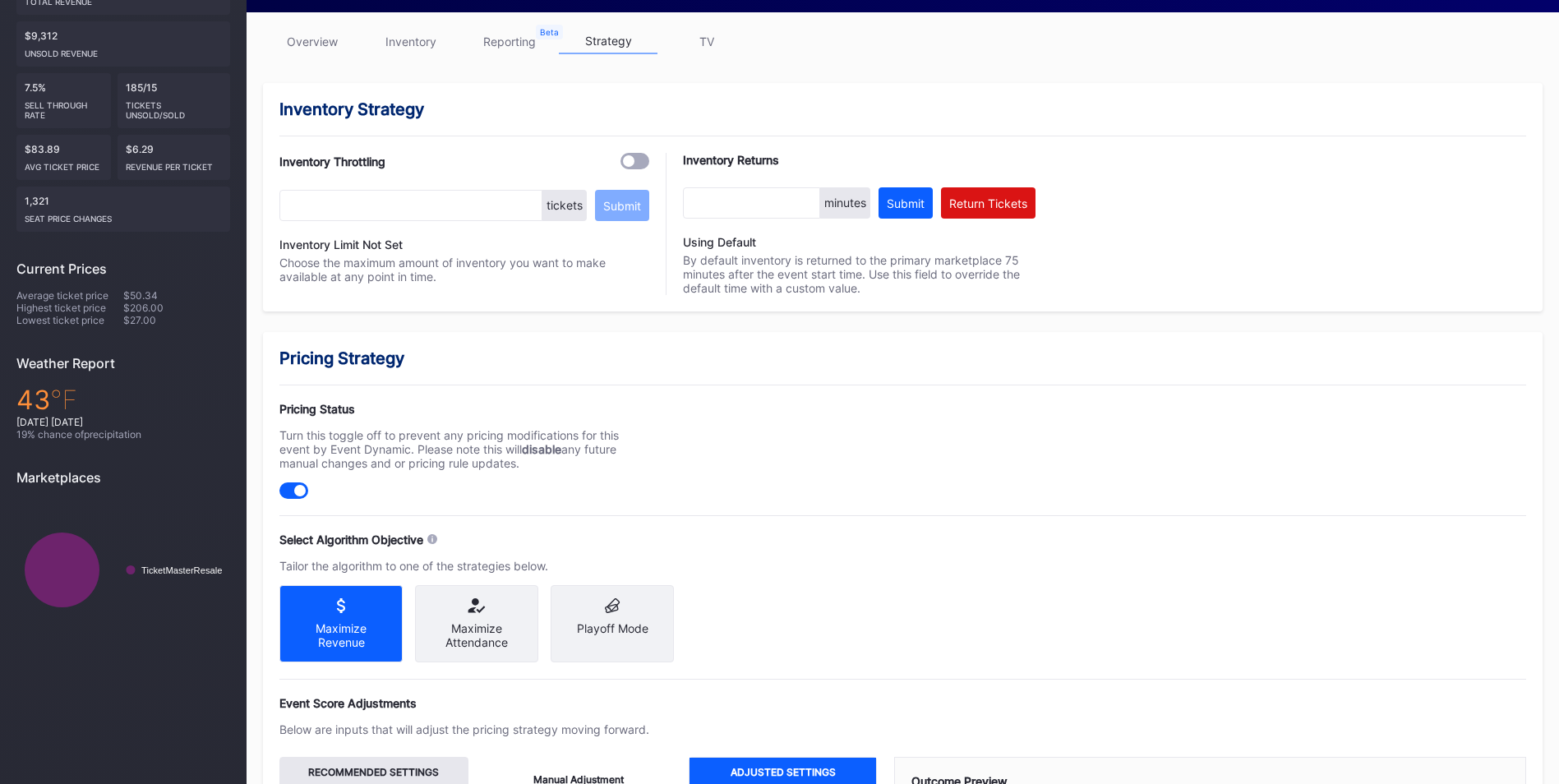
click at [406, 51] on link "inventory" at bounding box center [410, 41] width 98 height 26
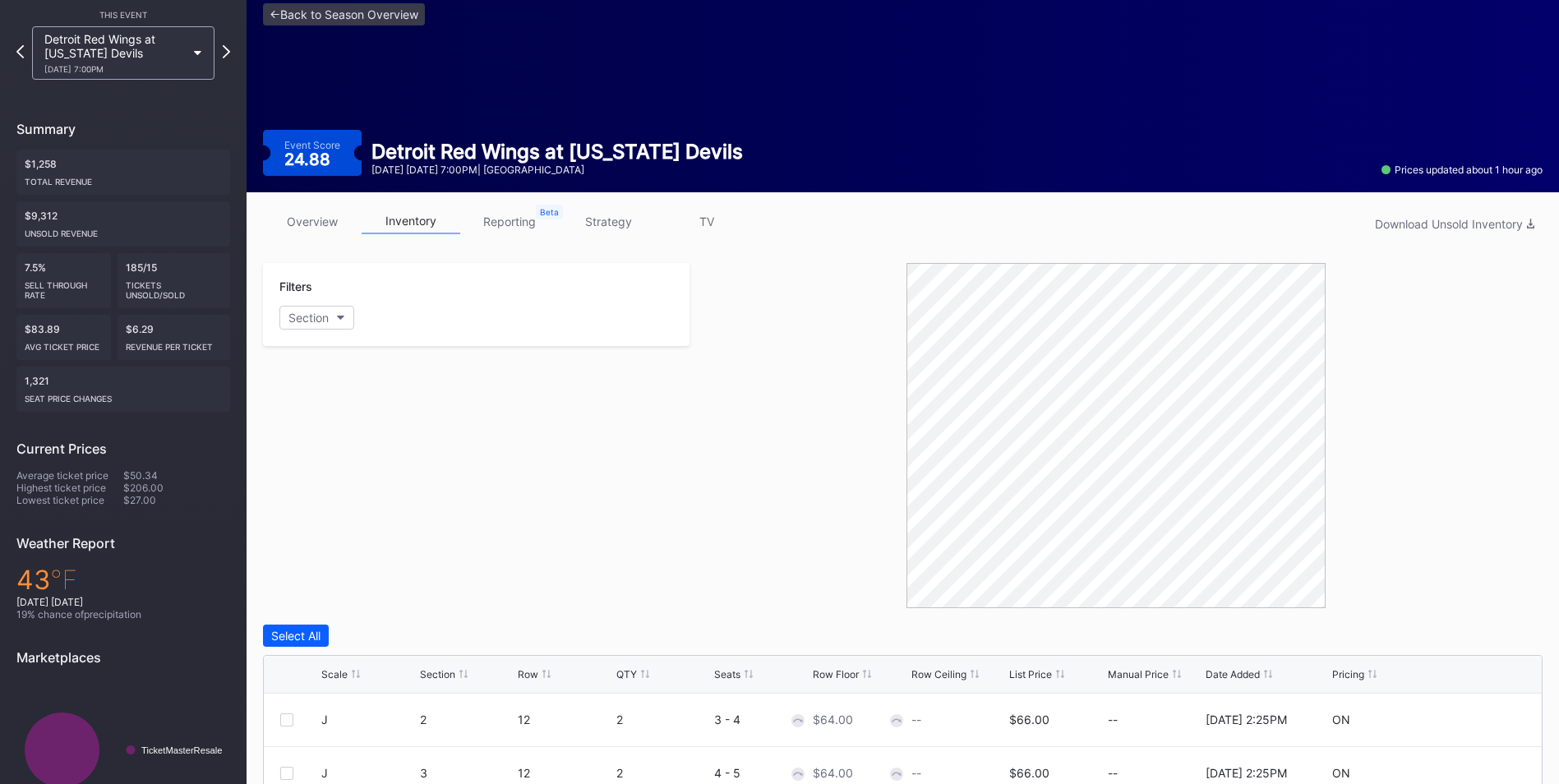
scroll to position [165, 0]
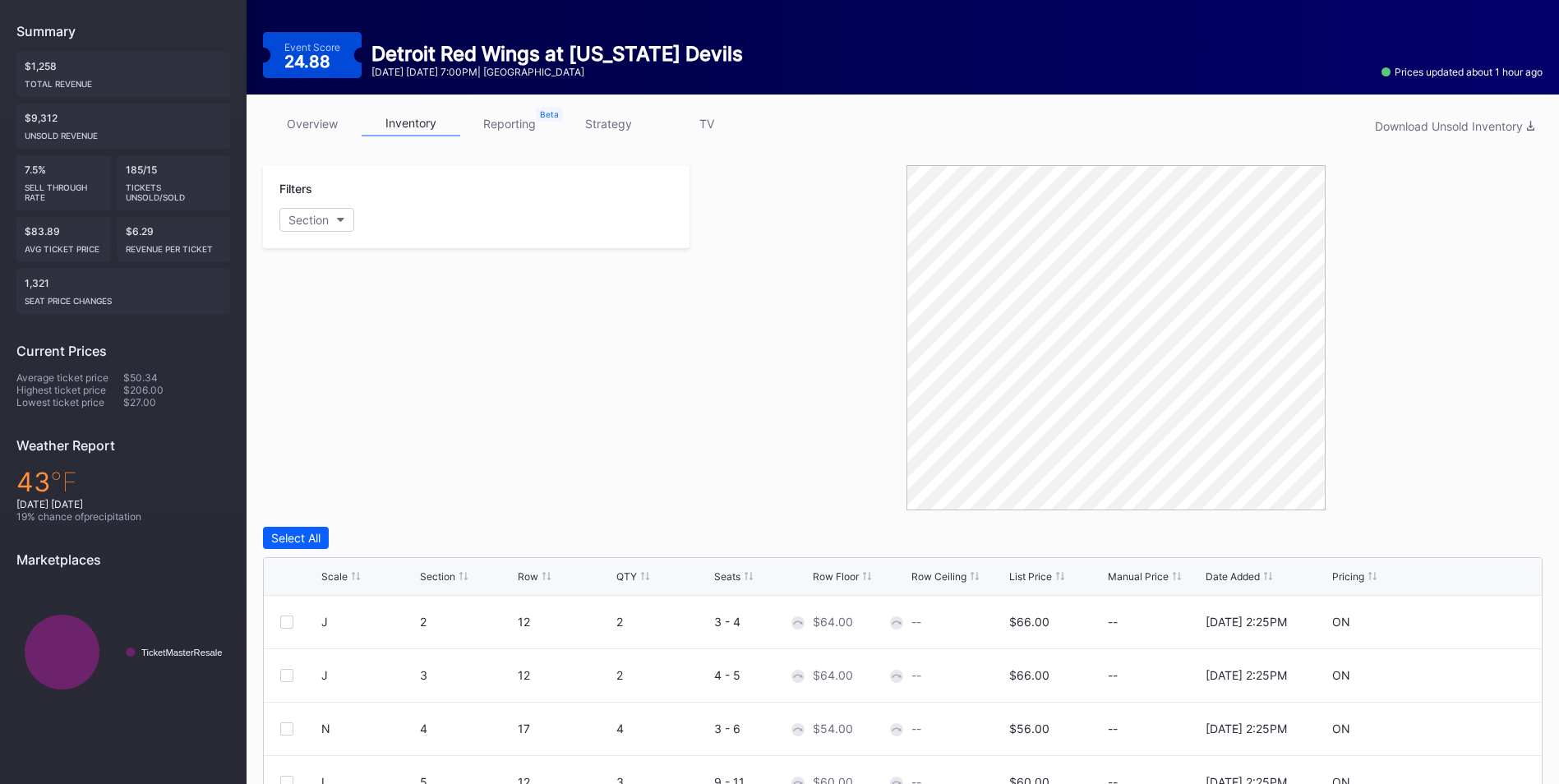
click at [1041, 576] on div "List Price" at bounding box center [1030, 576] width 43 height 12
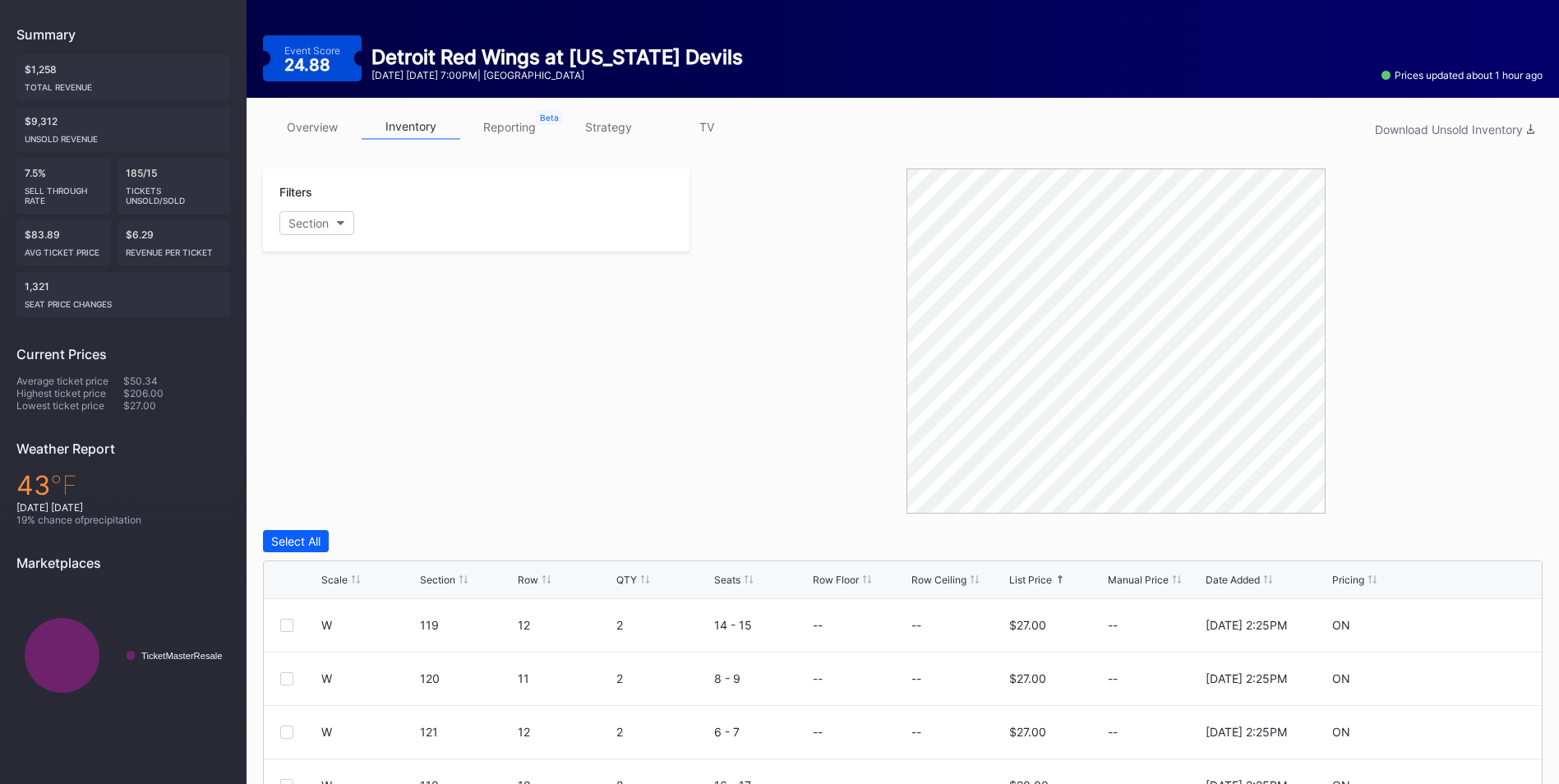
scroll to position [0, 0]
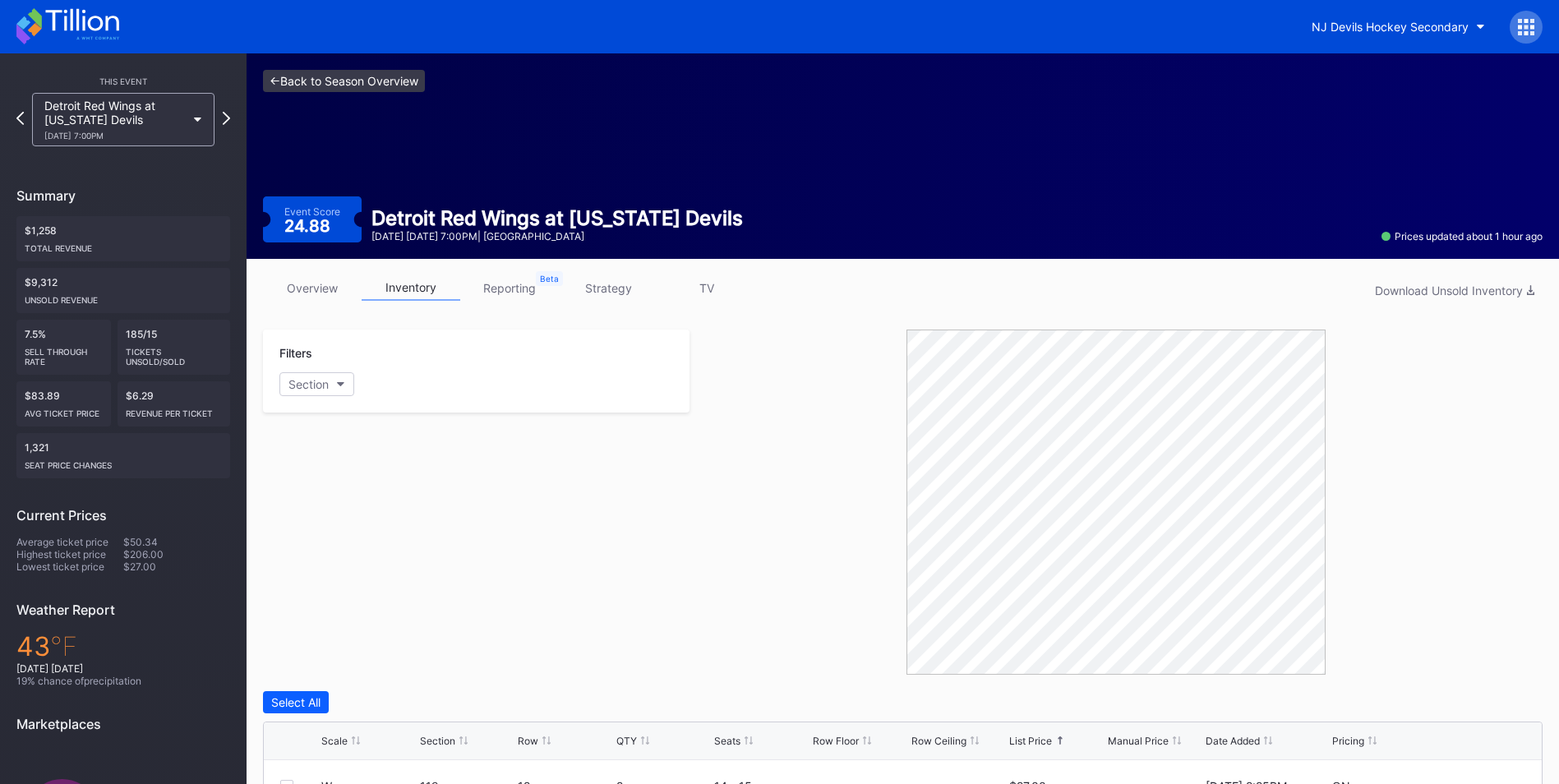
click at [400, 89] on link "<- Back to Season Overview" at bounding box center [344, 81] width 162 height 22
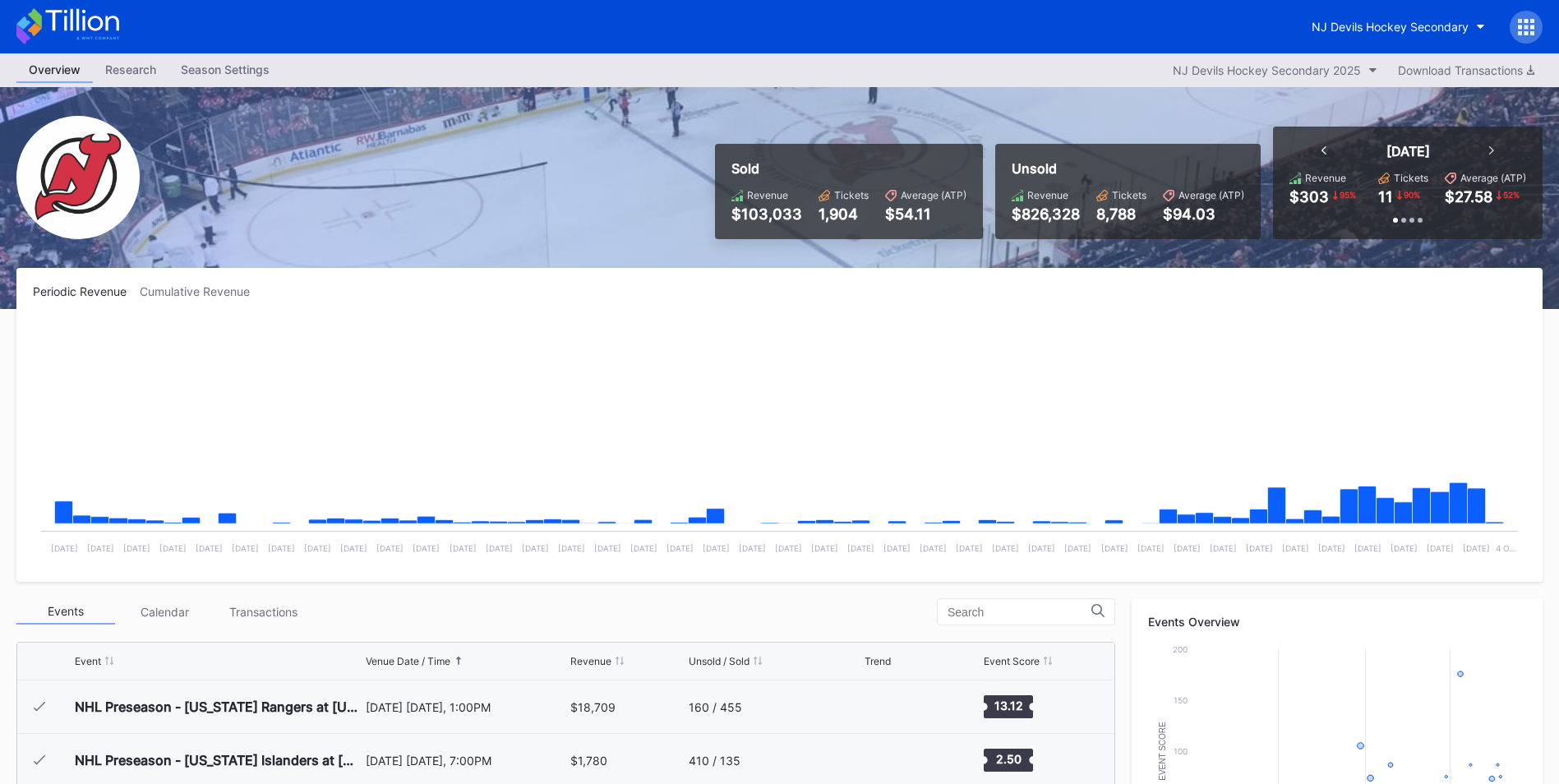
scroll to position [160, 0]
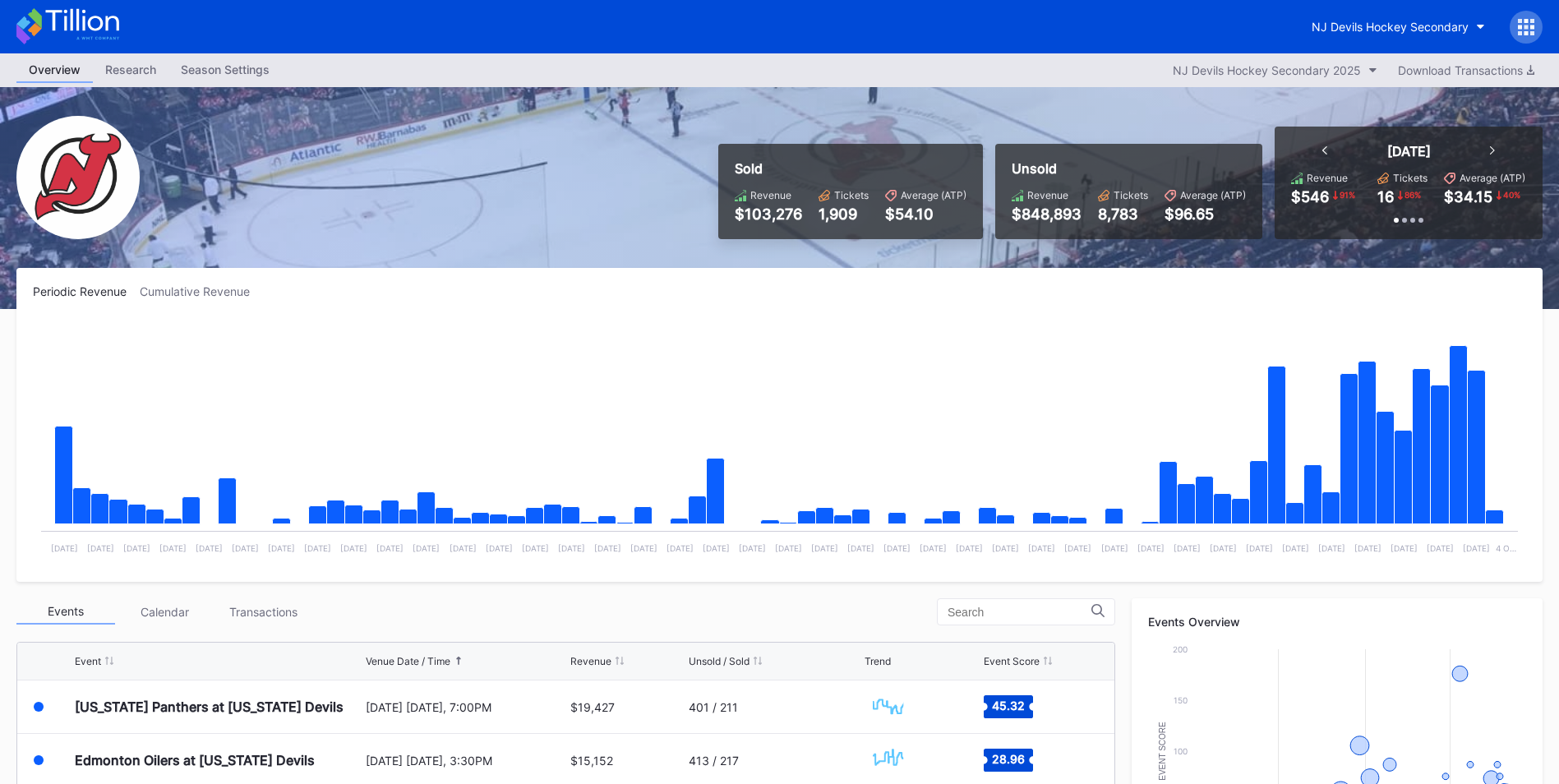
click at [1494, 511] on icon "Chart title" at bounding box center [1496, 517] width 18 height 14
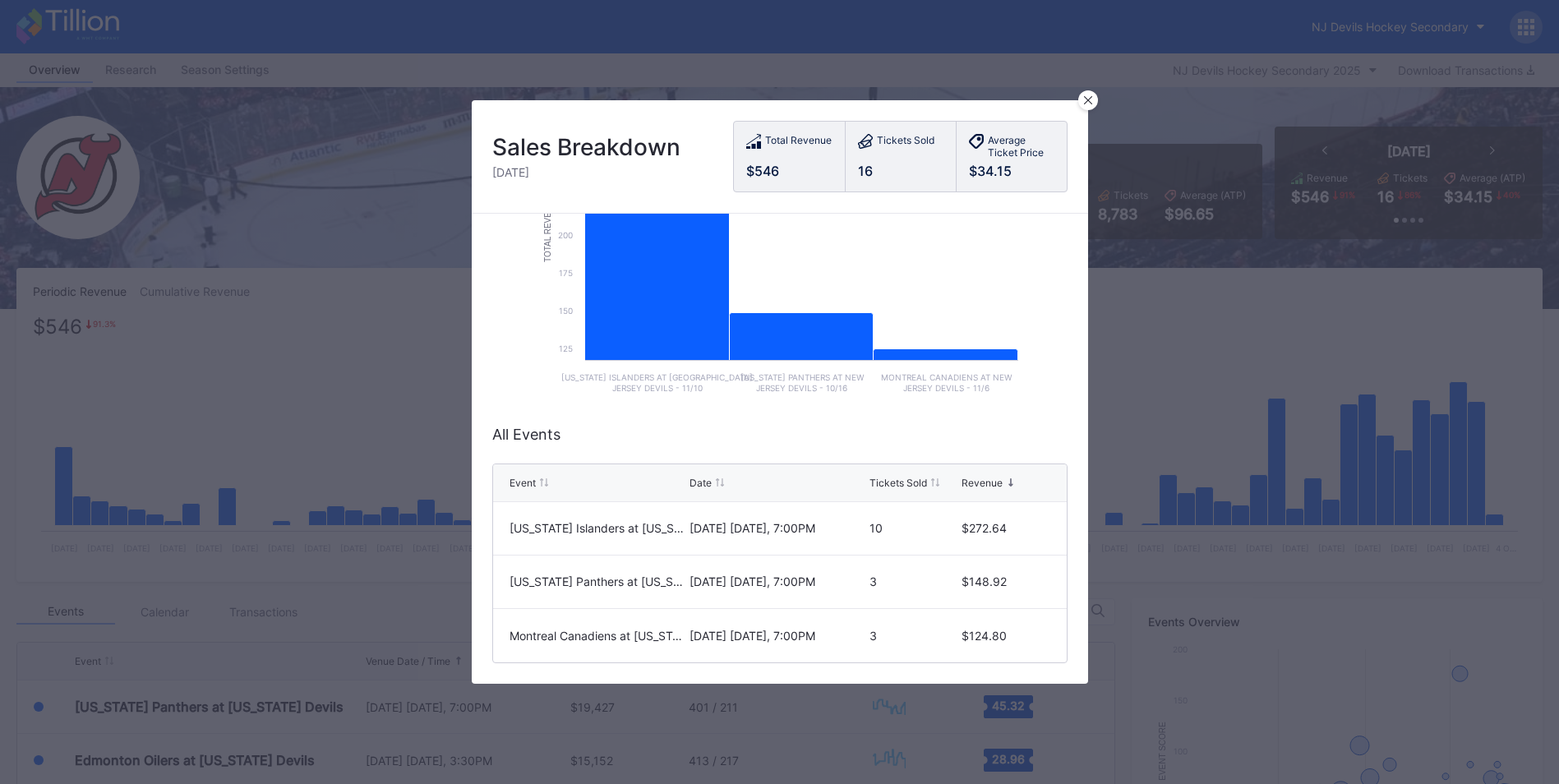
scroll to position [118, 0]
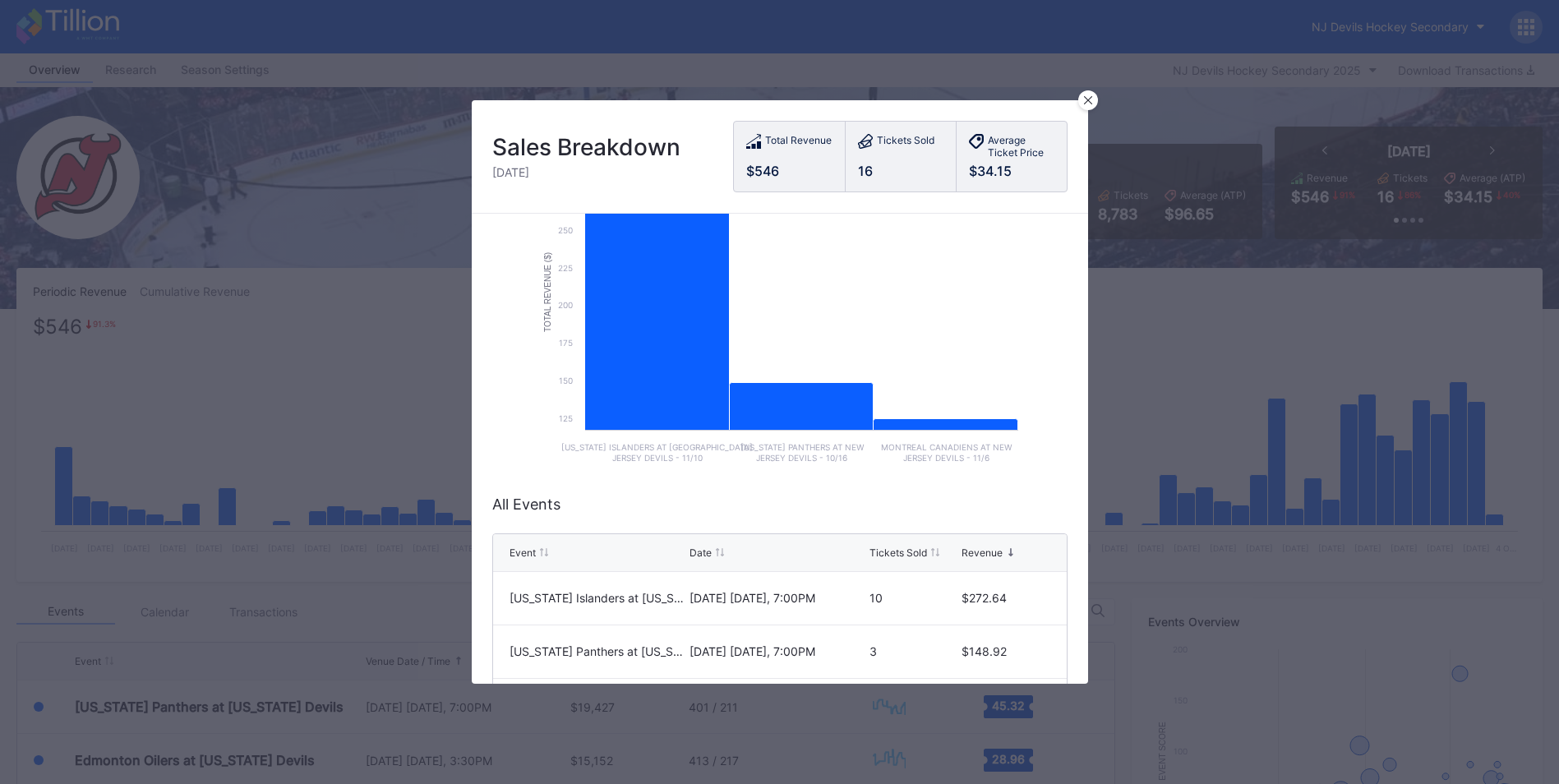
click at [1077, 101] on div "Sales Breakdown Friday, Oct 3 Total Revenue $546 Tickets Sold 16 Average Ticket…" at bounding box center [780, 156] width 617 height 113
click at [1087, 108] on div at bounding box center [1087, 99] width 19 height 19
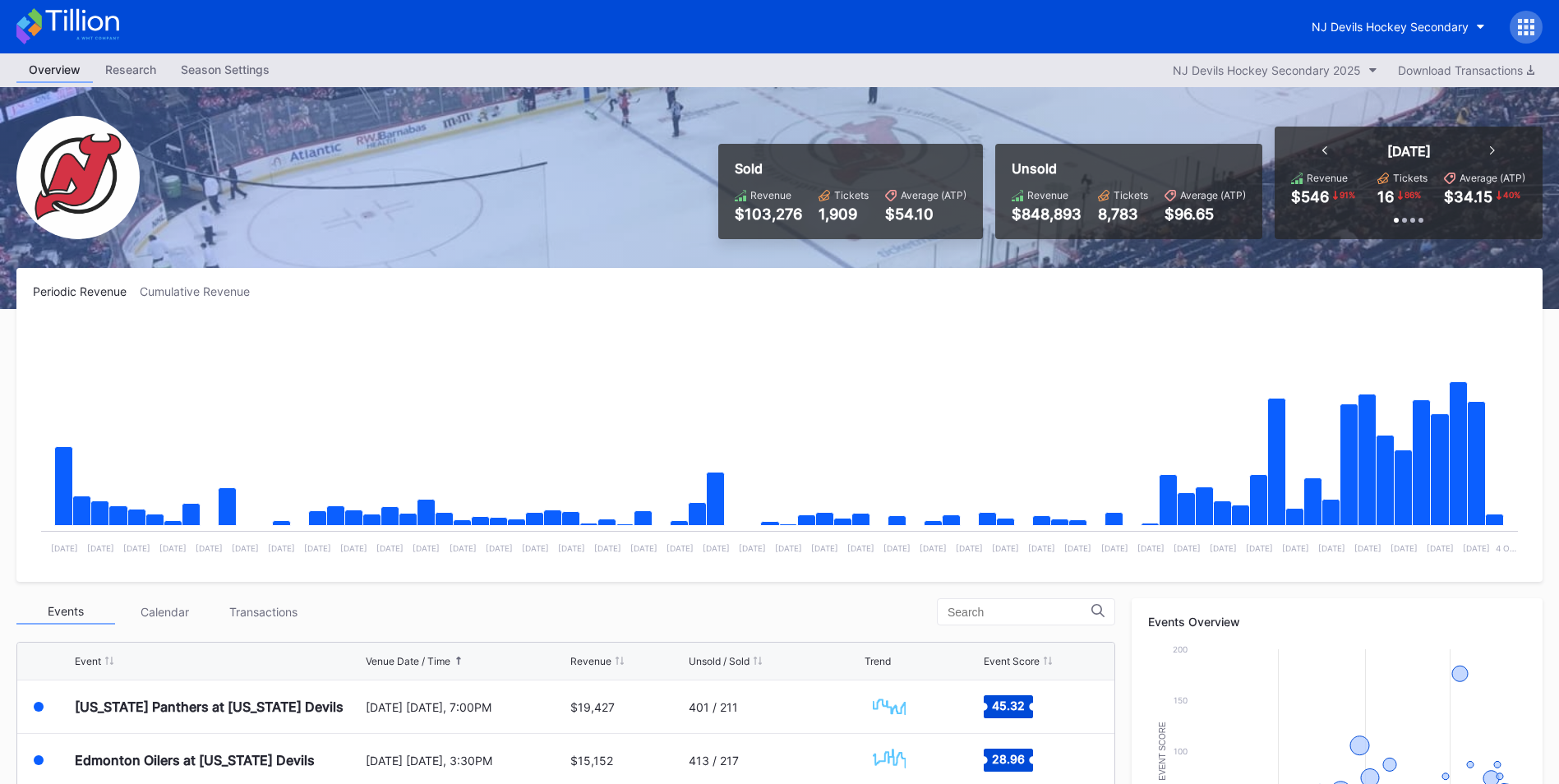
click at [263, 617] on div "Transactions" at bounding box center [263, 612] width 98 height 26
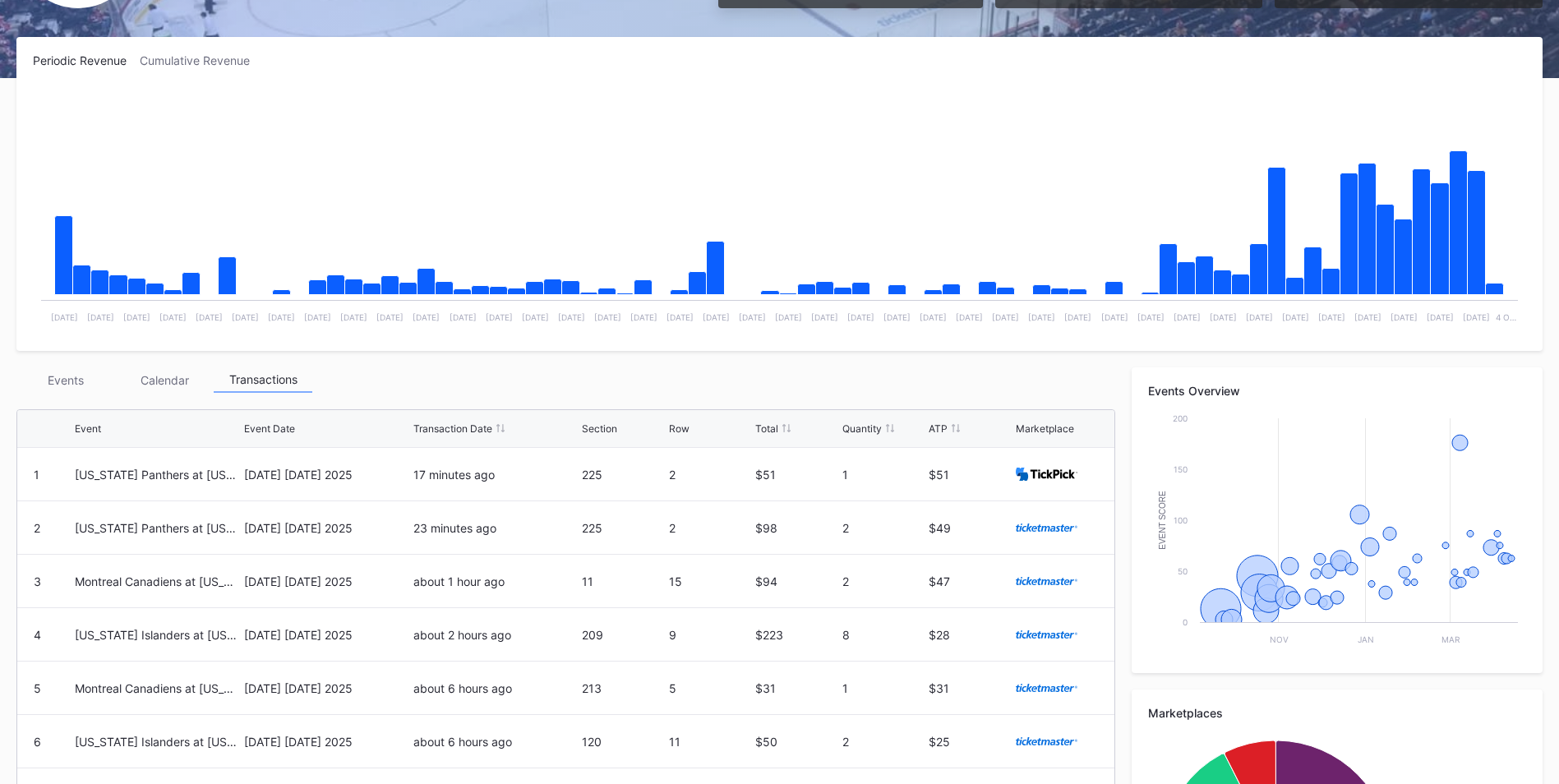
scroll to position [246, 0]
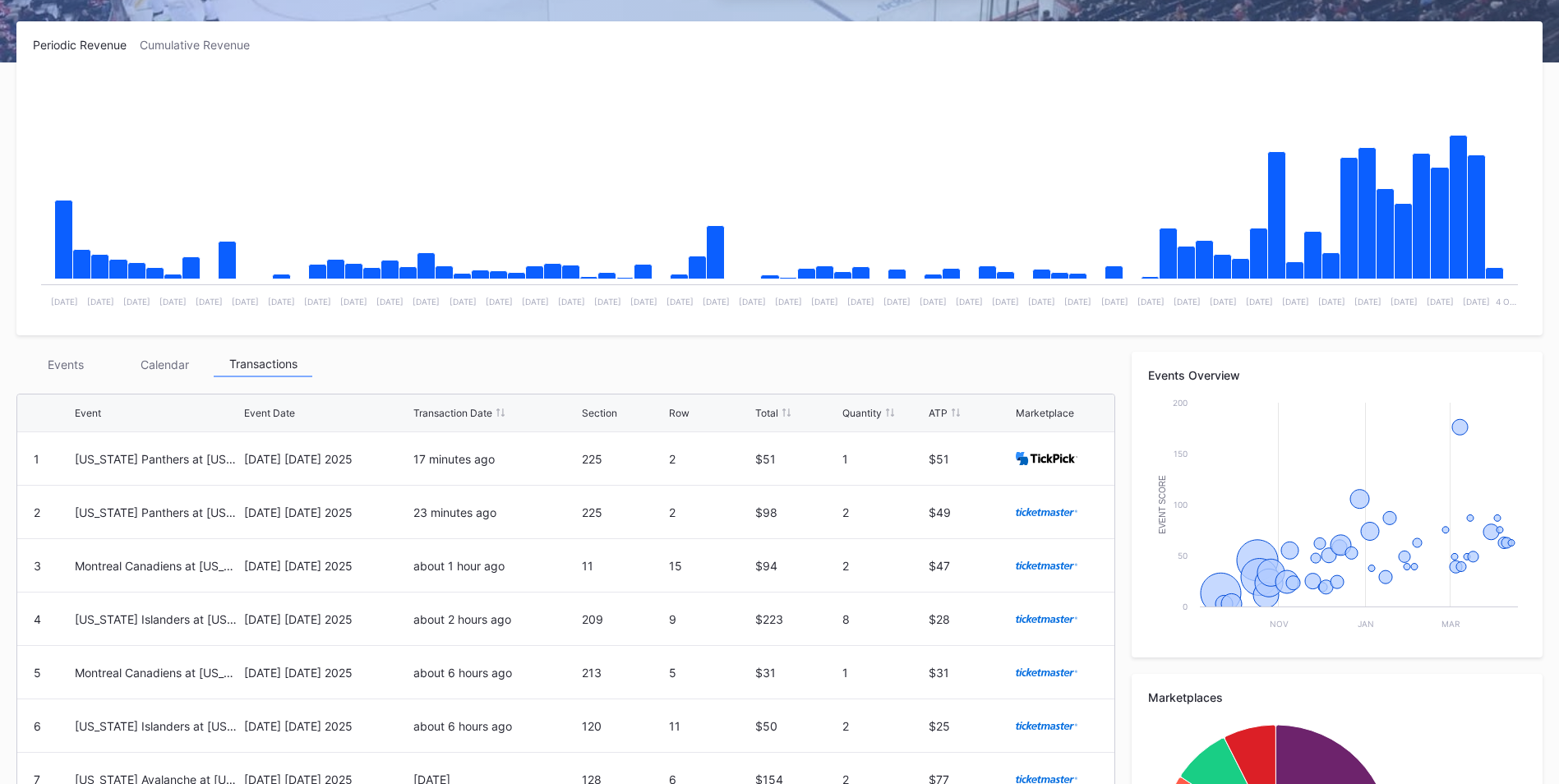
click at [90, 369] on div "Events" at bounding box center [65, 365] width 98 height 26
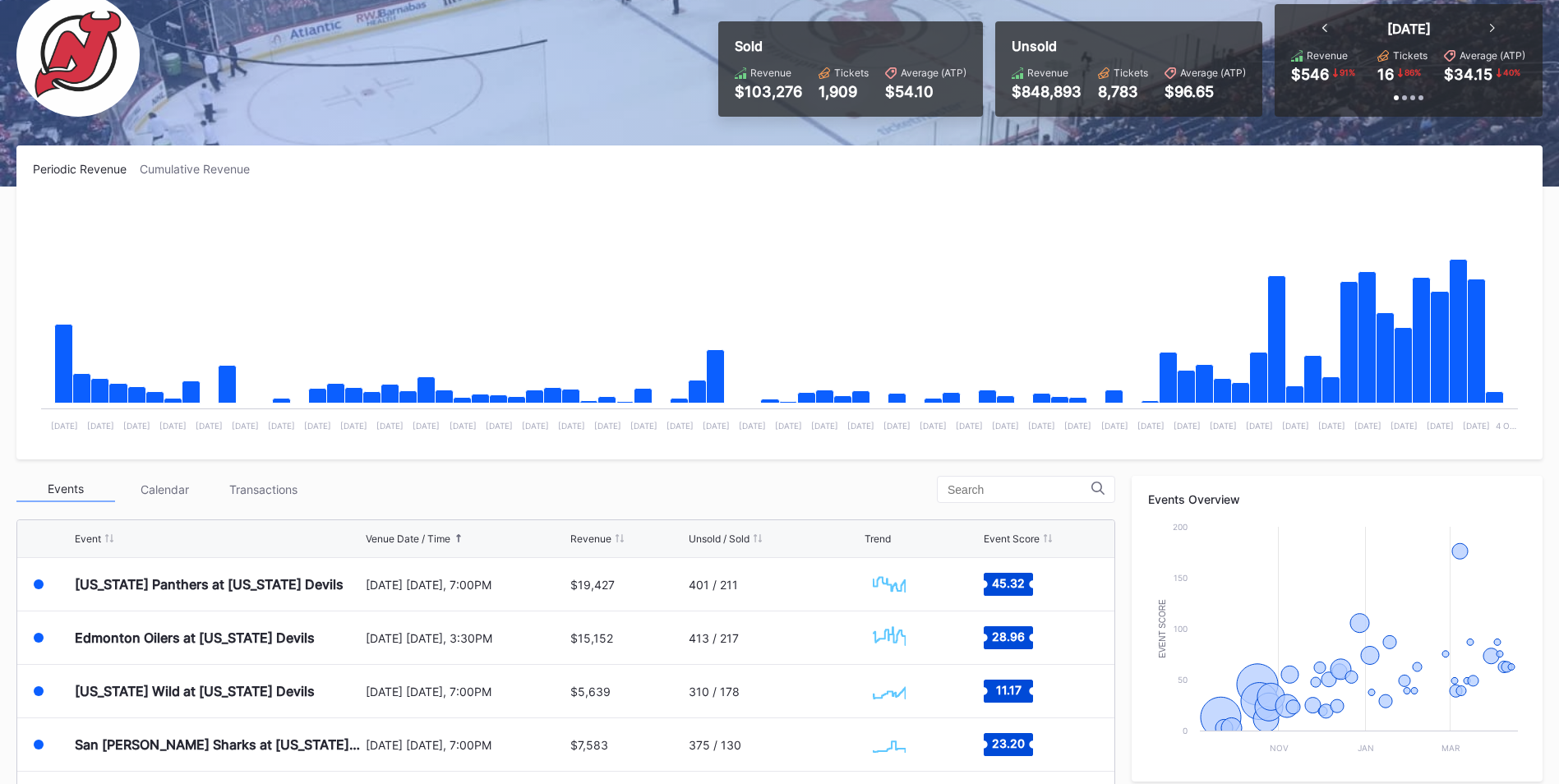
scroll to position [0, 0]
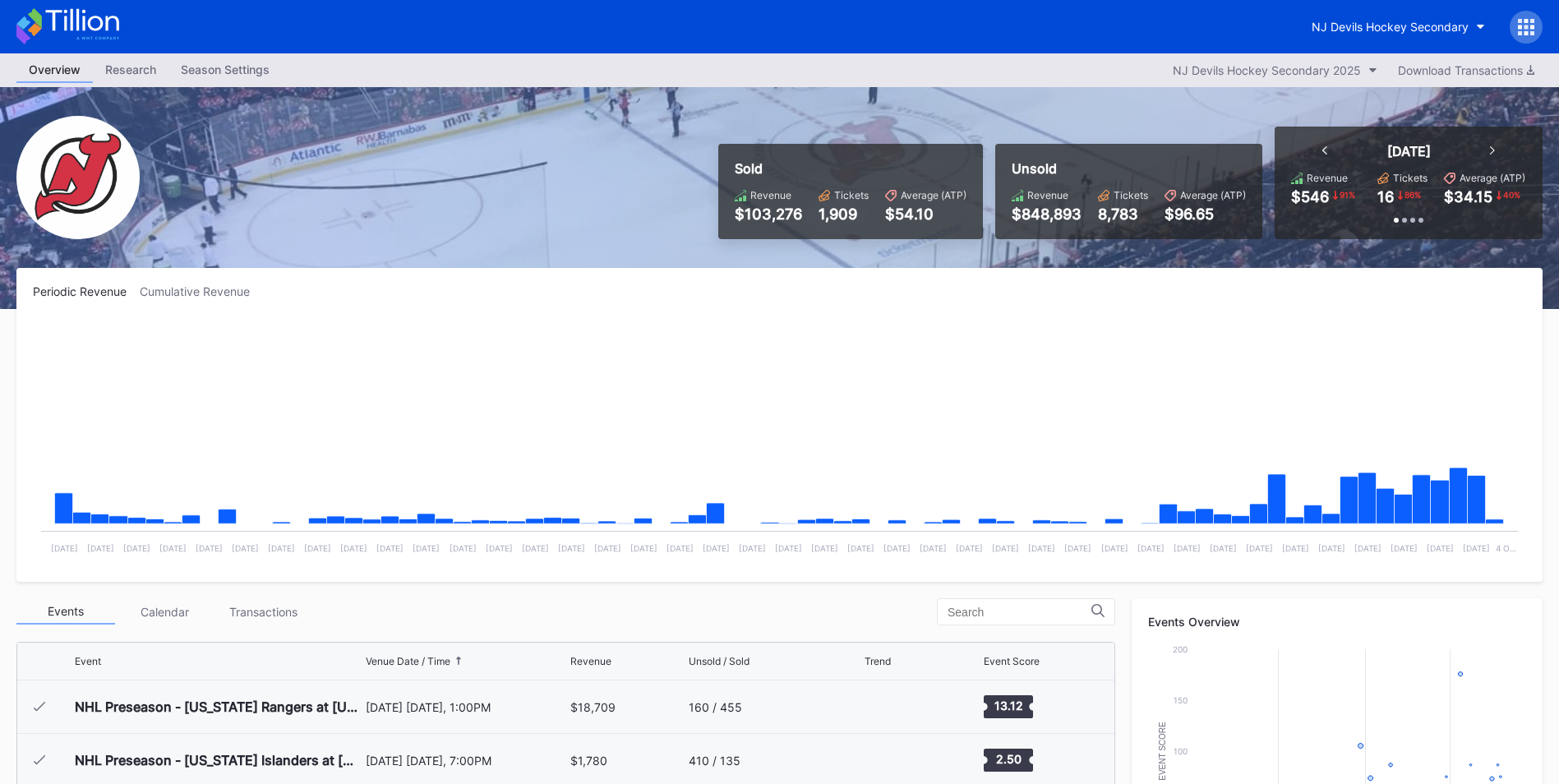
scroll to position [160, 0]
